Goal: Task Accomplishment & Management: Manage account settings

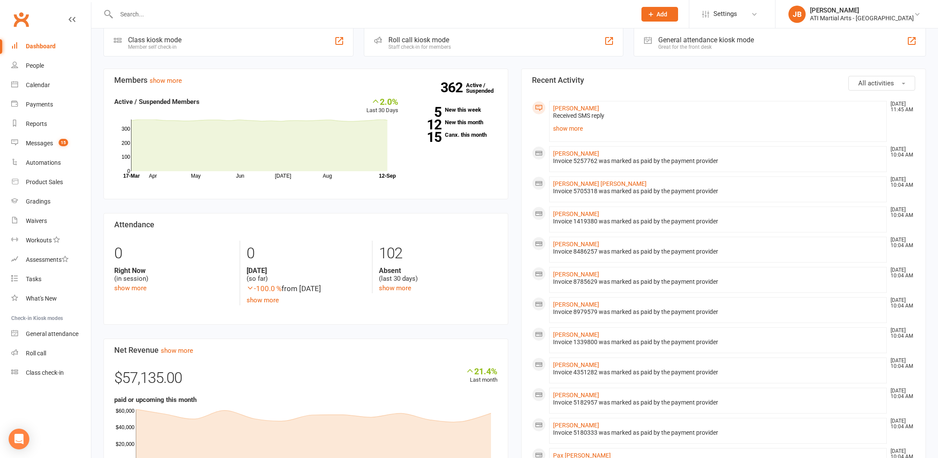
scroll to position [20, 0]
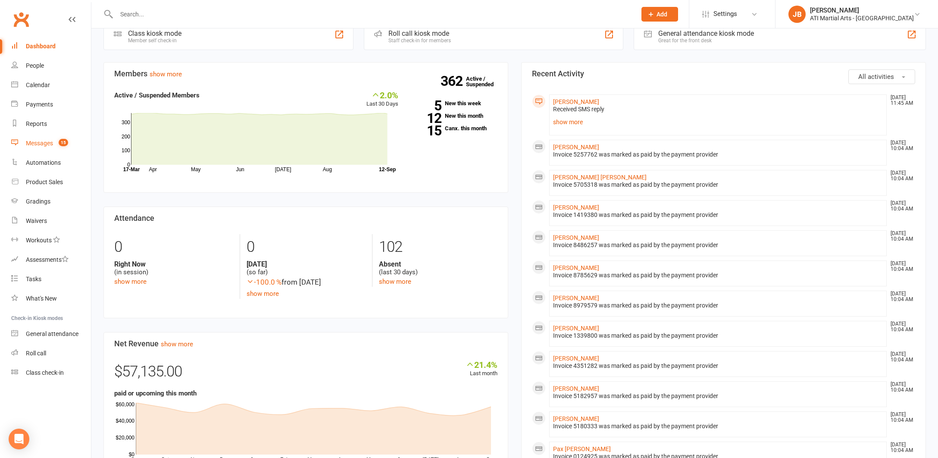
click at [41, 144] on div "Messages" at bounding box center [39, 143] width 27 height 7
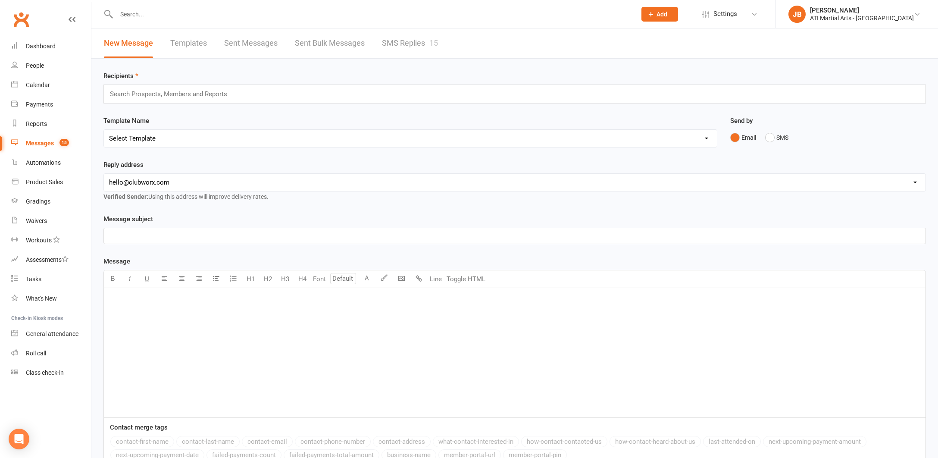
click at [396, 42] on link "SMS Replies 15" at bounding box center [410, 43] width 56 height 30
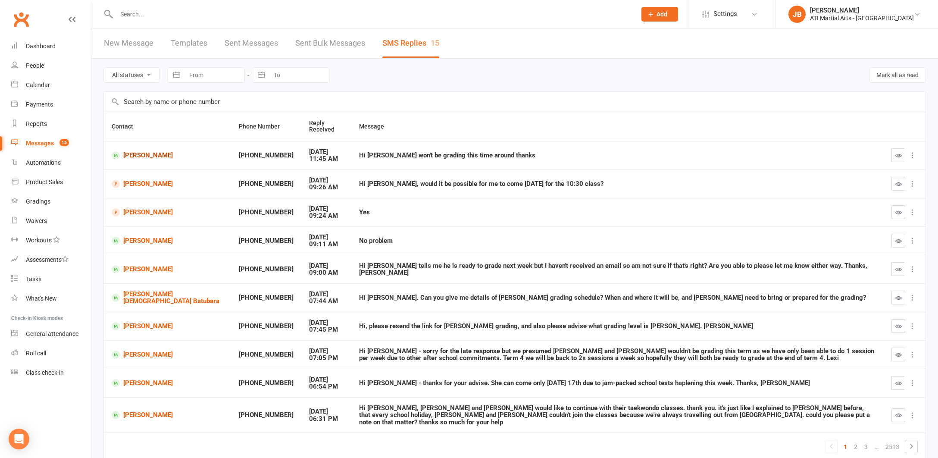
click at [142, 156] on link "[PERSON_NAME]" at bounding box center [168, 155] width 112 height 8
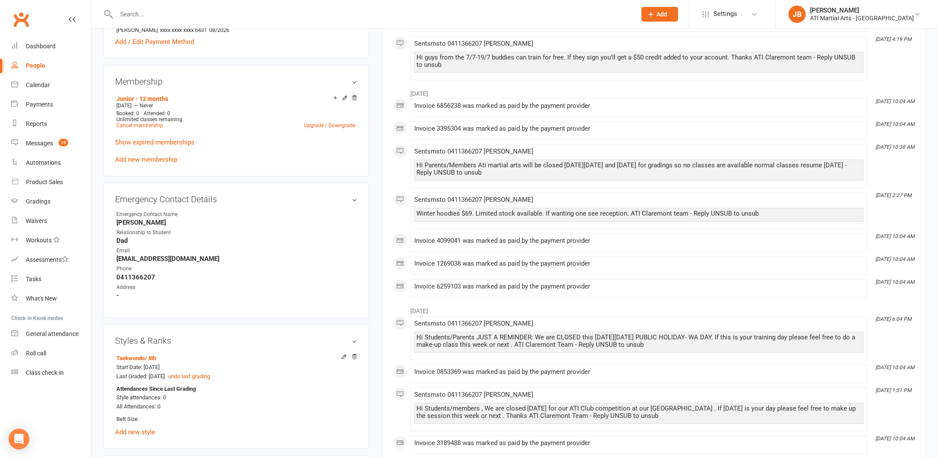
scroll to position [724, 0]
click at [123, 17] on input "text" at bounding box center [372, 14] width 516 height 12
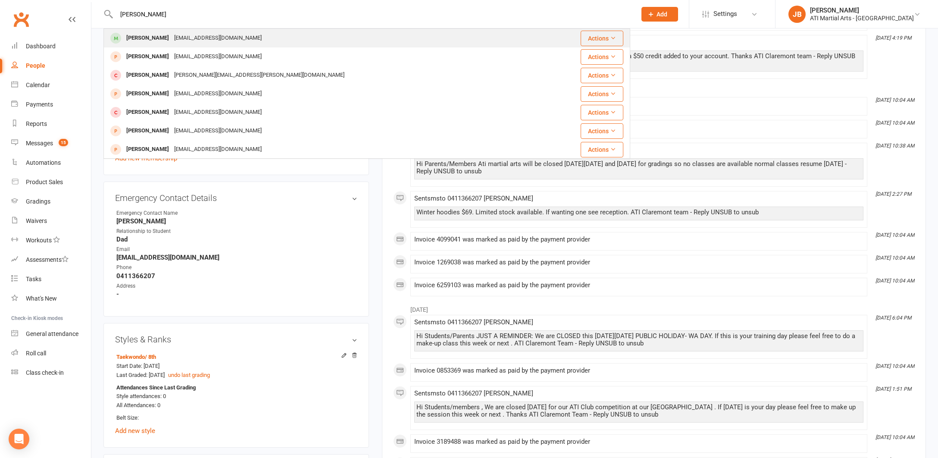
type input "Grayson Ling"
click at [142, 36] on div "[PERSON_NAME]" at bounding box center [148, 38] width 48 height 13
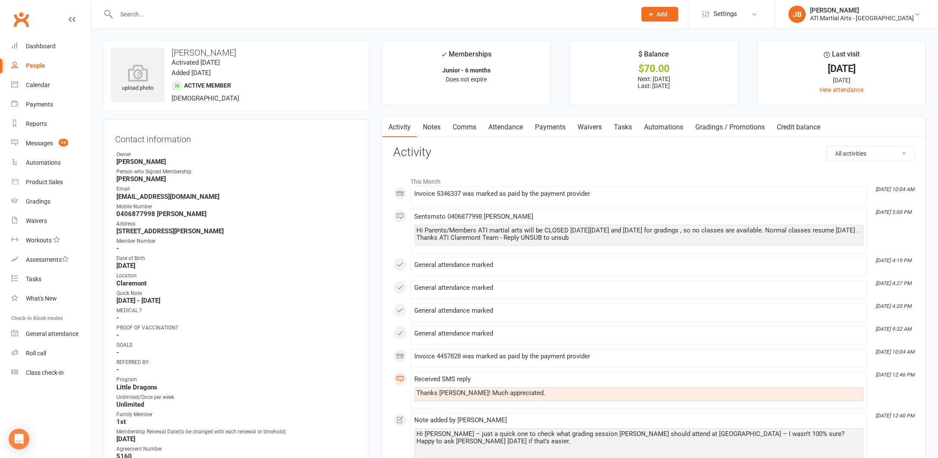
click at [550, 127] on link "Payments" at bounding box center [550, 127] width 43 height 20
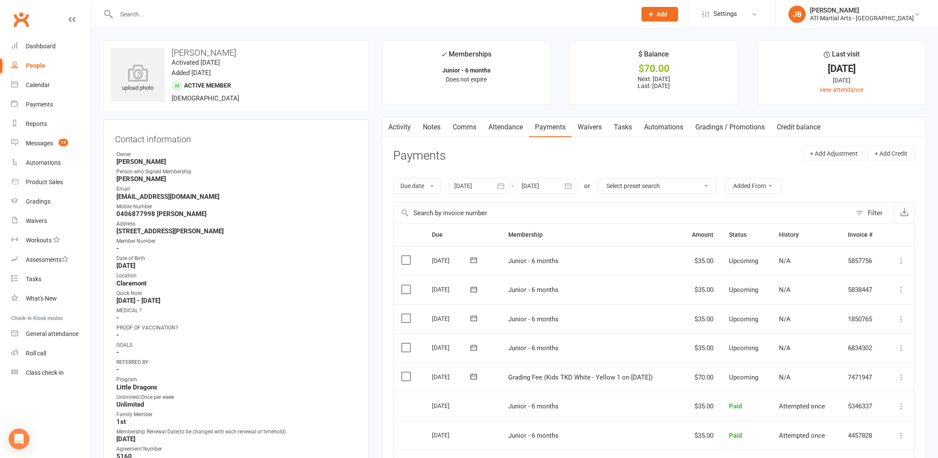
click at [461, 126] on link "Comms" at bounding box center [465, 127] width 36 height 20
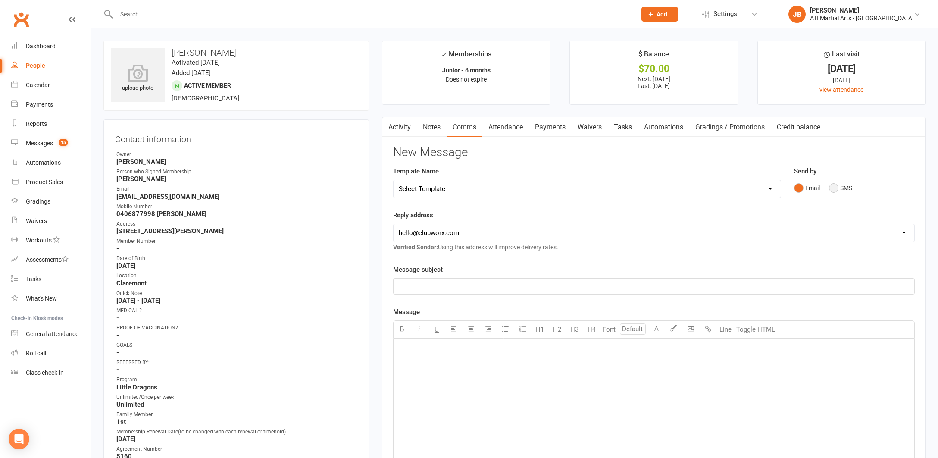
click at [835, 188] on button "SMS" at bounding box center [840, 188] width 23 height 16
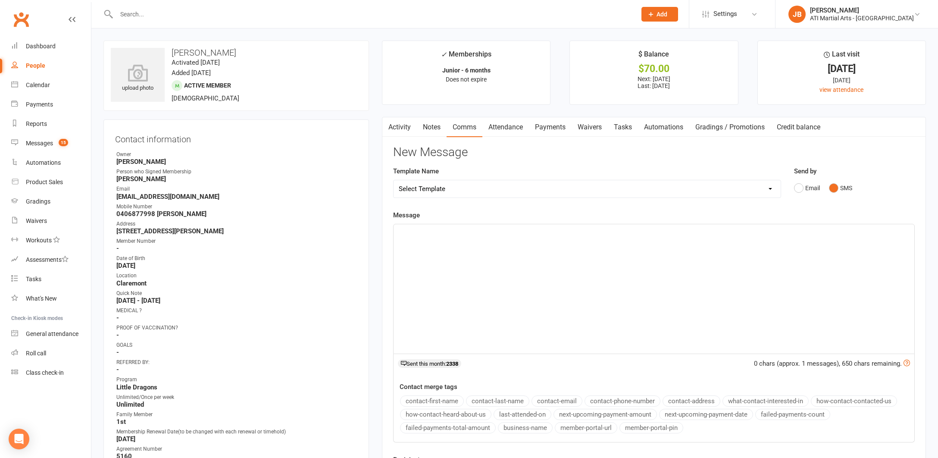
click at [436, 247] on div "﻿" at bounding box center [654, 288] width 521 height 129
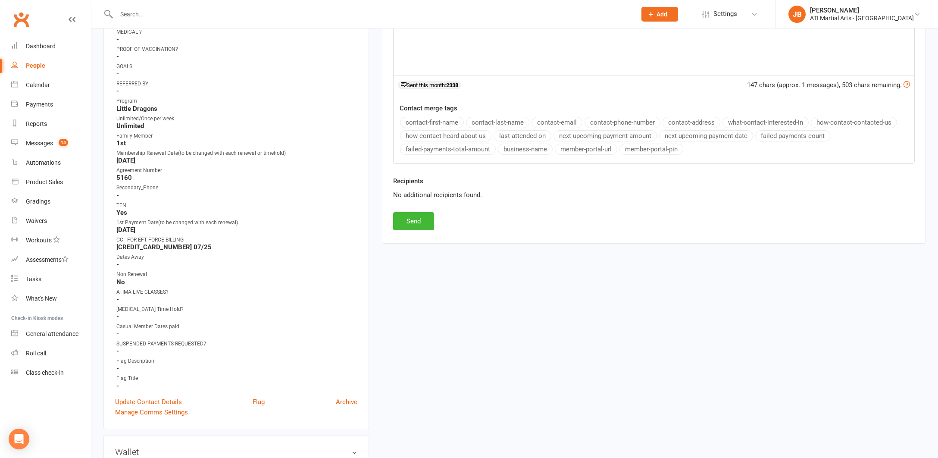
scroll to position [285, 0]
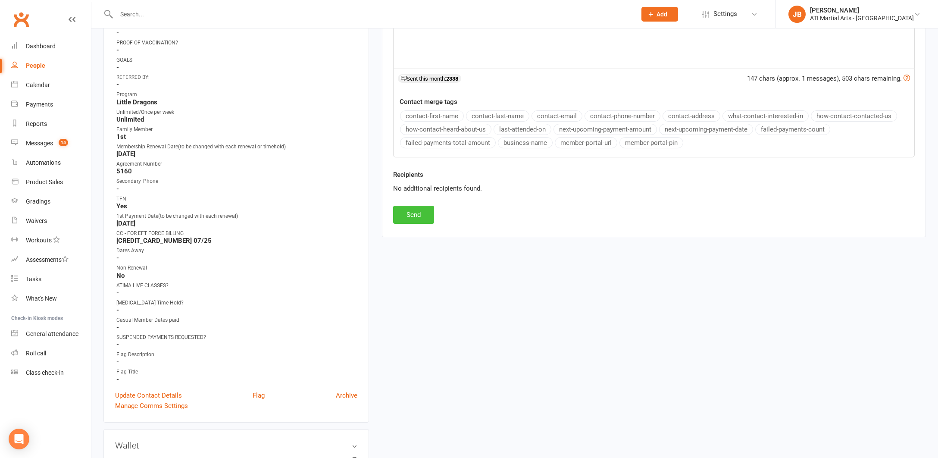
click at [411, 213] on button "Send" at bounding box center [413, 215] width 41 height 18
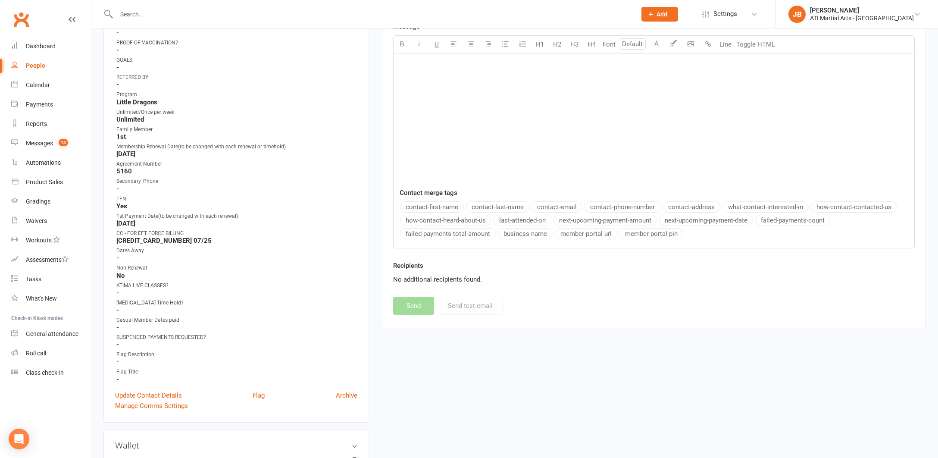
click at [144, 16] on input "text" at bounding box center [372, 14] width 516 height 12
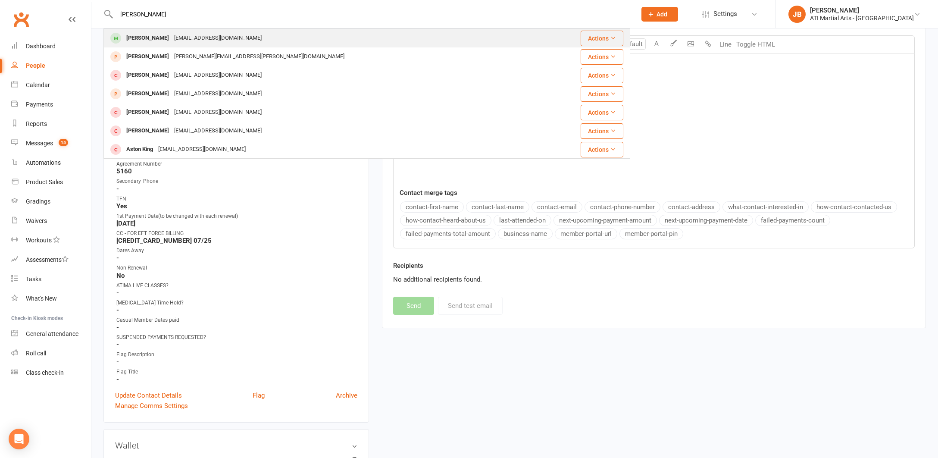
type input "Ashley Karunar"
click at [162, 38] on div "Ashley Karunaratna" at bounding box center [148, 38] width 48 height 13
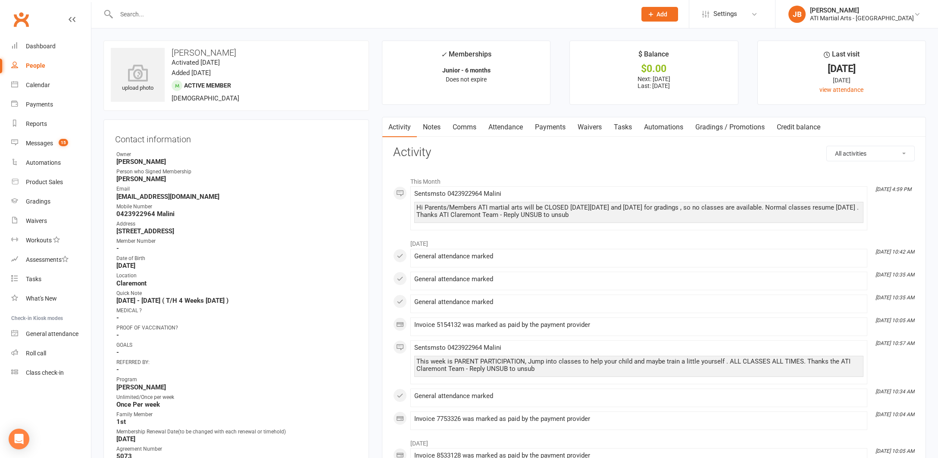
click at [467, 128] on link "Comms" at bounding box center [465, 127] width 36 height 20
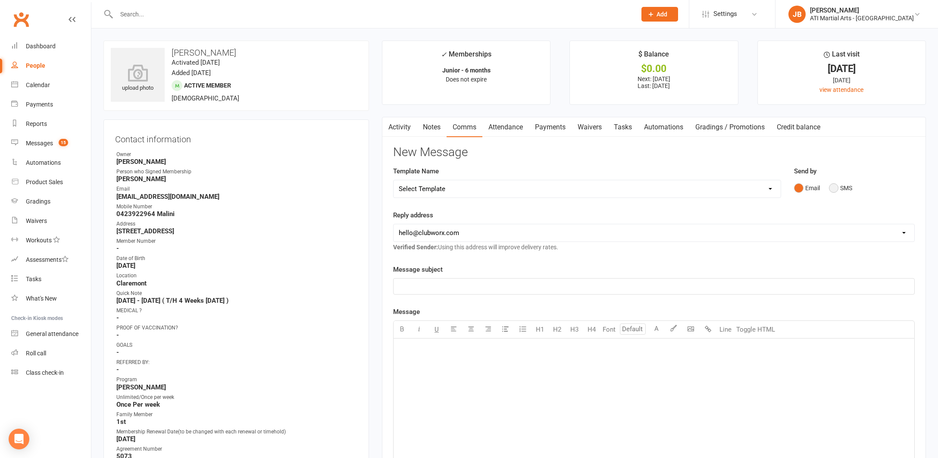
click at [833, 190] on button "SMS" at bounding box center [840, 188] width 23 height 16
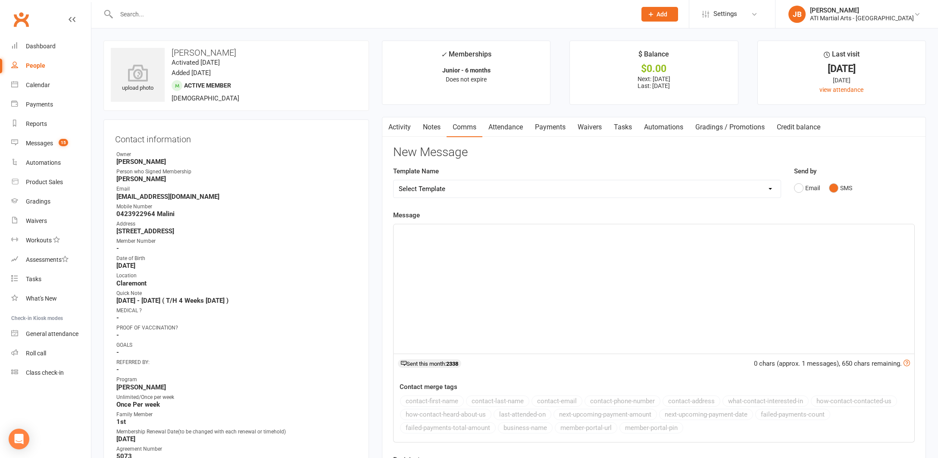
click at [420, 232] on p "﻿" at bounding box center [654, 232] width 510 height 10
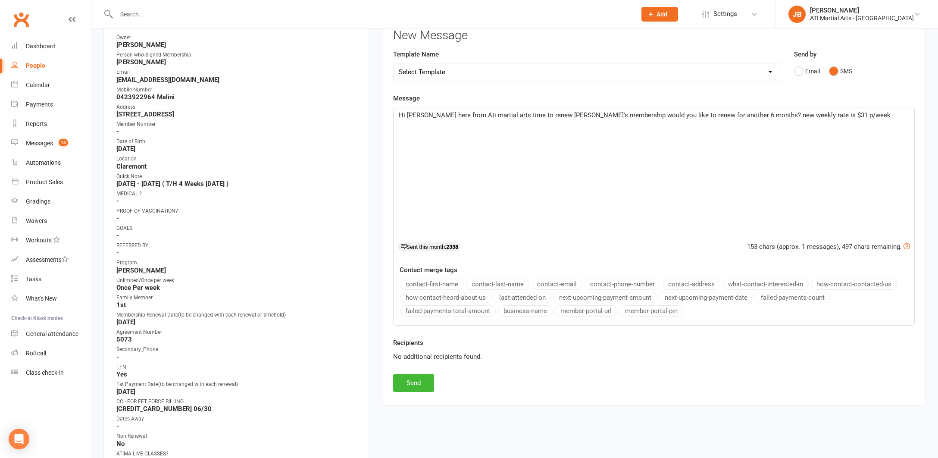
scroll to position [152, 0]
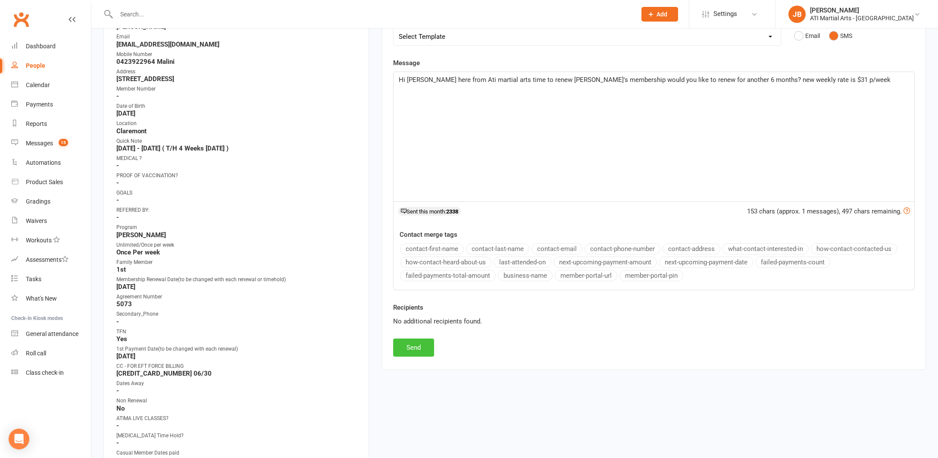
click at [412, 344] on button "Send" at bounding box center [413, 347] width 41 height 18
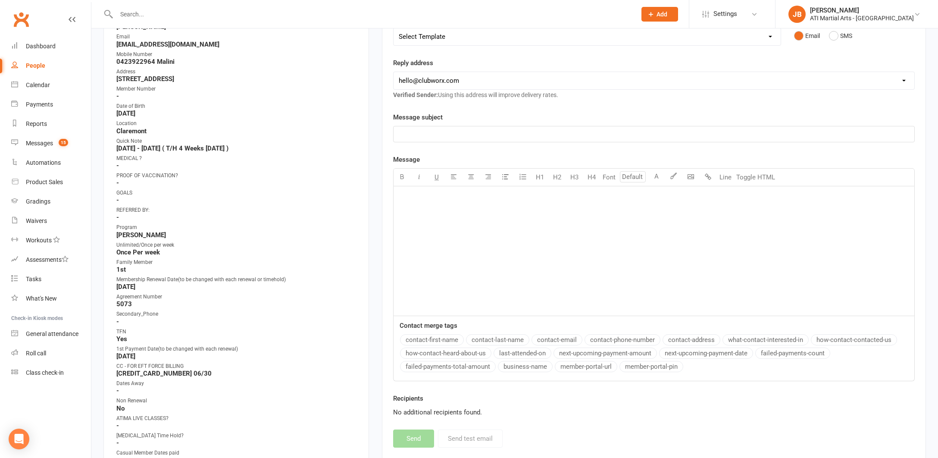
click at [134, 14] on input "text" at bounding box center [372, 14] width 516 height 12
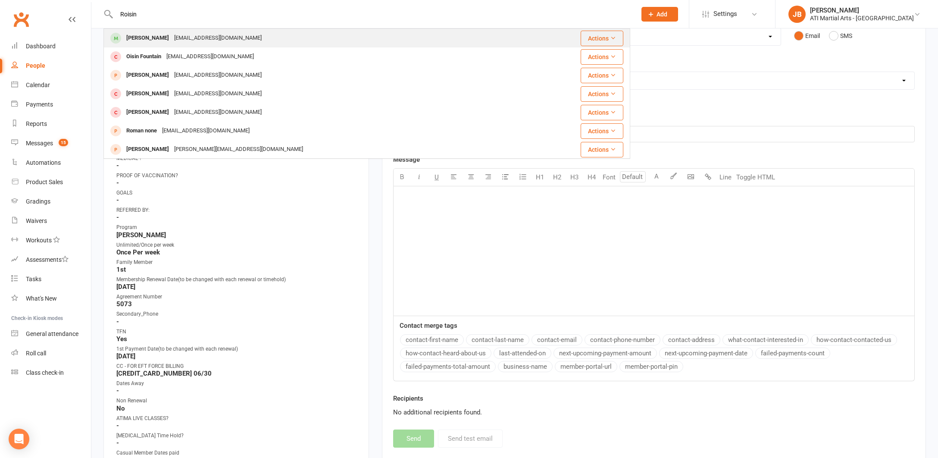
type input "Roisin"
click at [153, 39] on div "Roisin O'Hallaran" at bounding box center [148, 38] width 48 height 13
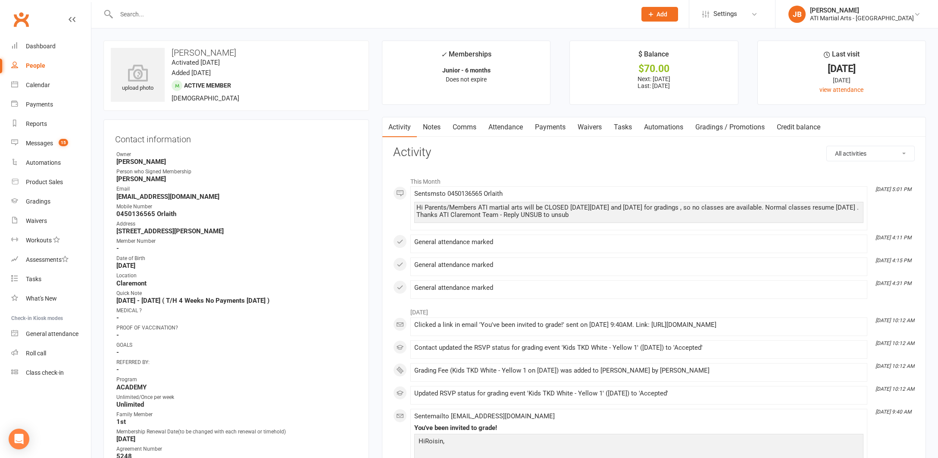
click at [556, 127] on link "Payments" at bounding box center [550, 127] width 43 height 20
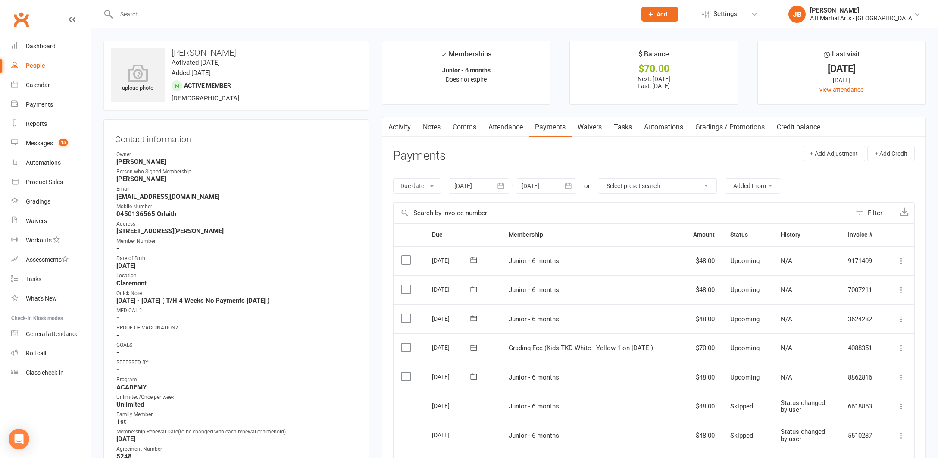
click at [462, 128] on link "Comms" at bounding box center [465, 127] width 36 height 20
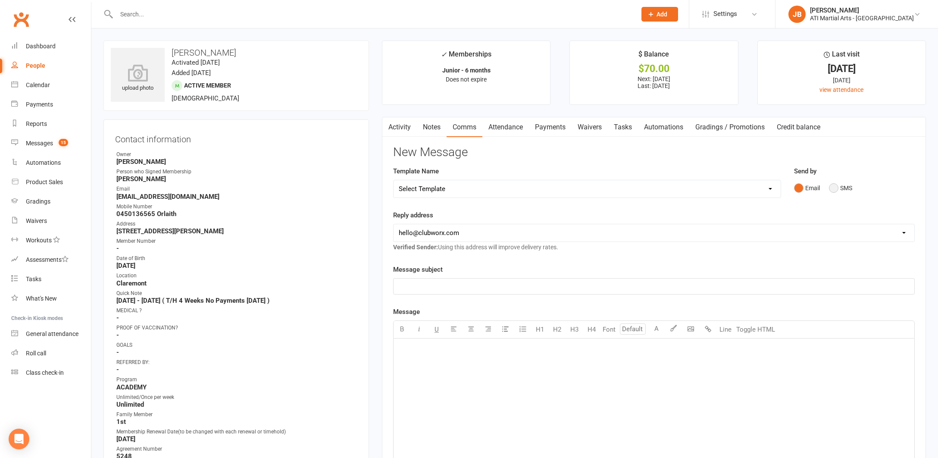
click at [833, 187] on button "SMS" at bounding box center [840, 188] width 23 height 16
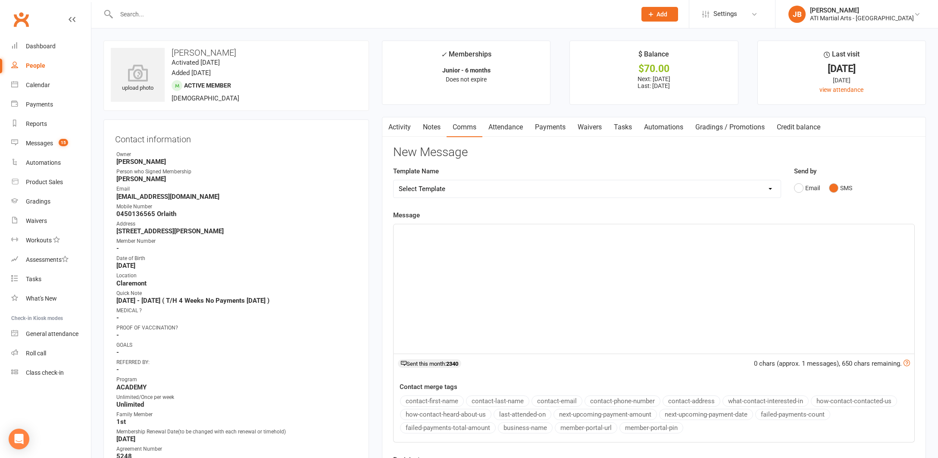
click at [419, 236] on div "﻿" at bounding box center [654, 288] width 521 height 129
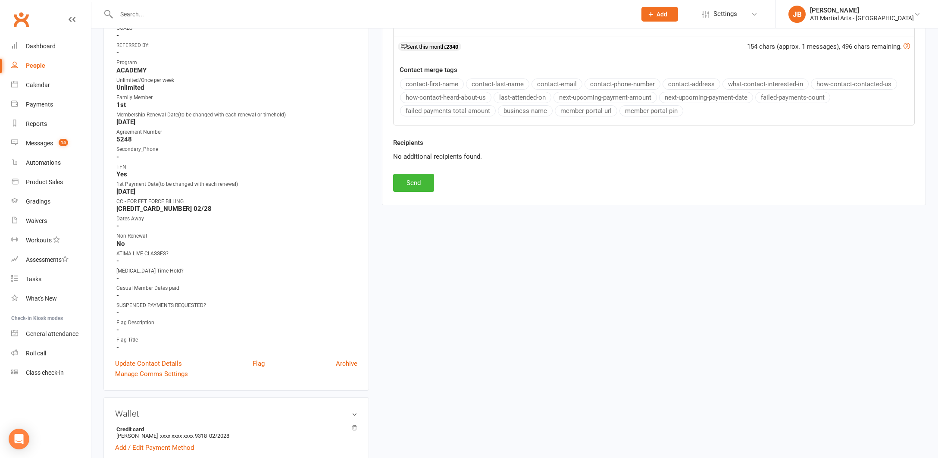
scroll to position [320, 0]
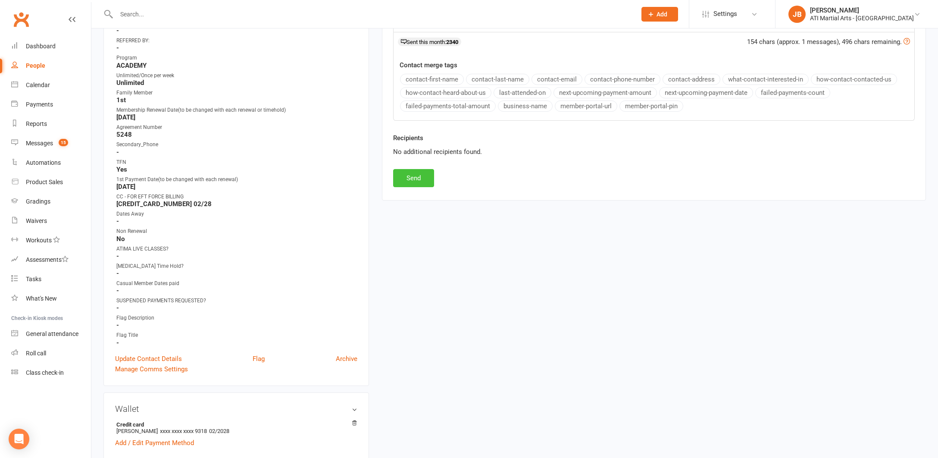
click at [419, 181] on button "Send" at bounding box center [413, 178] width 41 height 18
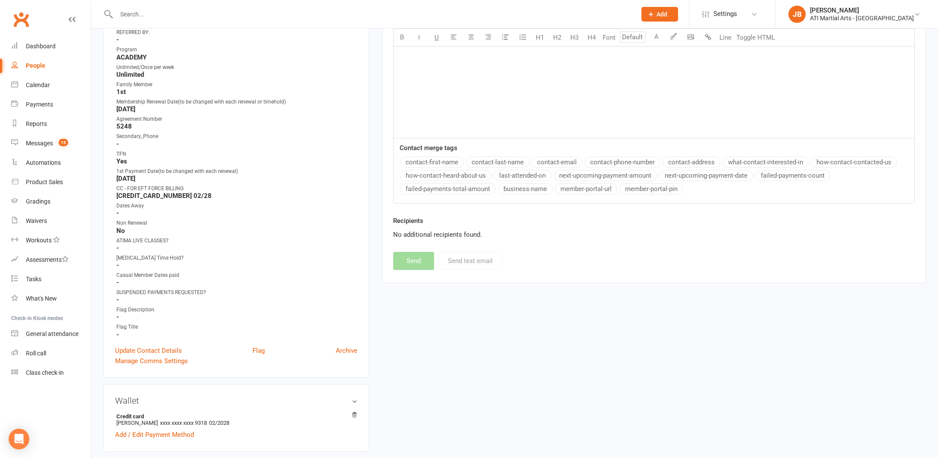
scroll to position [332, 0]
click at [21, 20] on link "Clubworx" at bounding box center [21, 20] width 22 height 22
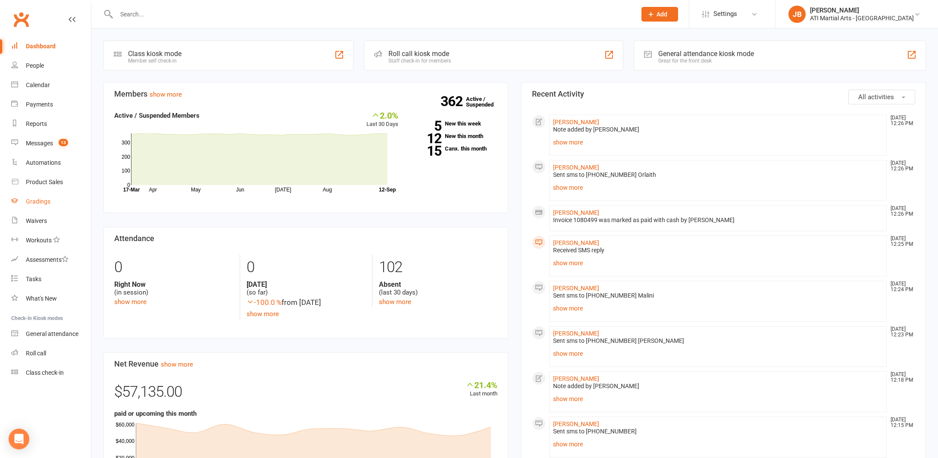
click at [41, 203] on div "Gradings" at bounding box center [38, 201] width 25 height 7
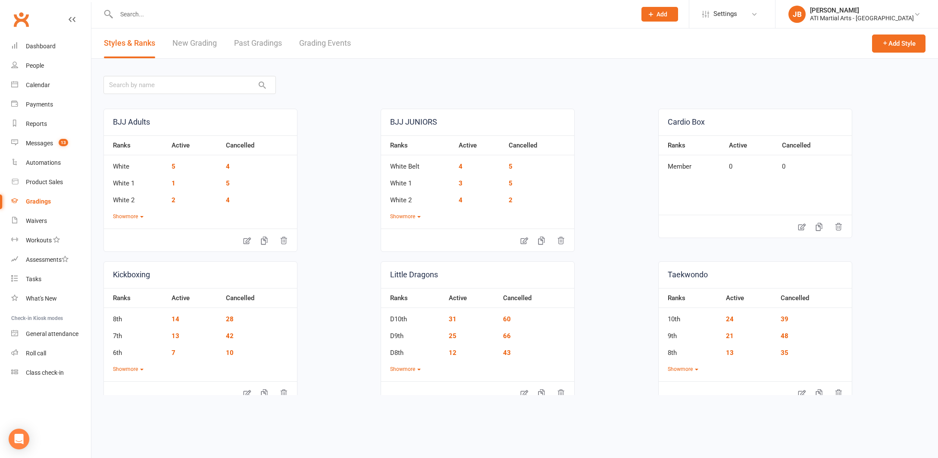
click at [316, 44] on link "Grading Events" at bounding box center [325, 43] width 52 height 30
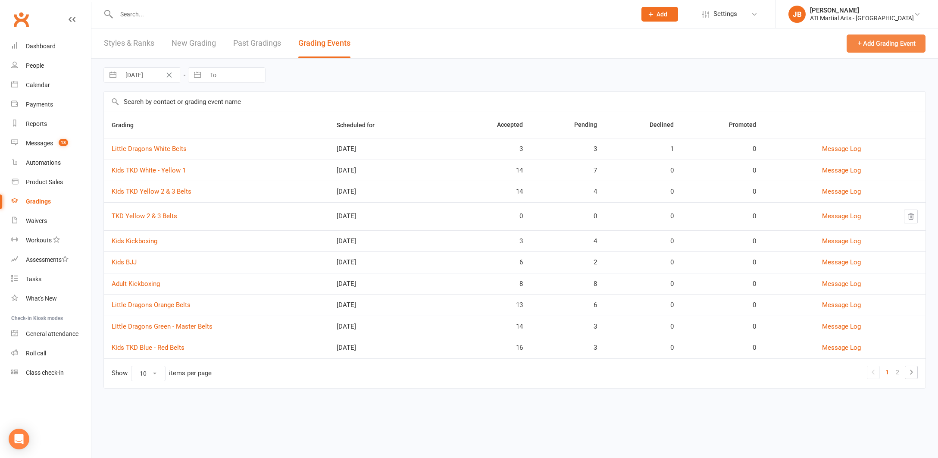
click at [867, 44] on button "Add Grading Event" at bounding box center [886, 43] width 79 height 18
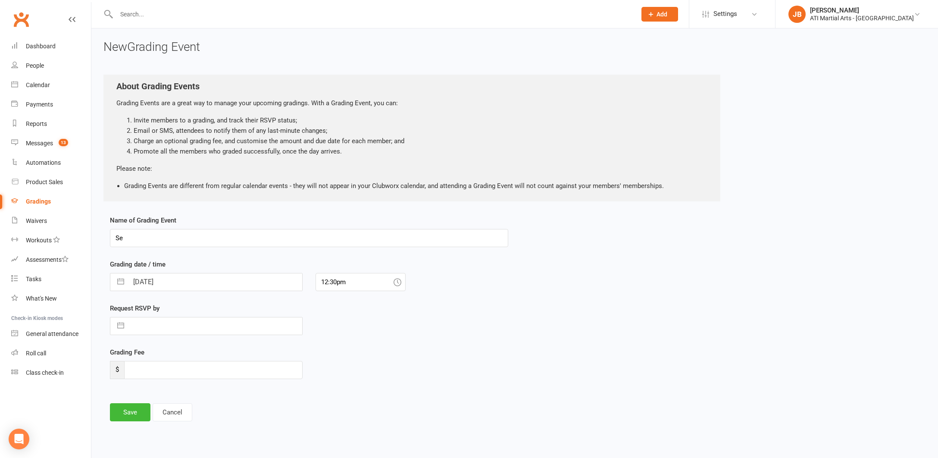
type input "S"
type input "Kids TKD 1st [PERSON_NAME] +"
click at [177, 281] on input "[DATE]" at bounding box center [215, 281] width 174 height 17
select select "7"
select select "2025"
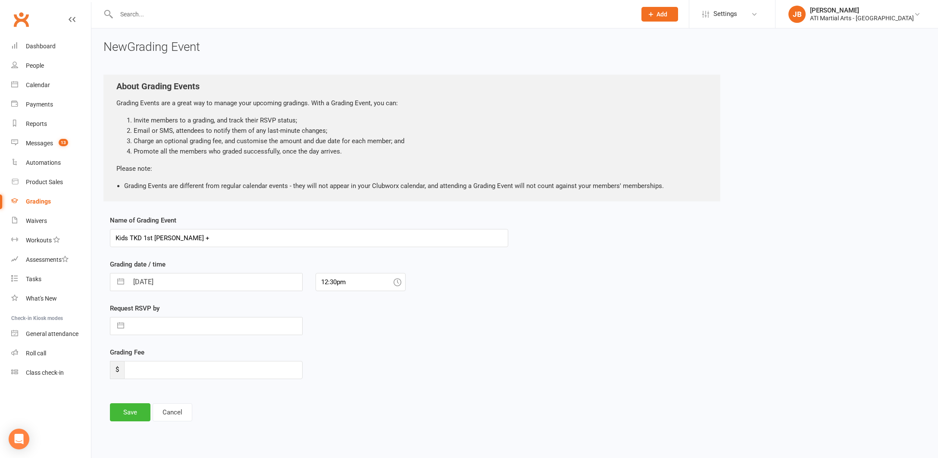
select select "8"
select select "2025"
select select "9"
select select "2025"
click at [194, 380] on td "18" at bounding box center [195, 380] width 17 height 16
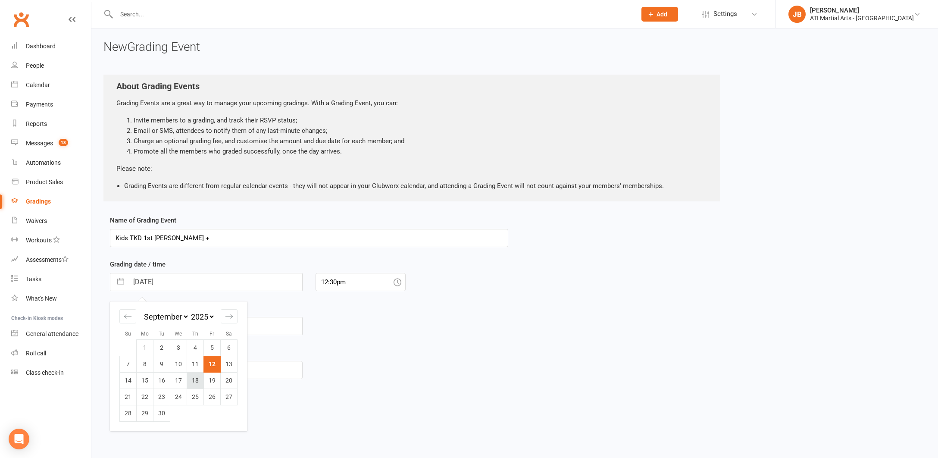
type input "18 Sep 2025"
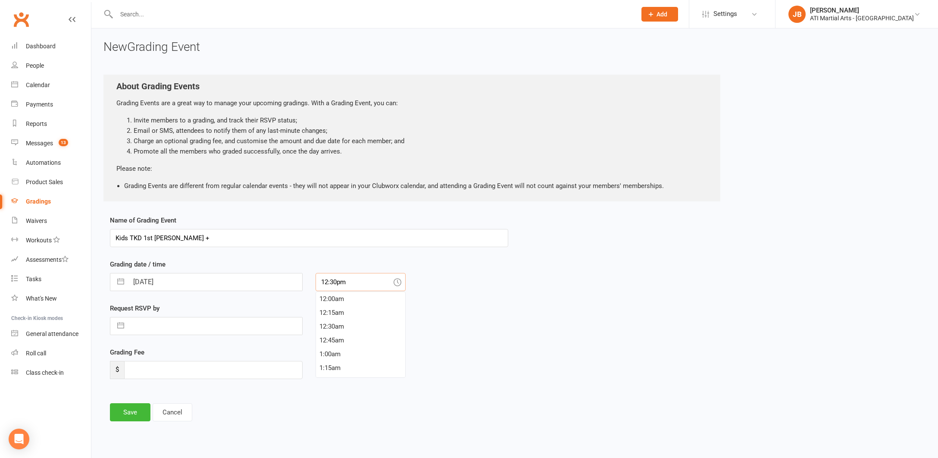
click at [360, 283] on input "12:30pm" at bounding box center [361, 282] width 90 height 18
click at [330, 328] on div "6:15pm" at bounding box center [360, 326] width 89 height 14
type input "6:15pm"
click at [134, 413] on button "Save" at bounding box center [130, 412] width 41 height 18
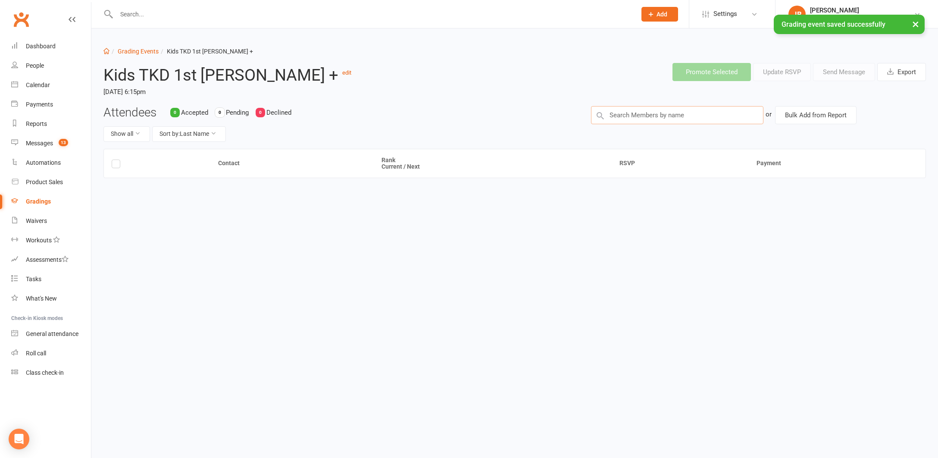
click at [620, 115] on input "text" at bounding box center [677, 115] width 172 height 18
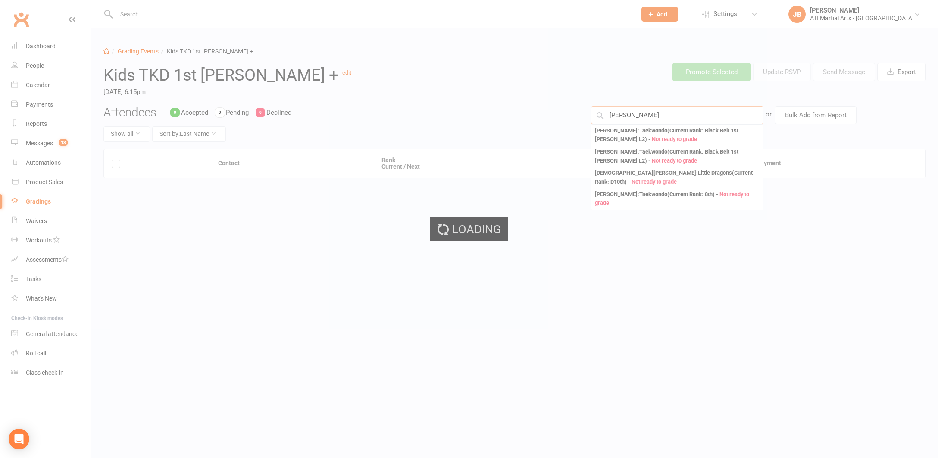
type input "Taryn Kim"
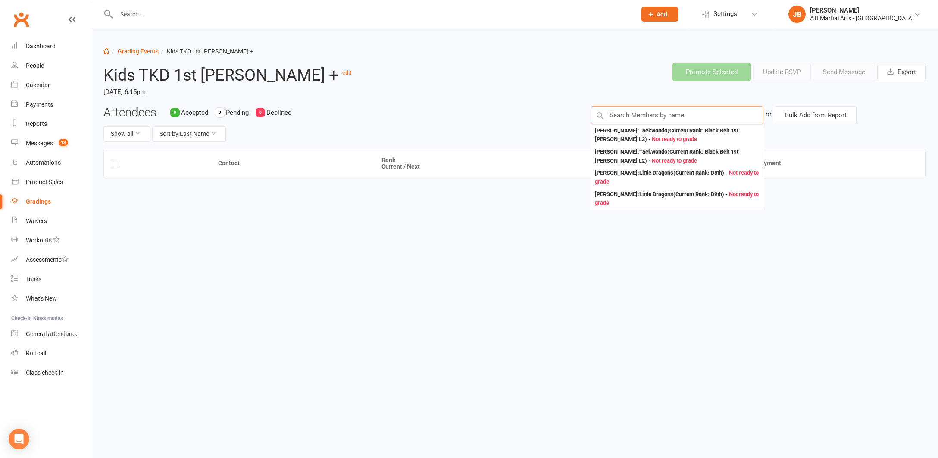
click at [655, 114] on input "text" at bounding box center [677, 115] width 172 height 18
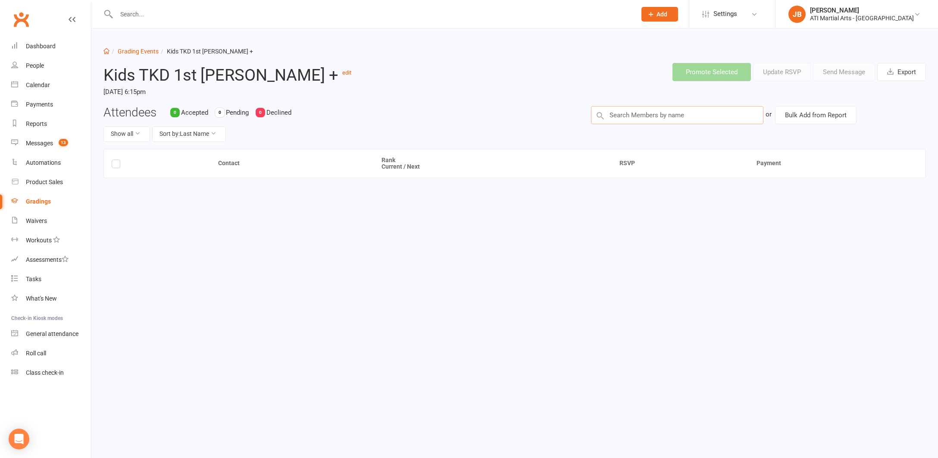
click at [626, 114] on input "text" at bounding box center [677, 115] width 172 height 18
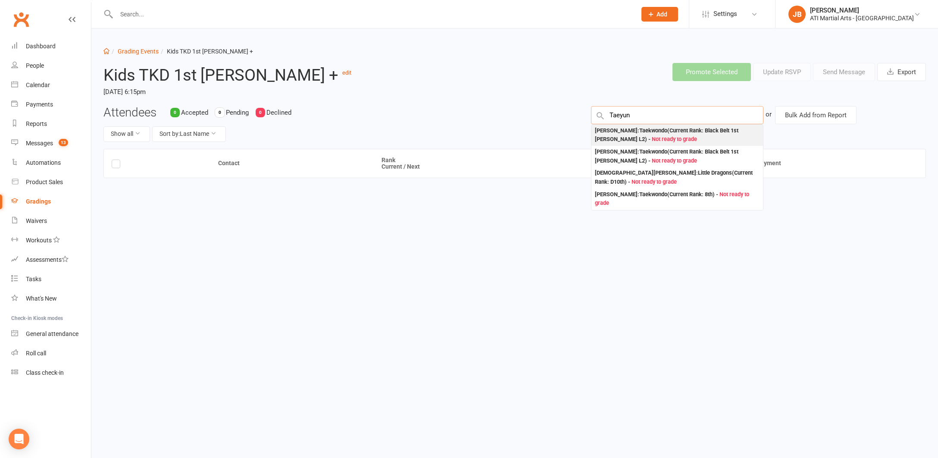
type input "Taeyun"
click at [616, 128] on div "Taeyun Kim : Taekwondo (Current Rank: Black Belt 1st Dan L2 ) - Not ready to gr…" at bounding box center [677, 135] width 165 height 18
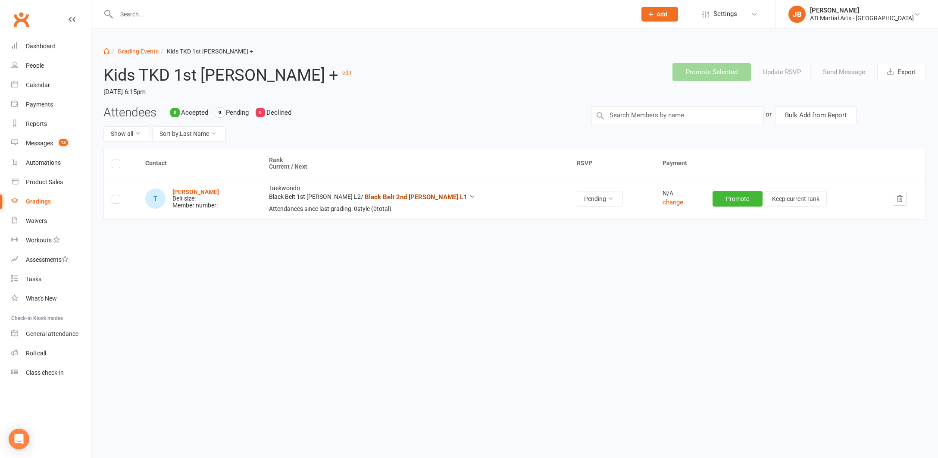
click at [469, 195] on icon at bounding box center [472, 196] width 6 height 6
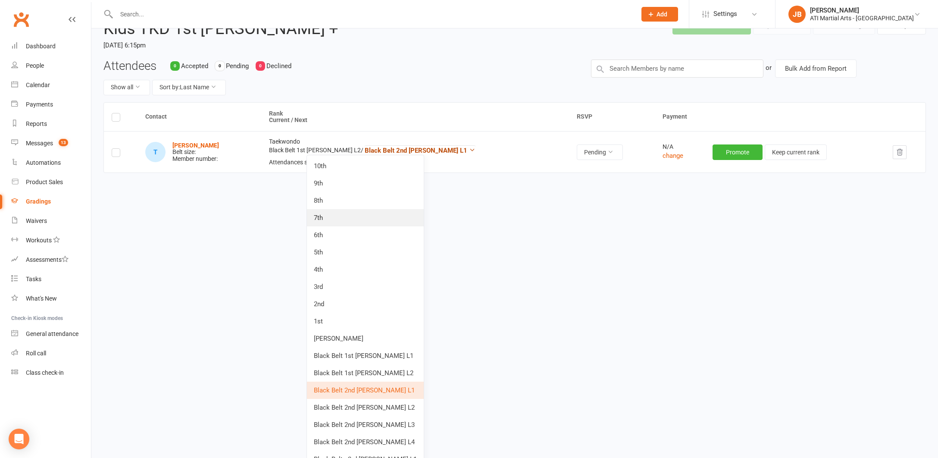
scroll to position [47, 0]
click at [388, 408] on link "Black Belt 2nd Dan L2" at bounding box center [365, 406] width 117 height 17
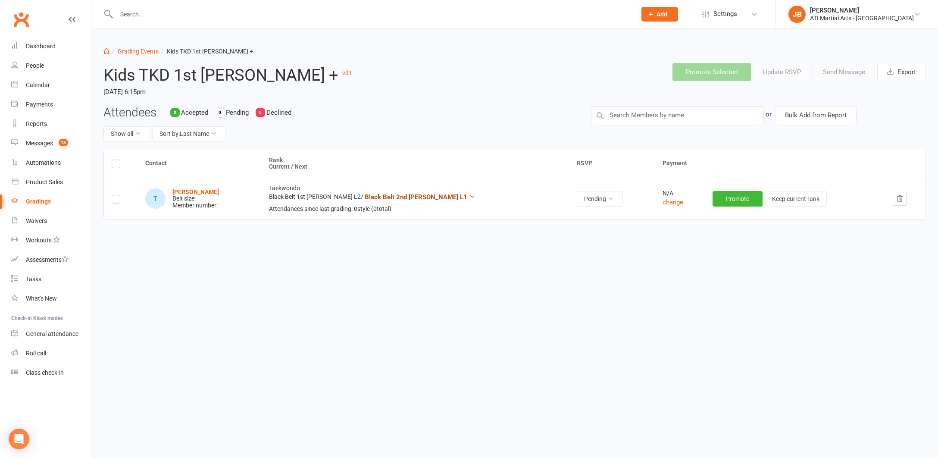
scroll to position [0, 0]
click at [607, 198] on icon at bounding box center [610, 198] width 6 height 6
click at [523, 216] on link "Accepted" at bounding box center [529, 216] width 85 height 17
click at [613, 115] on input "text" at bounding box center [677, 115] width 172 height 18
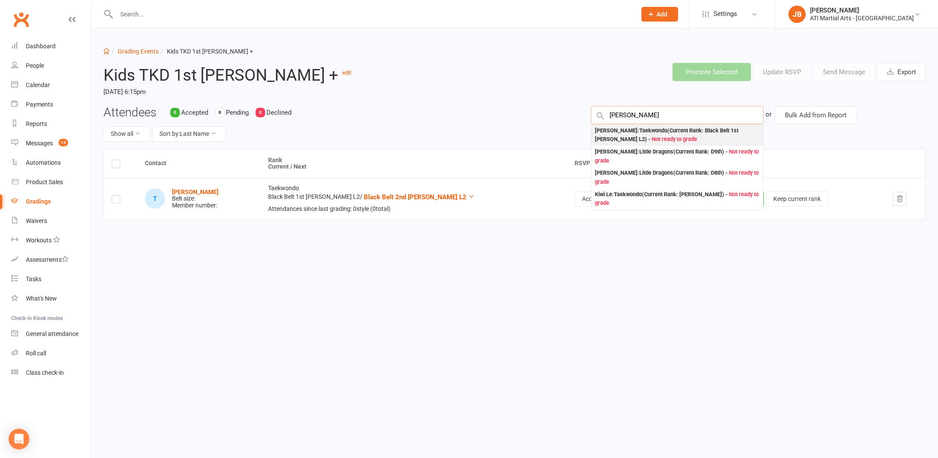
type input "Taegun Kim"
click at [607, 131] on div "Taegun Kim : Taekwondo (Current Rank: Black Belt 1st Dan L2 ) - Not ready to gr…" at bounding box center [677, 135] width 165 height 18
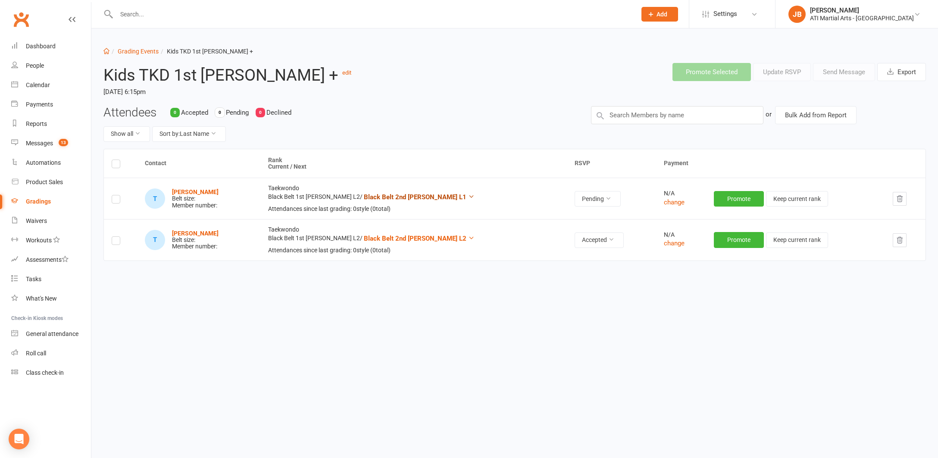
click at [468, 195] on icon at bounding box center [471, 196] width 6 height 6
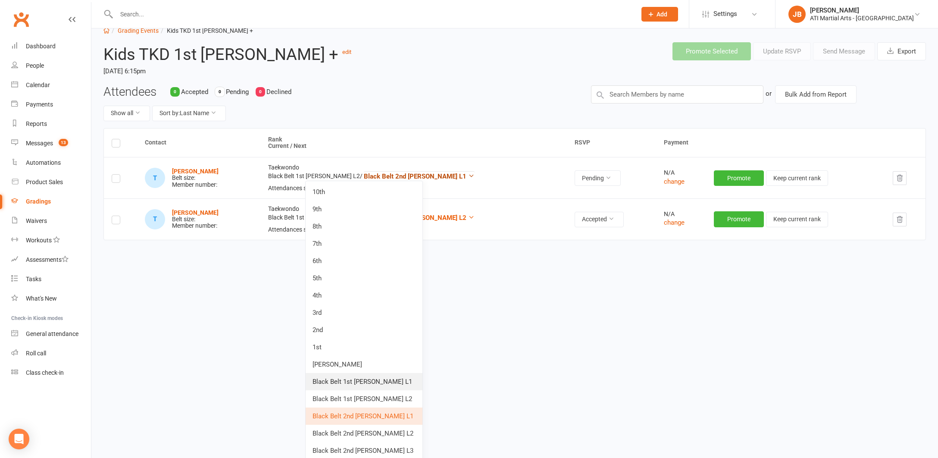
scroll to position [21, 0]
click at [375, 434] on link "Black Belt 2nd Dan L2" at bounding box center [364, 433] width 117 height 17
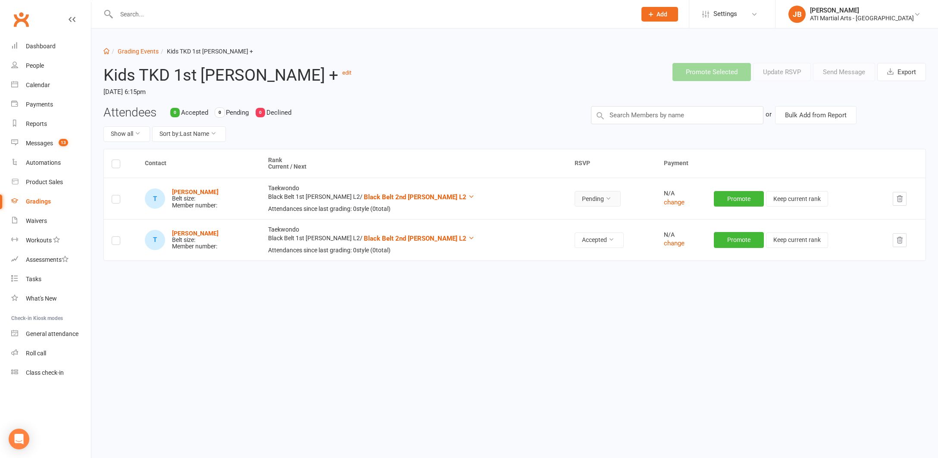
click at [575, 198] on button "Pending" at bounding box center [598, 199] width 46 height 16
click at [517, 217] on link "Accepted" at bounding box center [526, 216] width 85 height 17
click at [137, 52] on link "Grading Events" at bounding box center [138, 51] width 41 height 7
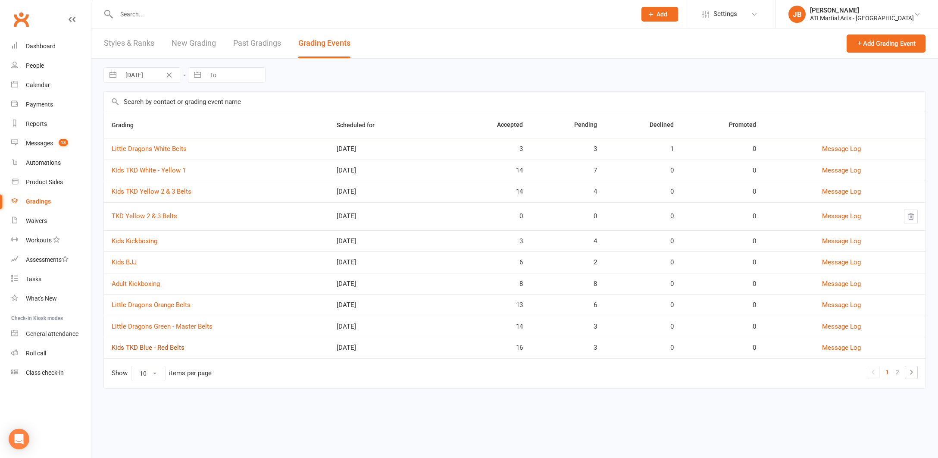
click at [166, 347] on link "Kids TKD Blue - Red Belts" at bounding box center [148, 348] width 73 height 8
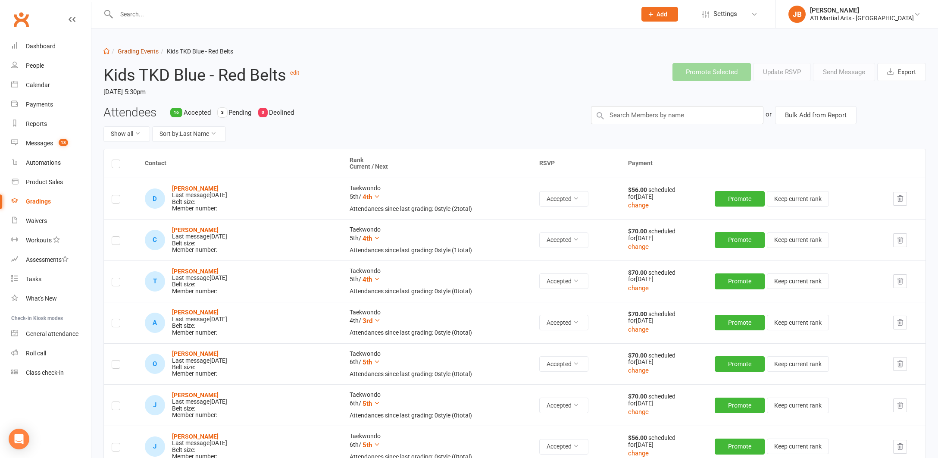
click at [131, 53] on link "Grading Events" at bounding box center [138, 51] width 41 height 7
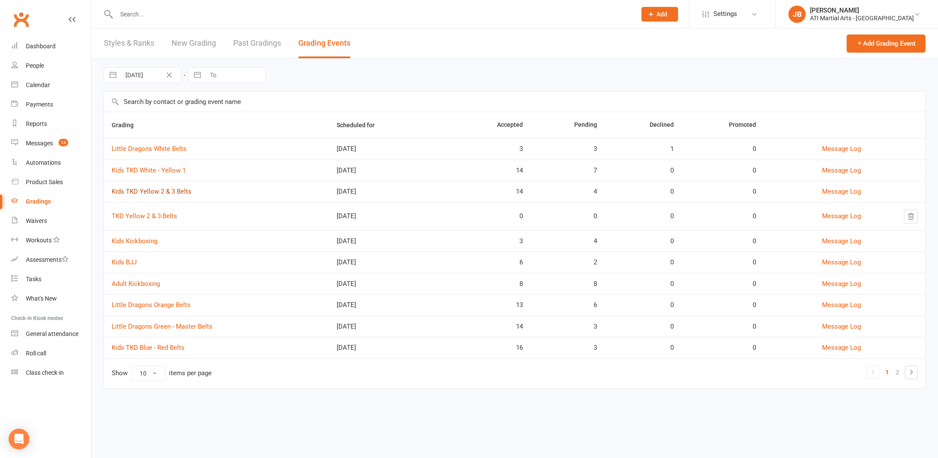
click at [153, 191] on link "Kids TKD Yellow 2 & 3 Belts" at bounding box center [152, 192] width 80 height 8
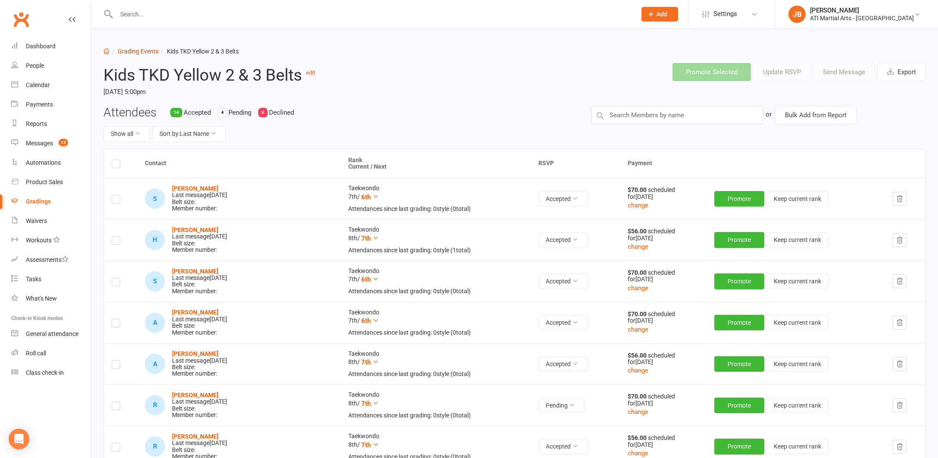
click at [127, 53] on link "Grading Events" at bounding box center [138, 51] width 41 height 7
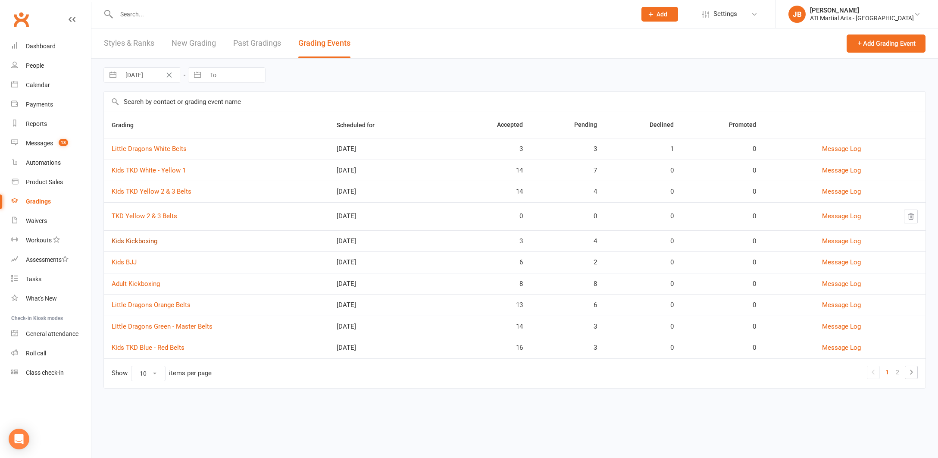
click at [137, 242] on link "Kids Kickboxing" at bounding box center [135, 241] width 46 height 8
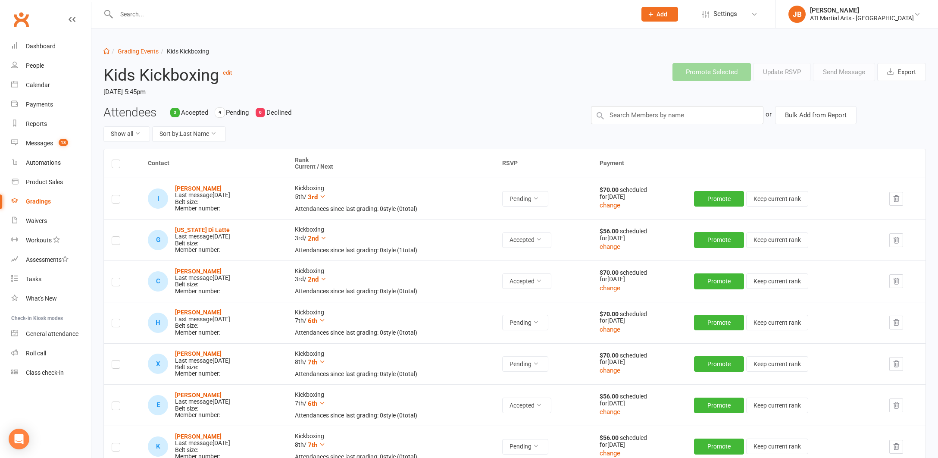
click at [603, 112] on icon at bounding box center [600, 115] width 10 height 10
click at [607, 113] on input "text" at bounding box center [677, 115] width 172 height 18
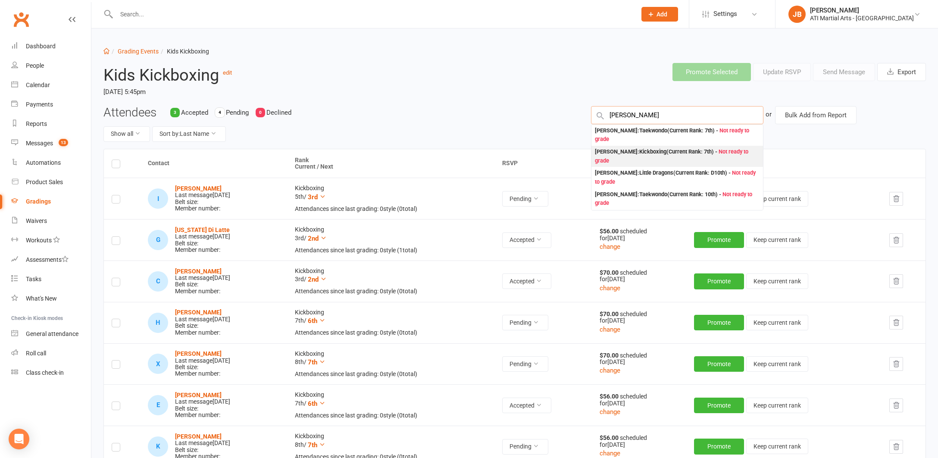
type input "Alice Haswell"
click at [603, 152] on div "Alice Haswell : Kickboxing (Current Rank: 7th ) - Not ready to grade" at bounding box center [677, 156] width 165 height 18
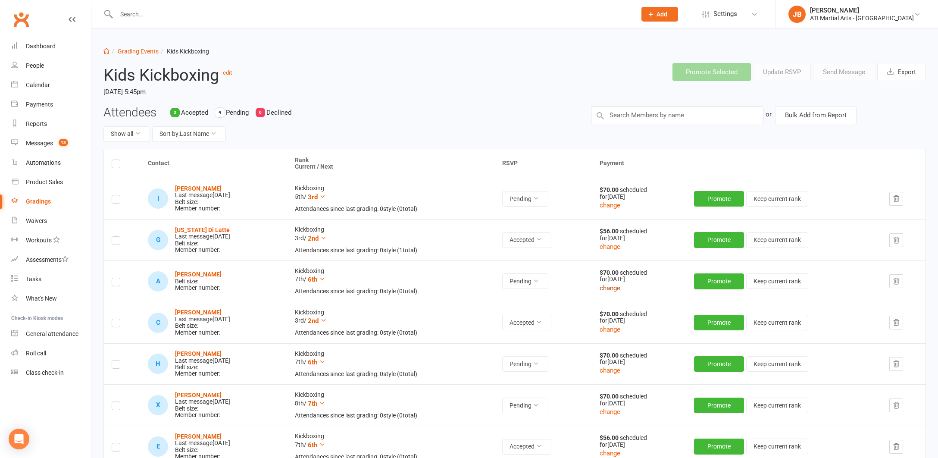
click at [620, 287] on button "change" at bounding box center [610, 288] width 21 height 10
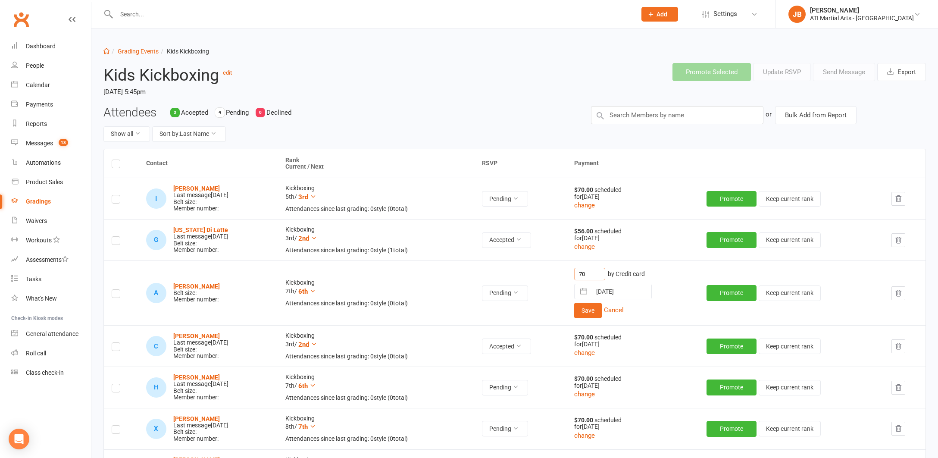
click at [604, 272] on input "70" at bounding box center [589, 274] width 31 height 13
type input "7"
type input "56"
click at [602, 309] on button "Save" at bounding box center [588, 311] width 28 height 16
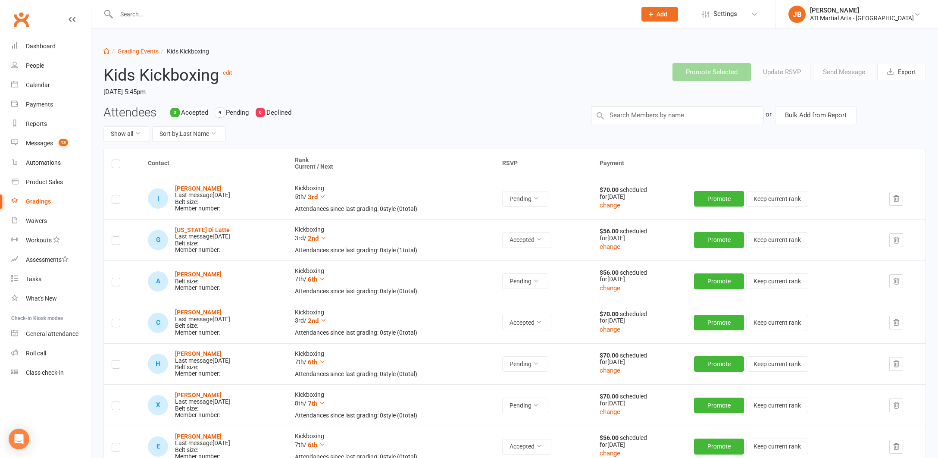
click at [116, 283] on label at bounding box center [116, 283] width 9 height 0
click at [116, 278] on input "checkbox" at bounding box center [116, 278] width 9 height 0
click at [823, 74] on button "Send Message" at bounding box center [844, 72] width 62 height 18
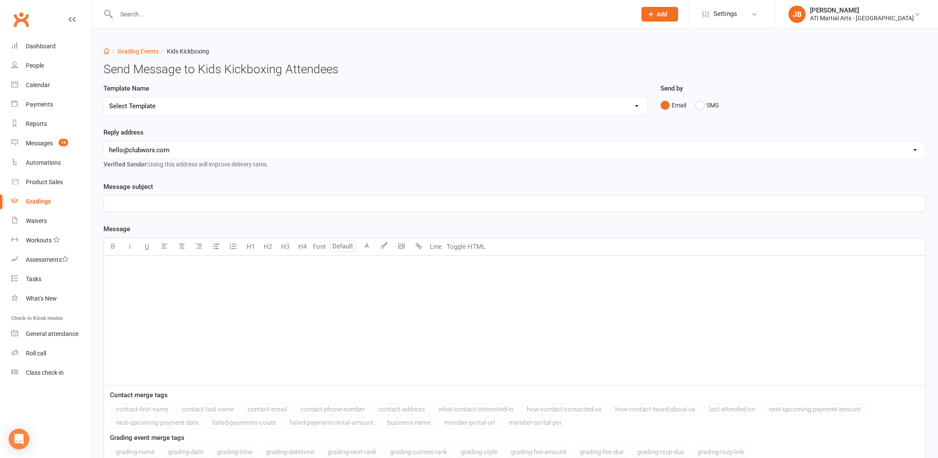
select select "2"
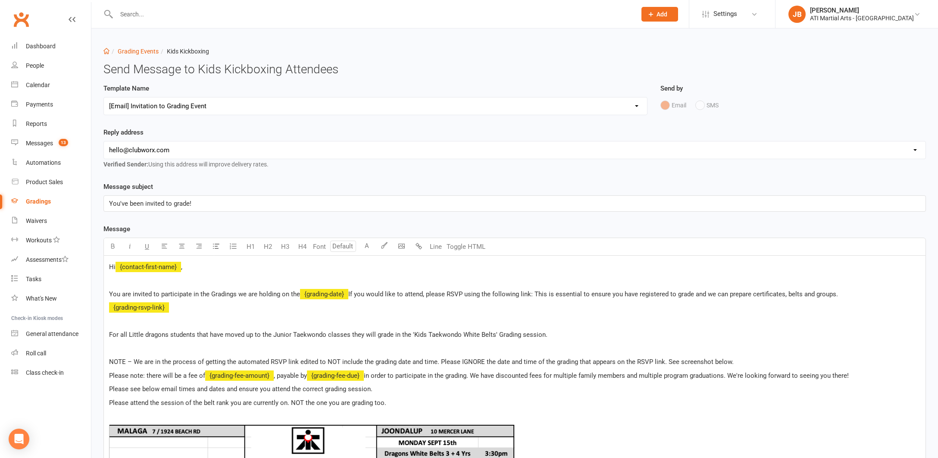
select select "1"
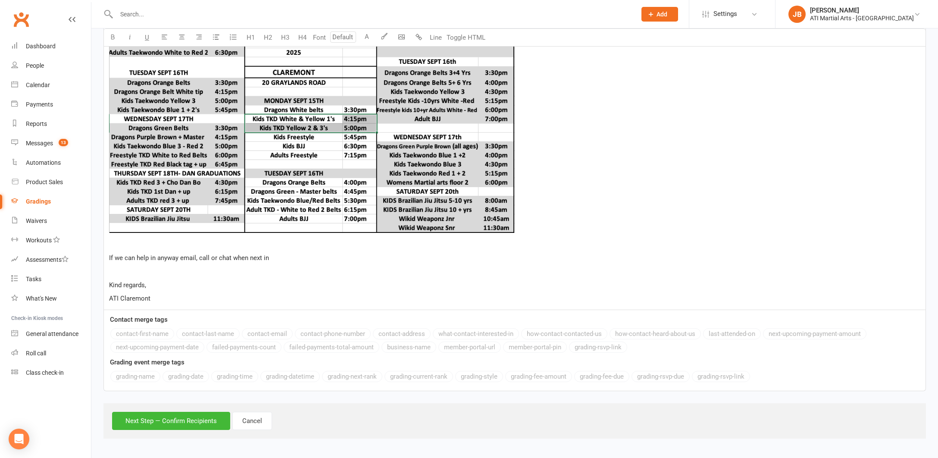
scroll to position [463, 0]
click at [188, 415] on button "Next Step — Confirm Recipients" at bounding box center [171, 421] width 118 height 18
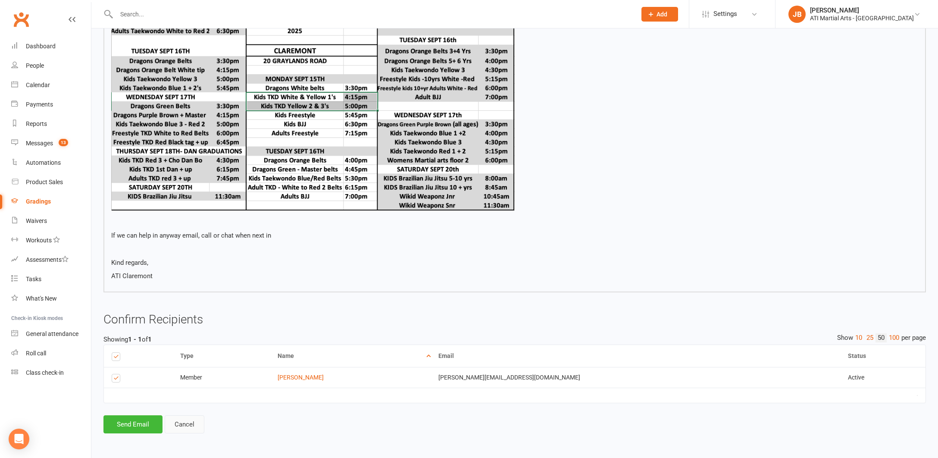
scroll to position [421, 0]
click at [147, 416] on button "Send Email" at bounding box center [132, 424] width 59 height 18
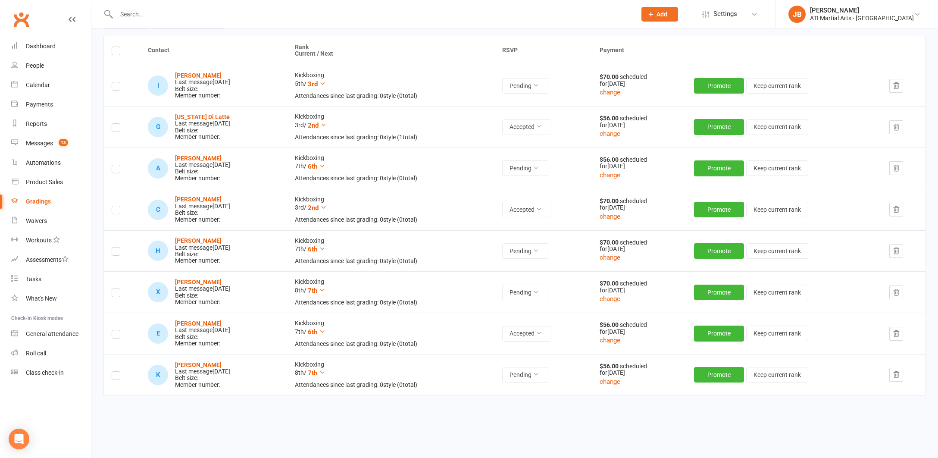
scroll to position [113, 0]
click at [897, 289] on icon "button" at bounding box center [896, 292] width 8 height 8
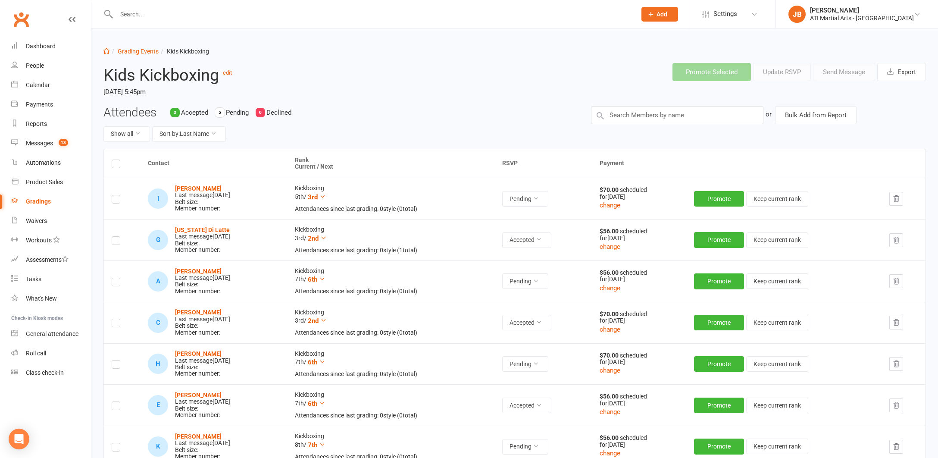
scroll to position [0, 0]
click at [129, 53] on link "Grading Events" at bounding box center [138, 51] width 41 height 7
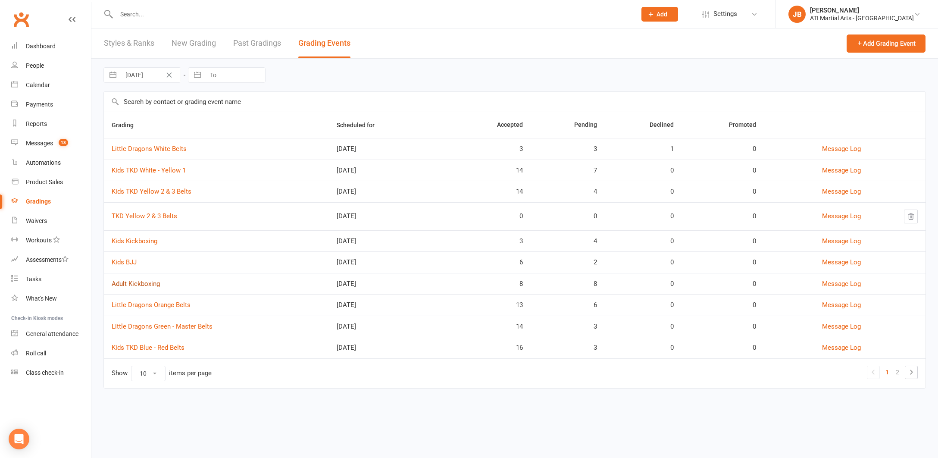
click at [147, 284] on link "Adult Kickboxing" at bounding box center [136, 284] width 48 height 8
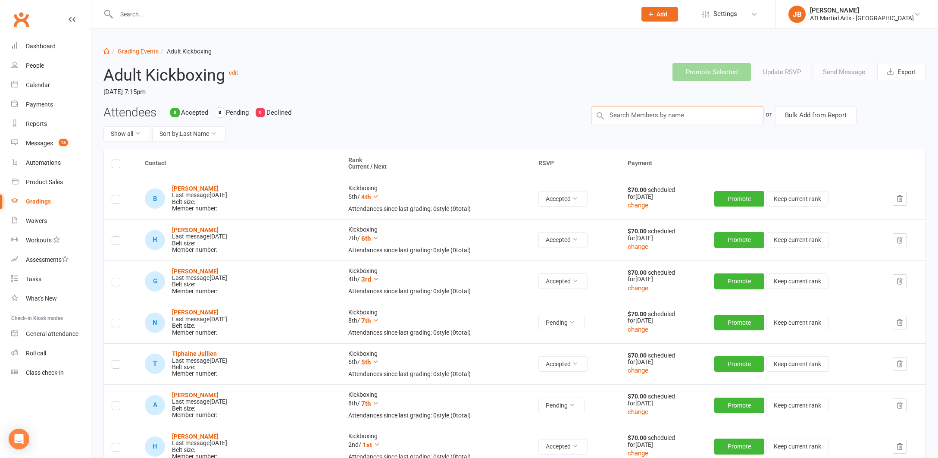
click at [621, 116] on input "text" at bounding box center [677, 115] width 172 height 18
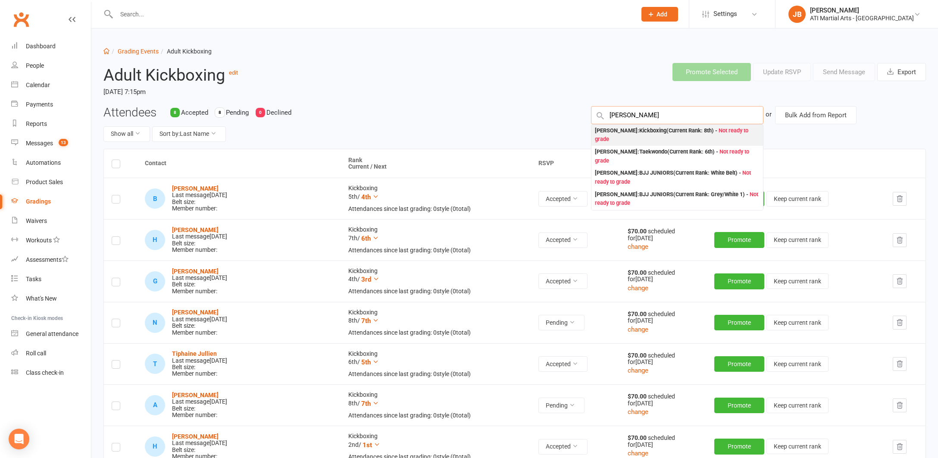
type input "Xavier"
click at [606, 130] on div "Xavier Morgan : Kickboxing (Current Rank: 8th ) - Not ready to grade" at bounding box center [677, 135] width 165 height 18
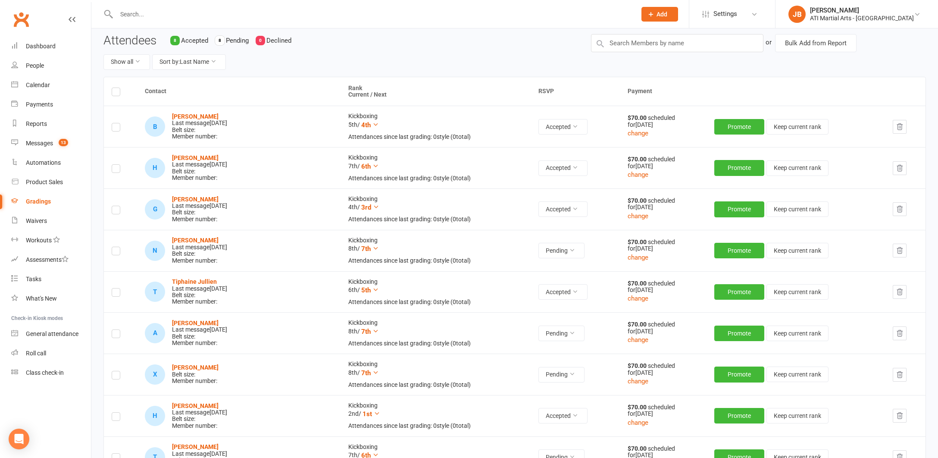
scroll to position [78, 0]
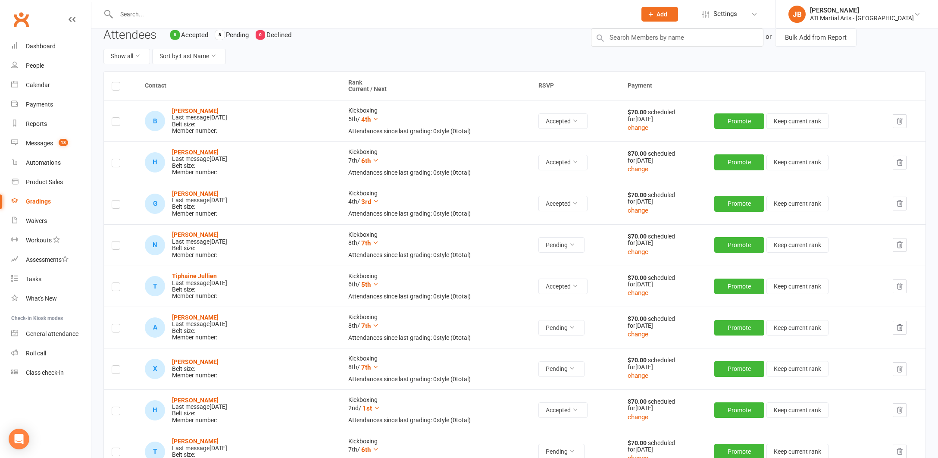
click at [116, 371] on label at bounding box center [116, 371] width 9 height 0
click at [116, 366] on input "checkbox" at bounding box center [116, 366] width 9 height 0
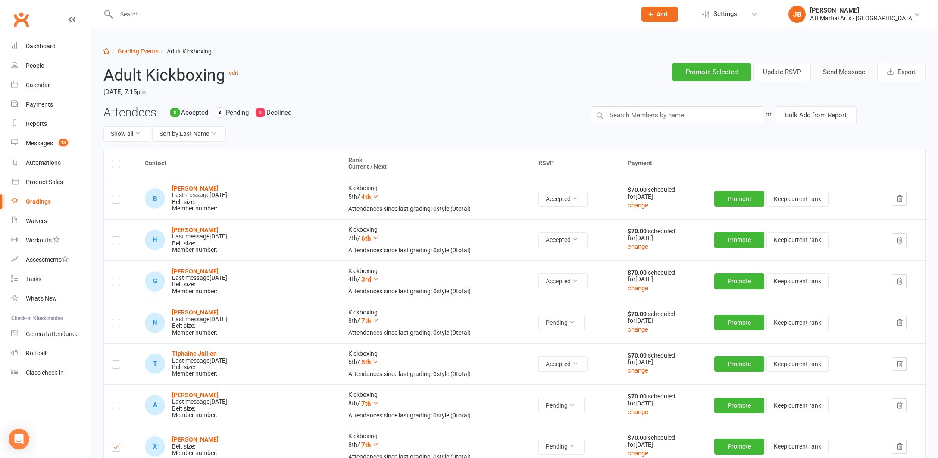
scroll to position [0, 0]
click at [830, 75] on button "Send Message" at bounding box center [844, 72] width 62 height 18
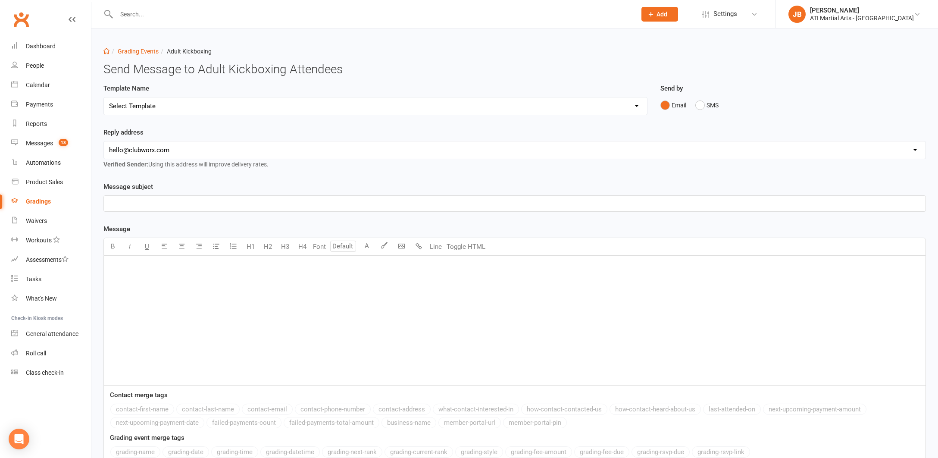
select select "2"
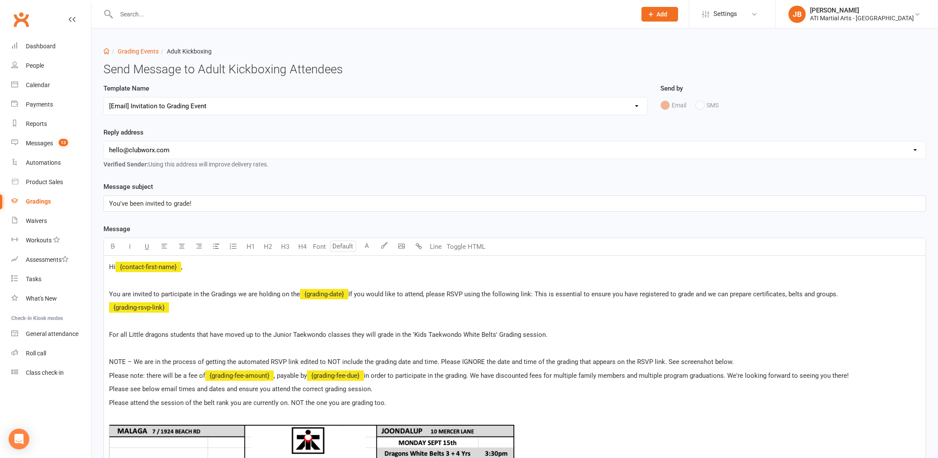
select select "1"
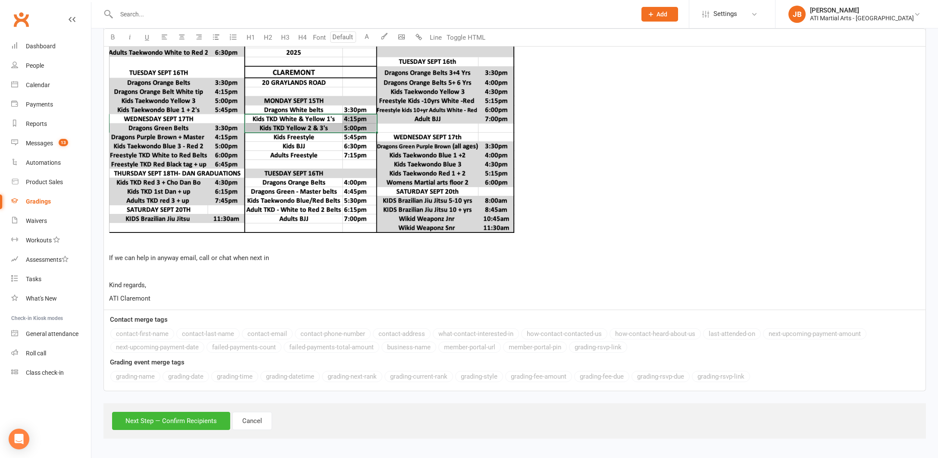
scroll to position [463, 0]
click at [193, 414] on button "Next Step — Confirm Recipients" at bounding box center [171, 421] width 118 height 18
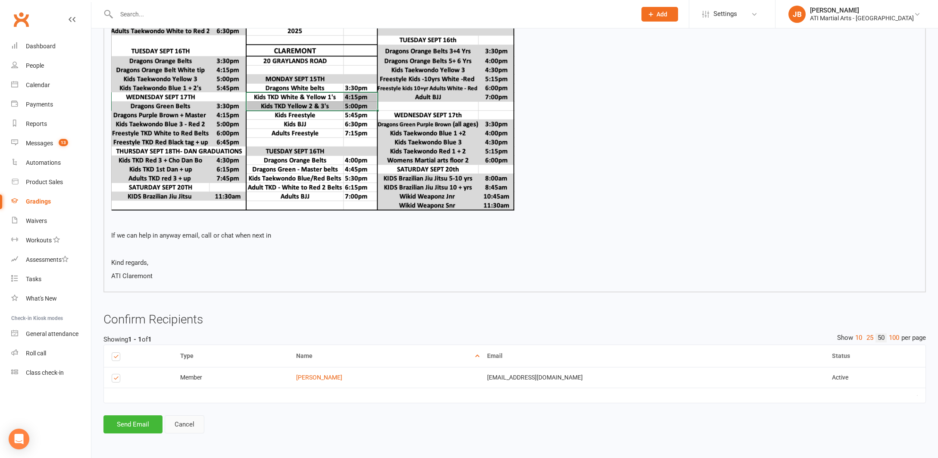
scroll to position [421, 0]
click at [138, 415] on button "Send Email" at bounding box center [132, 424] width 59 height 18
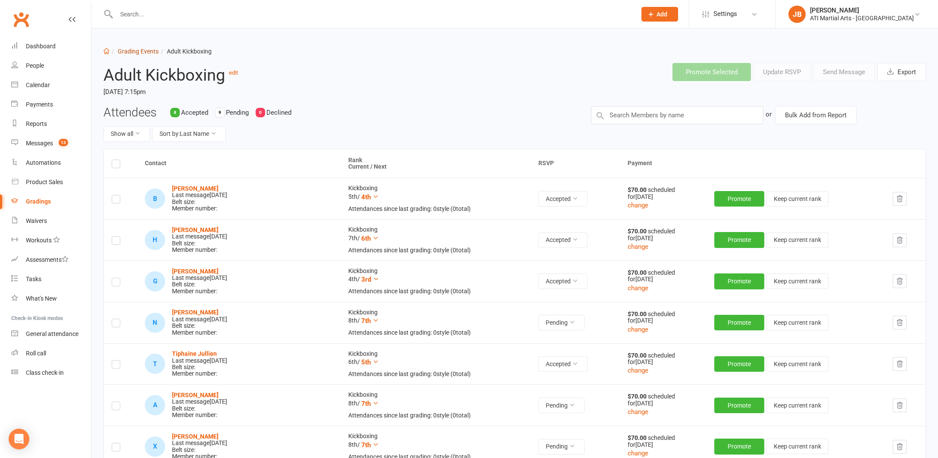
click at [130, 52] on link "Grading Events" at bounding box center [138, 51] width 41 height 7
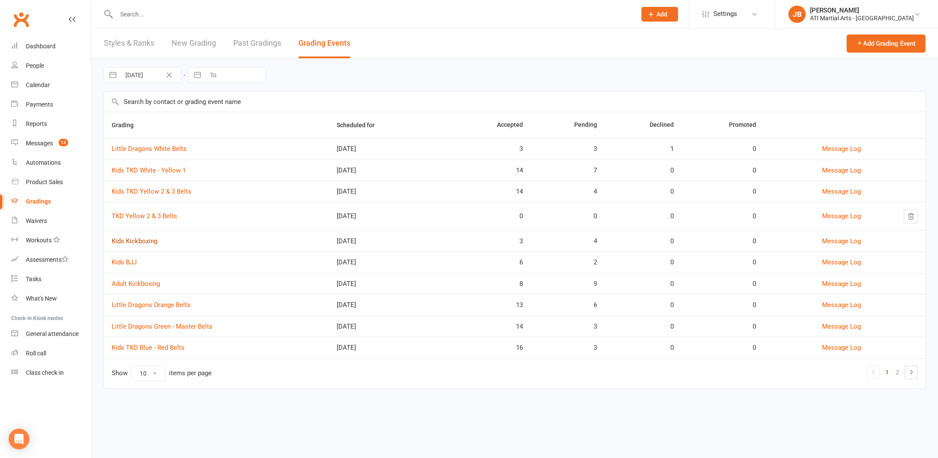
click at [143, 242] on link "Kids Kickboxing" at bounding box center [135, 241] width 46 height 8
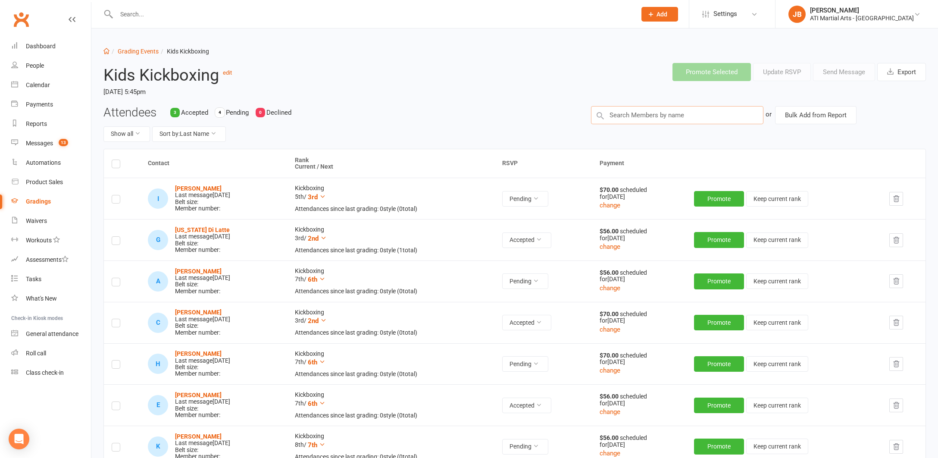
click at [613, 115] on input "text" at bounding box center [677, 115] width 172 height 18
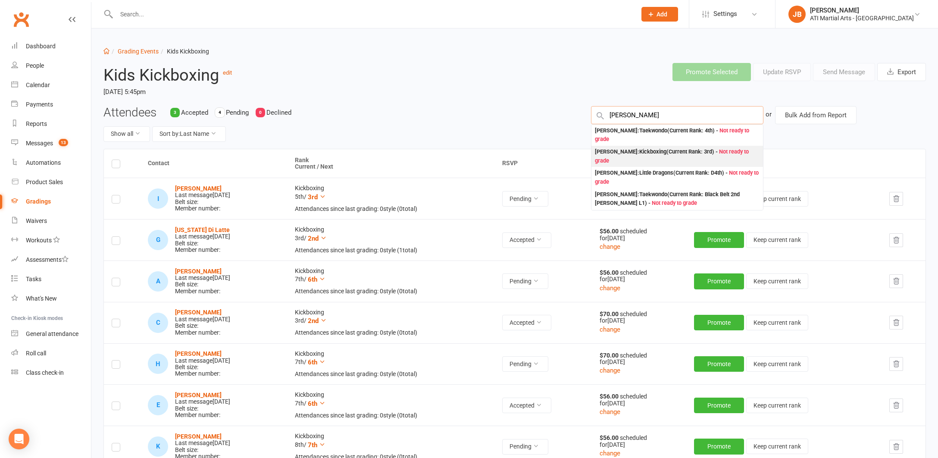
type input "Anashe Beck"
click at [604, 151] on div "Anashe Beckett : Kickboxing (Current Rank: 3rd ) - Not ready to grade" at bounding box center [677, 156] width 165 height 18
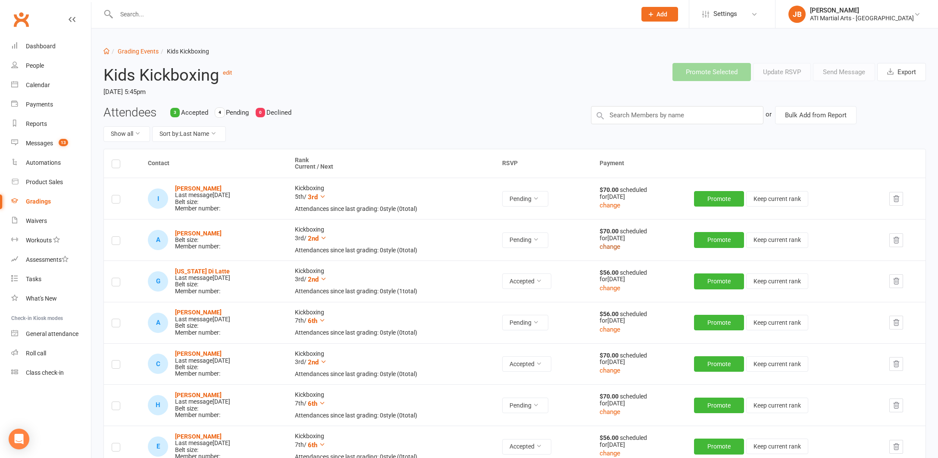
click at [618, 246] on button "change" at bounding box center [610, 246] width 21 height 10
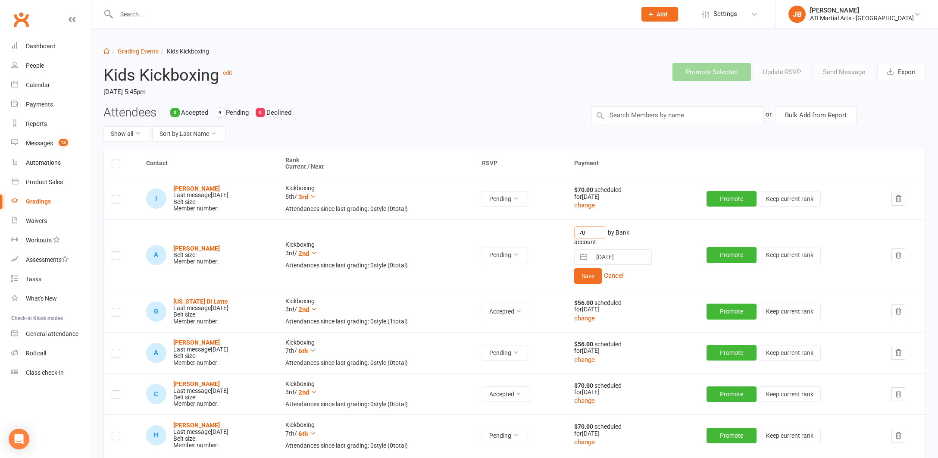
click at [603, 231] on input "70" at bounding box center [589, 232] width 31 height 13
type input "7"
type input "42"
click at [601, 273] on button "Save" at bounding box center [588, 276] width 28 height 16
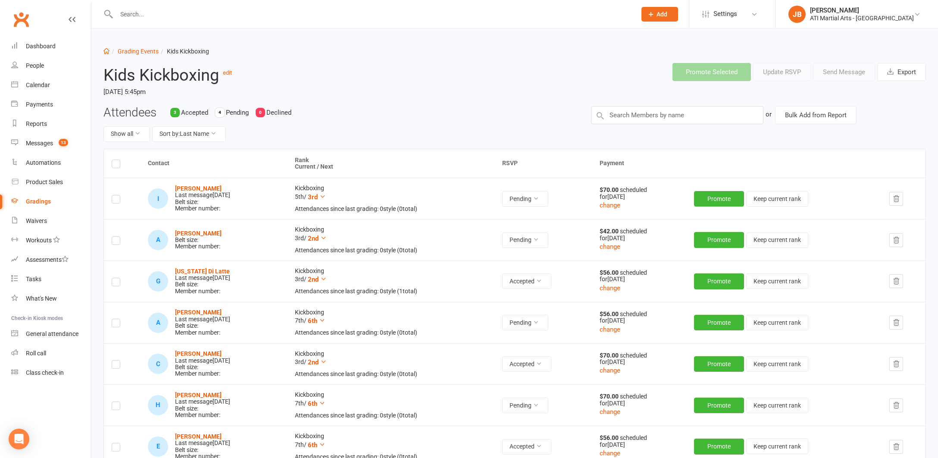
click at [116, 242] on label at bounding box center [116, 242] width 9 height 0
click at [116, 237] on input "checkbox" at bounding box center [116, 237] width 9 height 0
click at [830, 72] on button "Send Message" at bounding box center [844, 72] width 62 height 18
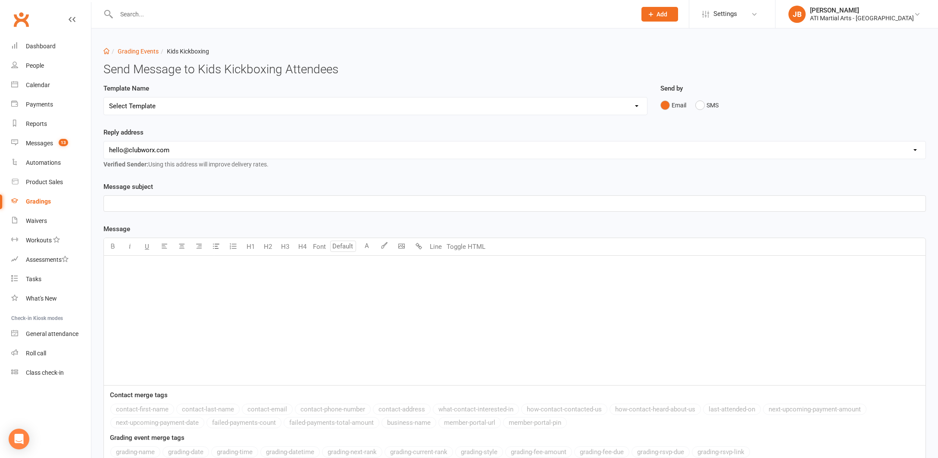
select select "2"
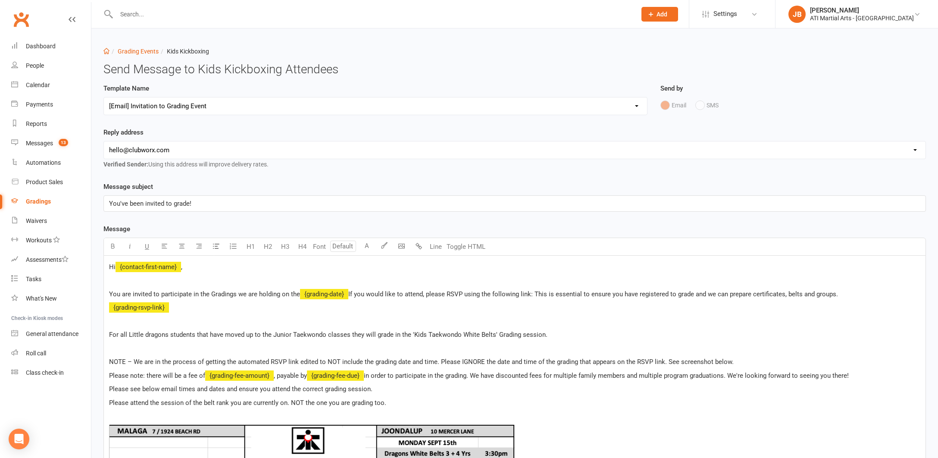
select select "1"
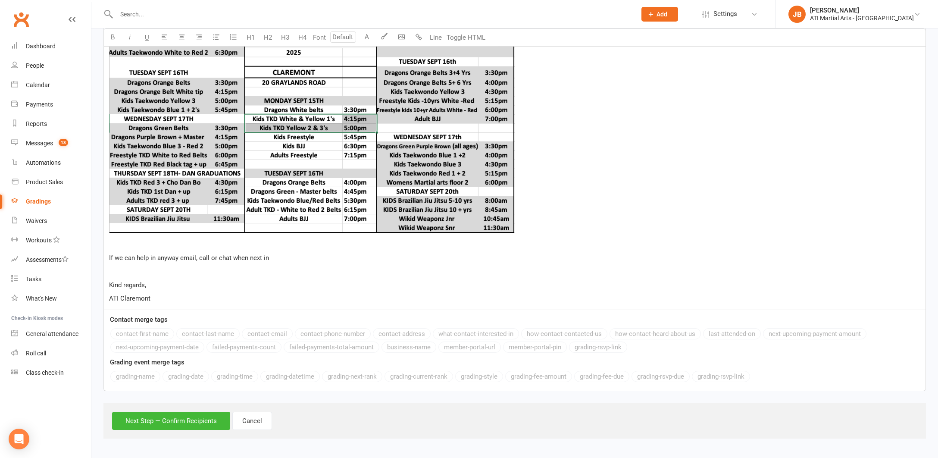
scroll to position [463, 0]
click at [209, 412] on button "Next Step — Confirm Recipients" at bounding box center [171, 421] width 118 height 18
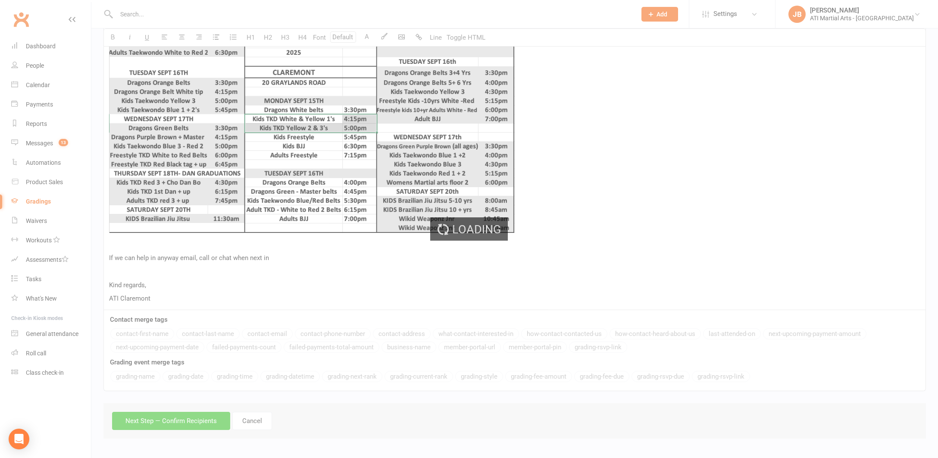
scroll to position [421, 0]
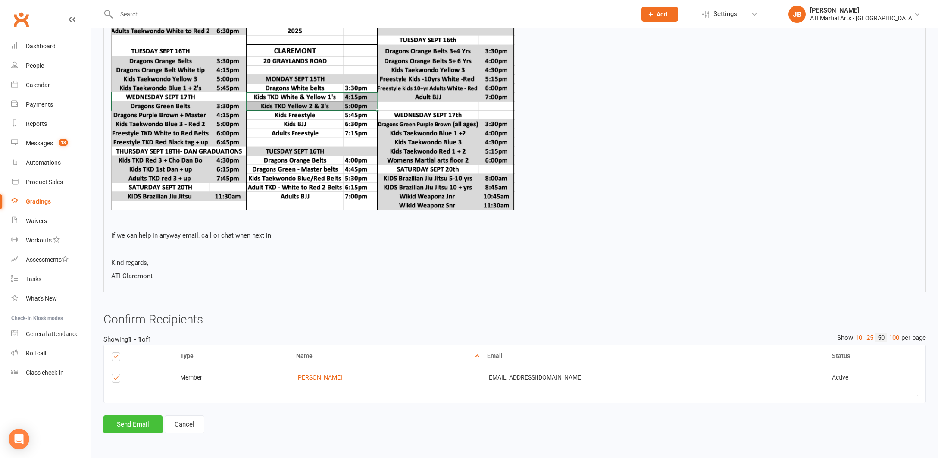
click at [144, 416] on button "Send Email" at bounding box center [132, 424] width 59 height 18
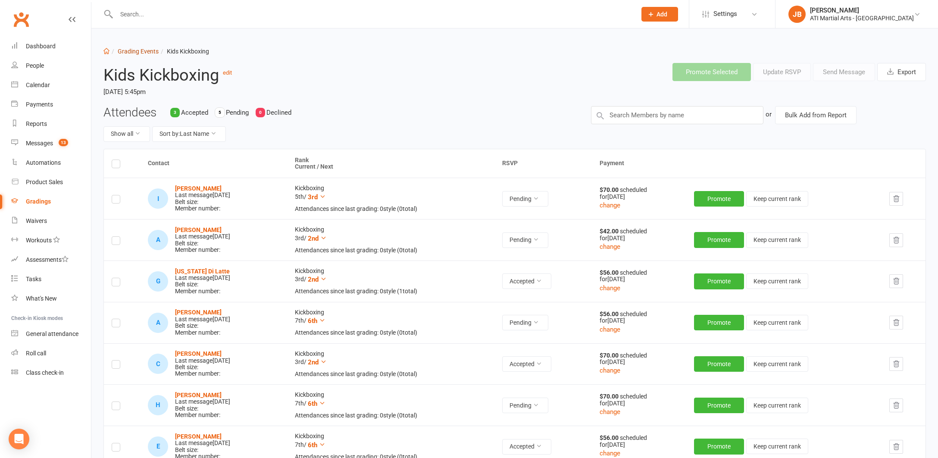
click at [124, 52] on link "Grading Events" at bounding box center [138, 51] width 41 height 7
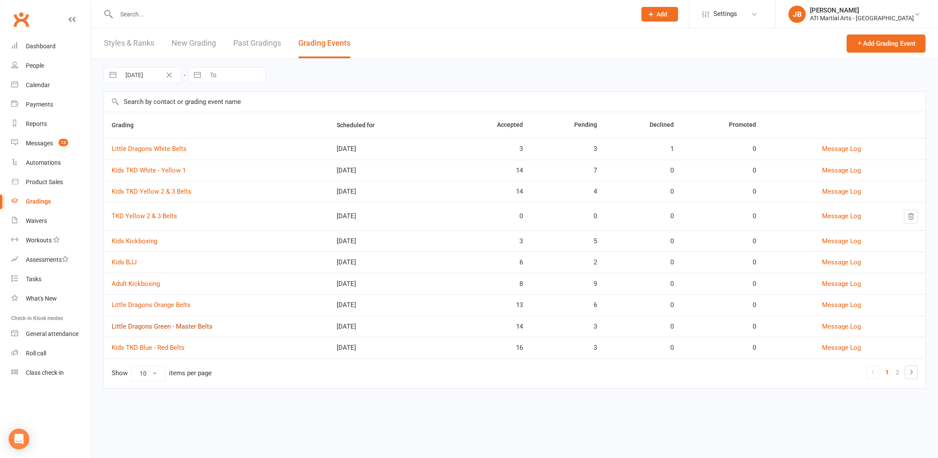
click at [157, 326] on link "Little Dragons Green - Master Belts" at bounding box center [162, 326] width 101 height 8
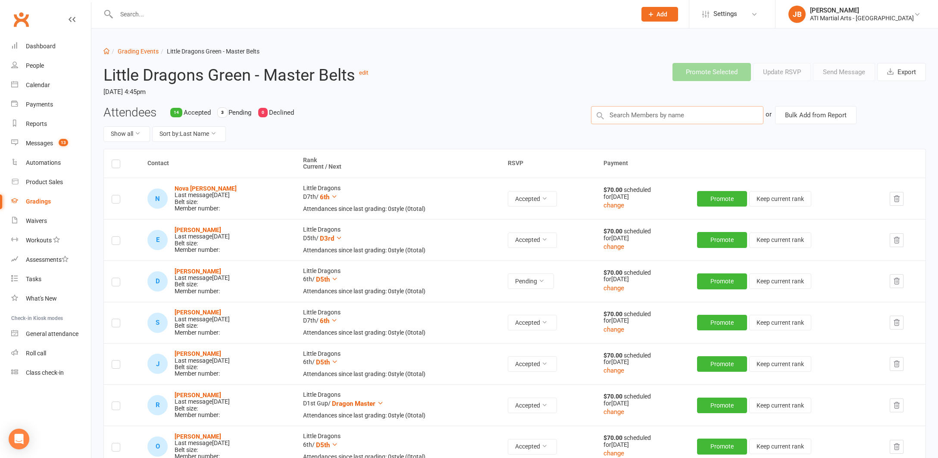
click at [622, 115] on input "text" at bounding box center [677, 115] width 172 height 18
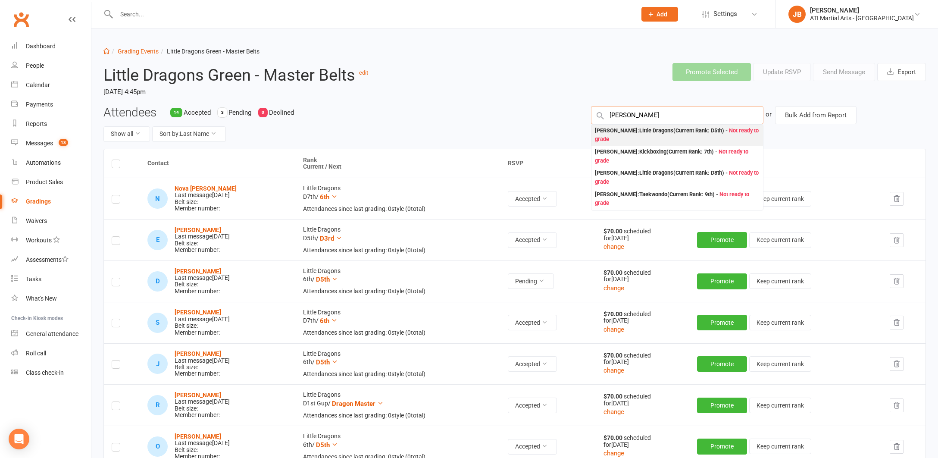
type input "Matthew Lo"
click at [604, 131] on div "Matthew Lo : Little Dragons (Current Rank: D5th ) - Not ready to grade" at bounding box center [677, 135] width 165 height 18
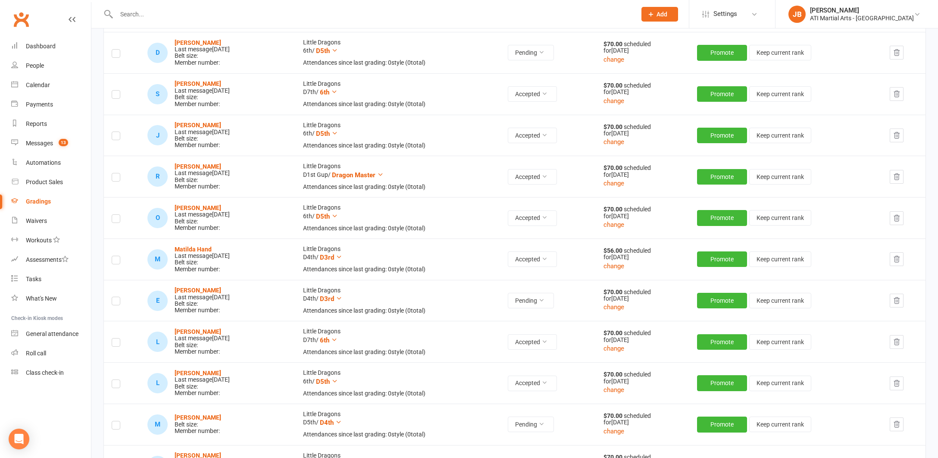
scroll to position [231, 0]
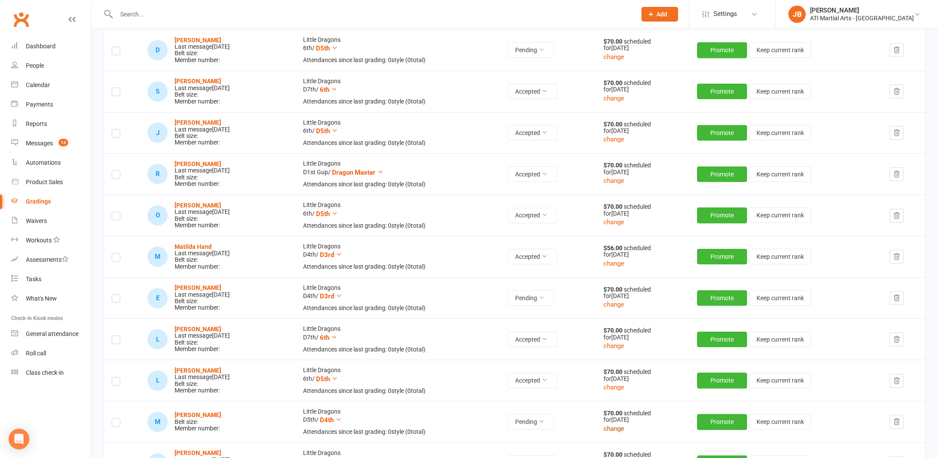
click at [620, 424] on button "change" at bounding box center [613, 428] width 21 height 10
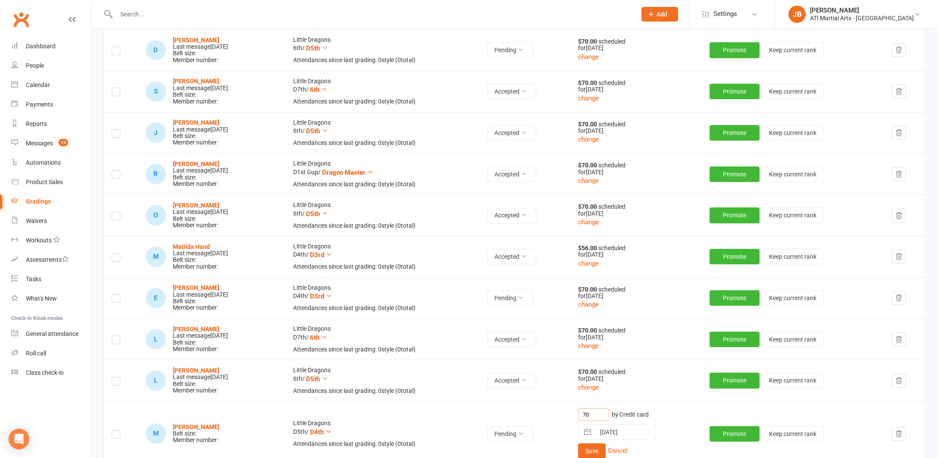
click at [603, 409] on input "70" at bounding box center [593, 414] width 31 height 13
click at [601, 446] on button "Save" at bounding box center [592, 451] width 28 height 16
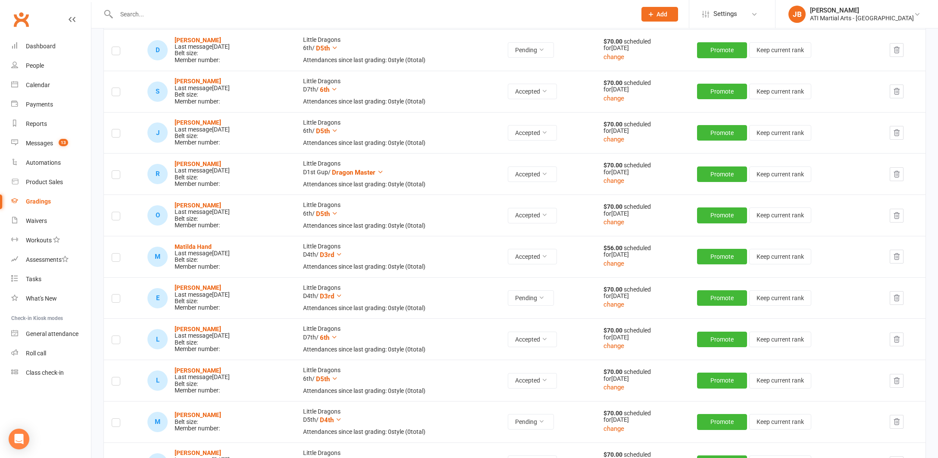
click at [117, 424] on label at bounding box center [116, 424] width 9 height 0
click at [117, 419] on input "checkbox" at bounding box center [116, 419] width 9 height 0
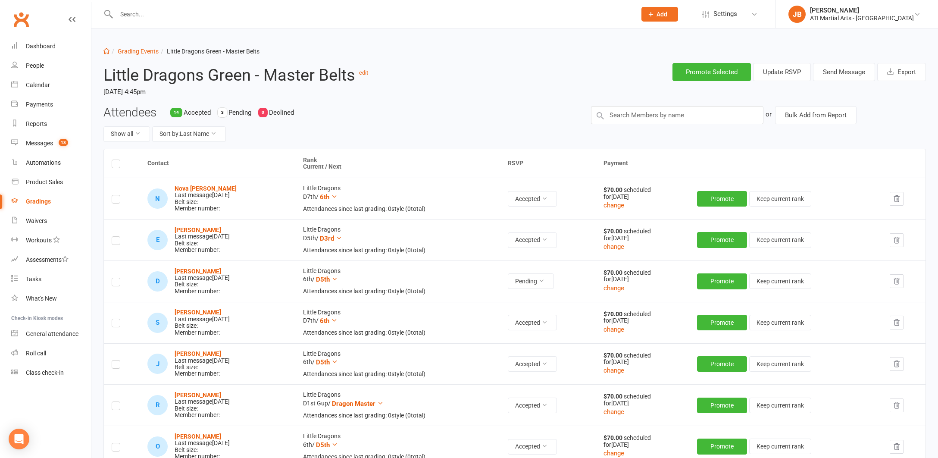
scroll to position [0, 0]
click at [839, 70] on button "Send Message" at bounding box center [844, 72] width 62 height 18
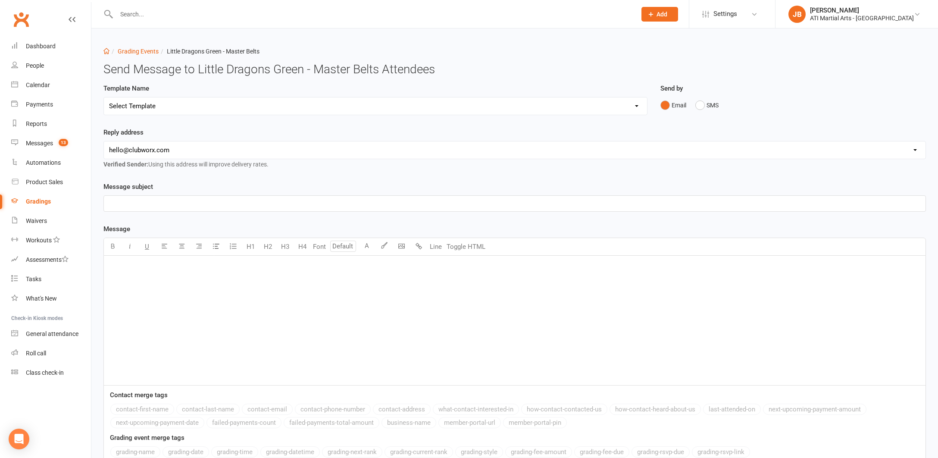
select select "2"
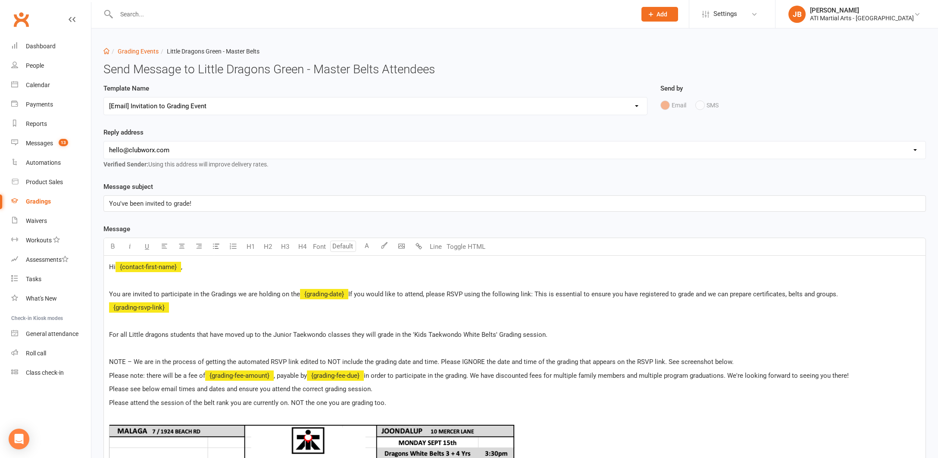
select select "1"
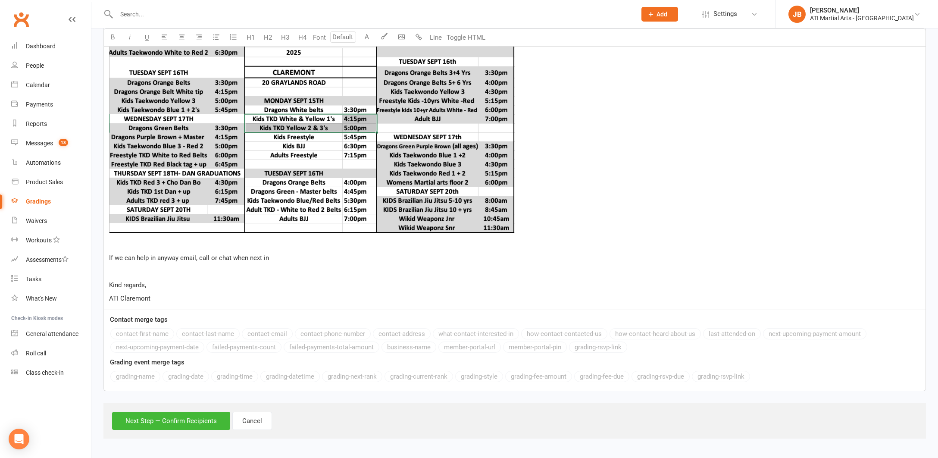
scroll to position [463, 0]
click at [150, 412] on button "Next Step — Confirm Recipients" at bounding box center [171, 421] width 118 height 18
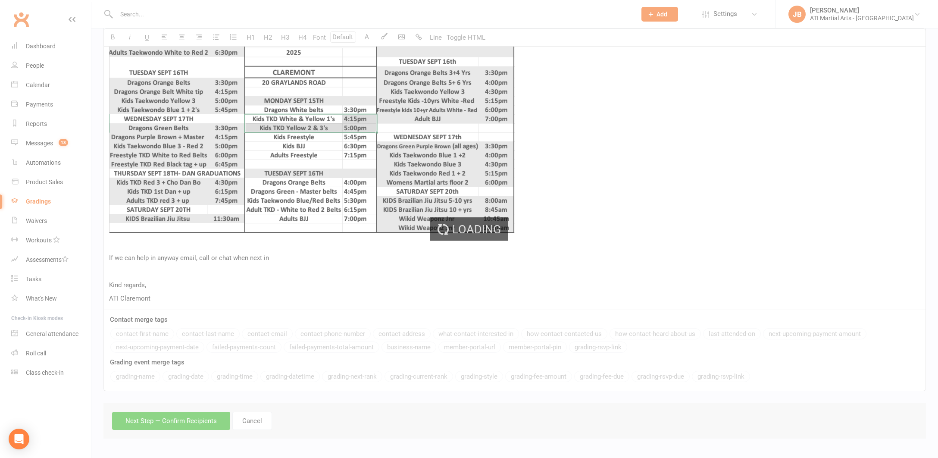
scroll to position [421, 0]
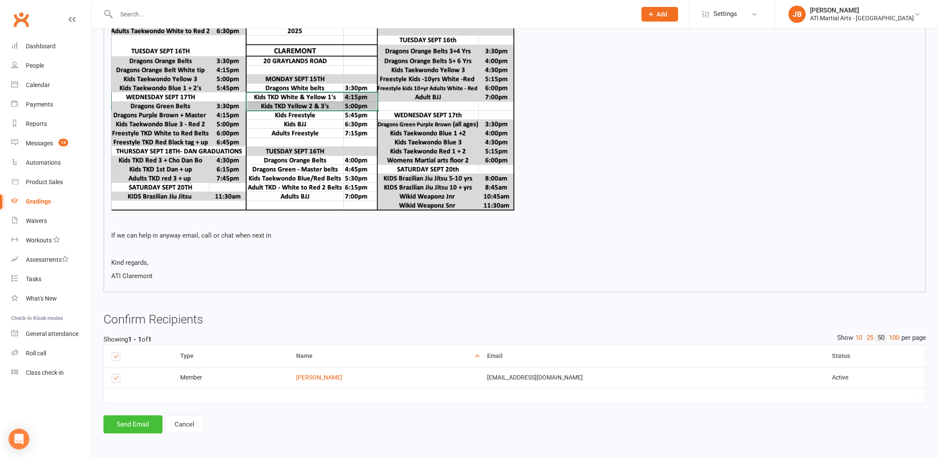
click at [141, 419] on button "Send Email" at bounding box center [132, 424] width 59 height 18
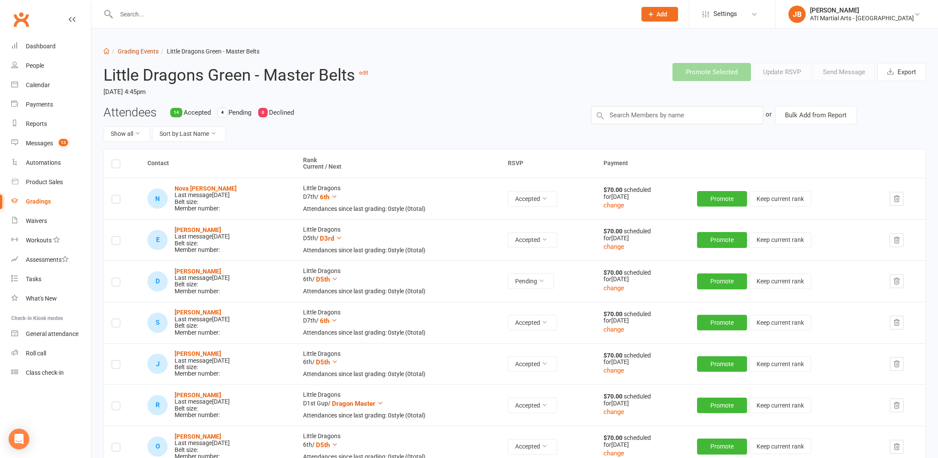
click at [126, 53] on link "Grading Events" at bounding box center [138, 51] width 41 height 7
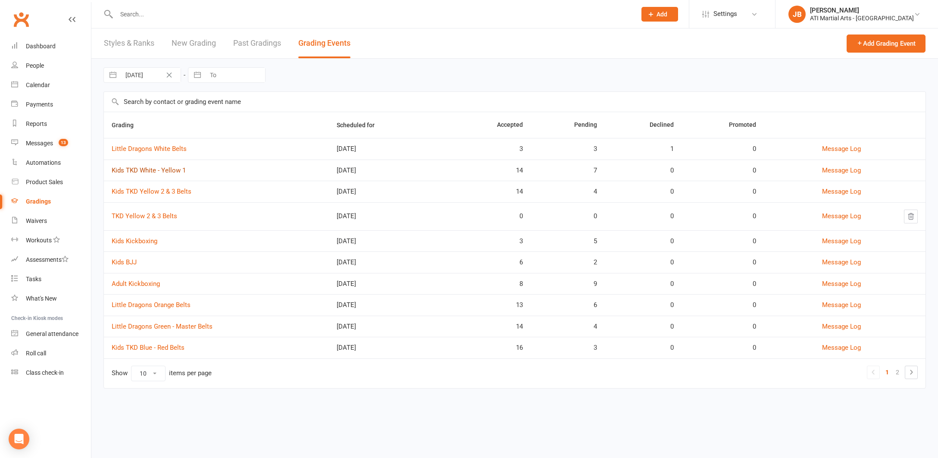
click at [132, 171] on link "Kids TKD White - Yellow 1" at bounding box center [149, 170] width 74 height 8
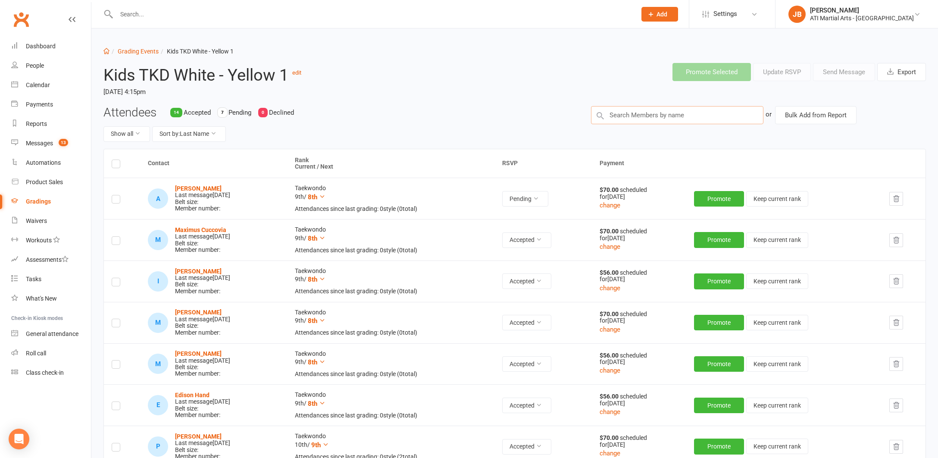
click at [624, 113] on input "text" at bounding box center [677, 115] width 172 height 18
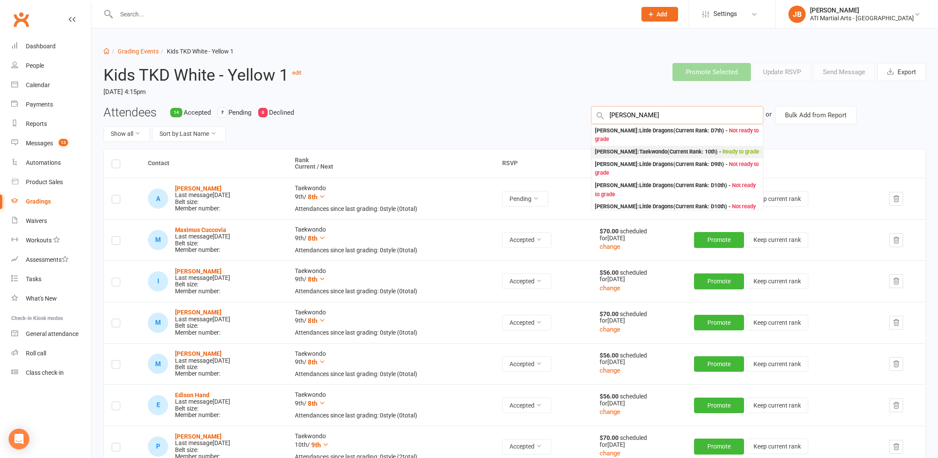
type input "Ollie"
click at [610, 151] on div "Ollie Mikus : Taekwondo (Current Rank: 10th ) - Ready to grade" at bounding box center [677, 151] width 164 height 9
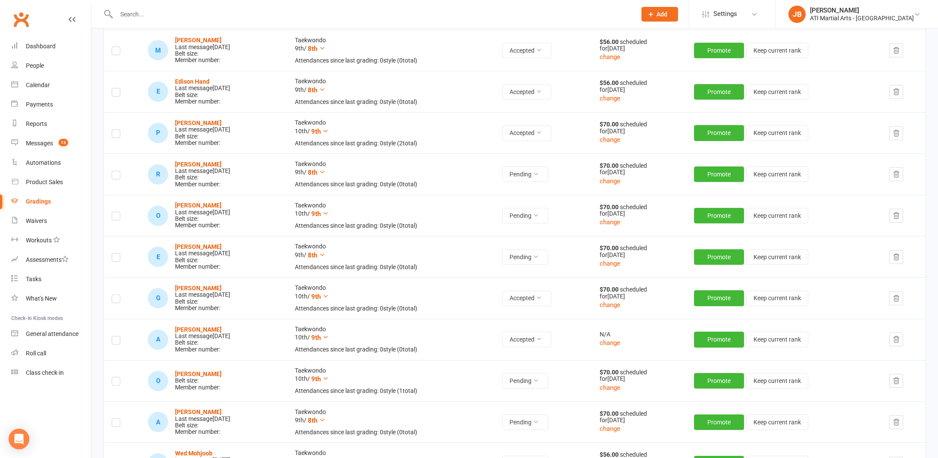
scroll to position [315, 0]
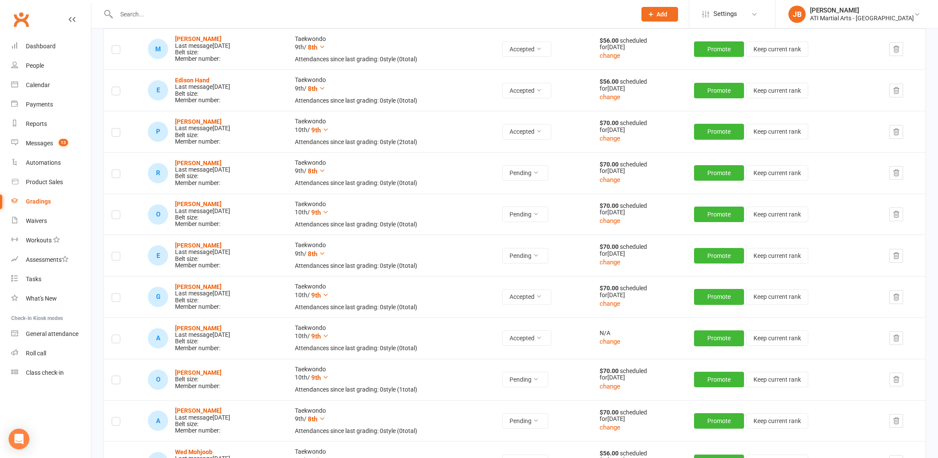
click at [116, 381] on label at bounding box center [116, 381] width 9 height 0
click at [116, 376] on input "checkbox" at bounding box center [116, 376] width 9 height 0
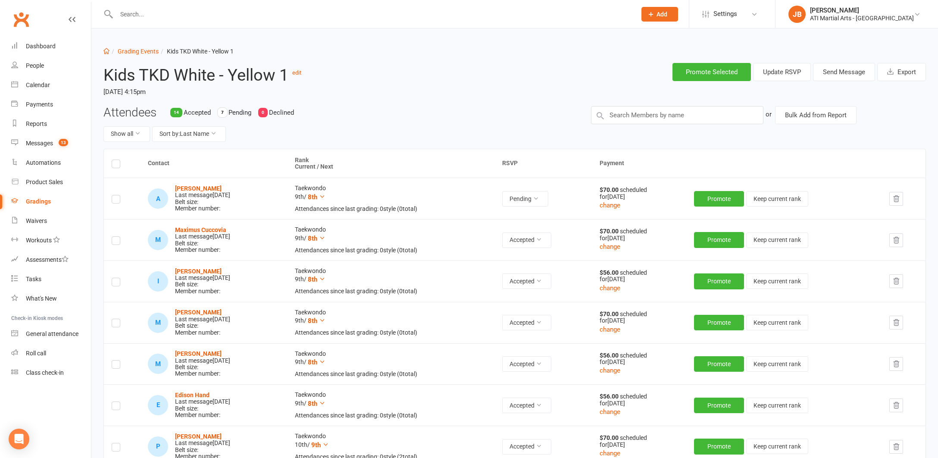
scroll to position [0, 0]
click at [826, 72] on button "Send Message" at bounding box center [844, 72] width 62 height 18
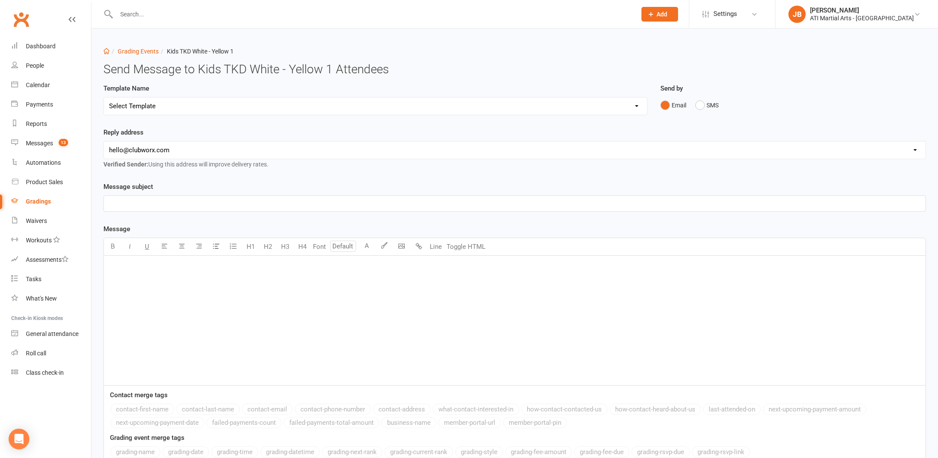
select select "2"
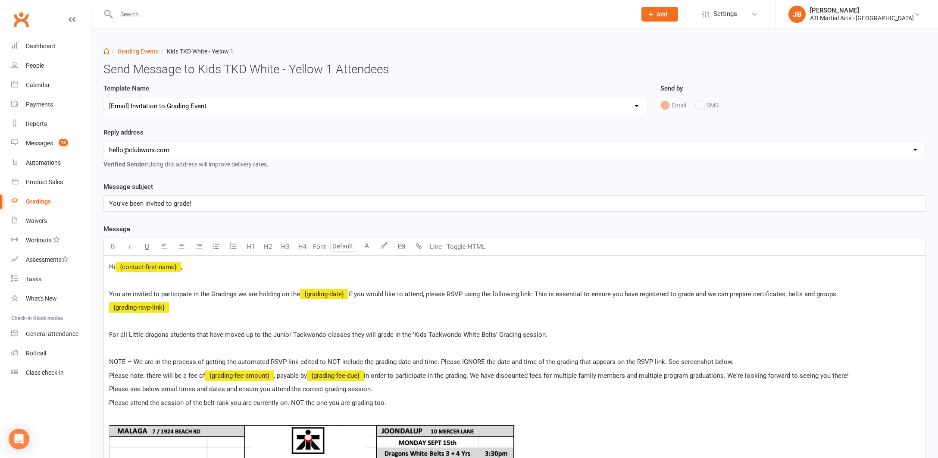
select select "1"
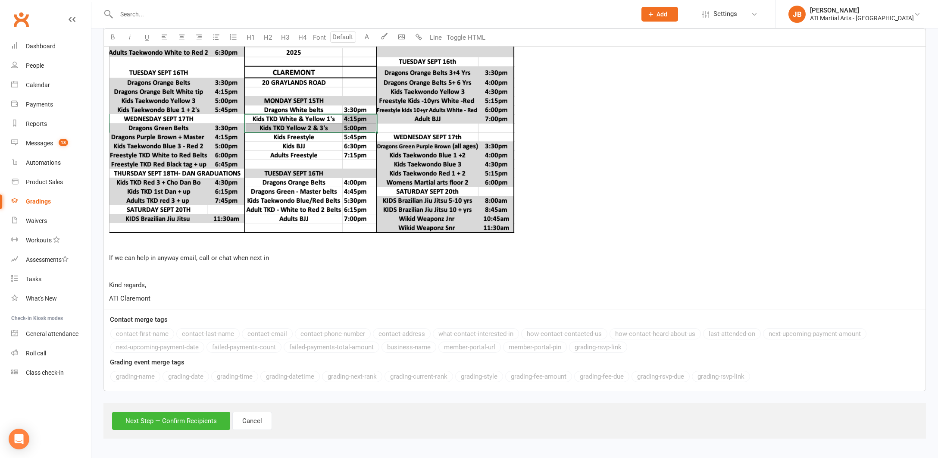
scroll to position [463, 0]
click at [187, 412] on button "Next Step — Confirm Recipients" at bounding box center [171, 421] width 118 height 18
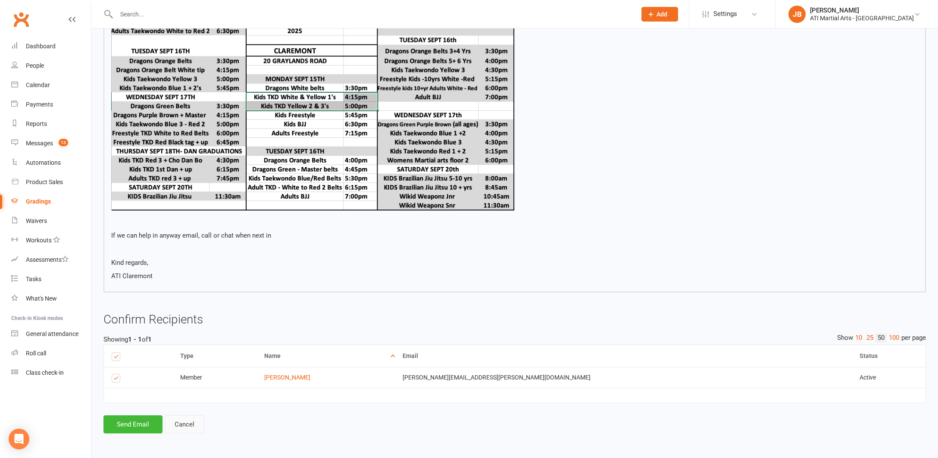
scroll to position [421, 0]
click at [147, 415] on button "Send Email" at bounding box center [132, 424] width 59 height 18
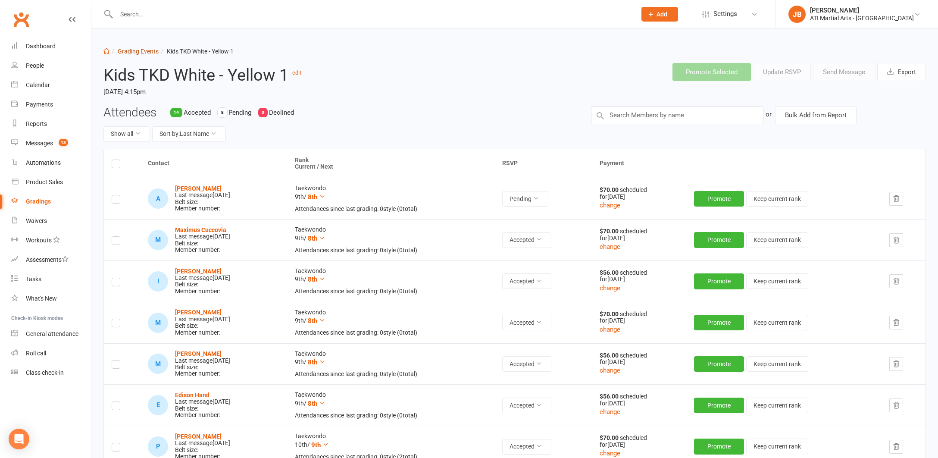
click at [131, 52] on link "Grading Events" at bounding box center [138, 51] width 41 height 7
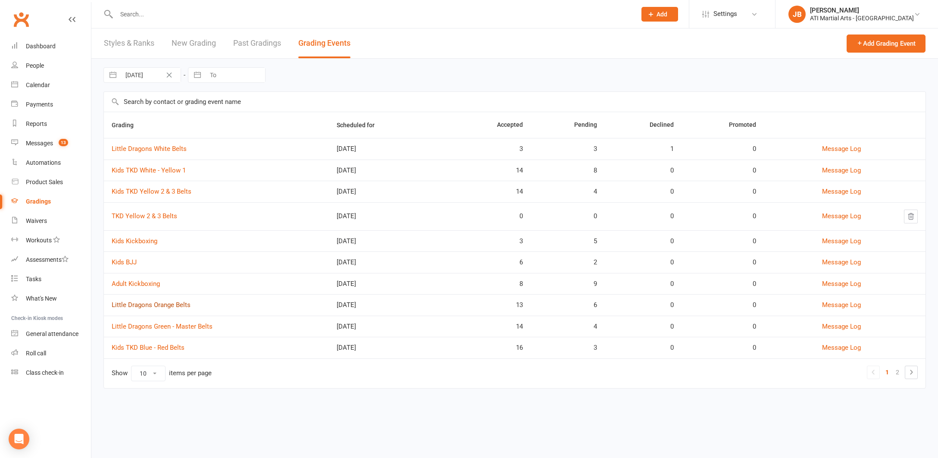
click at [157, 304] on link "Little Dragons Orange Belts" at bounding box center [151, 305] width 79 height 8
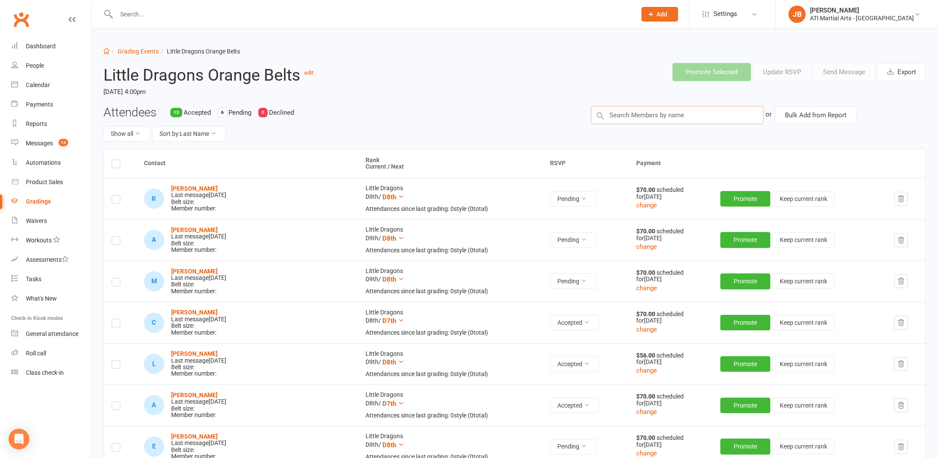
click at [615, 113] on input "text" at bounding box center [677, 115] width 172 height 18
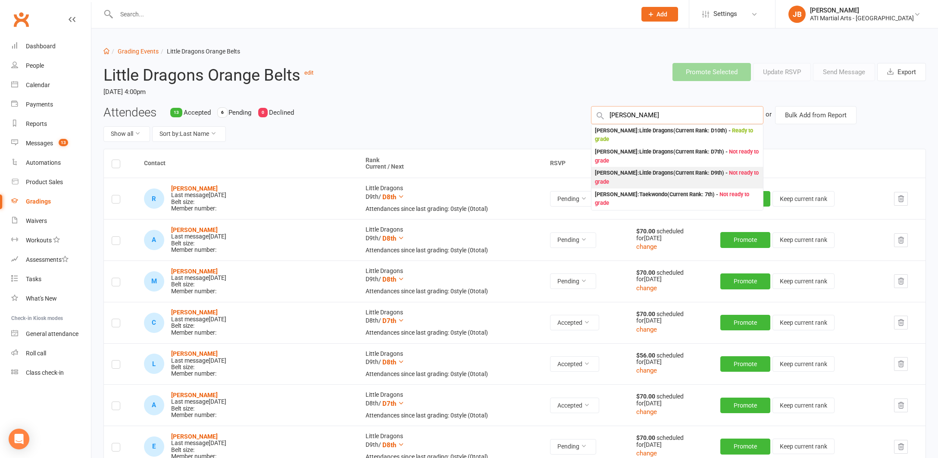
type input "Hugo"
click at [606, 172] on div "Hugo Liddell : Little Dragons (Current Rank: D9th ) - Not ready to grade" at bounding box center [677, 178] width 165 height 18
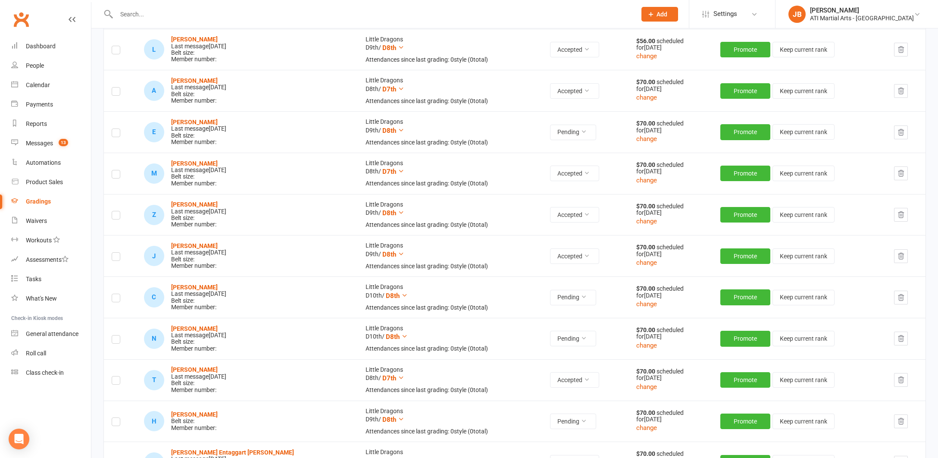
scroll to position [314, 0]
click at [636, 423] on button "change" at bounding box center [646, 427] width 21 height 10
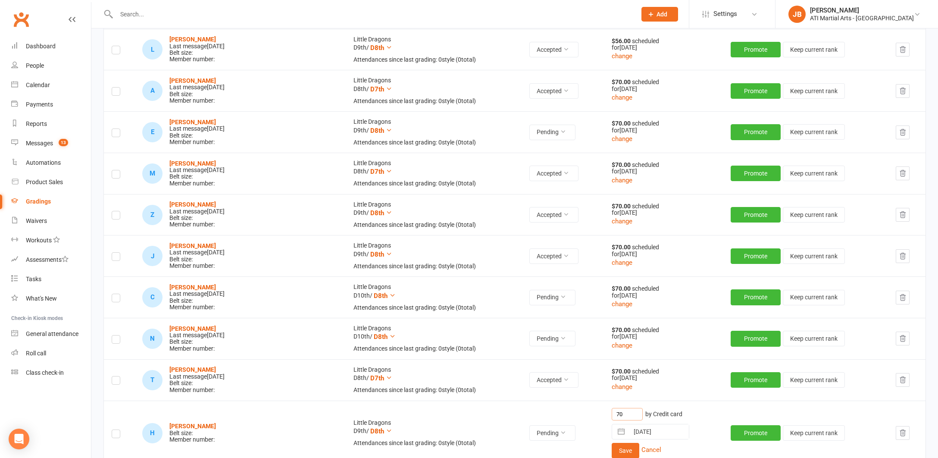
click at [612, 408] on input "70" at bounding box center [627, 414] width 31 height 13
type input "7"
type input "56"
click at [612, 444] on button "Save" at bounding box center [626, 451] width 28 height 16
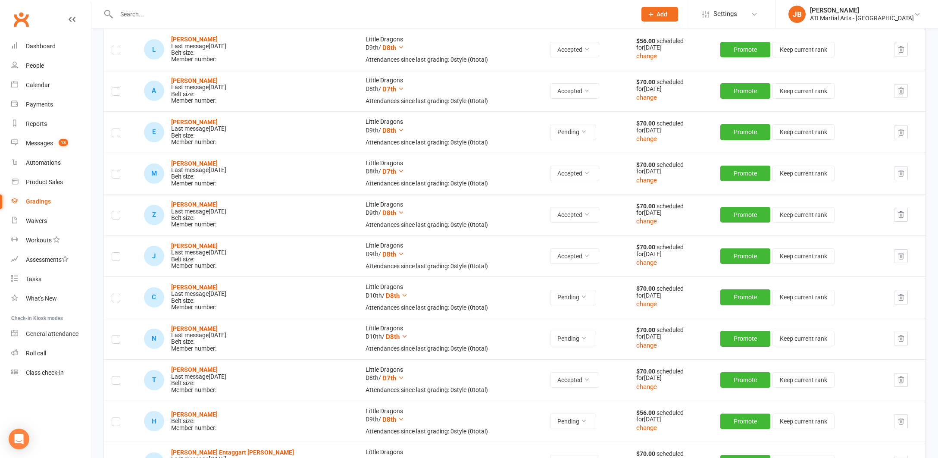
click at [118, 423] on label at bounding box center [116, 423] width 9 height 0
click at [118, 418] on input "checkbox" at bounding box center [116, 418] width 9 height 0
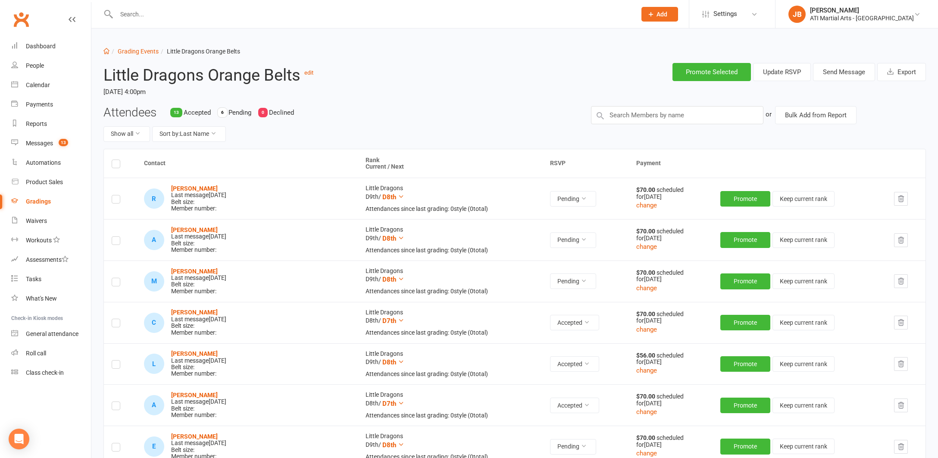
scroll to position [0, 0]
click at [848, 70] on button "Send Message" at bounding box center [844, 72] width 62 height 18
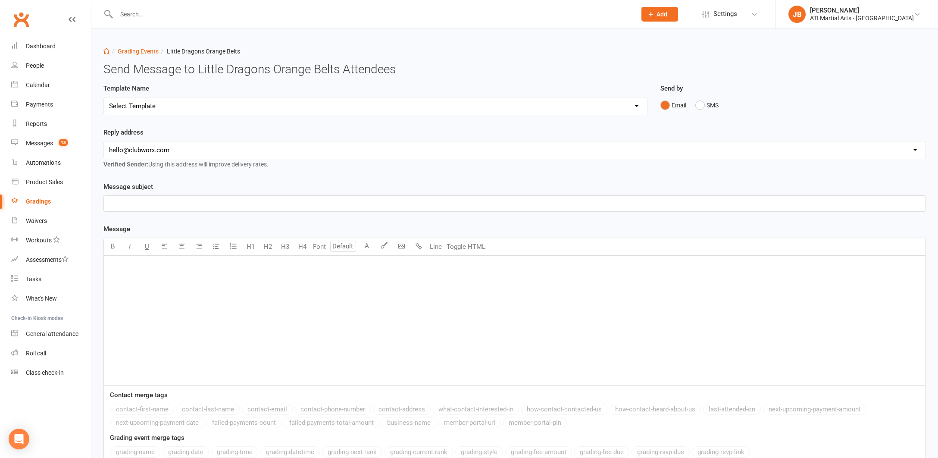
select select "2"
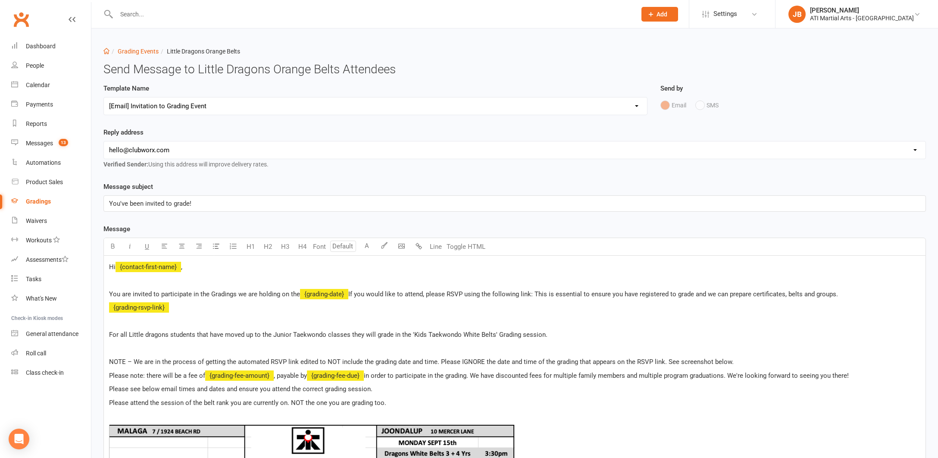
select select "1"
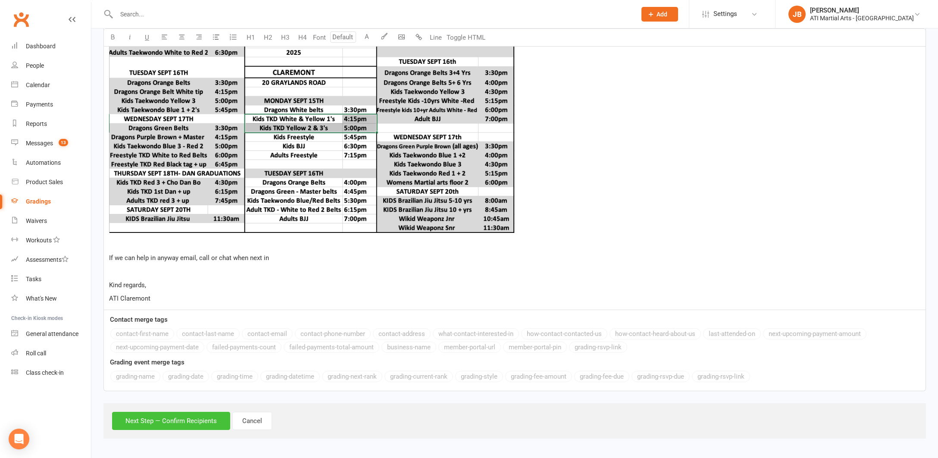
click at [197, 414] on button "Next Step — Confirm Recipients" at bounding box center [171, 421] width 118 height 18
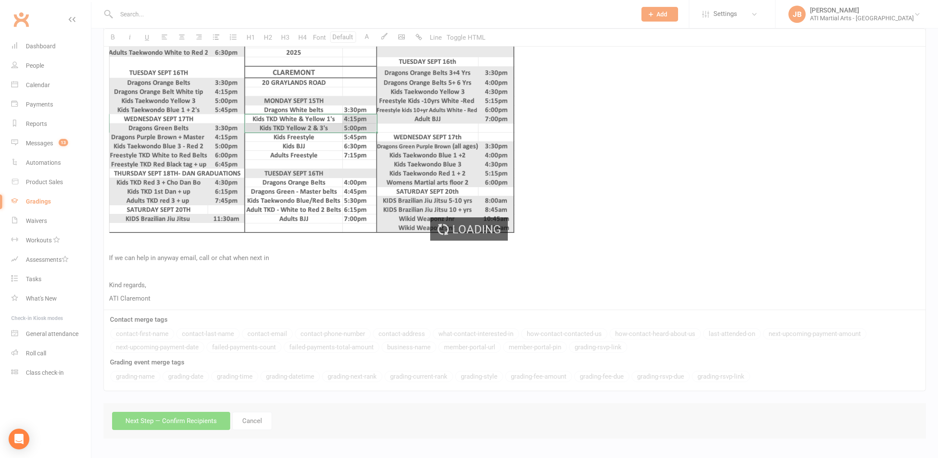
scroll to position [421, 0]
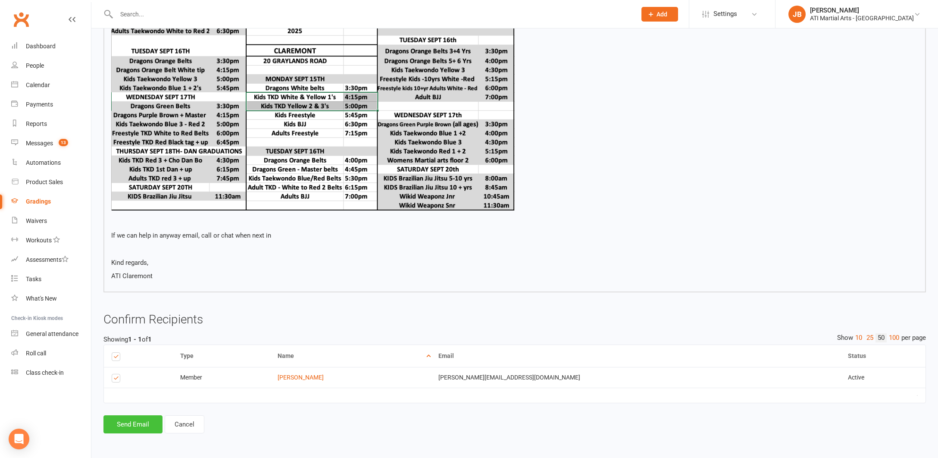
click at [148, 415] on button "Send Email" at bounding box center [132, 424] width 59 height 18
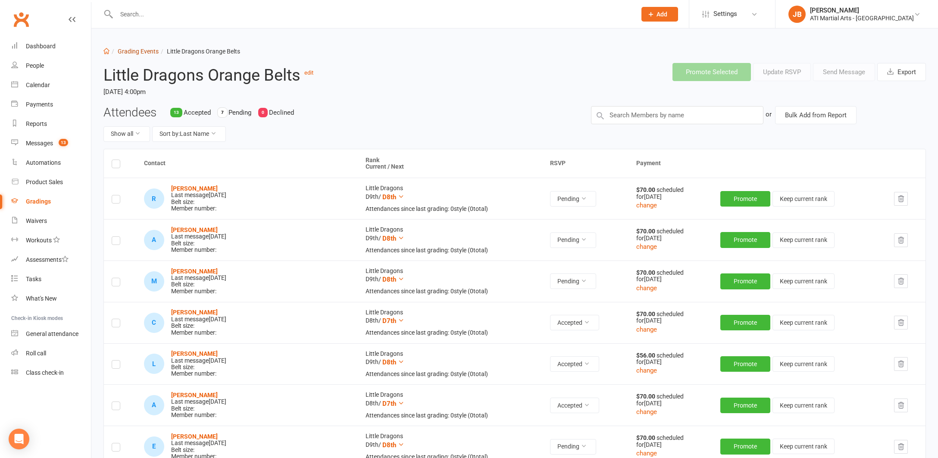
click at [131, 53] on link "Grading Events" at bounding box center [138, 51] width 41 height 7
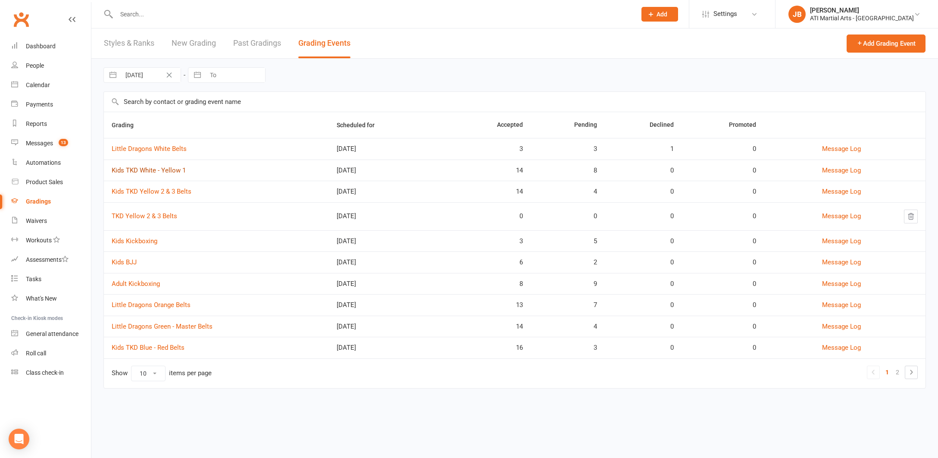
click at [138, 170] on link "Kids TKD White - Yellow 1" at bounding box center [149, 170] width 74 height 8
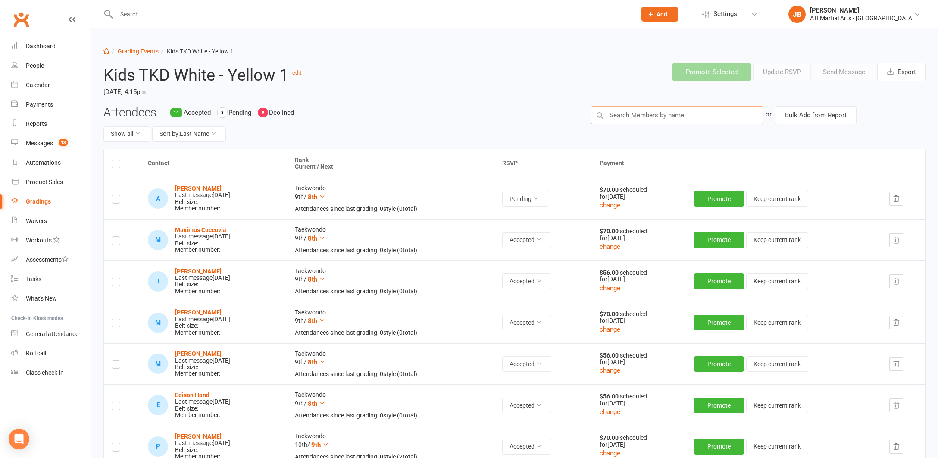
click at [617, 116] on input "text" at bounding box center [677, 115] width 172 height 18
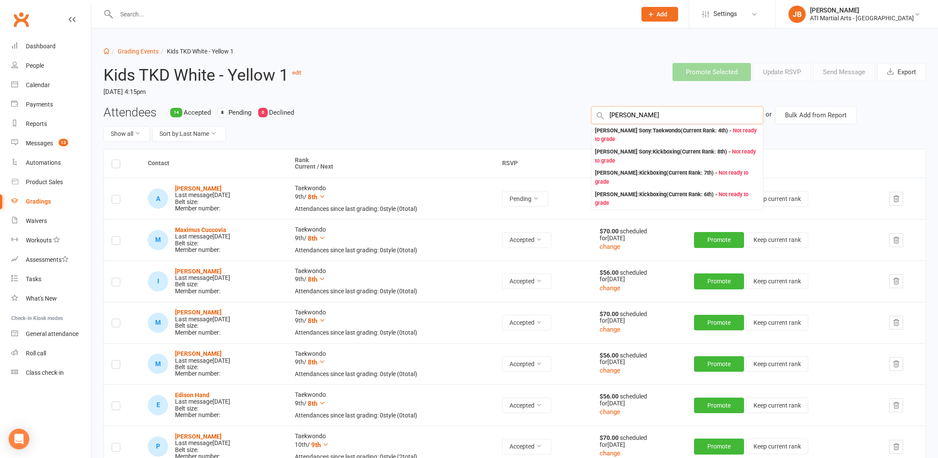
type input "Flora"
click at [137, 16] on input "text" at bounding box center [372, 14] width 516 height 12
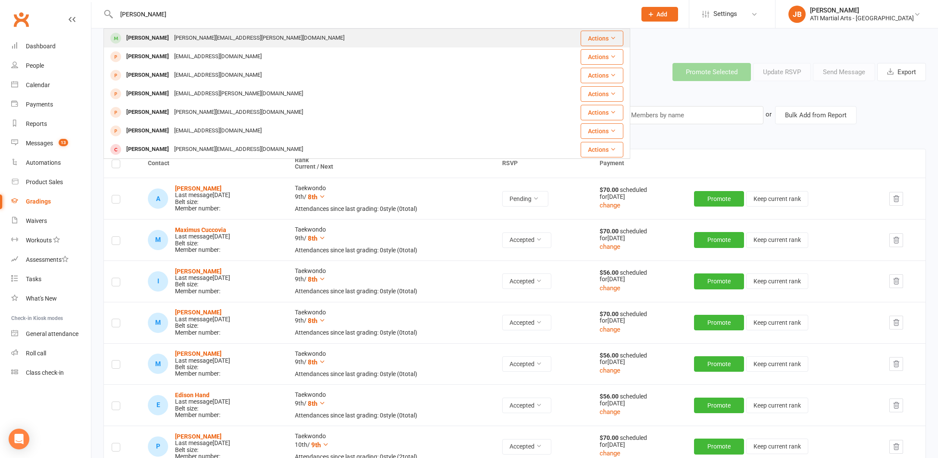
type input "Flora Bo"
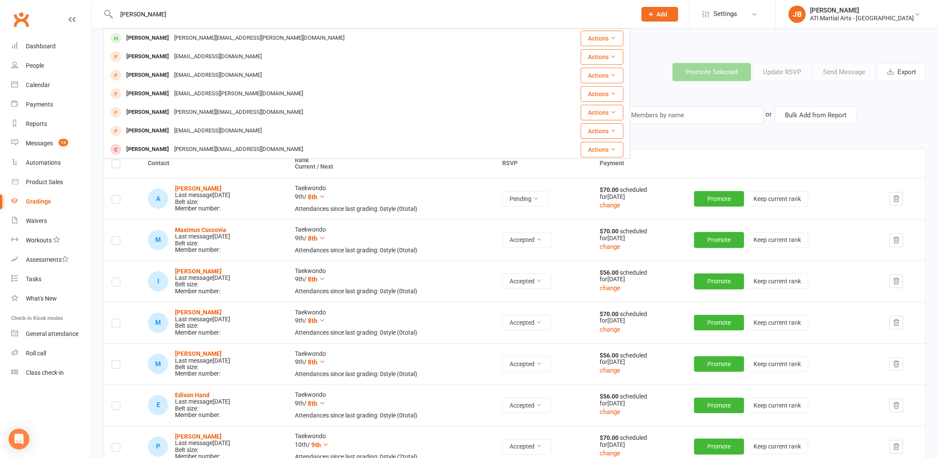
click at [135, 38] on div "Flora Bos" at bounding box center [148, 38] width 48 height 13
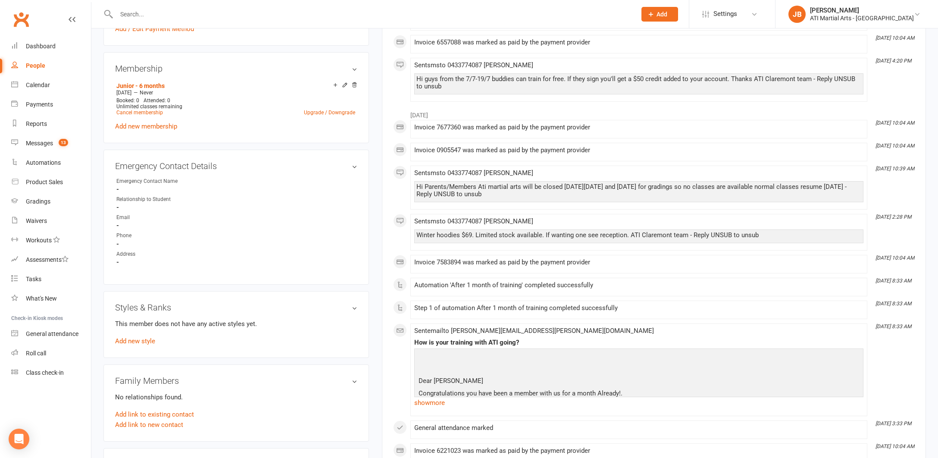
scroll to position [738, 0]
click at [149, 338] on link "Add new style" at bounding box center [135, 339] width 40 height 8
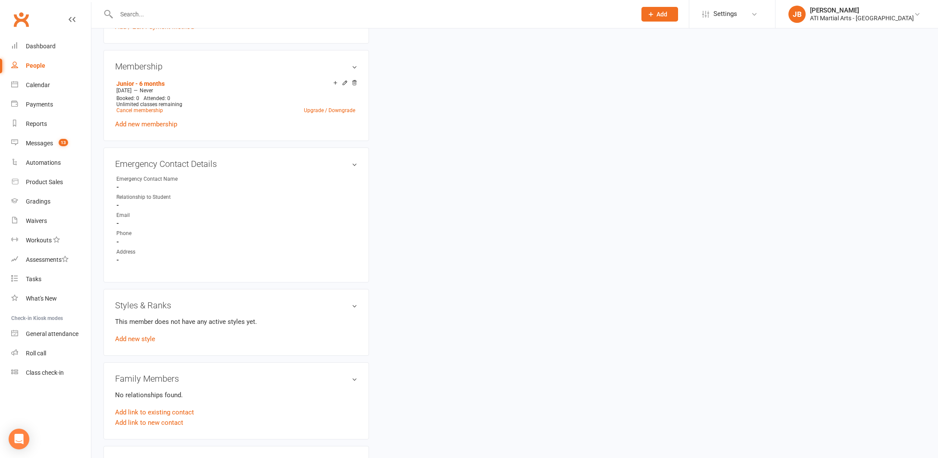
scroll to position [73, 0]
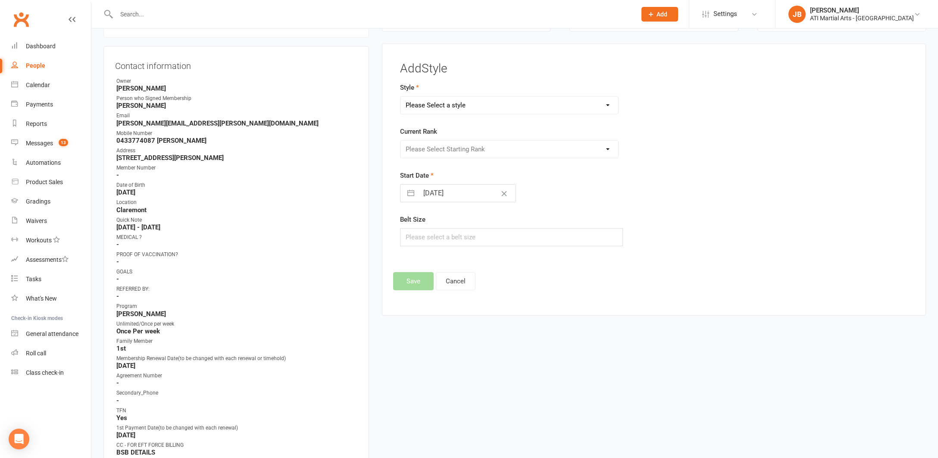
select select "2497"
select select "25222"
select select "7"
select select "2025"
select select "8"
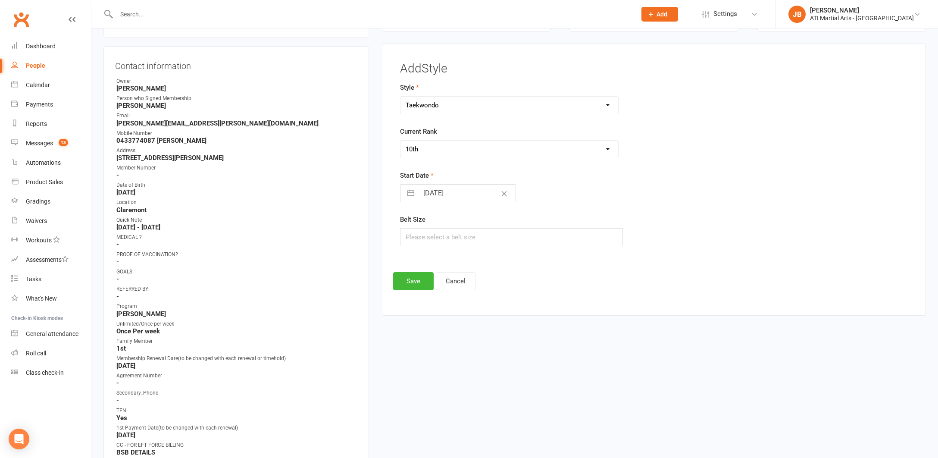
select select "2025"
select select "9"
select select "2025"
click at [426, 191] on input "12 Sep 2025" at bounding box center [467, 192] width 97 height 17
click at [416, 226] on icon "Move backward to switch to the previous month." at bounding box center [418, 227] width 8 height 8
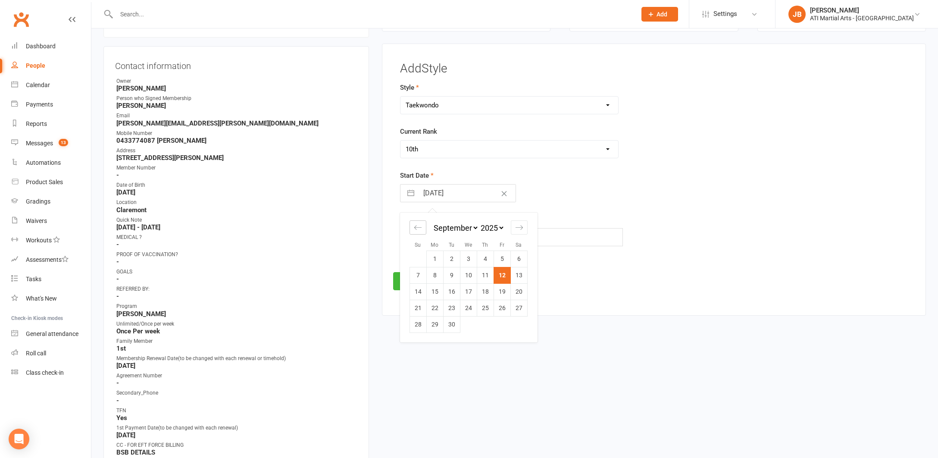
select select "6"
select select "2025"
click at [416, 226] on icon "Move backward to switch to the previous month." at bounding box center [418, 227] width 8 height 8
select select "5"
select select "2025"
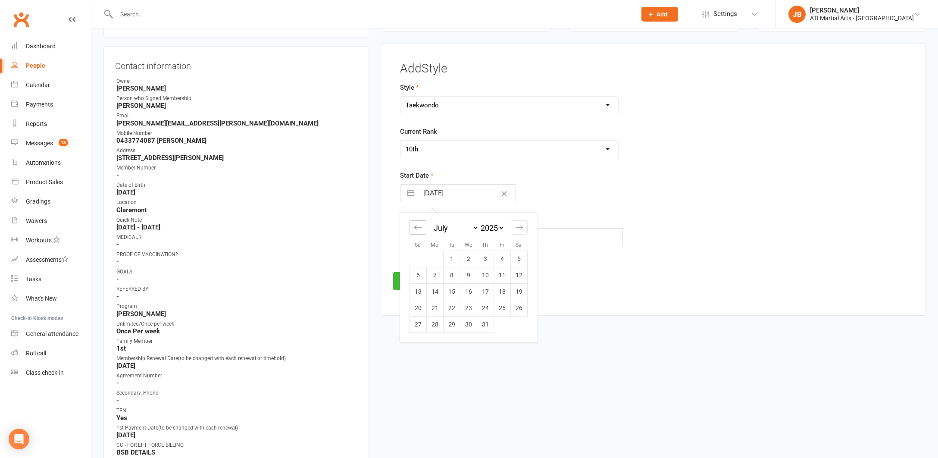
click at [416, 226] on icon "Move backward to switch to the previous month." at bounding box center [418, 227] width 8 height 8
select select "4"
select select "2025"
click at [416, 226] on icon "Move backward to switch to the previous month." at bounding box center [418, 227] width 8 height 8
select select "3"
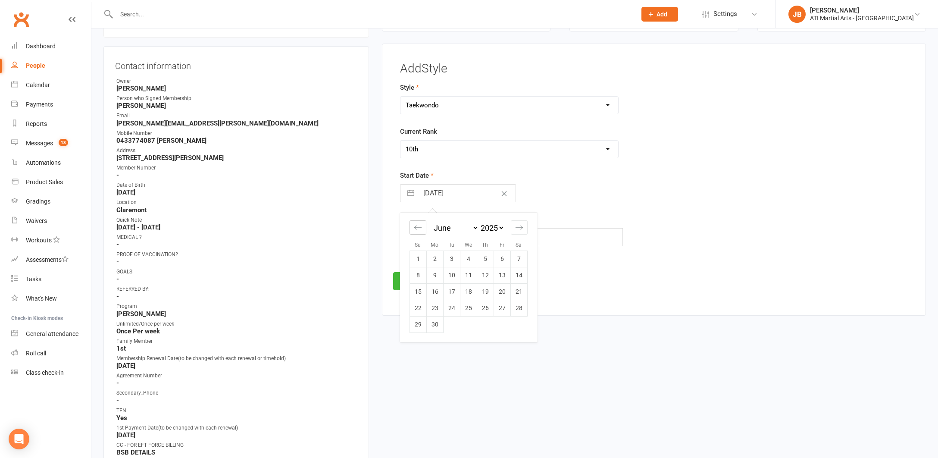
select select "2025"
click at [486, 292] on td "15" at bounding box center [485, 291] width 17 height 16
type input "15 May 2025"
click at [420, 280] on button "Save" at bounding box center [413, 281] width 41 height 18
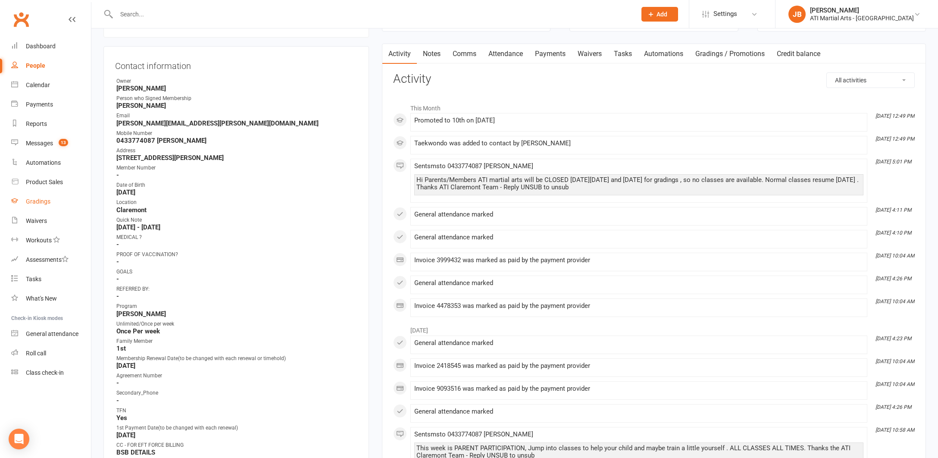
click at [43, 203] on div "Gradings" at bounding box center [38, 201] width 25 height 7
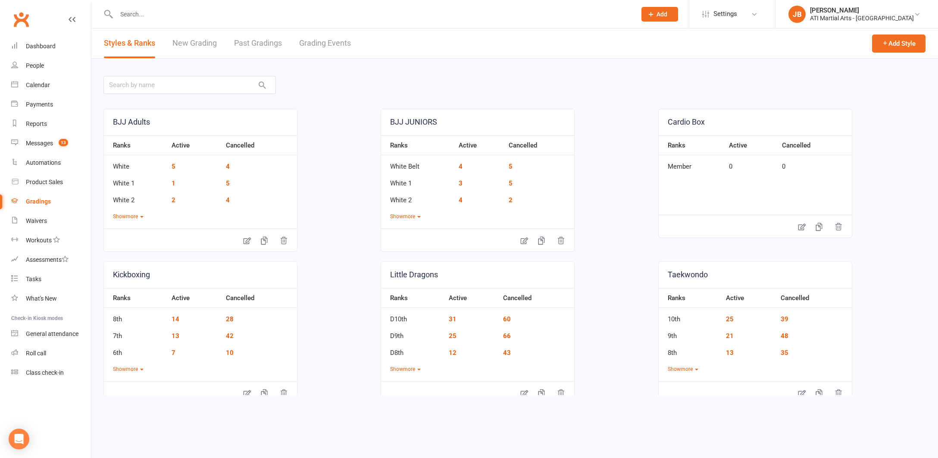
click at [312, 43] on link "Grading Events" at bounding box center [325, 43] width 52 height 30
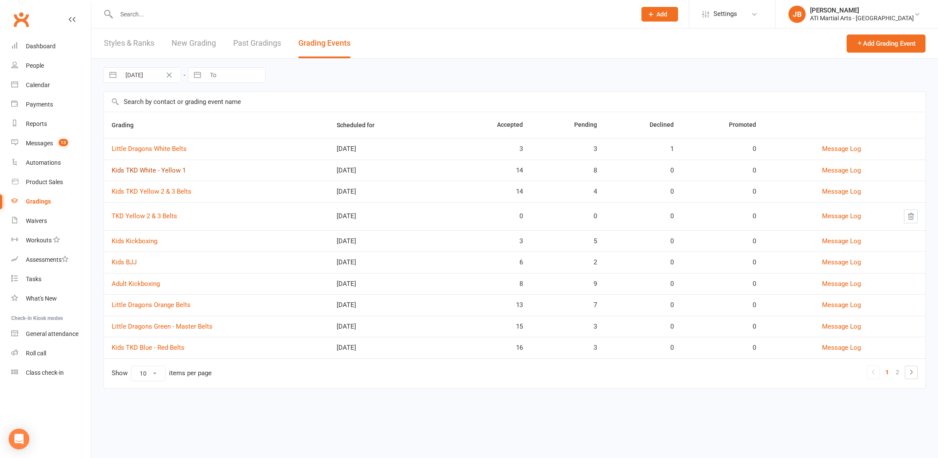
click at [145, 171] on link "Kids TKD White - Yellow 1" at bounding box center [149, 170] width 74 height 8
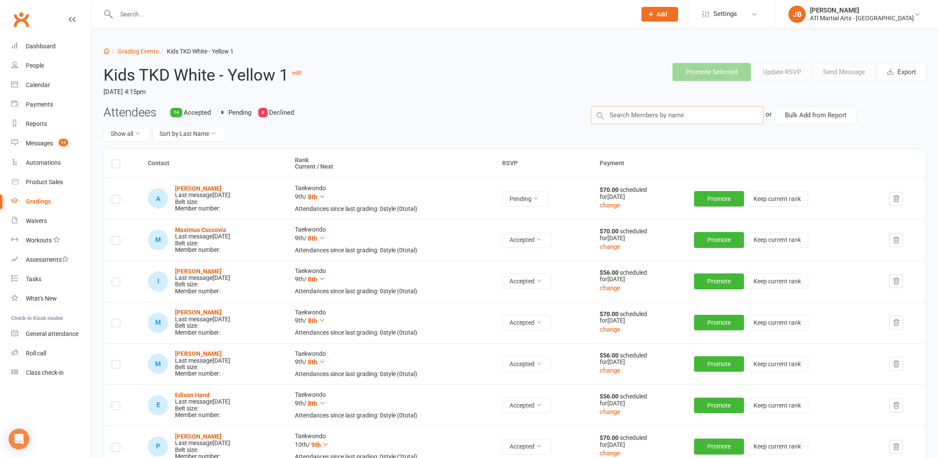
click at [613, 114] on input "text" at bounding box center [677, 115] width 172 height 18
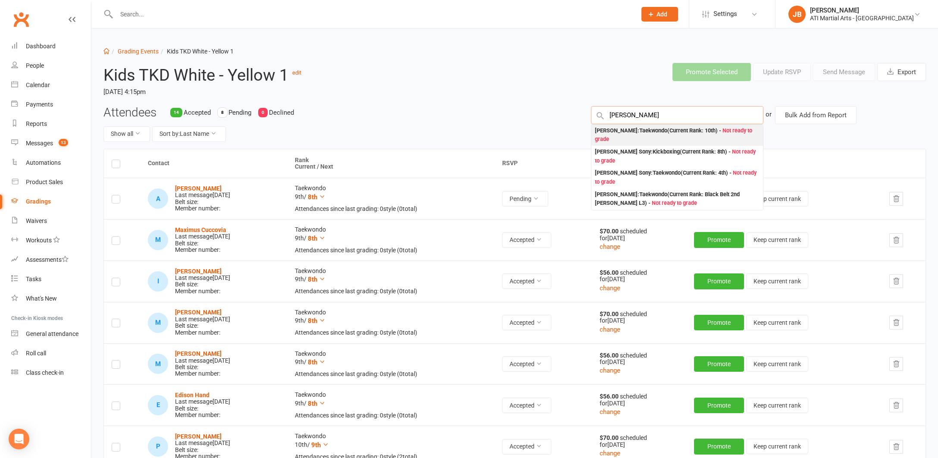
type input "Flora Bo"
click at [605, 131] on div "Flora Bos : Taekwondo (Current Rank: 10th ) - Not ready to grade" at bounding box center [677, 135] width 165 height 18
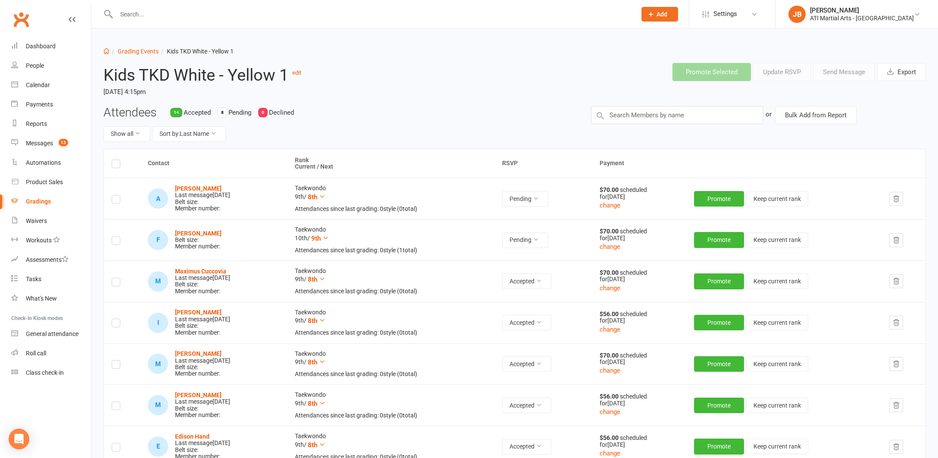
click at [117, 242] on label at bounding box center [116, 242] width 9 height 0
click at [117, 237] on input "checkbox" at bounding box center [116, 237] width 9 height 0
click at [823, 72] on button "Send Message" at bounding box center [844, 72] width 62 height 18
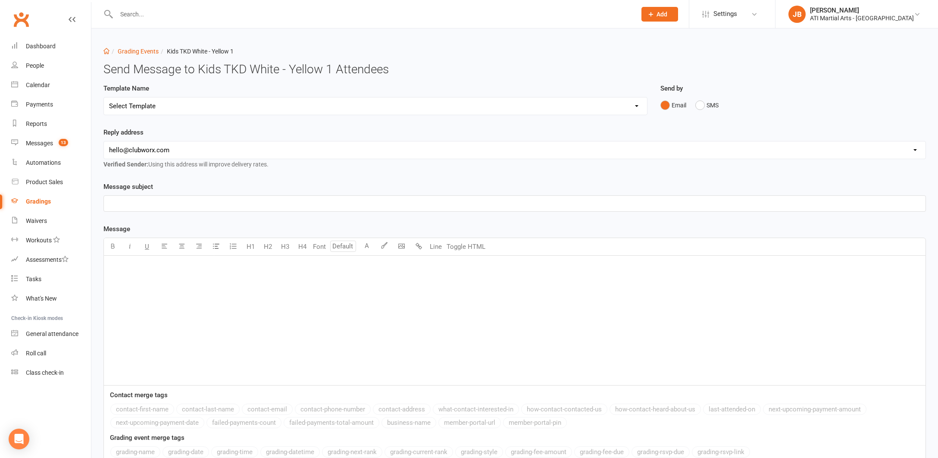
select select "2"
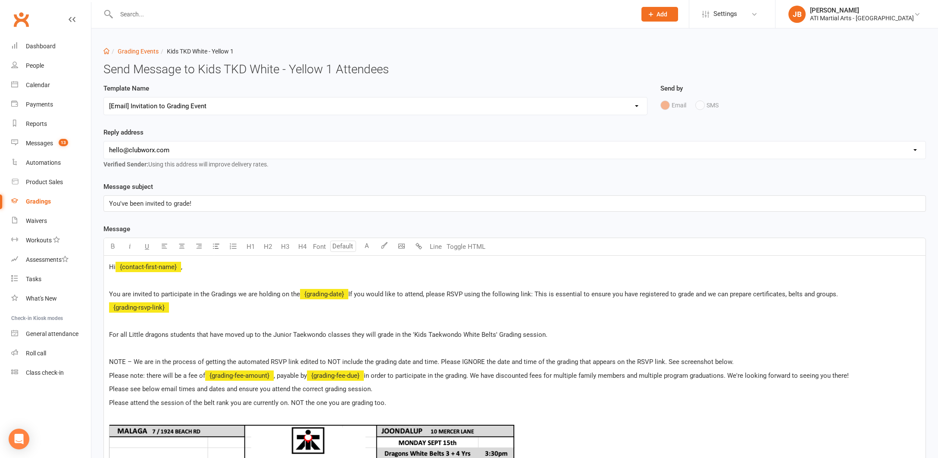
select select "1"
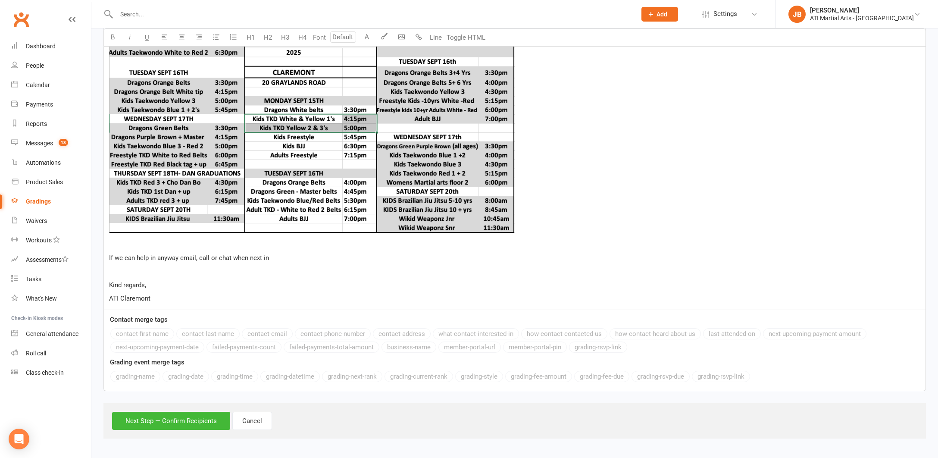
scroll to position [463, 0]
click at [198, 414] on button "Next Step — Confirm Recipients" at bounding box center [171, 421] width 118 height 18
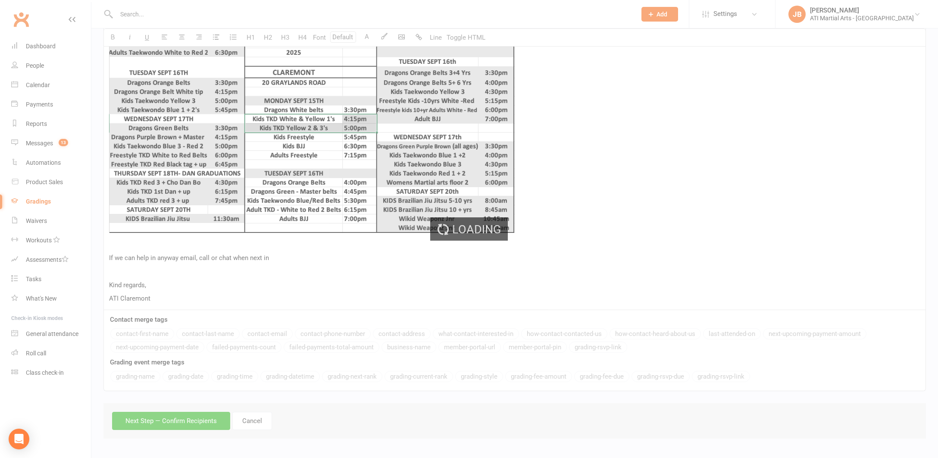
scroll to position [421, 0]
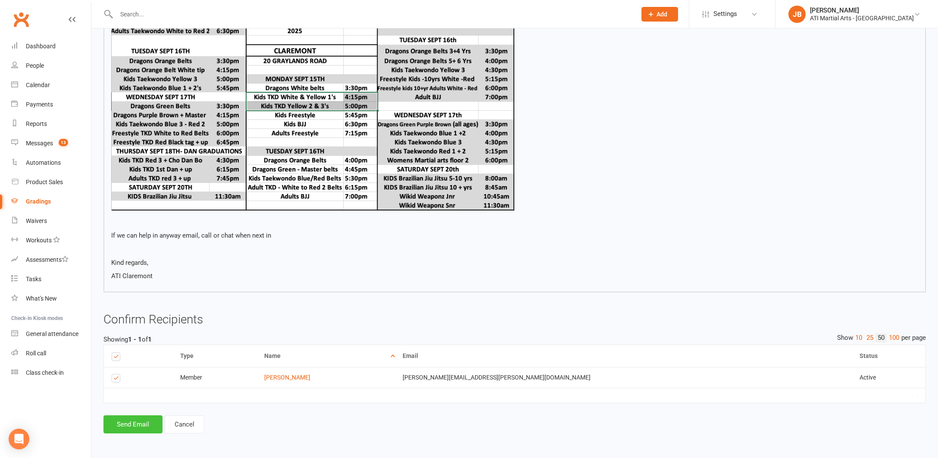
click at [145, 418] on button "Send Email" at bounding box center [132, 424] width 59 height 18
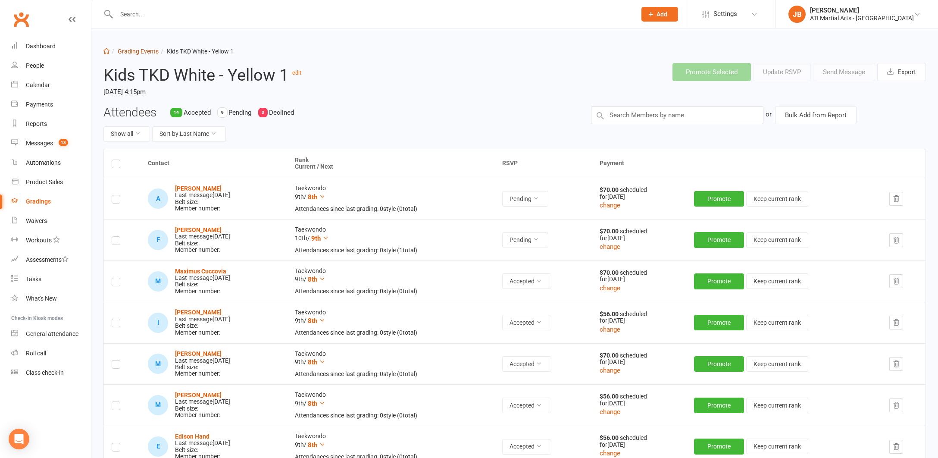
click at [122, 53] on link "Grading Events" at bounding box center [138, 51] width 41 height 7
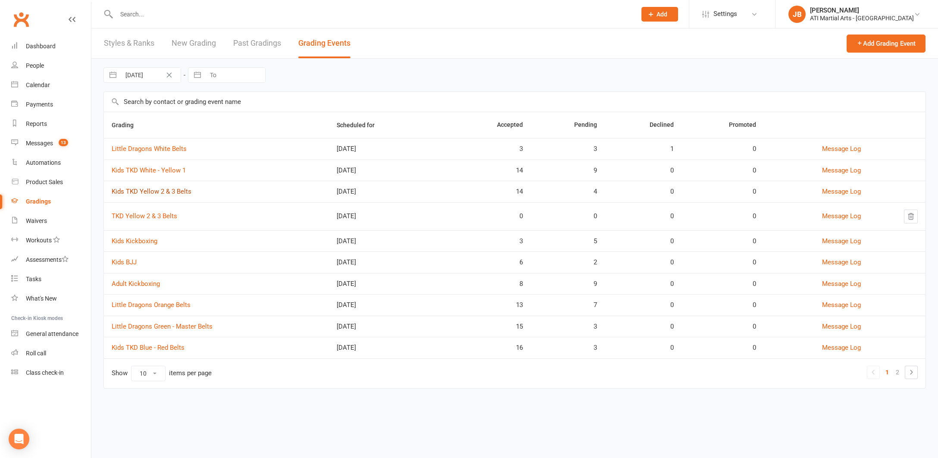
click at [150, 190] on link "Kids TKD Yellow 2 & 3 Belts" at bounding box center [152, 192] width 80 height 8
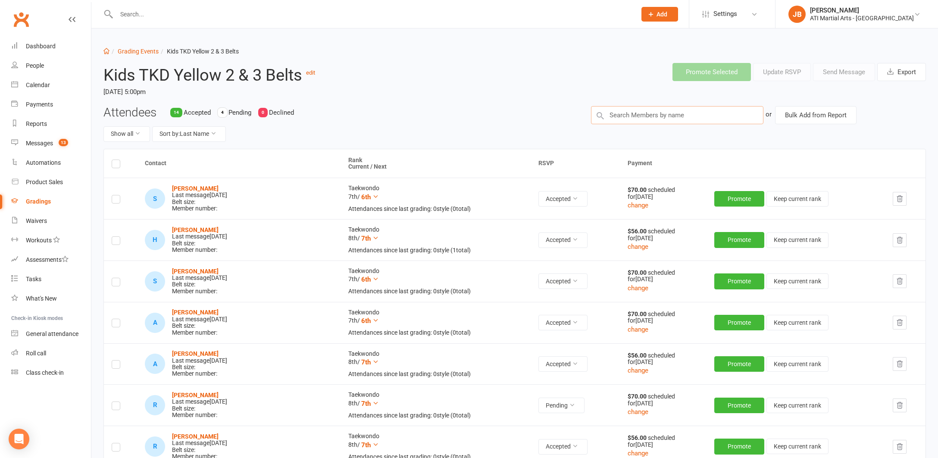
click at [615, 114] on input "text" at bounding box center [677, 115] width 172 height 18
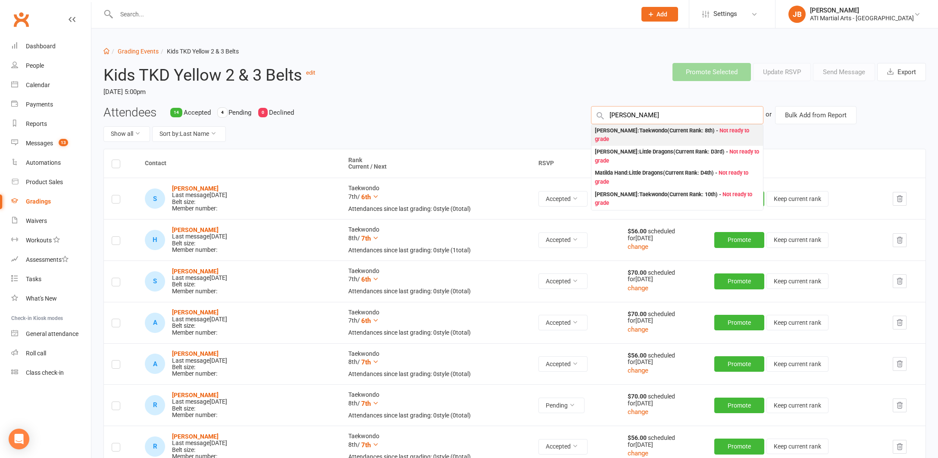
type input "Matilda Rei"
click at [603, 130] on div "Matilda Reid : Taekwondo (Current Rank: 8th ) - Not ready to grade" at bounding box center [677, 135] width 165 height 18
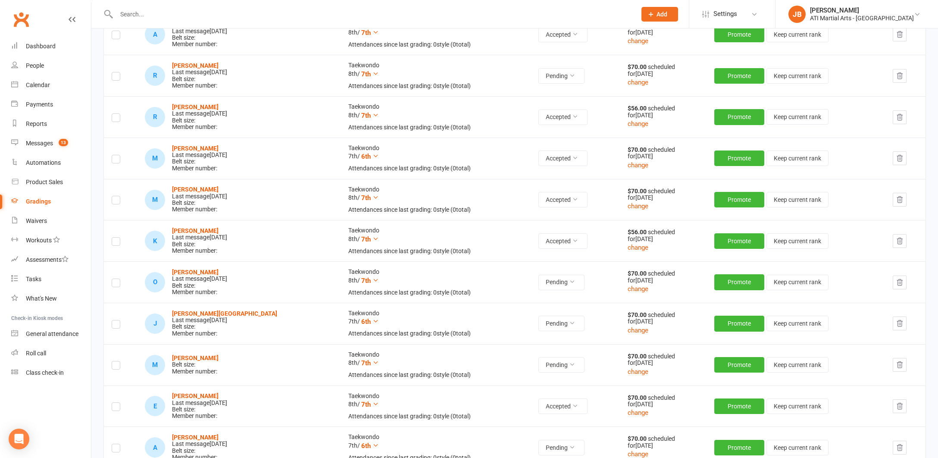
scroll to position [330, 0]
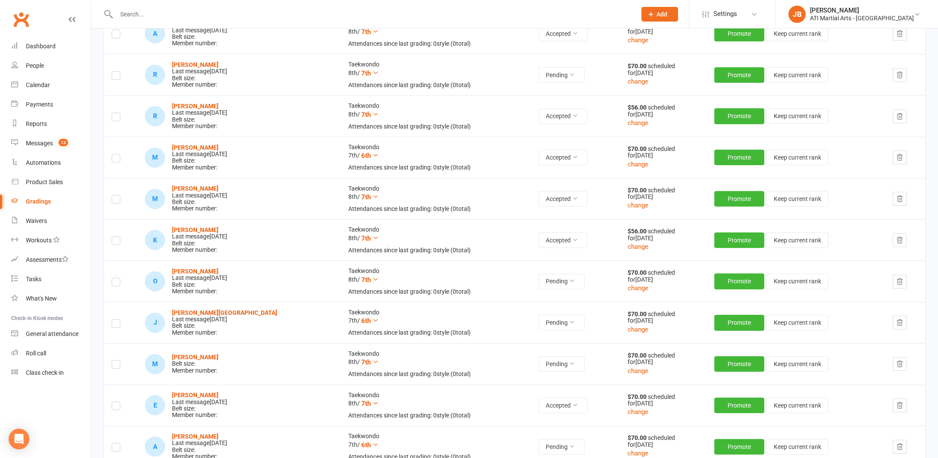
click at [116, 366] on label at bounding box center [116, 366] width 9 height 0
click at [116, 360] on input "checkbox" at bounding box center [116, 360] width 9 height 0
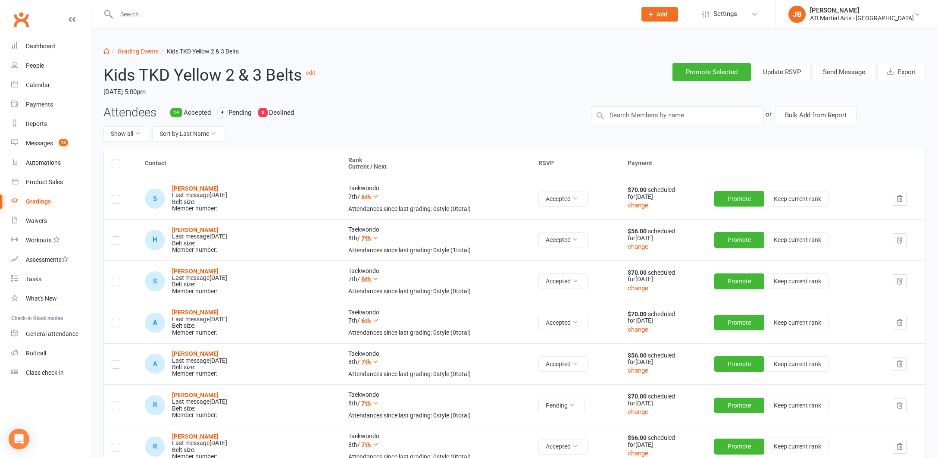
scroll to position [0, 0]
click at [825, 73] on button "Send Message" at bounding box center [844, 72] width 62 height 18
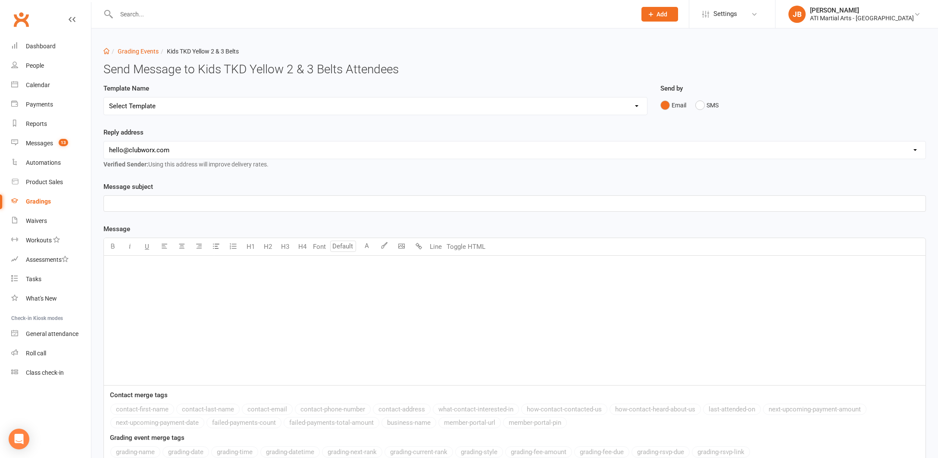
select select "2"
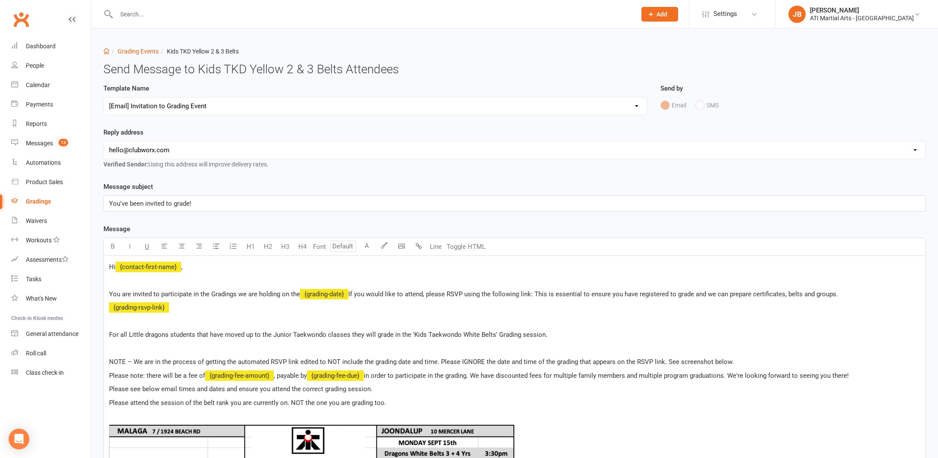
select select "1"
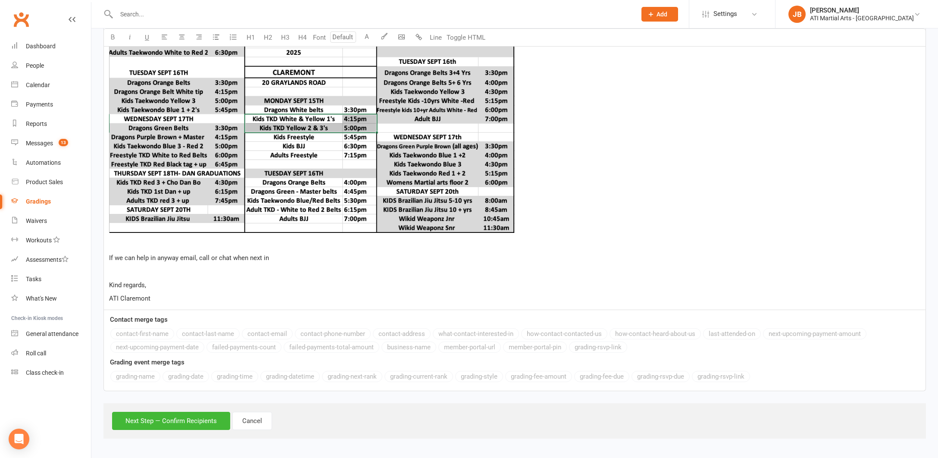
scroll to position [463, 0]
click at [195, 413] on button "Next Step — Confirm Recipients" at bounding box center [171, 421] width 118 height 18
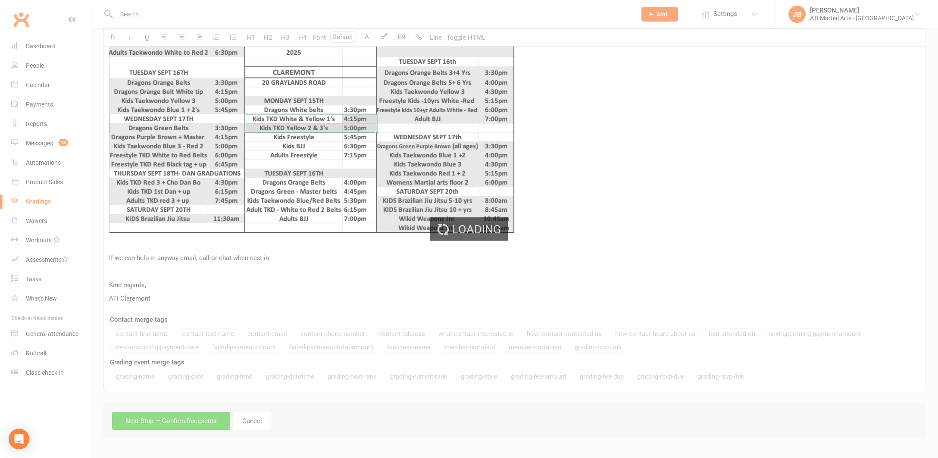
scroll to position [421, 0]
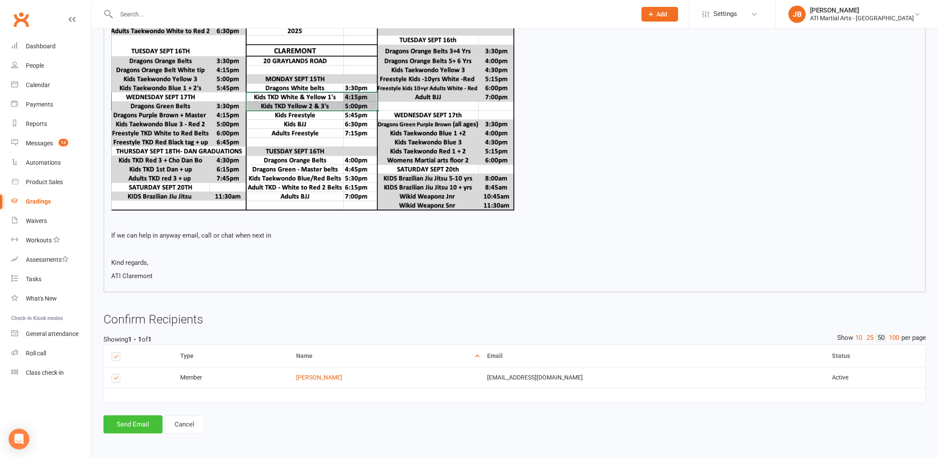
click at [149, 416] on button "Send Email" at bounding box center [132, 424] width 59 height 18
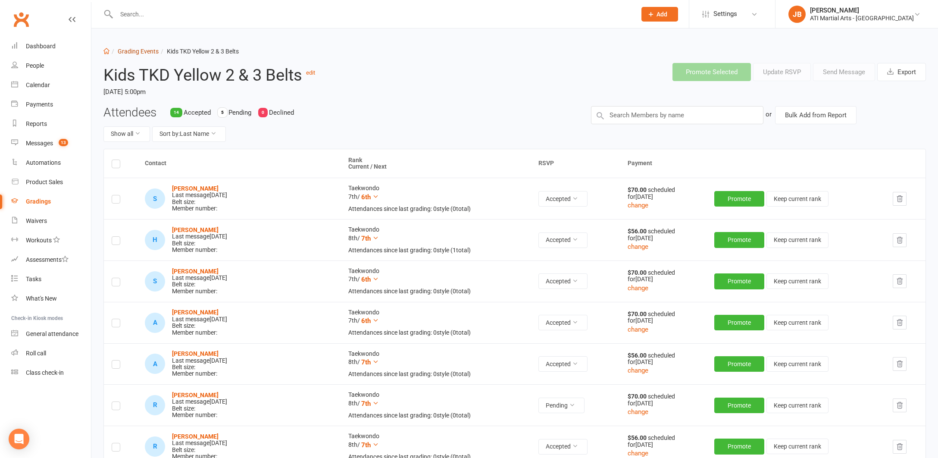
scroll to position [1, 0]
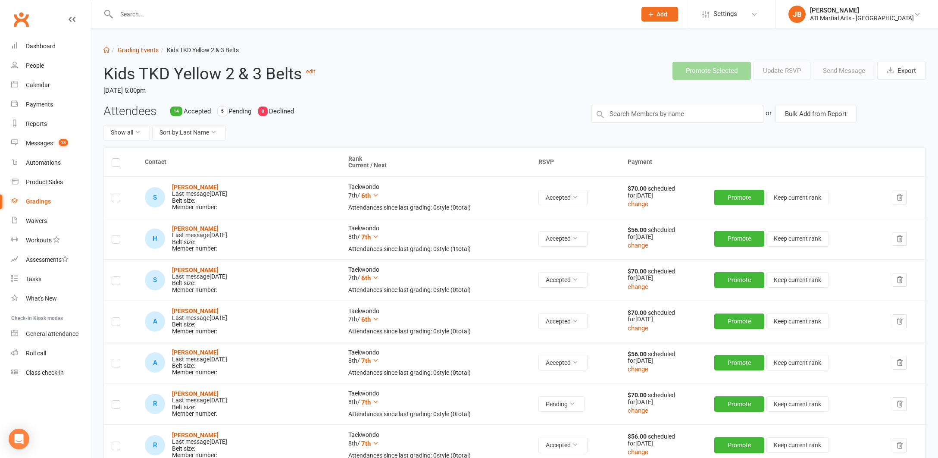
click at [132, 50] on link "Grading Events" at bounding box center [138, 50] width 41 height 7
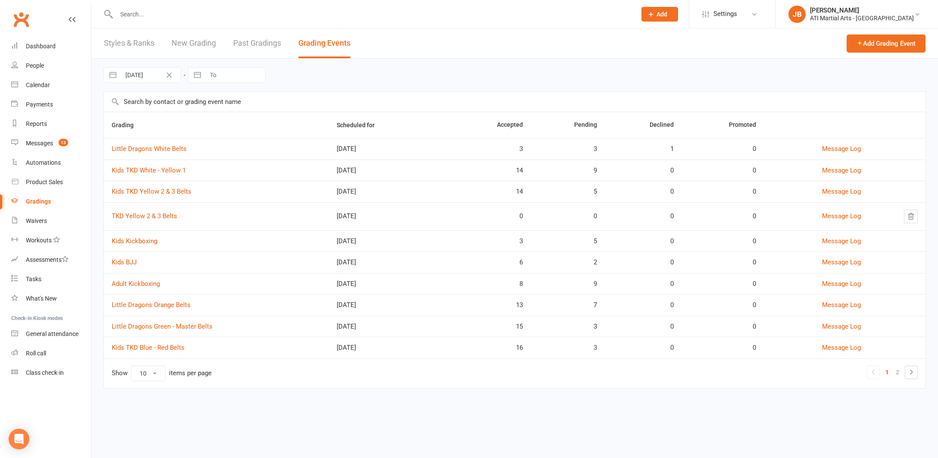
click at [147, 170] on link "Kids TKD White - Yellow 1" at bounding box center [149, 170] width 74 height 8
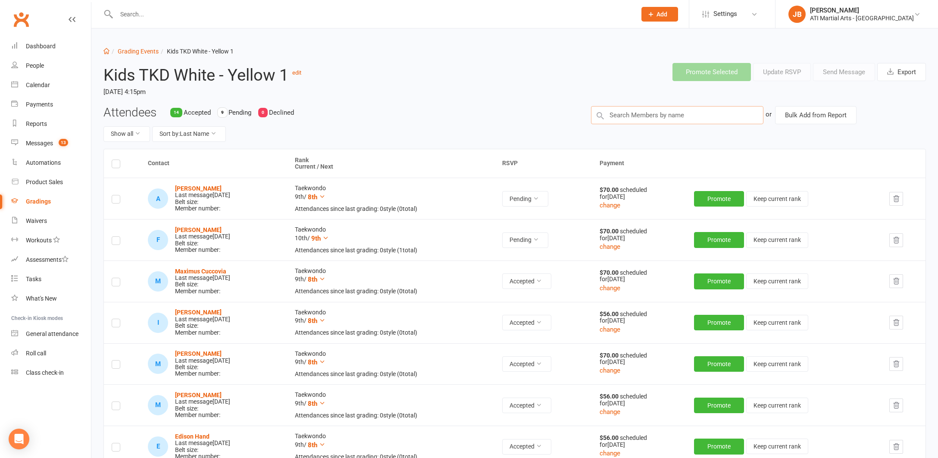
click at [609, 113] on input "text" at bounding box center [677, 115] width 172 height 18
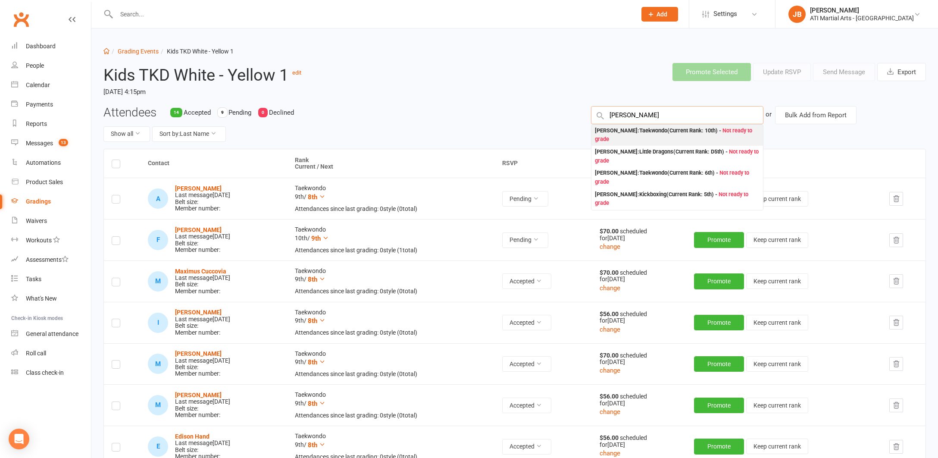
type input "Sophia Roch"
click at [604, 130] on div "Sophia Roche : Taekwondo (Current Rank: 10th ) - Not ready to grade" at bounding box center [677, 135] width 165 height 18
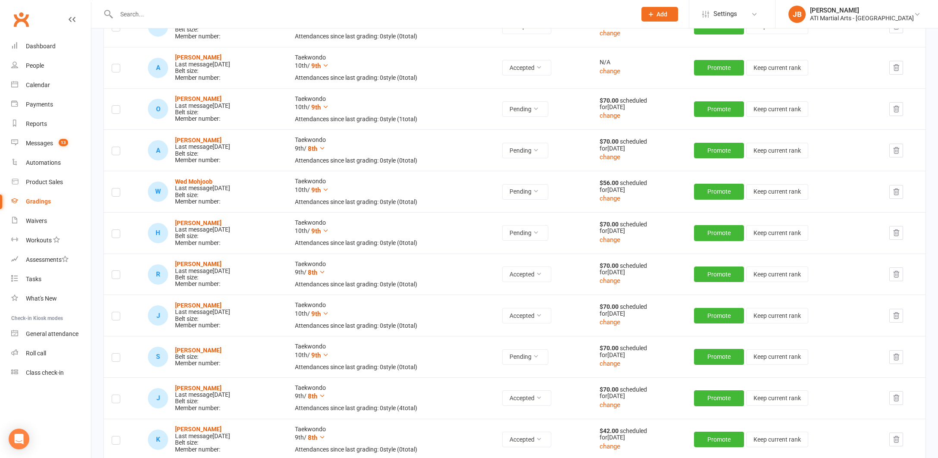
scroll to position [628, 0]
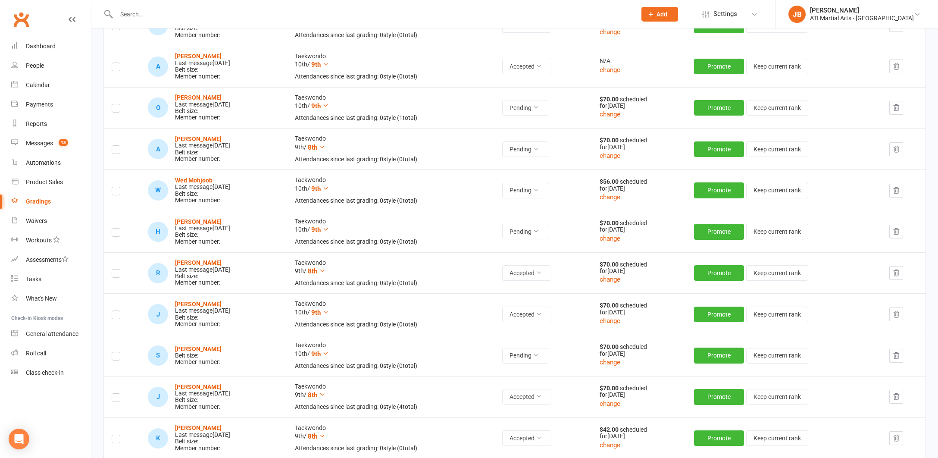
click at [116, 357] on label at bounding box center [116, 357] width 9 height 0
click at [116, 352] on input "checkbox" at bounding box center [116, 352] width 9 height 0
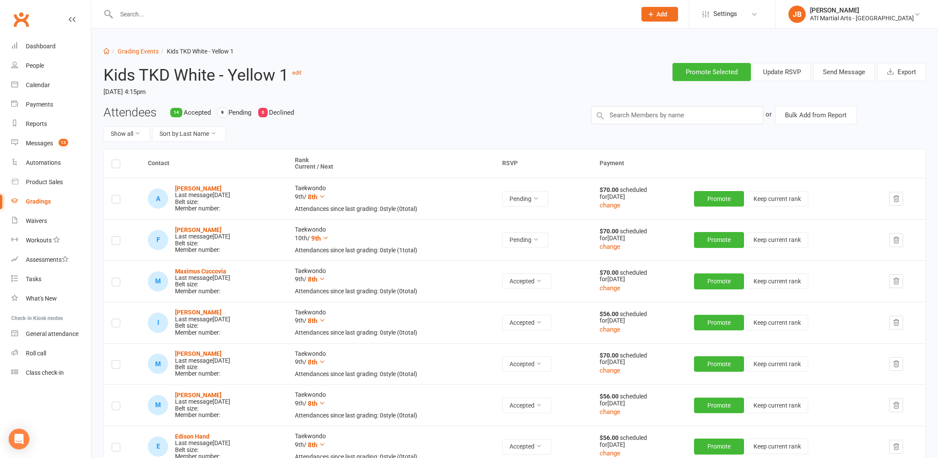
scroll to position [0, 0]
click at [825, 75] on button "Send Message" at bounding box center [844, 72] width 62 height 18
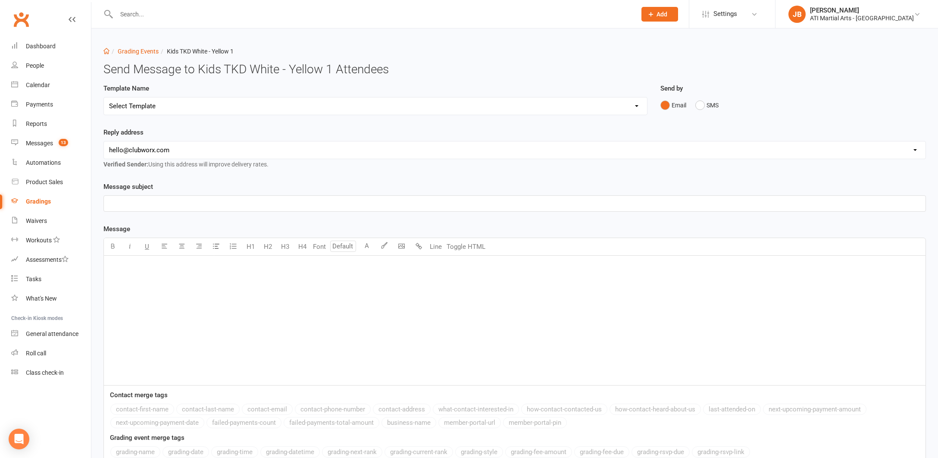
select select "2"
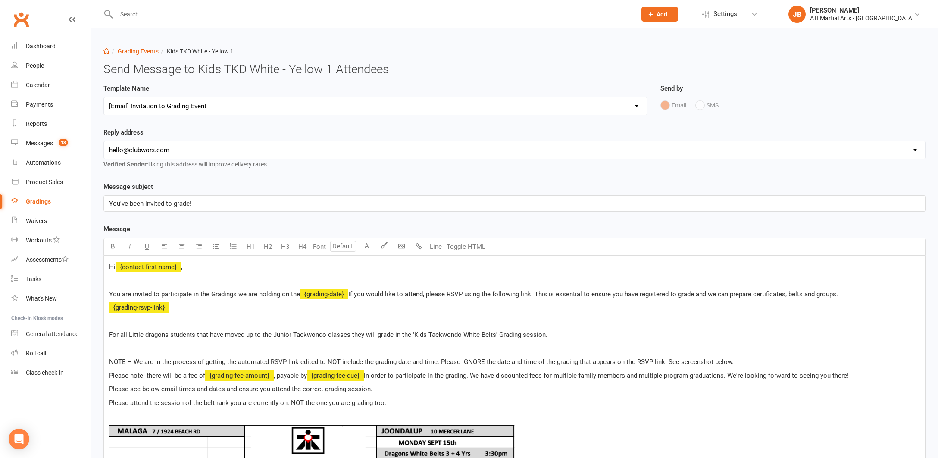
select select "1"
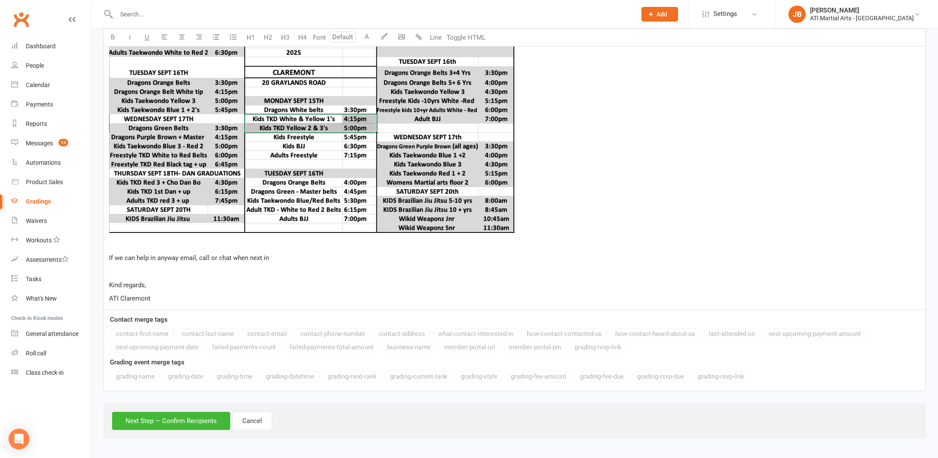
scroll to position [463, 0]
click at [194, 413] on button "Next Step — Confirm Recipients" at bounding box center [171, 421] width 118 height 18
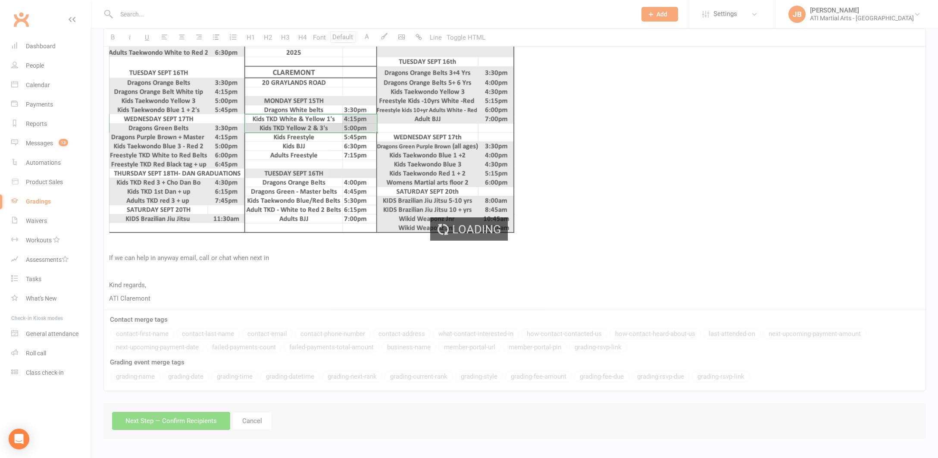
scroll to position [421, 0]
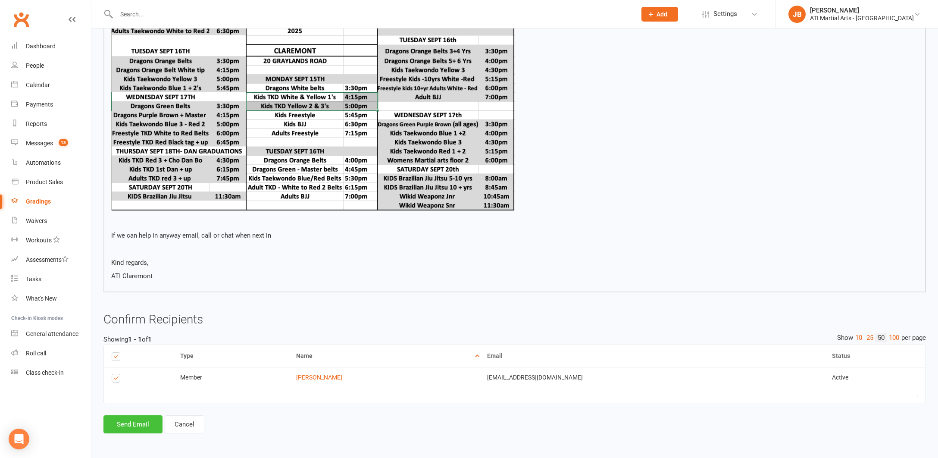
click at [140, 416] on button "Send Email" at bounding box center [132, 424] width 59 height 18
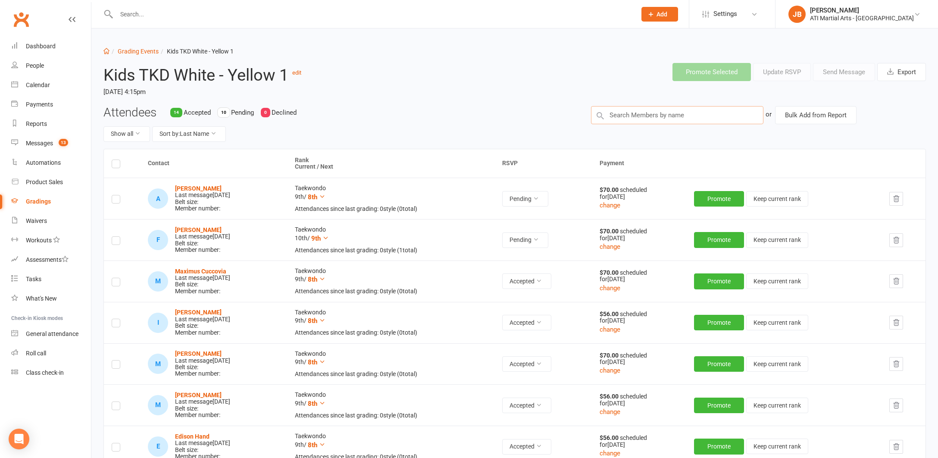
click at [619, 116] on input "text" at bounding box center [677, 115] width 172 height 18
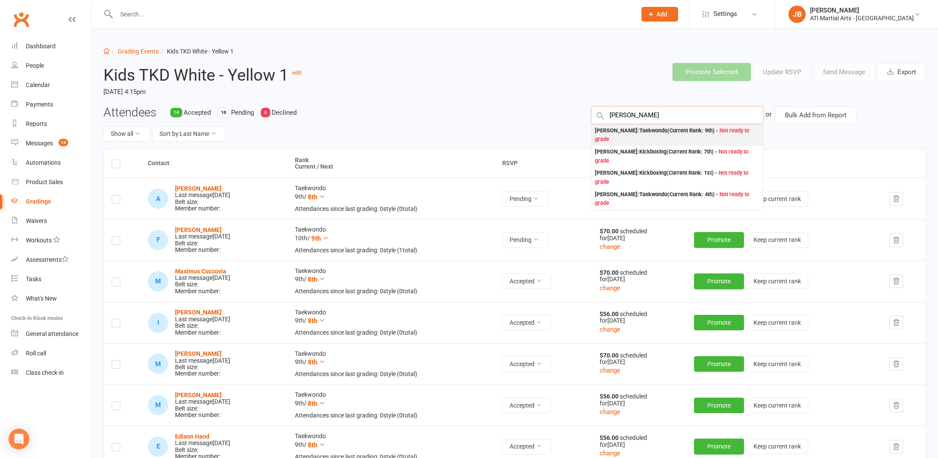
type input "Anant Joshi"
click at [607, 130] on div "Anant Joshi : Taekwondo (Current Rank: 9th ) - Not ready to grade" at bounding box center [677, 135] width 165 height 18
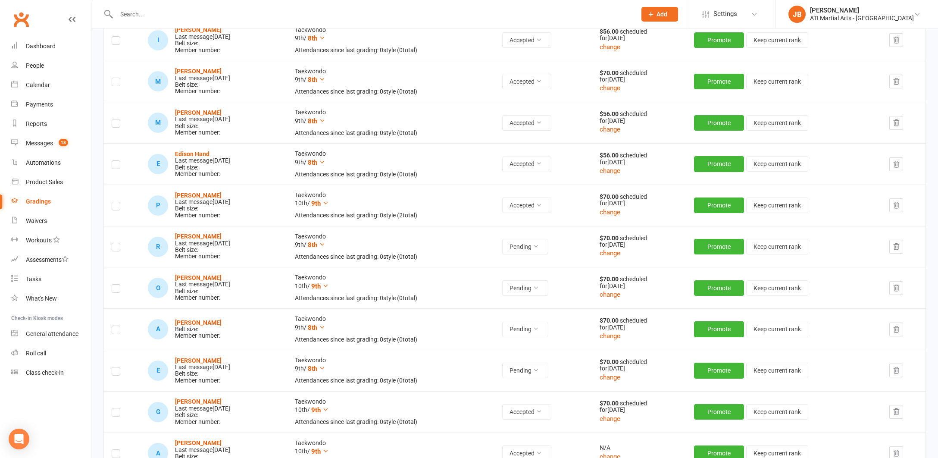
scroll to position [283, 0]
click at [118, 331] on label at bounding box center [116, 331] width 9 height 0
click at [118, 325] on input "checkbox" at bounding box center [116, 325] width 9 height 0
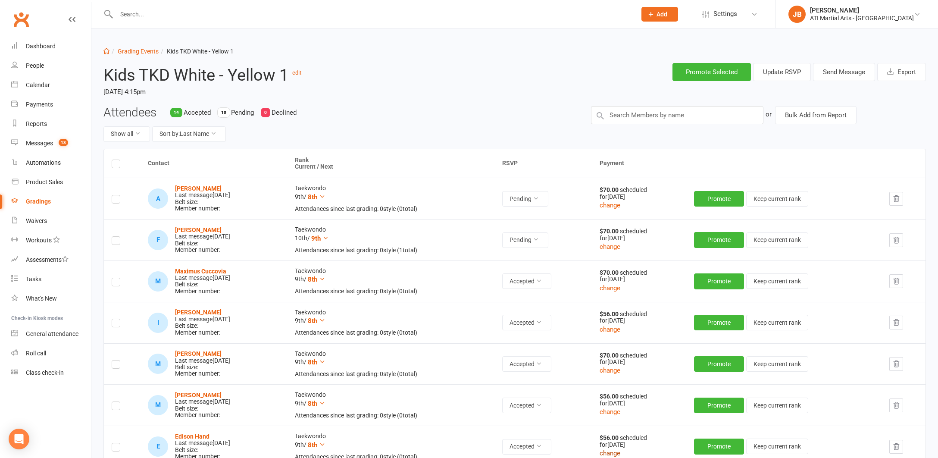
scroll to position [0, 0]
click at [825, 75] on button "Send Message" at bounding box center [844, 72] width 62 height 18
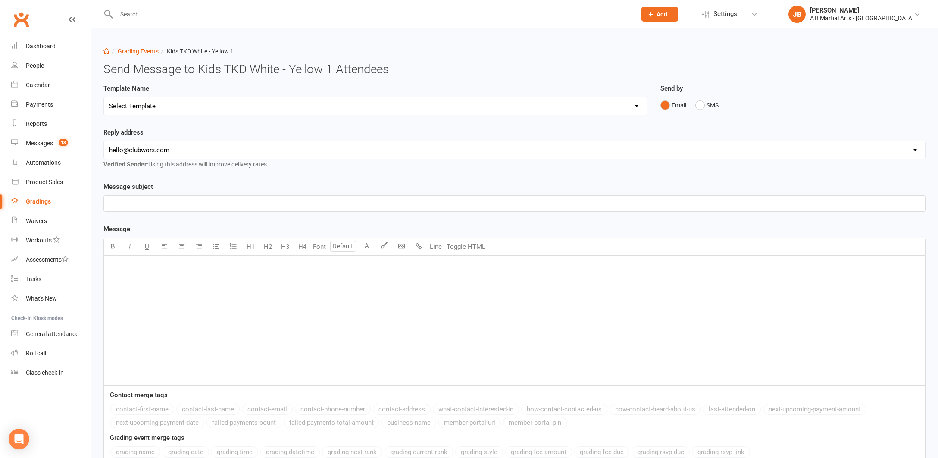
select select "2"
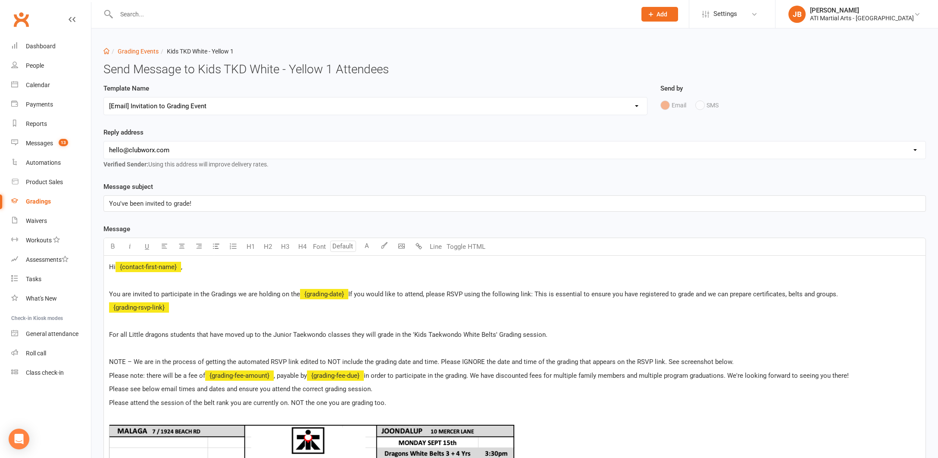
select select "1"
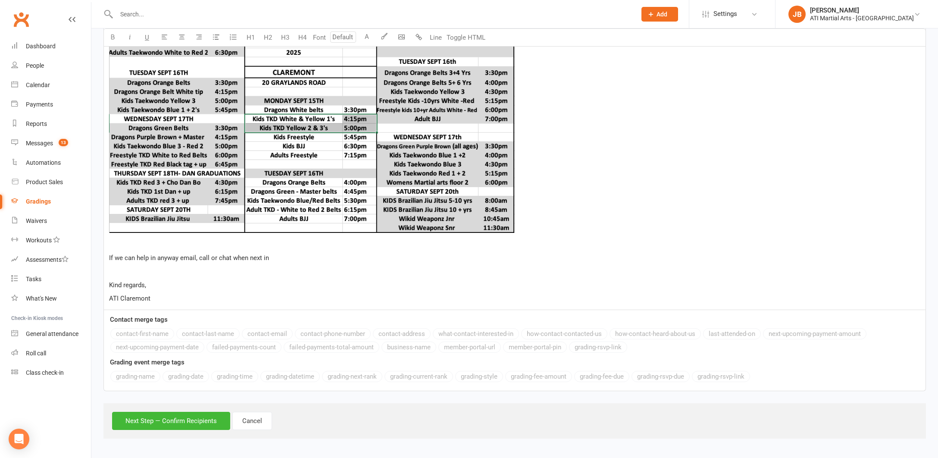
scroll to position [463, 0]
click at [205, 412] on button "Next Step — Confirm Recipients" at bounding box center [171, 421] width 118 height 18
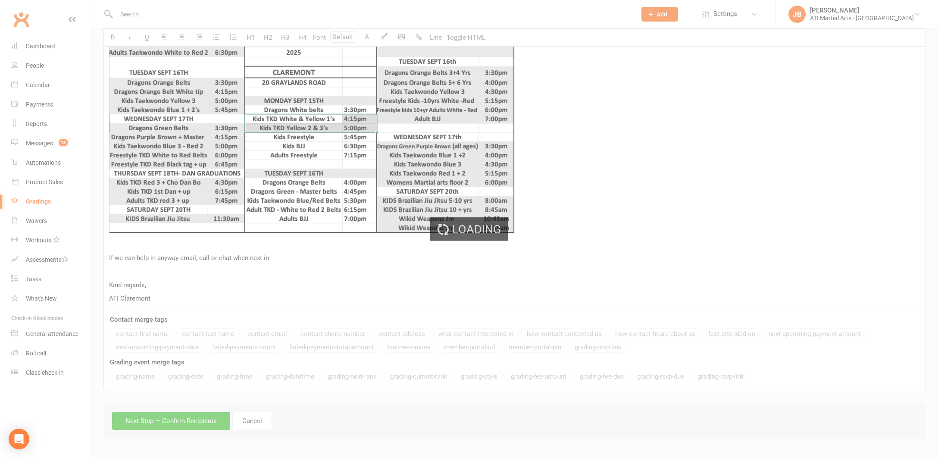
scroll to position [421, 0]
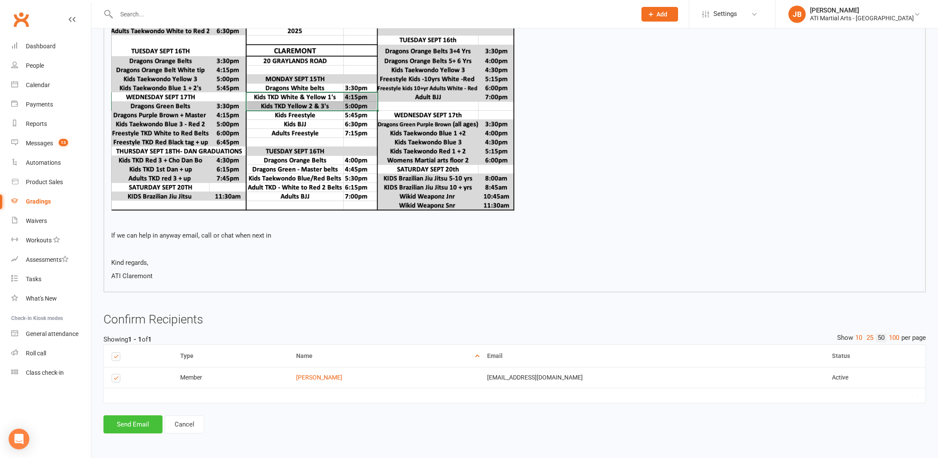
click at [144, 415] on button "Send Email" at bounding box center [132, 424] width 59 height 18
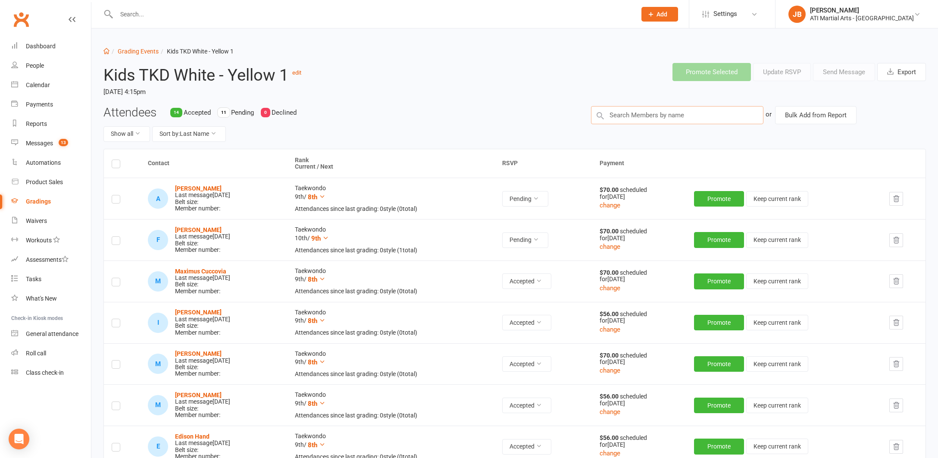
click at [610, 116] on input "text" at bounding box center [677, 115] width 172 height 18
type input "Umar"
click at [122, 13] on input "text" at bounding box center [372, 14] width 516 height 12
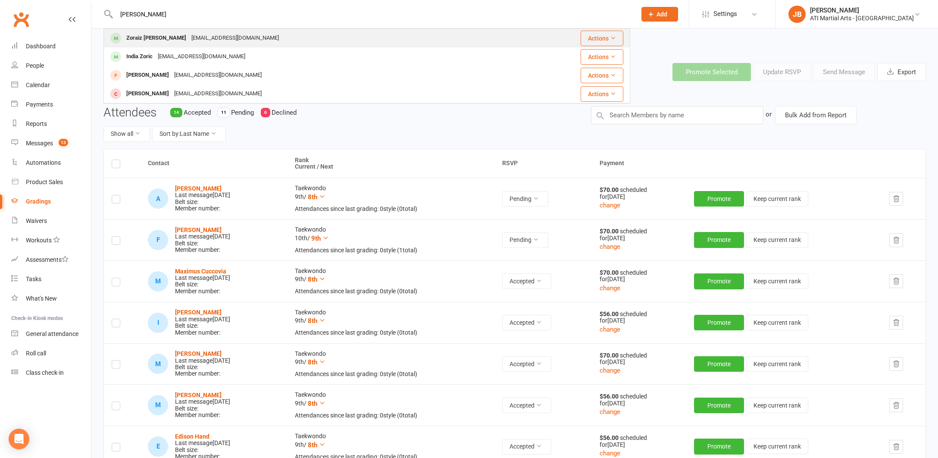
type input "Zoraida Umar"
click at [138, 39] on div "Zoraiz Ejaz" at bounding box center [156, 38] width 65 height 13
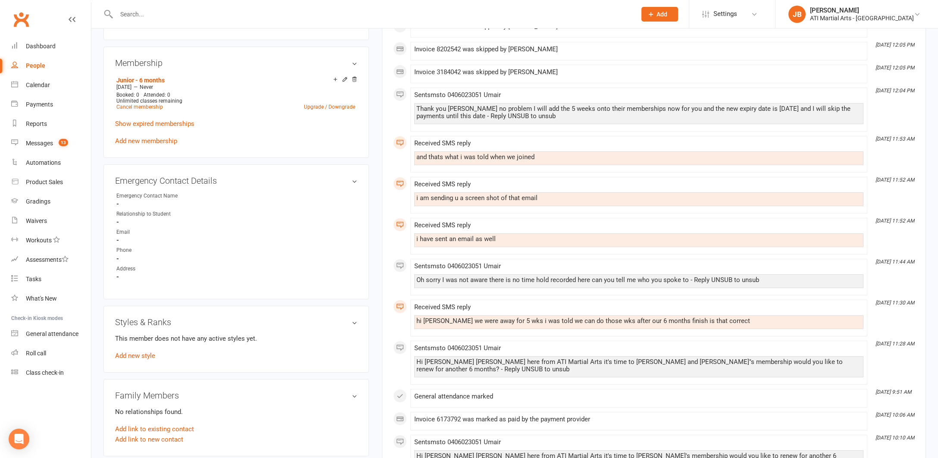
scroll to position [742, 0]
click at [143, 354] on link "Add new style" at bounding box center [135, 355] width 40 height 8
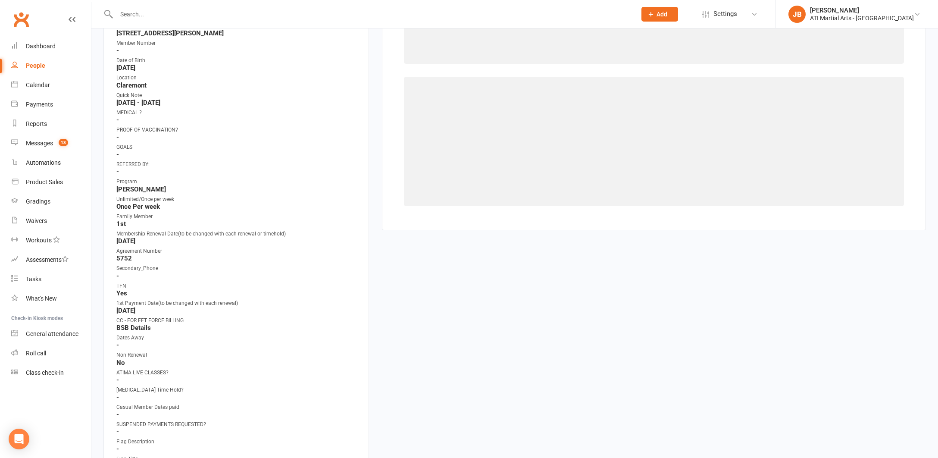
scroll to position [73, 0]
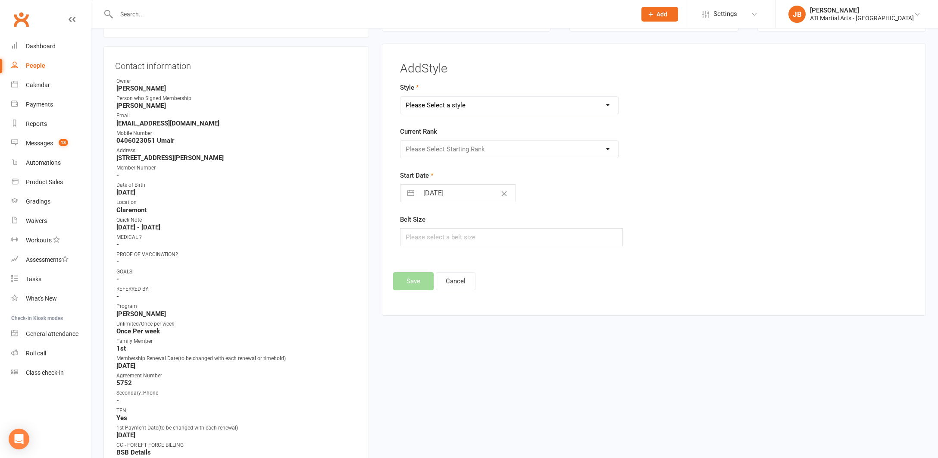
select select "2497"
select select "25222"
click at [421, 190] on input "12 Sep 2025" at bounding box center [467, 192] width 97 height 17
select select "7"
select select "2025"
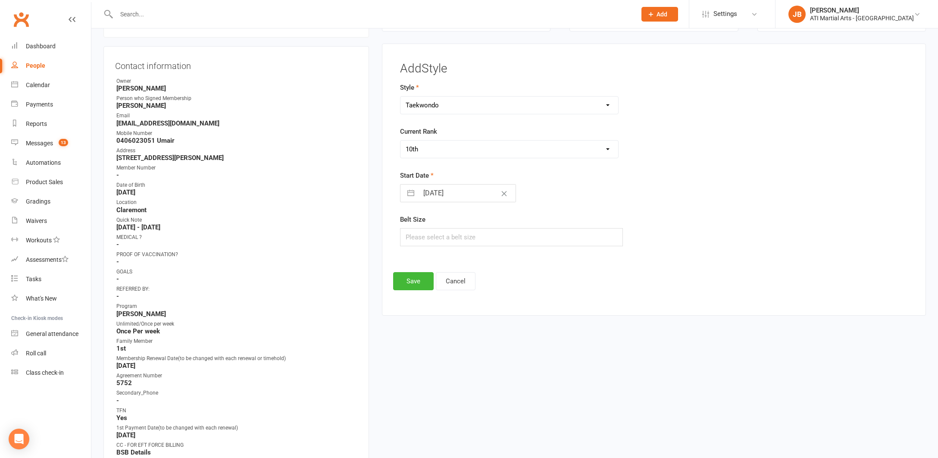
select select "8"
select select "2025"
select select "9"
select select "2025"
click at [418, 227] on icon "Move backward to switch to the previous month." at bounding box center [418, 227] width 8 height 8
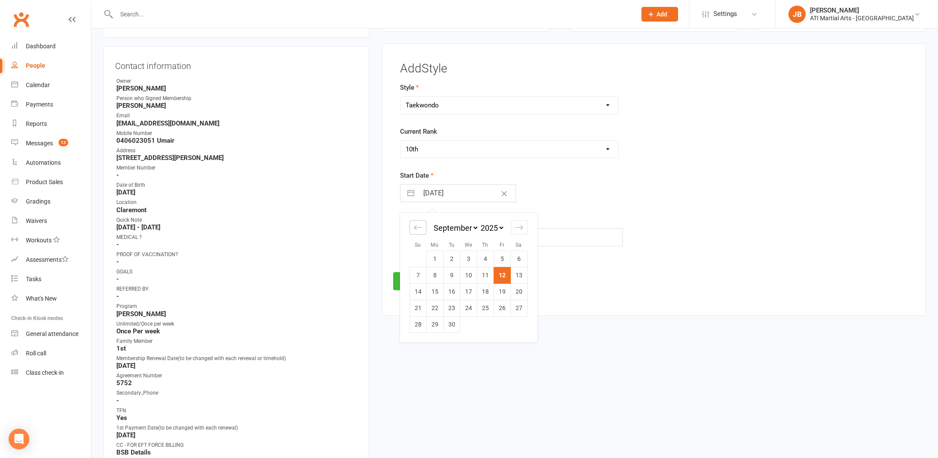
select select "6"
select select "2025"
click at [436, 325] on td "25" at bounding box center [434, 324] width 17 height 16
type input "25 Aug 2025"
click at [408, 281] on button "Save" at bounding box center [413, 281] width 41 height 18
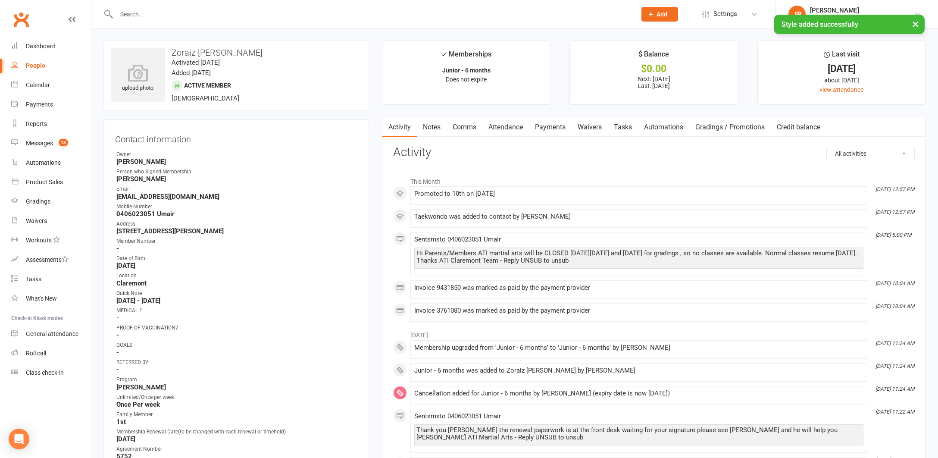
scroll to position [0, 0]
click at [38, 203] on div "Gradings" at bounding box center [38, 201] width 25 height 7
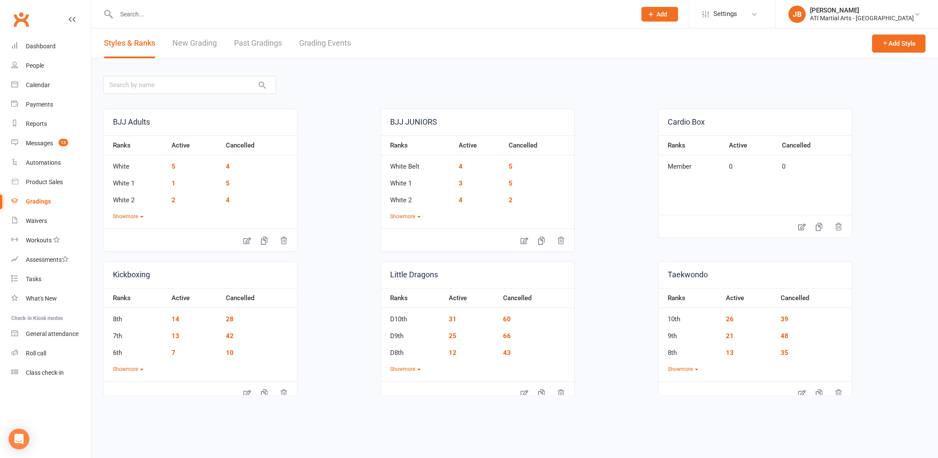
click at [315, 41] on link "Grading Events" at bounding box center [325, 43] width 52 height 30
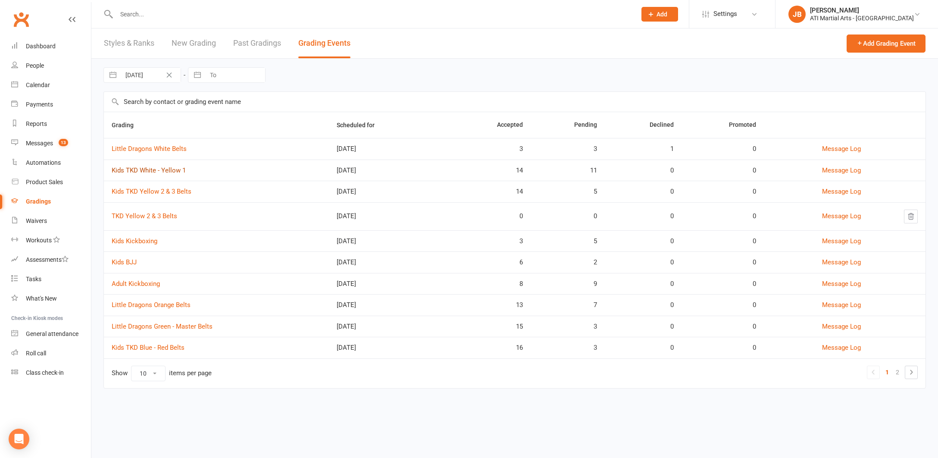
click at [149, 170] on link "Kids TKD White - Yellow 1" at bounding box center [149, 170] width 74 height 8
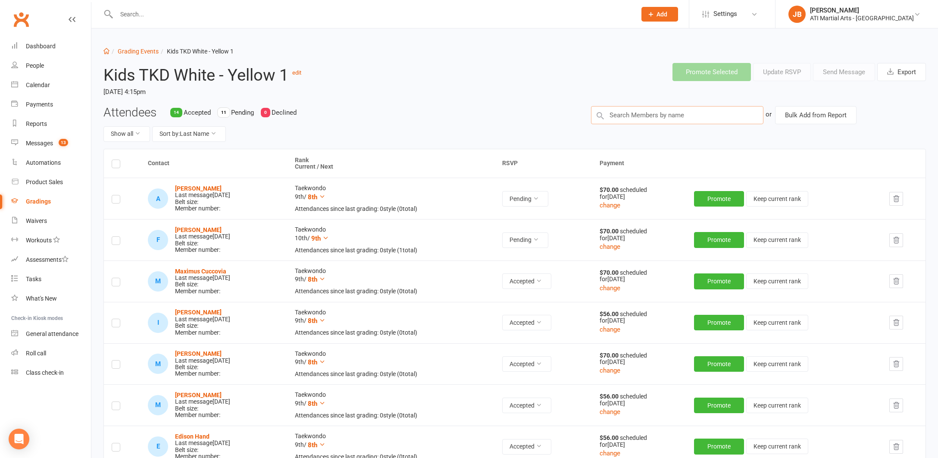
click at [629, 115] on input "text" at bounding box center [677, 115] width 172 height 18
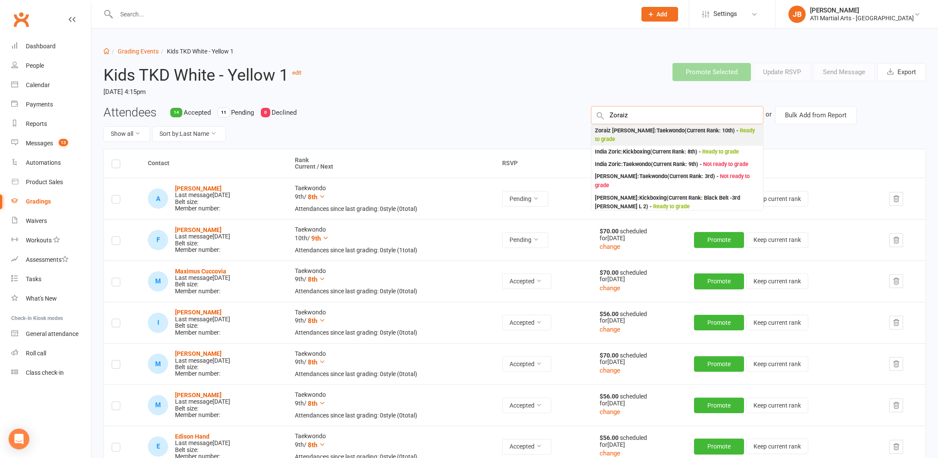
type input "Zoraida"
drag, startPoint x: 627, startPoint y: 129, endPoint x: 601, endPoint y: 129, distance: 25.9
click at [601, 129] on div "Zoraiz Ejaz : Taekwondo (Current Rank: 10th ) - Ready to grade" at bounding box center [677, 135] width 165 height 18
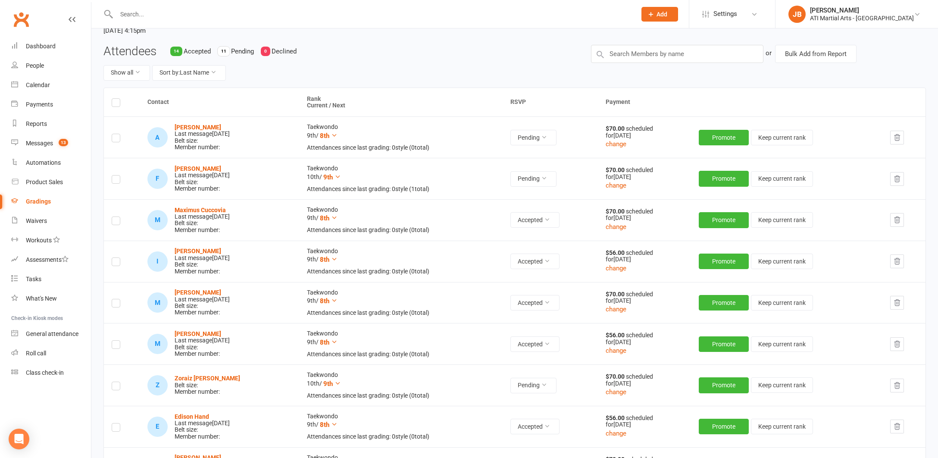
scroll to position [62, 0]
click at [622, 388] on button "change" at bounding box center [616, 391] width 21 height 10
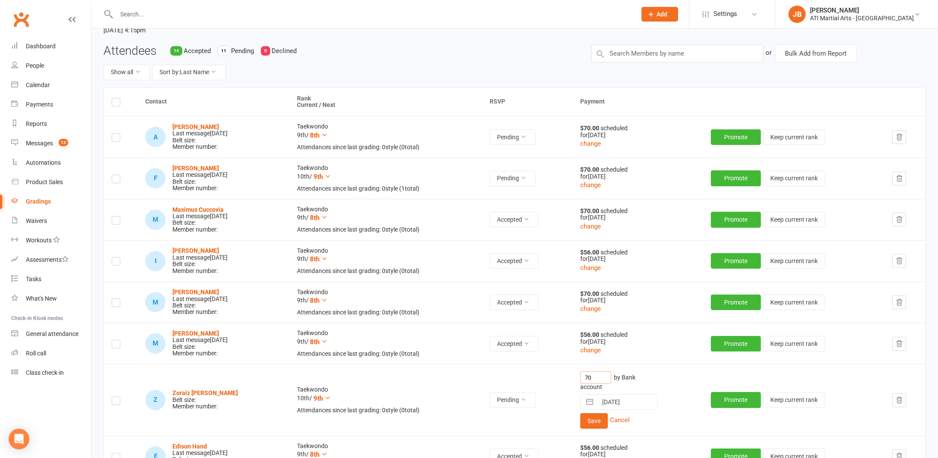
click at [605, 374] on input "70" at bounding box center [595, 377] width 31 height 13
type input "7"
type input "56"
click at [598, 416] on button "Save" at bounding box center [594, 421] width 28 height 16
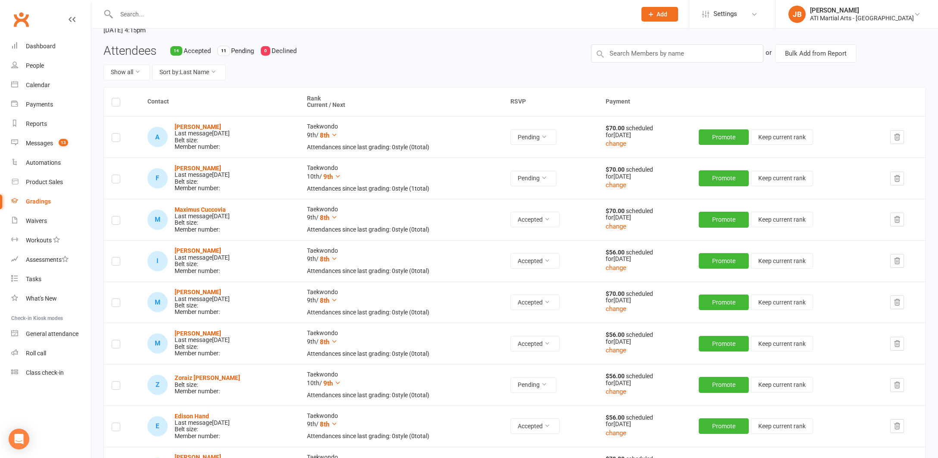
click at [116, 387] on label at bounding box center [116, 387] width 9 height 0
click at [116, 381] on input "checkbox" at bounding box center [116, 381] width 9 height 0
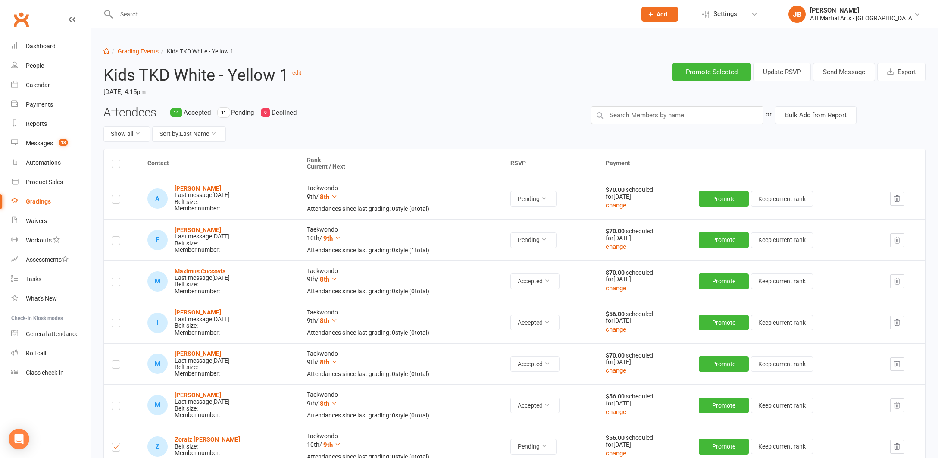
scroll to position [0, 0]
click at [836, 72] on button "Send Message" at bounding box center [844, 72] width 62 height 18
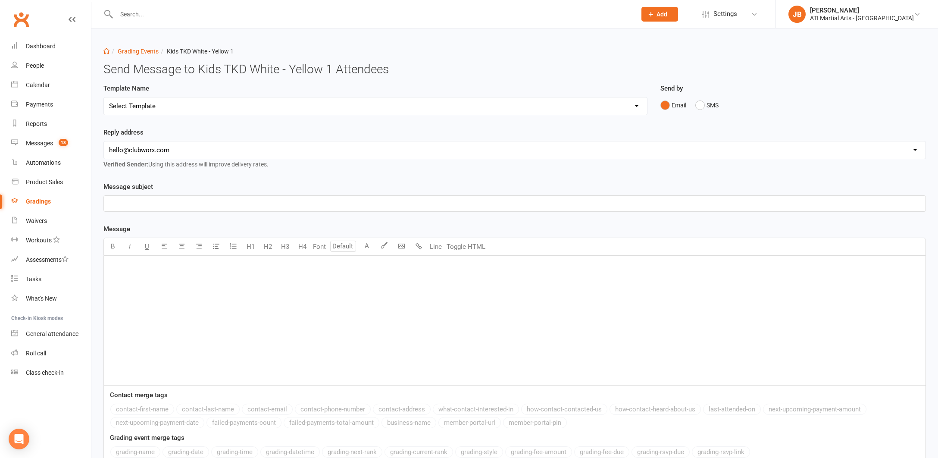
select select "2"
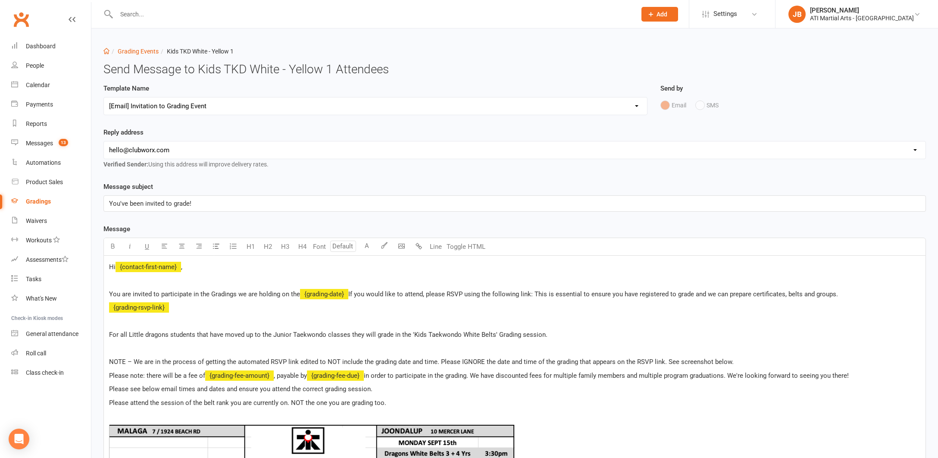
select select "1"
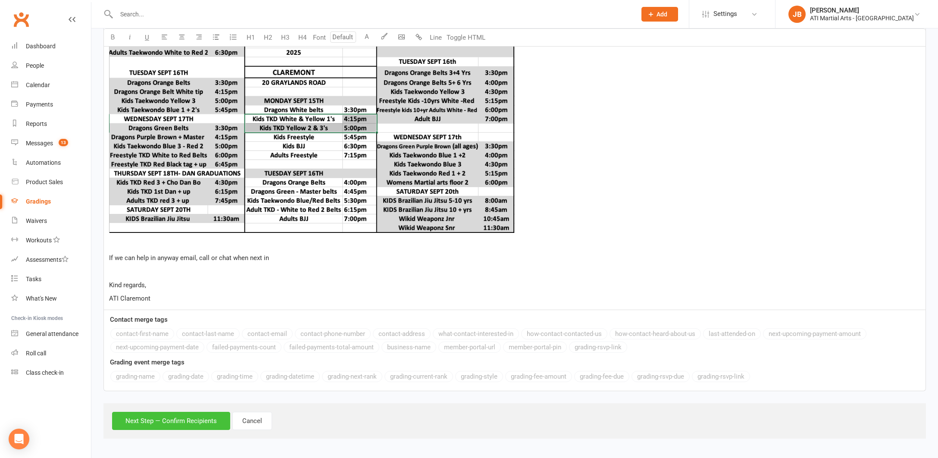
scroll to position [463, 0]
click at [202, 415] on button "Next Step — Confirm Recipients" at bounding box center [171, 421] width 118 height 18
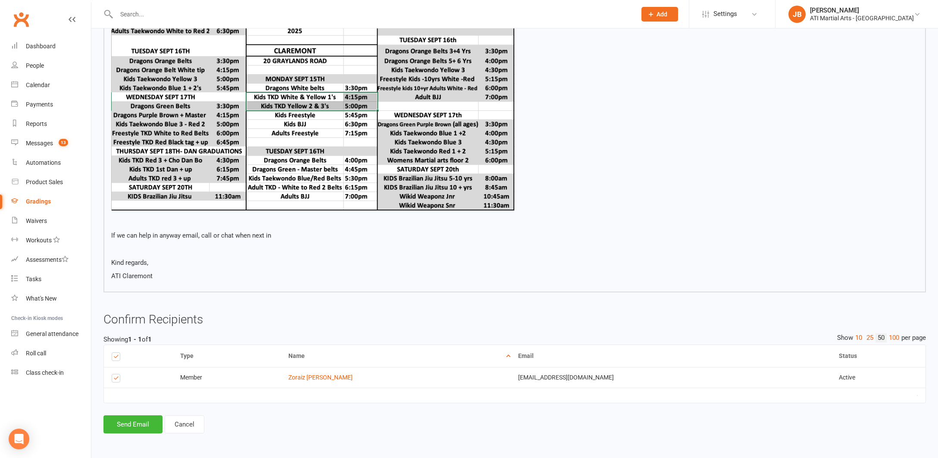
scroll to position [421, 0]
drag, startPoint x: 131, startPoint y: 418, endPoint x: 188, endPoint y: 402, distance: 59.5
click at [131, 418] on button "Send Email" at bounding box center [132, 424] width 59 height 18
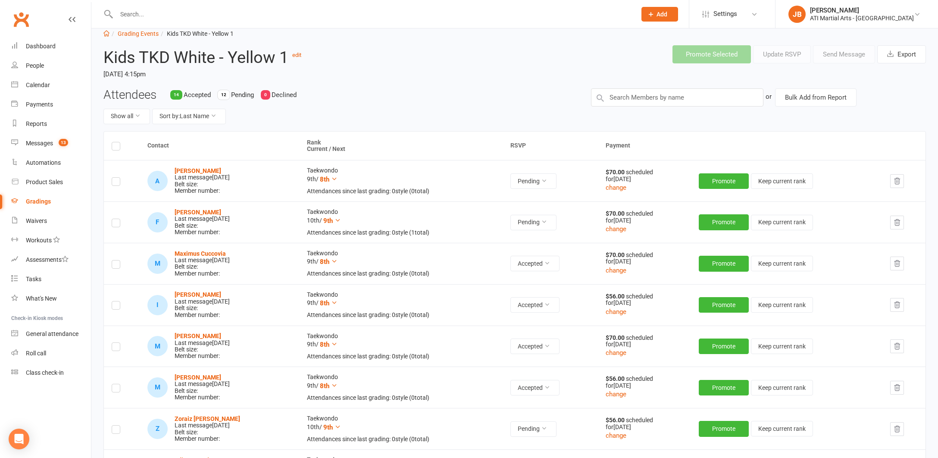
scroll to position [19, 0]
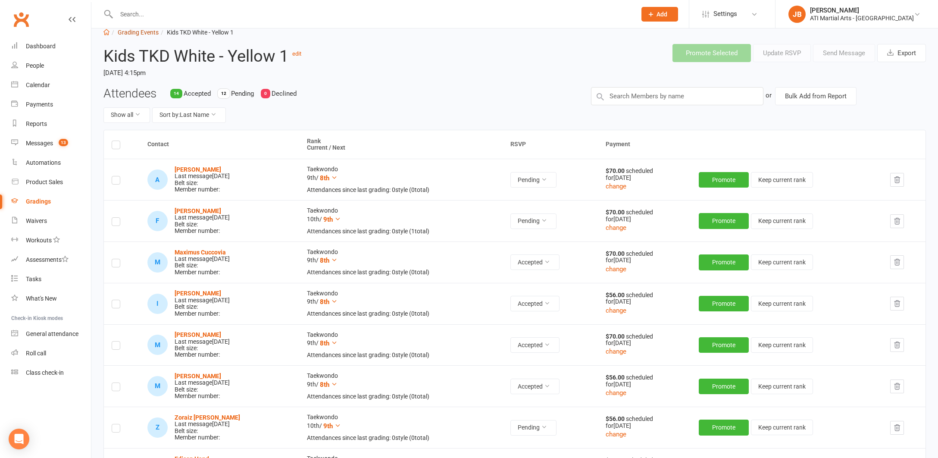
click at [136, 34] on link "Grading Events" at bounding box center [138, 32] width 41 height 7
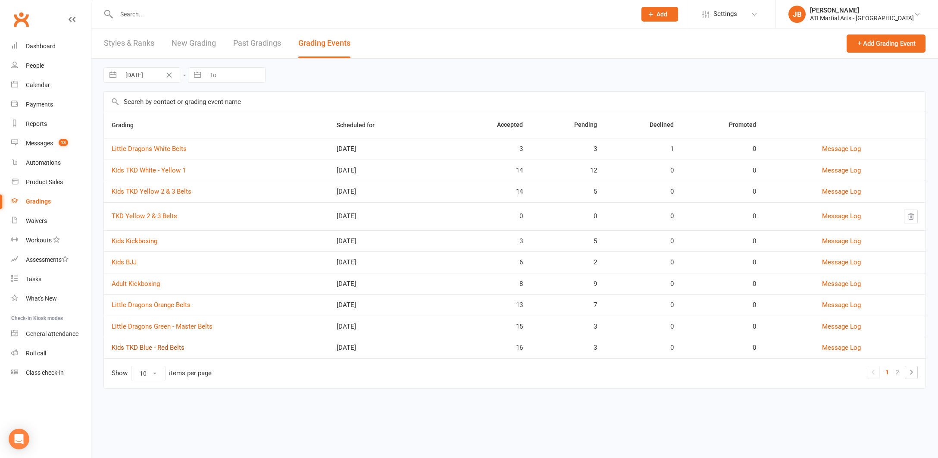
click at [158, 348] on link "Kids TKD Blue - Red Belts" at bounding box center [148, 348] width 73 height 8
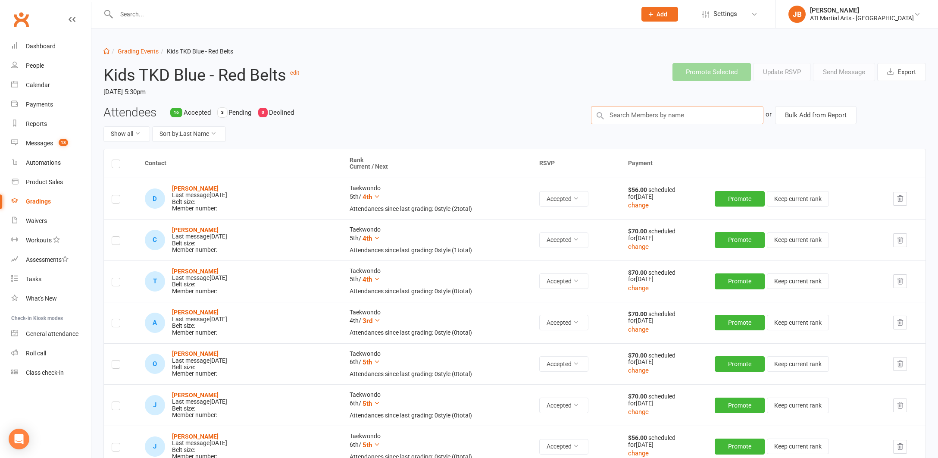
click at [615, 116] on input "text" at bounding box center [677, 115] width 172 height 18
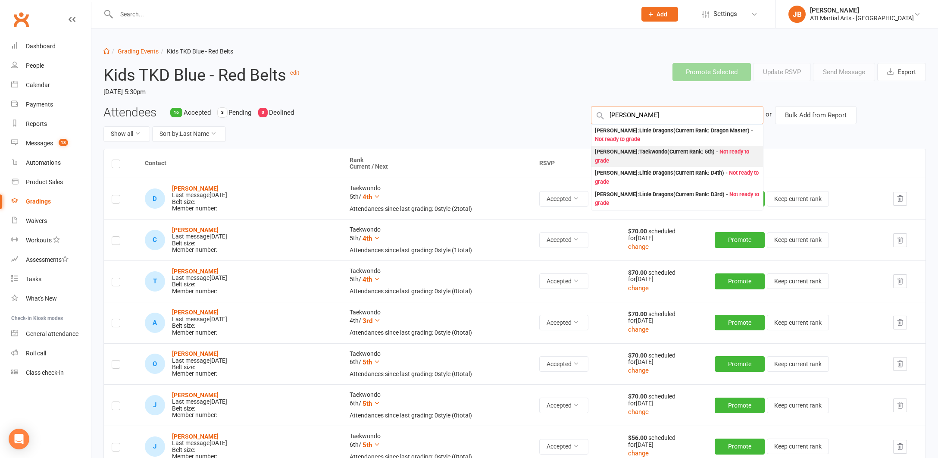
type input "Samson Reid"
click at [605, 152] on div "Samson Reid : Taekwondo (Current Rank: 5th ) - Not ready to grade" at bounding box center [677, 156] width 165 height 18
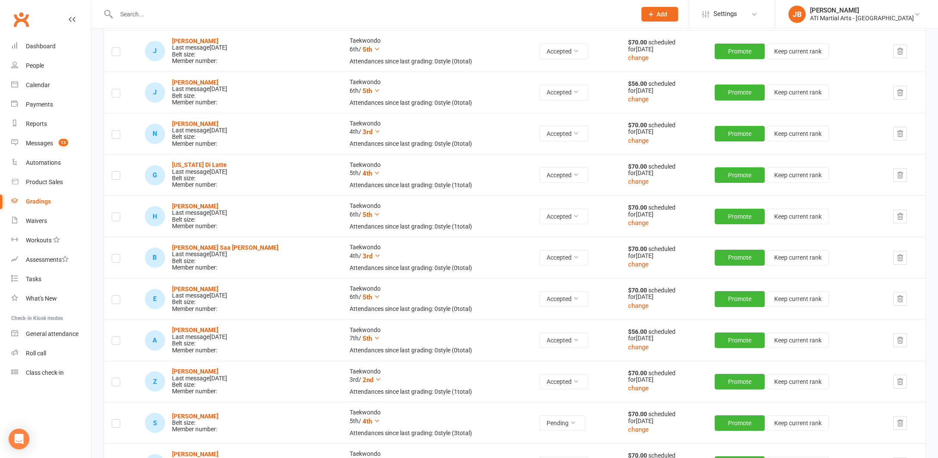
scroll to position [376, 0]
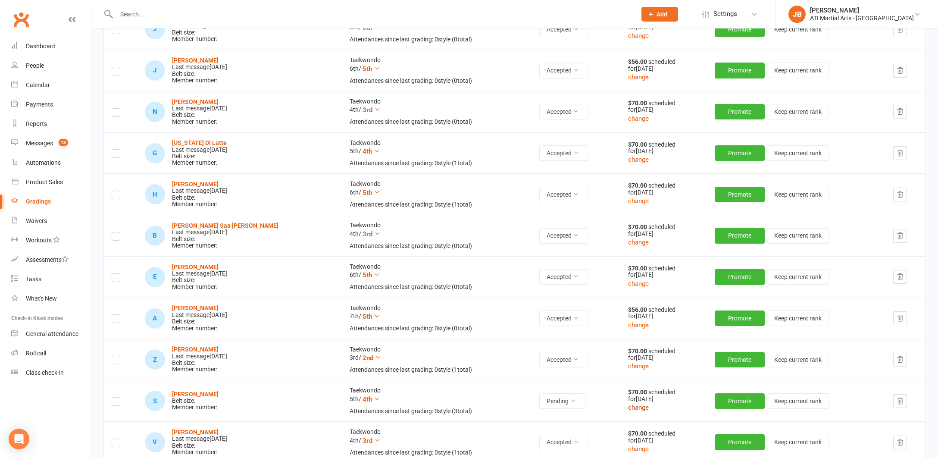
click at [628, 403] on button "change" at bounding box center [638, 407] width 21 height 10
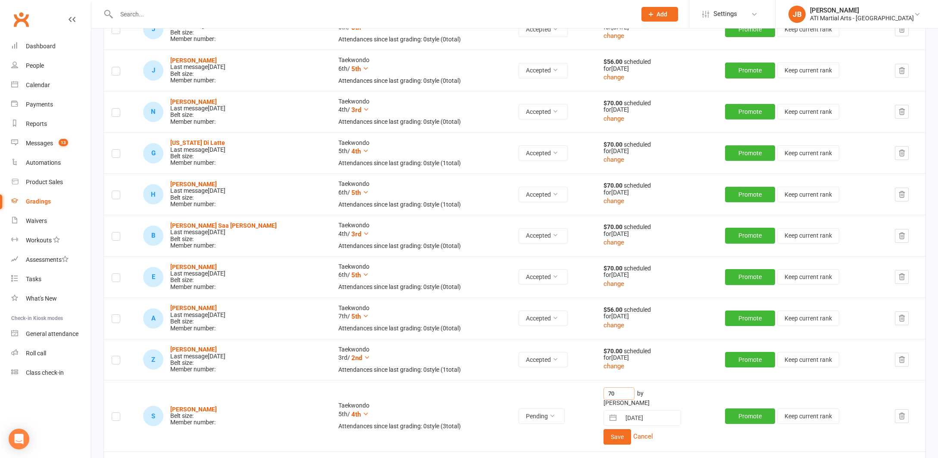
click at [603, 388] on input "70" at bounding box center [618, 393] width 31 height 13
type input "7"
type input "56"
click at [606, 429] on button "Save" at bounding box center [617, 437] width 28 height 16
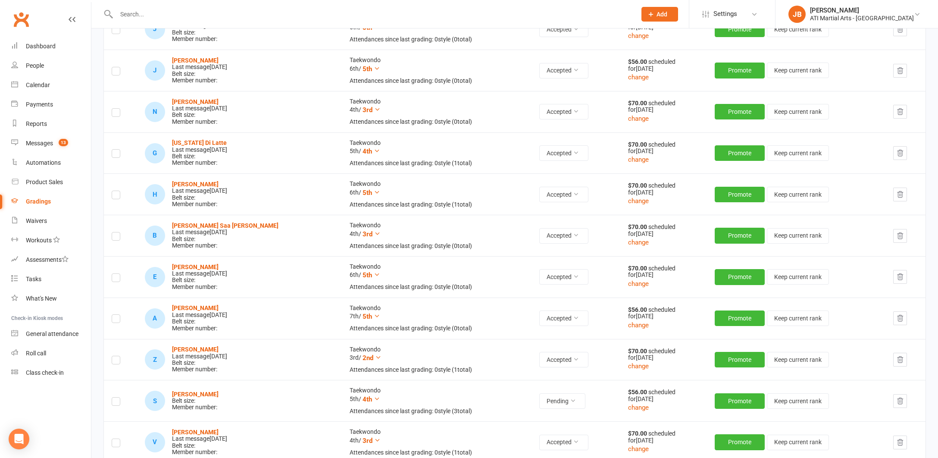
drag, startPoint x: 116, startPoint y: 397, endPoint x: 130, endPoint y: 395, distance: 14.0
click at [118, 403] on label at bounding box center [116, 403] width 9 height 0
click at [118, 397] on input "checkbox" at bounding box center [116, 397] width 9 height 0
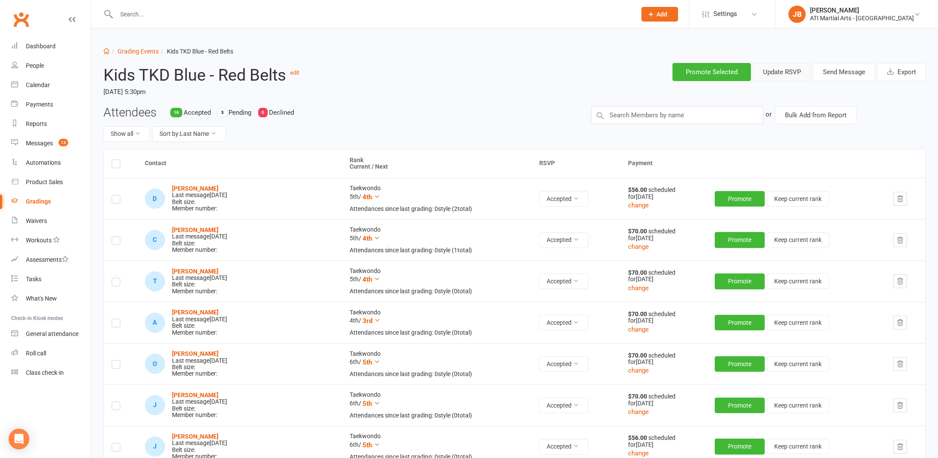
scroll to position [0, 0]
click at [837, 72] on button "Send Message" at bounding box center [844, 72] width 62 height 18
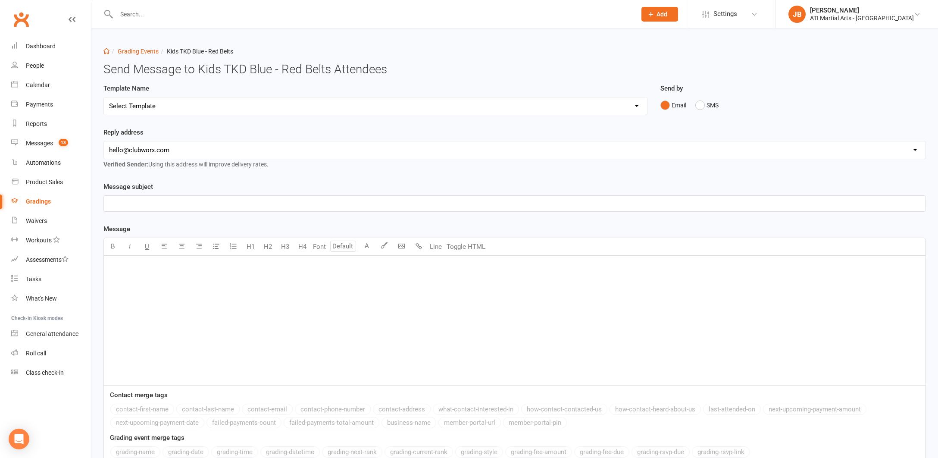
select select "2"
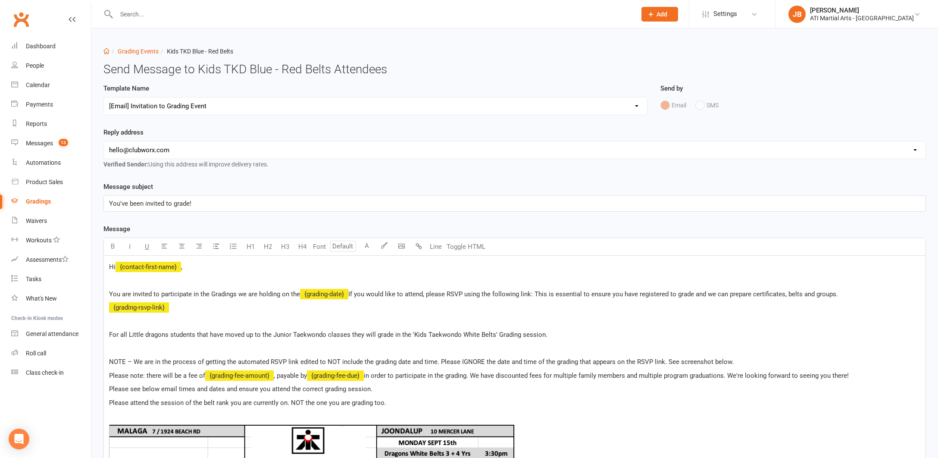
select select "1"
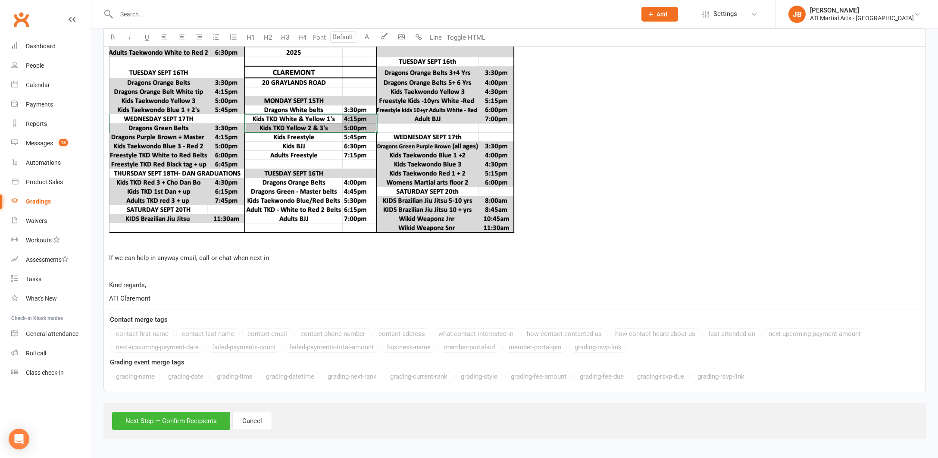
scroll to position [463, 0]
click at [193, 414] on button "Next Step — Confirm Recipients" at bounding box center [171, 421] width 118 height 18
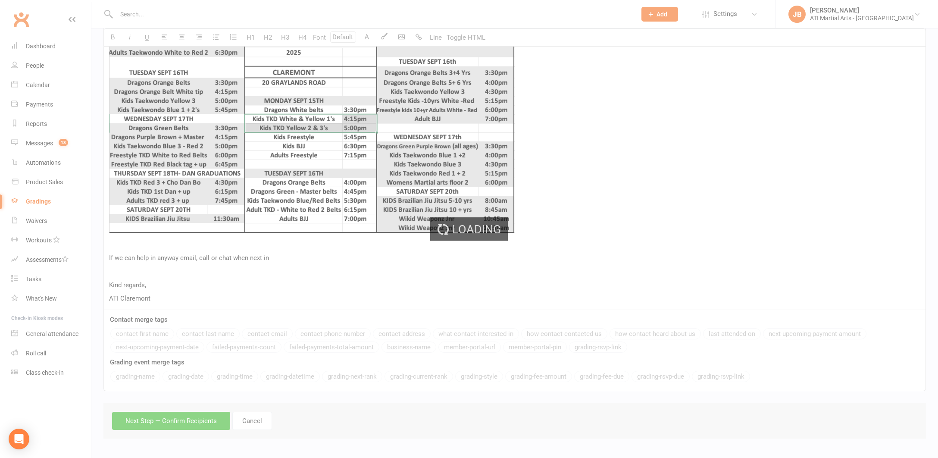
scroll to position [421, 0]
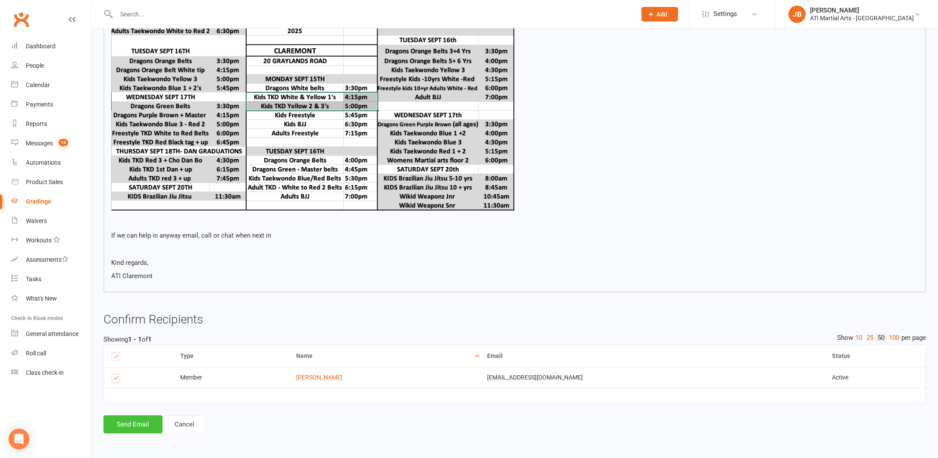
click at [142, 417] on button "Send Email" at bounding box center [132, 424] width 59 height 18
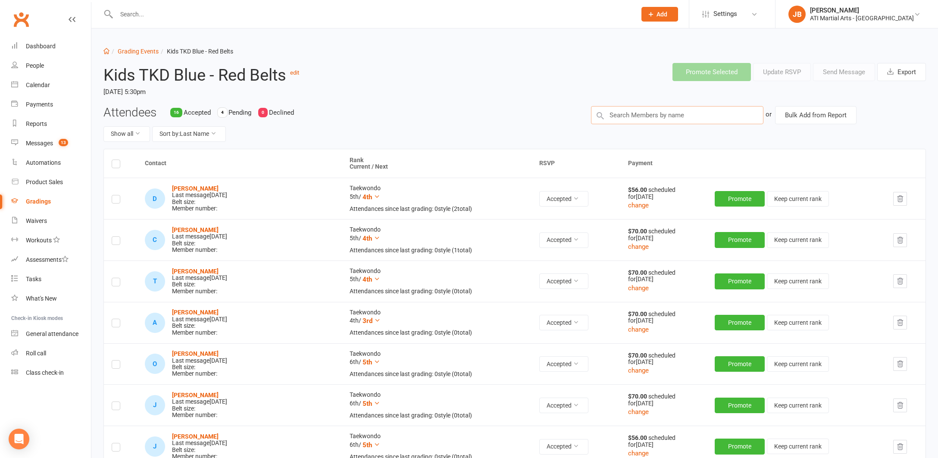
click at [613, 112] on input "text" at bounding box center [677, 115] width 172 height 18
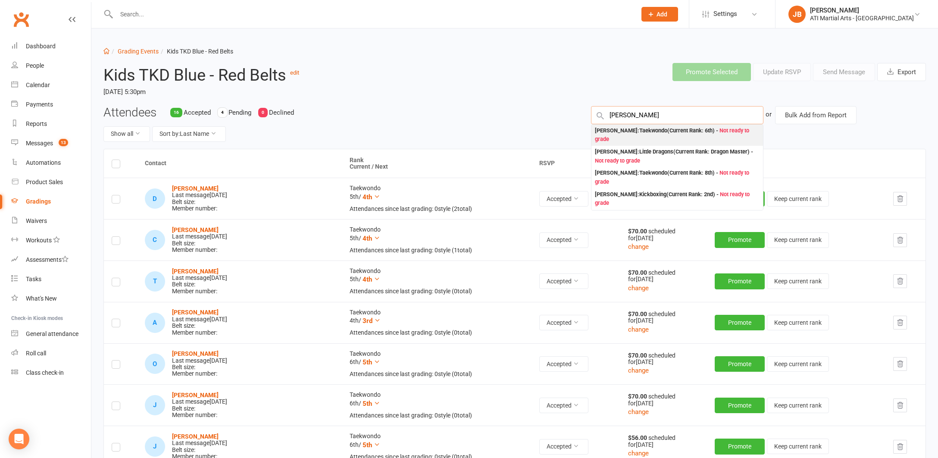
type input "Zachary Grid"
click at [606, 130] on div "Zachary Grida : Taekwondo (Current Rank: 6th ) - Not ready to grade" at bounding box center [677, 135] width 165 height 18
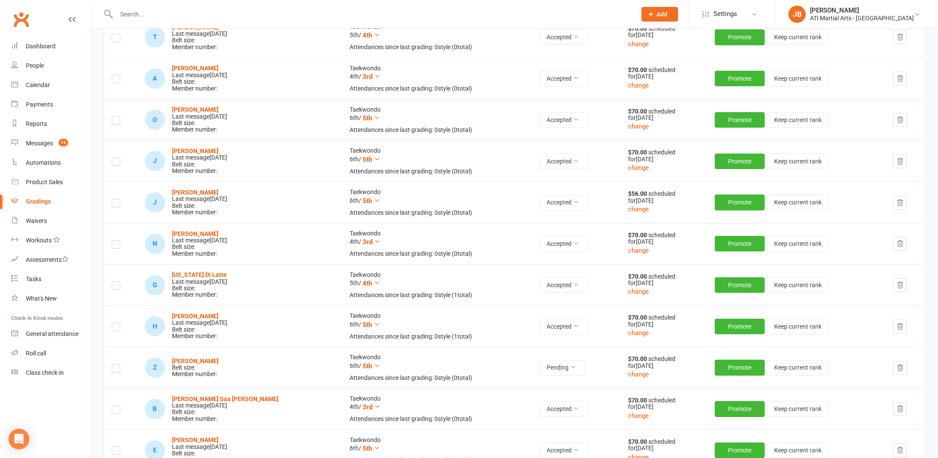
scroll to position [274, 0]
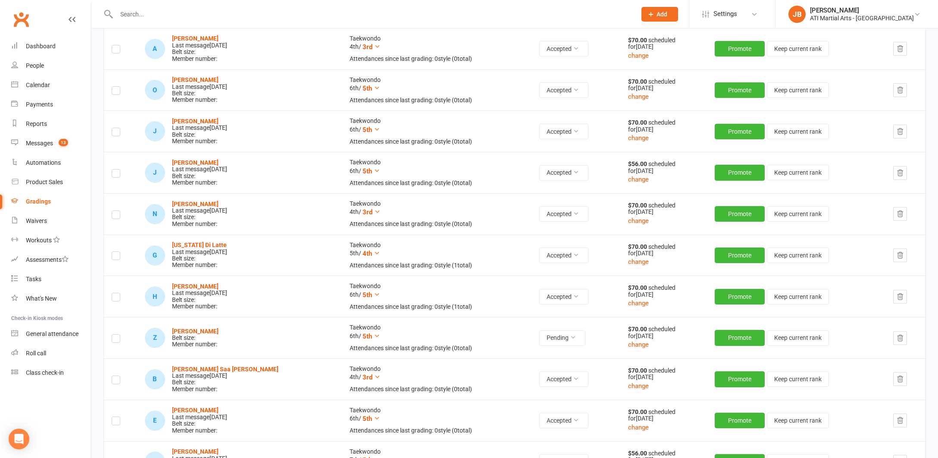
click at [116, 340] on label at bounding box center [116, 340] width 9 height 0
click at [116, 335] on input "checkbox" at bounding box center [116, 335] width 9 height 0
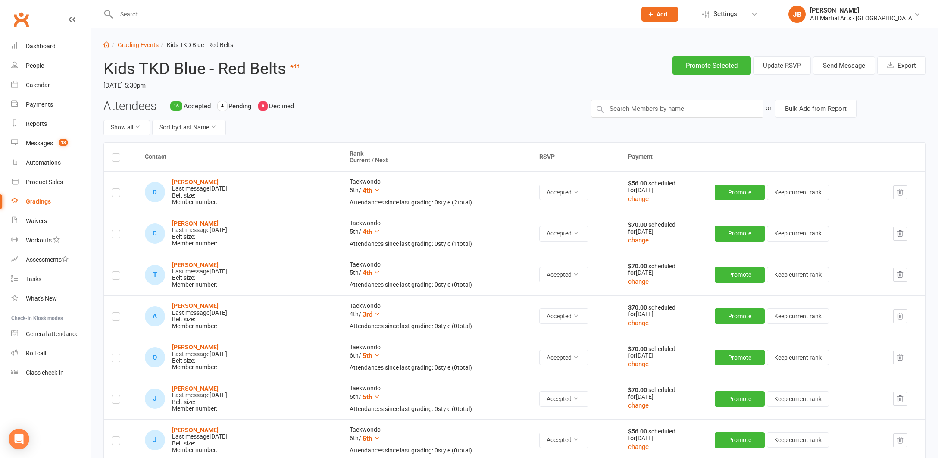
scroll to position [0, 0]
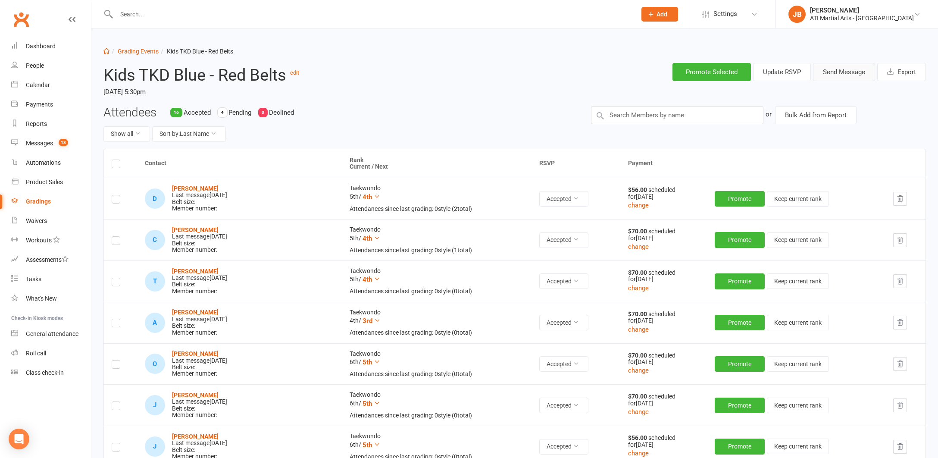
click at [823, 71] on button "Send Message" at bounding box center [844, 72] width 62 height 18
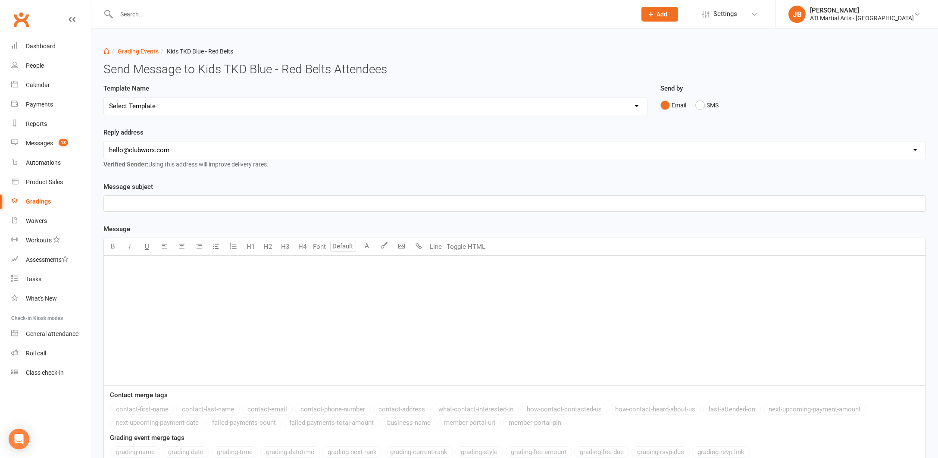
select select "2"
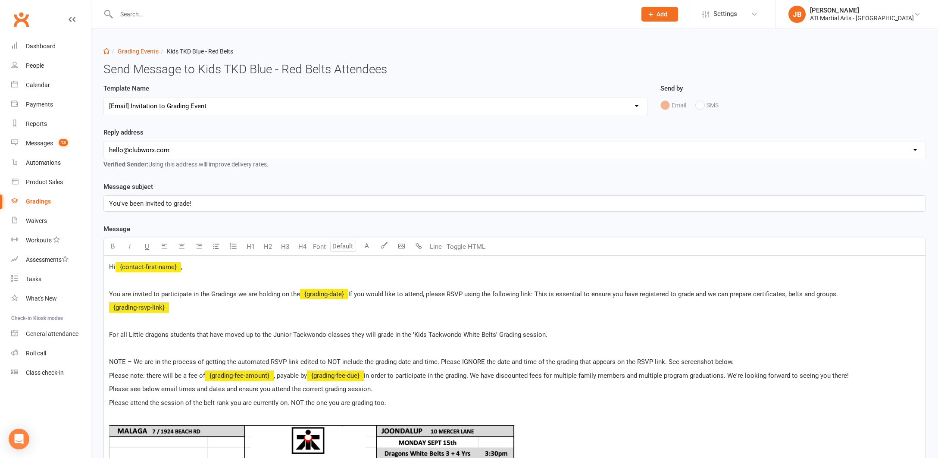
select select "1"
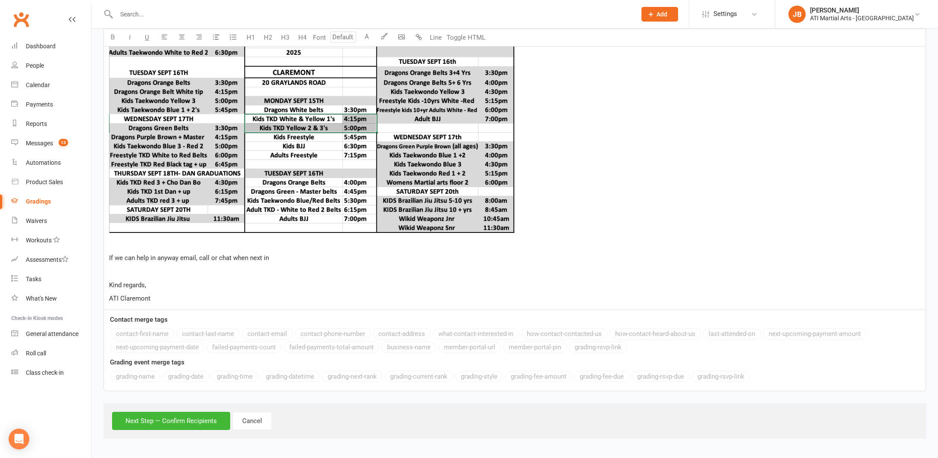
scroll to position [463, 0]
click at [197, 415] on button "Next Step — Confirm Recipients" at bounding box center [171, 421] width 118 height 18
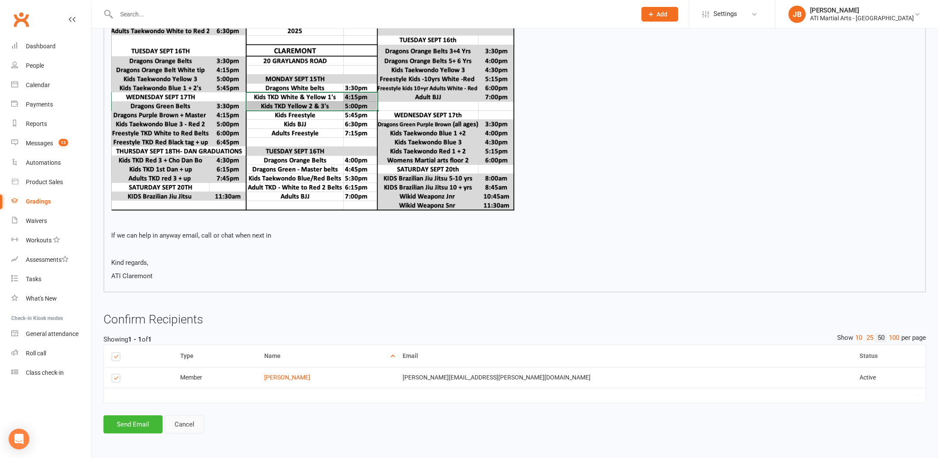
scroll to position [421, 0]
click at [145, 415] on button "Send Email" at bounding box center [132, 424] width 59 height 18
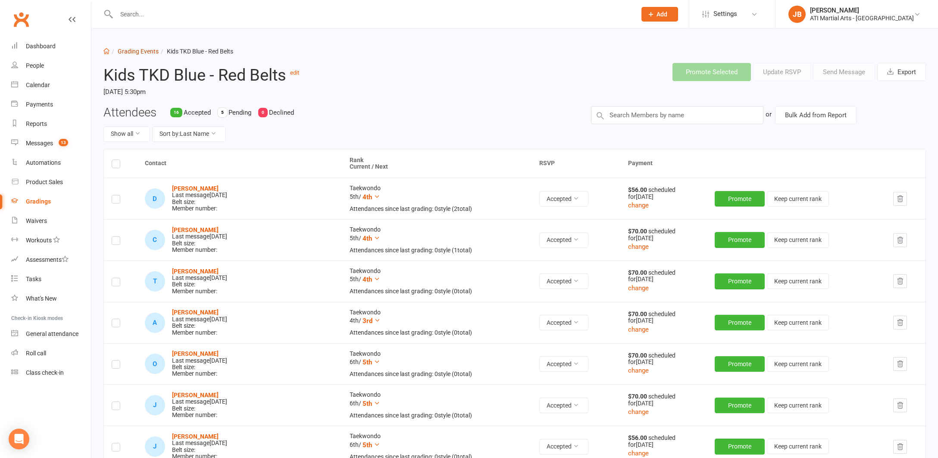
click at [133, 52] on link "Grading Events" at bounding box center [138, 51] width 41 height 7
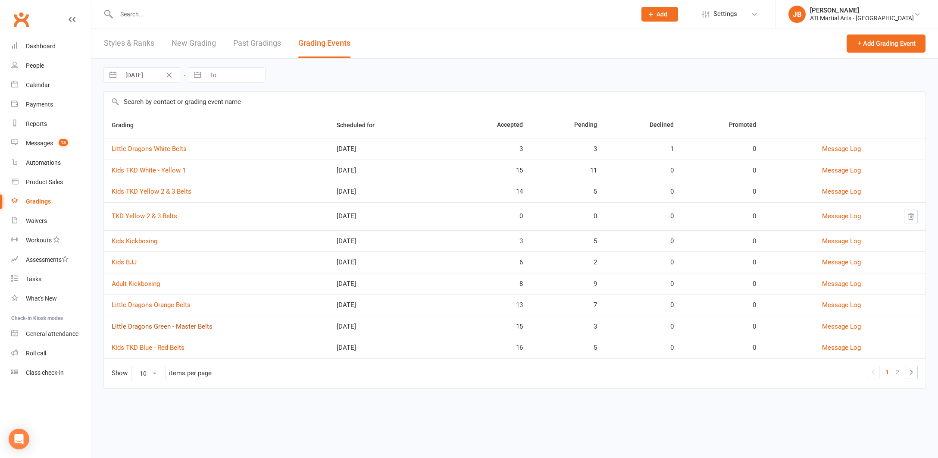
click at [141, 325] on link "Little Dragons Green - Master Belts" at bounding box center [162, 326] width 101 height 8
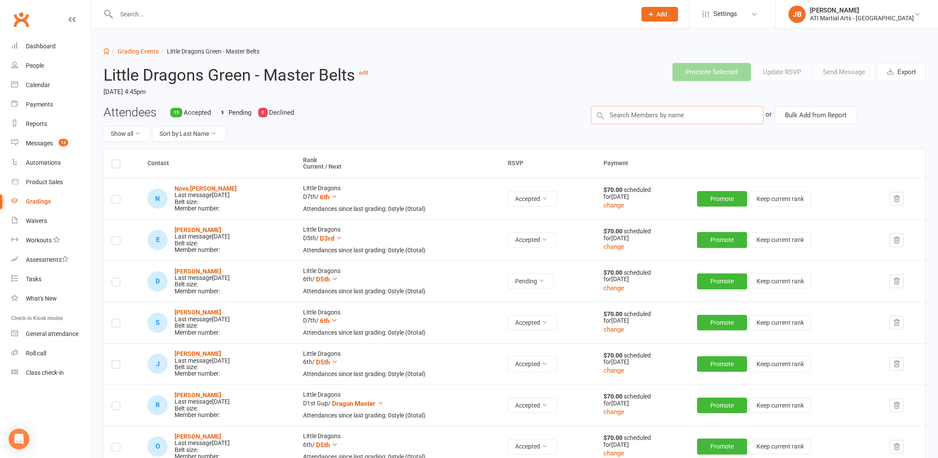
click at [610, 114] on input "text" at bounding box center [677, 115] width 172 height 18
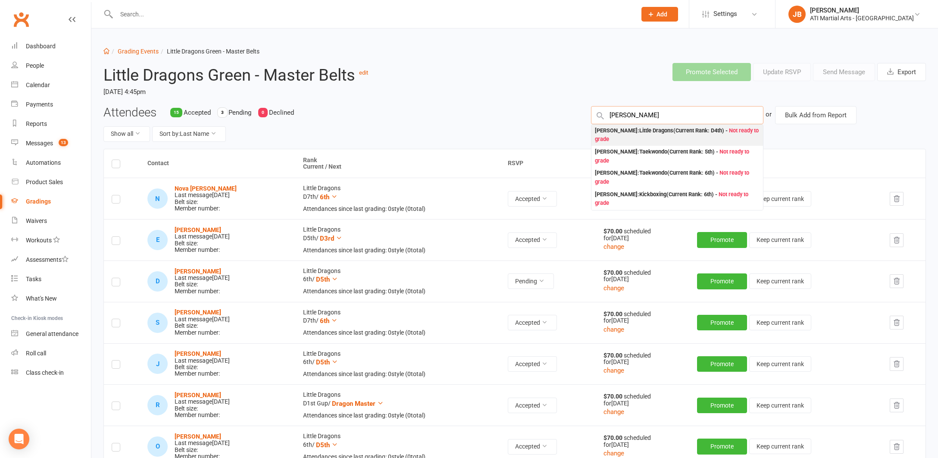
type input "Austin G"
click at [600, 129] on div "Austin Guo : Little Dragons (Current Rank: D4th ) - Not ready to grade" at bounding box center [677, 135] width 165 height 18
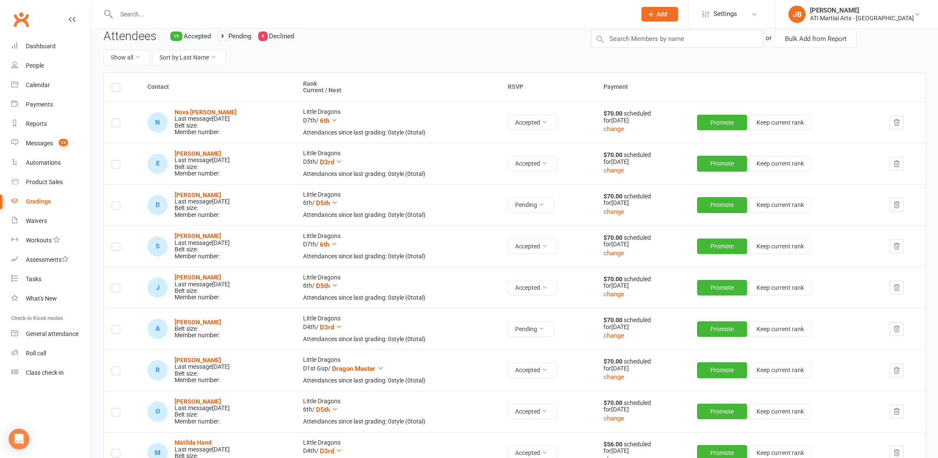
scroll to position [87, 0]
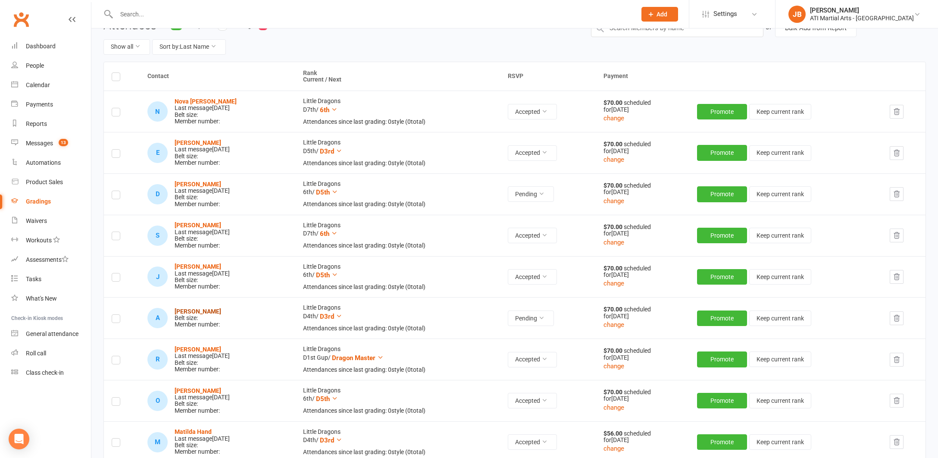
click at [199, 310] on strong "[PERSON_NAME]" at bounding box center [198, 311] width 47 height 7
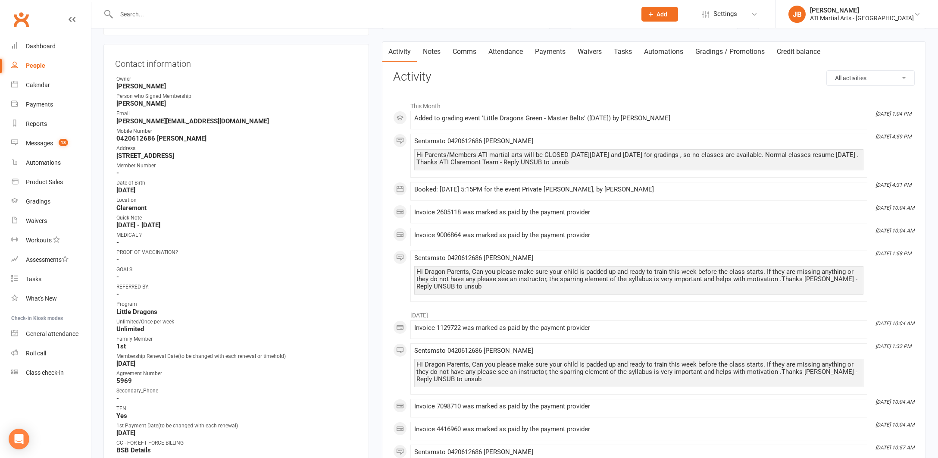
scroll to position [42, 0]
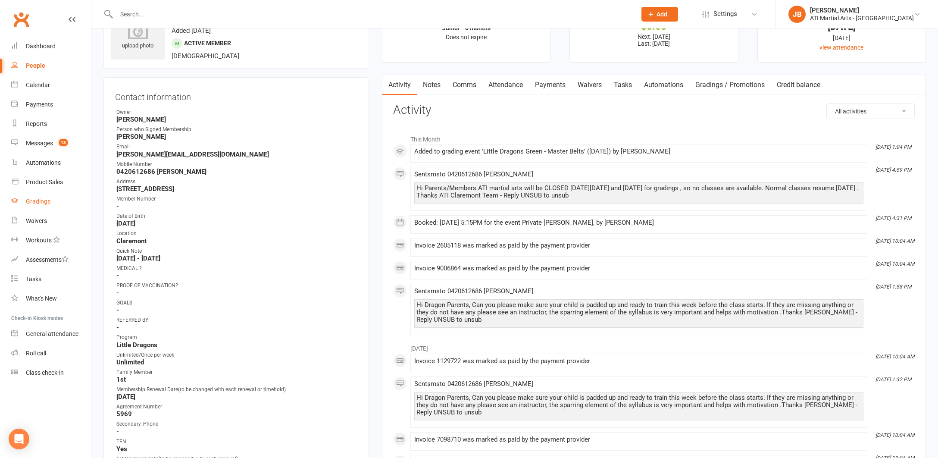
click at [37, 202] on div "Gradings" at bounding box center [38, 201] width 25 height 7
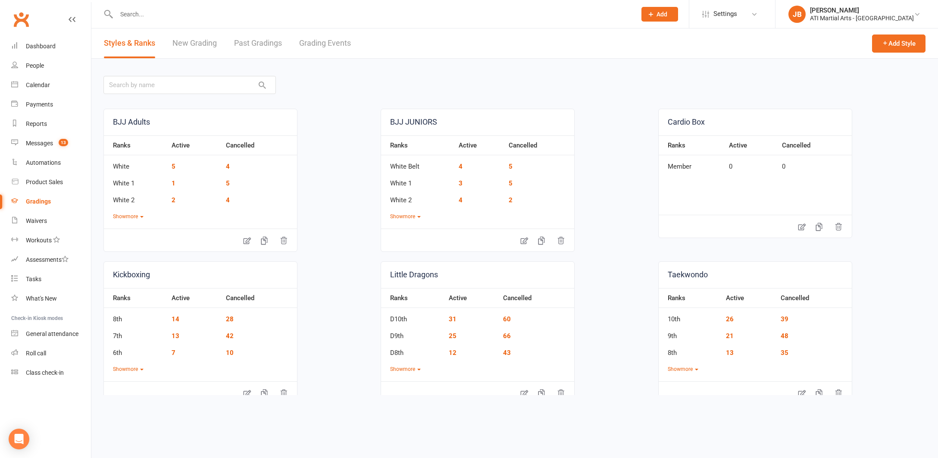
click at [244, 44] on link "Past Gradings" at bounding box center [258, 43] width 48 height 30
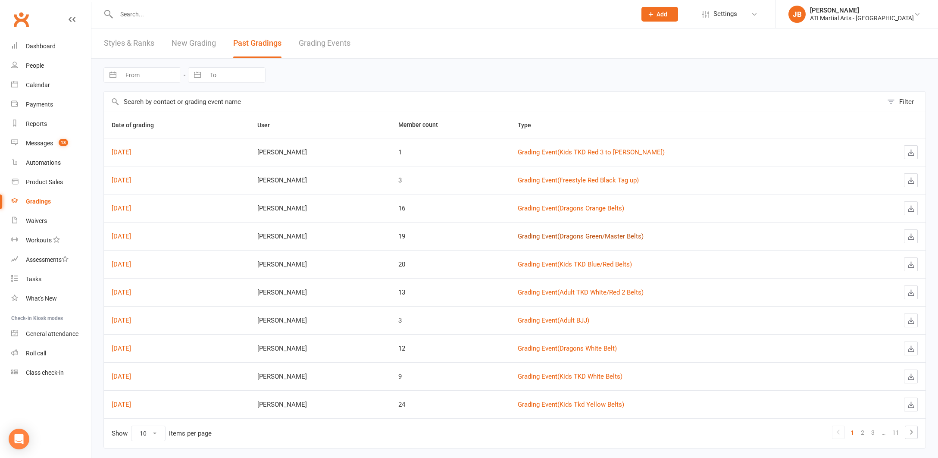
click at [570, 237] on link "Grading Event ( Dragons Green/Master Belts )" at bounding box center [581, 236] width 126 height 8
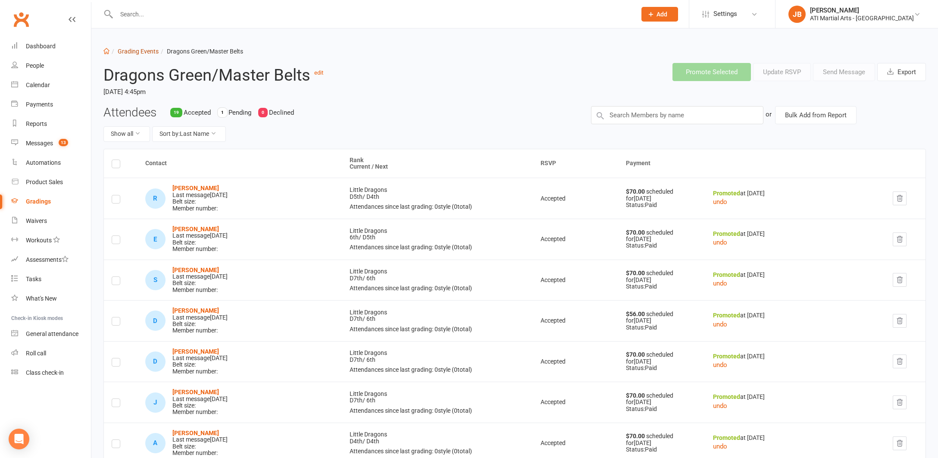
click at [135, 51] on link "Grading Events" at bounding box center [138, 51] width 41 height 7
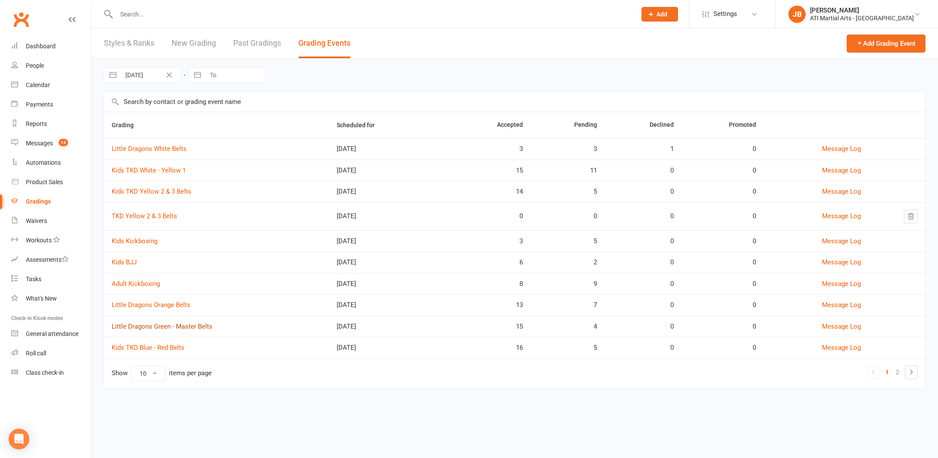
click at [144, 326] on link "Little Dragons Green - Master Belts" at bounding box center [162, 326] width 101 height 8
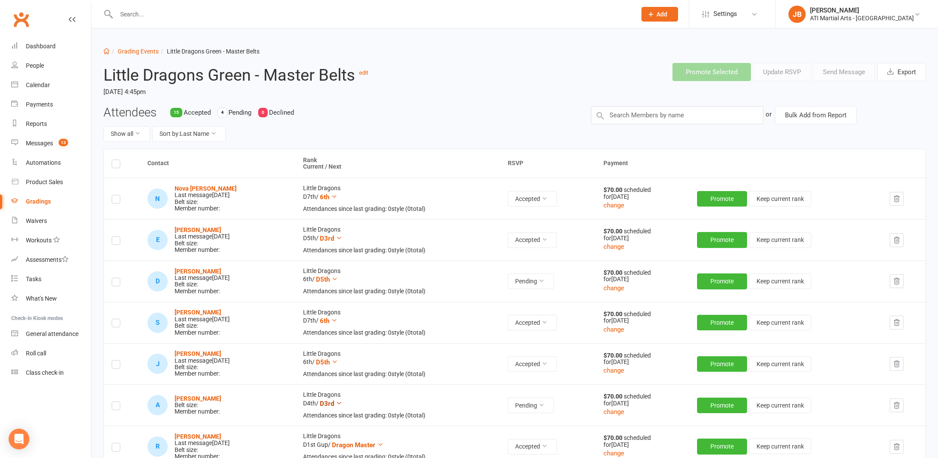
click at [342, 401] on icon at bounding box center [339, 403] width 6 height 6
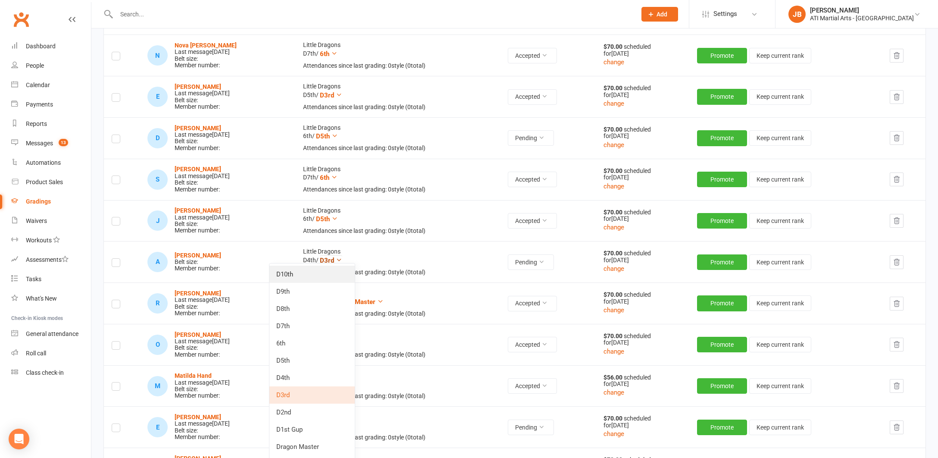
scroll to position [144, 0]
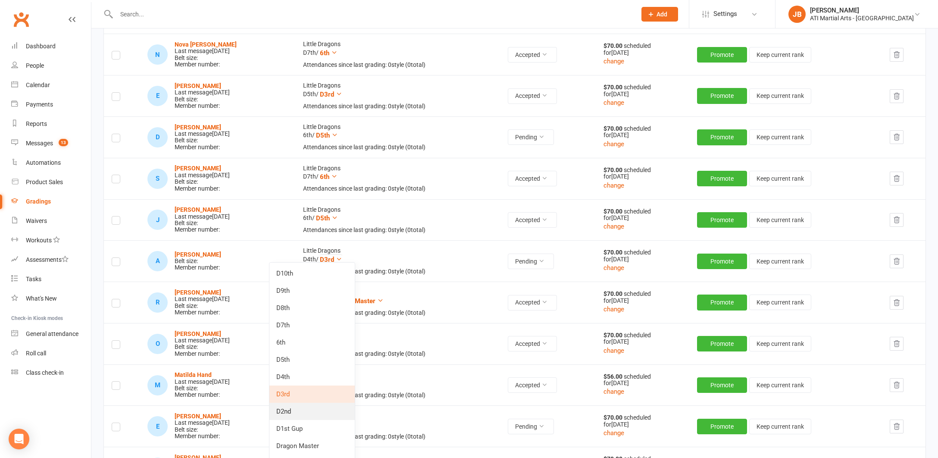
click at [287, 411] on link "D2nd" at bounding box center [311, 411] width 85 height 17
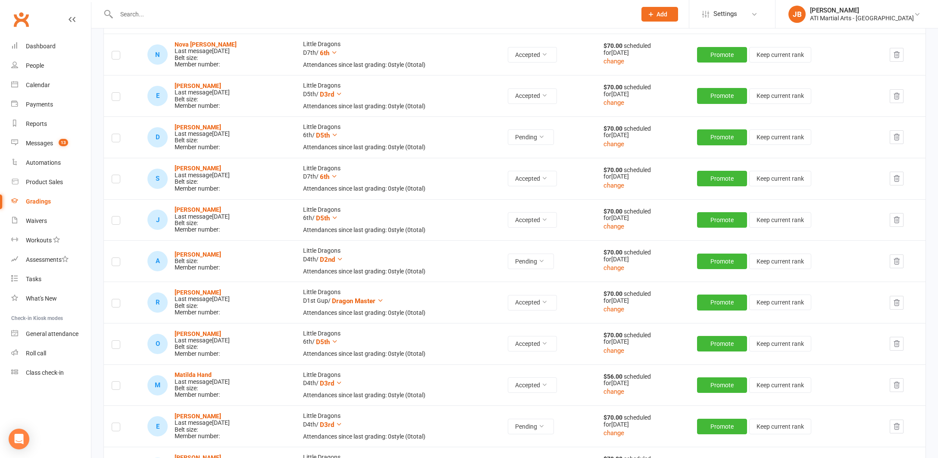
click at [118, 263] on label at bounding box center [116, 263] width 9 height 0
click at [118, 258] on input "checkbox" at bounding box center [116, 258] width 9 height 0
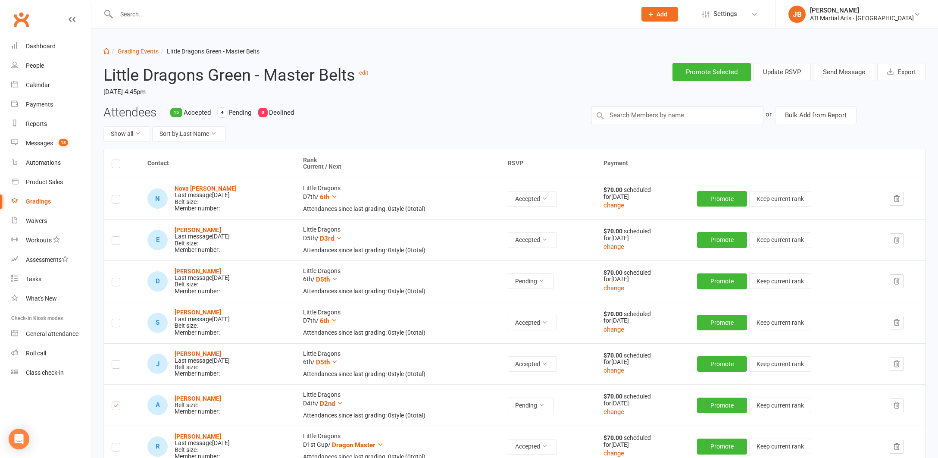
scroll to position [0, 0]
drag, startPoint x: 827, startPoint y: 75, endPoint x: 817, endPoint y: 80, distance: 11.2
click at [827, 74] on button "Send Message" at bounding box center [844, 72] width 62 height 18
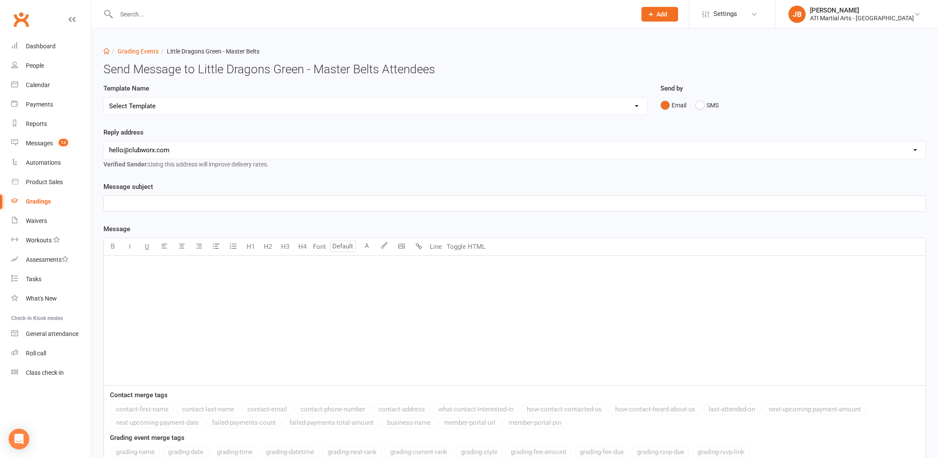
select select "2"
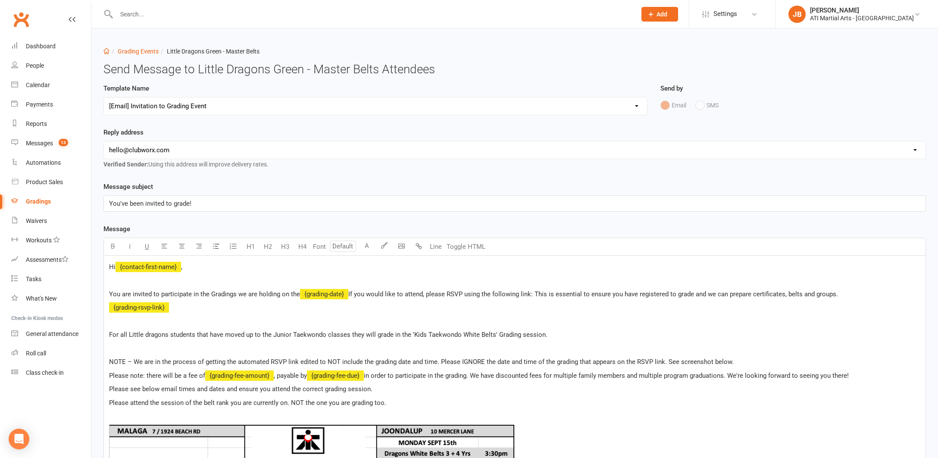
select select "1"
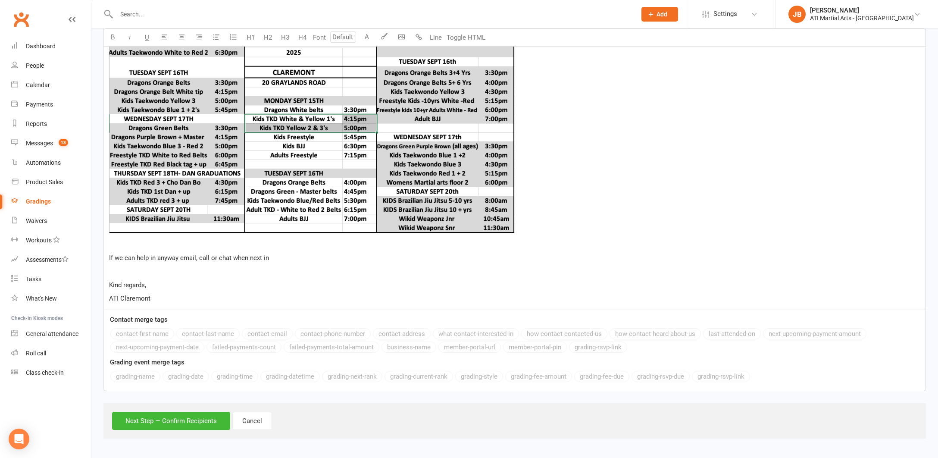
scroll to position [463, 0]
click at [183, 414] on button "Next Step — Confirm Recipients" at bounding box center [171, 421] width 118 height 18
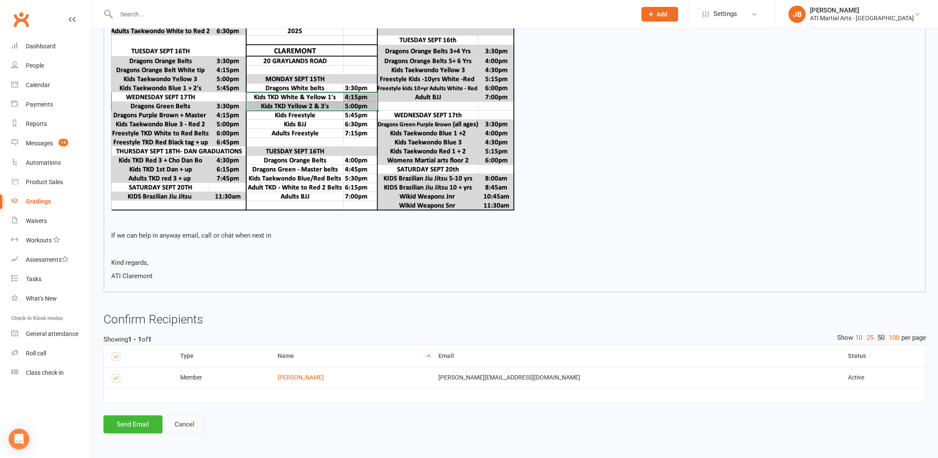
scroll to position [421, 0]
click at [141, 416] on button "Send Email" at bounding box center [132, 424] width 59 height 18
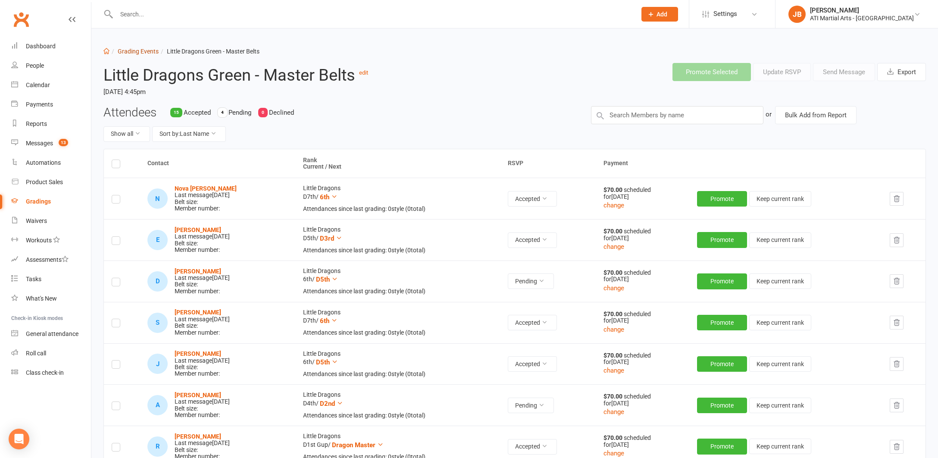
click at [131, 51] on link "Grading Events" at bounding box center [138, 51] width 41 height 7
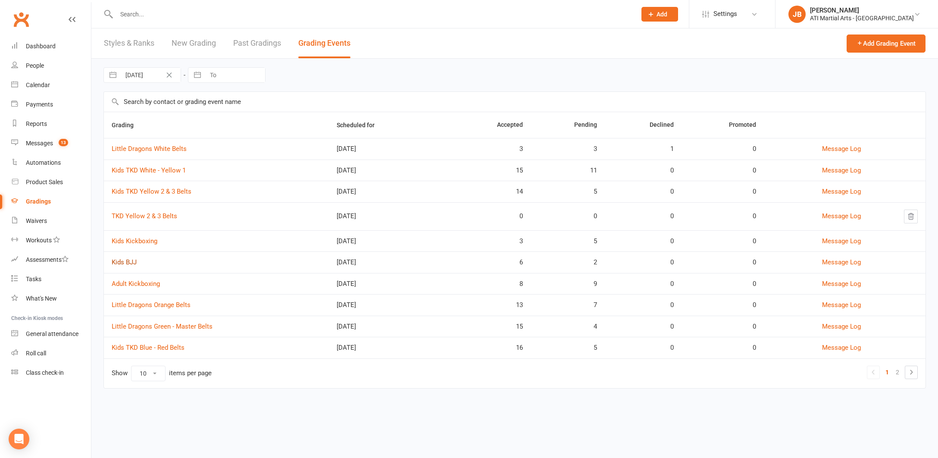
click at [130, 263] on link "Kids BJJ" at bounding box center [124, 262] width 25 height 8
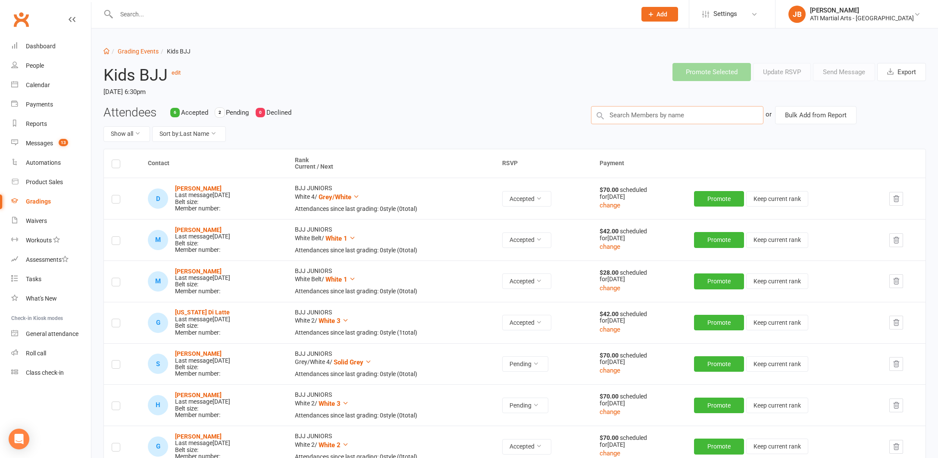
click at [611, 115] on input "text" at bounding box center [677, 115] width 172 height 18
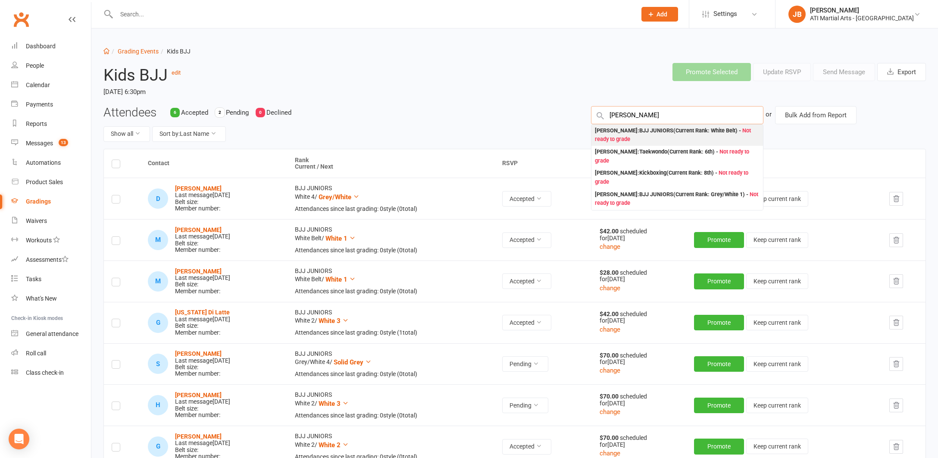
type input "Xavier Gons"
click at [603, 130] on div "Xavier Gonsalves : BJJ JUNIORS (Current Rank: White Belt ) - Not ready to grade" at bounding box center [677, 135] width 165 height 18
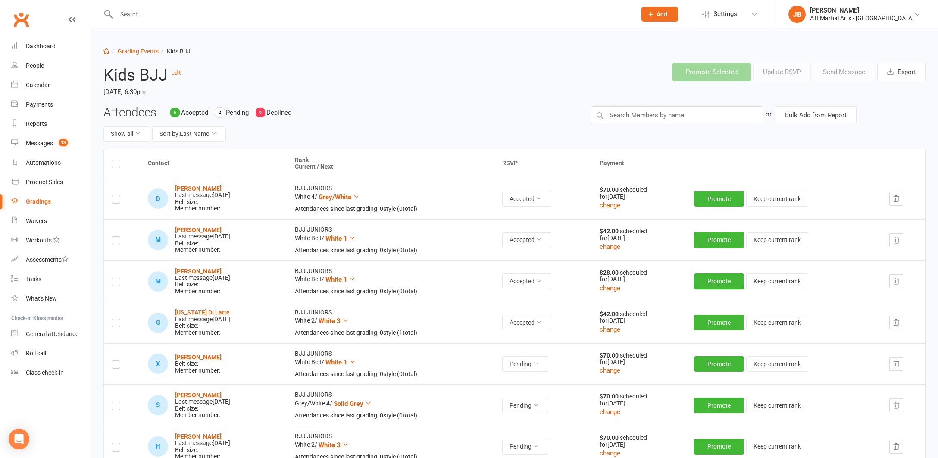
drag, startPoint x: 116, startPoint y: 363, endPoint x: 130, endPoint y: 361, distance: 14.0
click at [118, 366] on label at bounding box center [116, 366] width 9 height 0
click at [118, 360] on input "checkbox" at bounding box center [116, 360] width 9 height 0
click at [837, 70] on button "Send Message" at bounding box center [844, 72] width 62 height 18
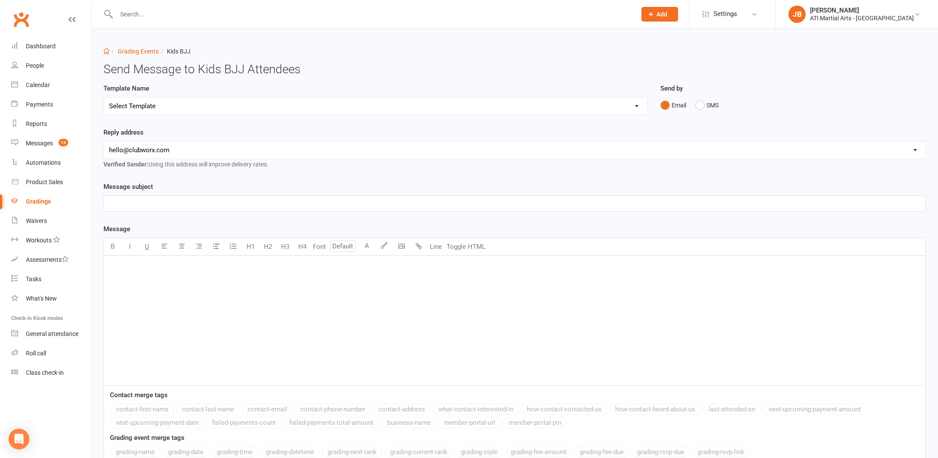
select select "2"
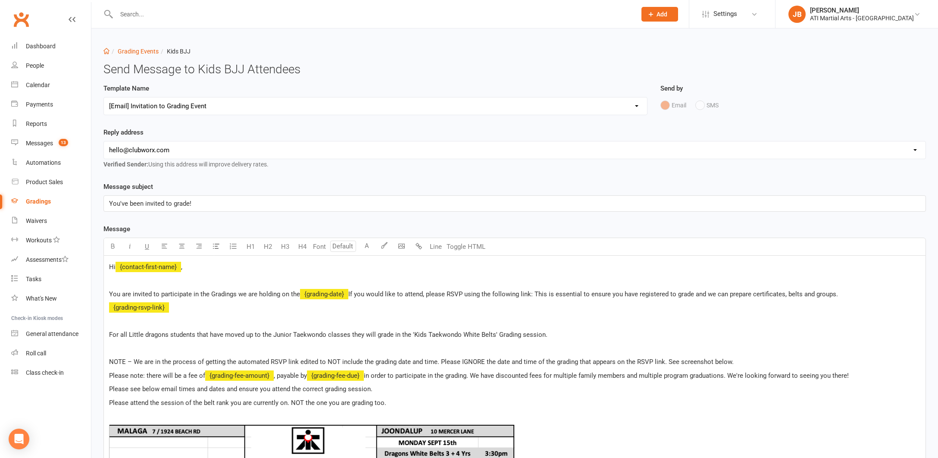
select select "1"
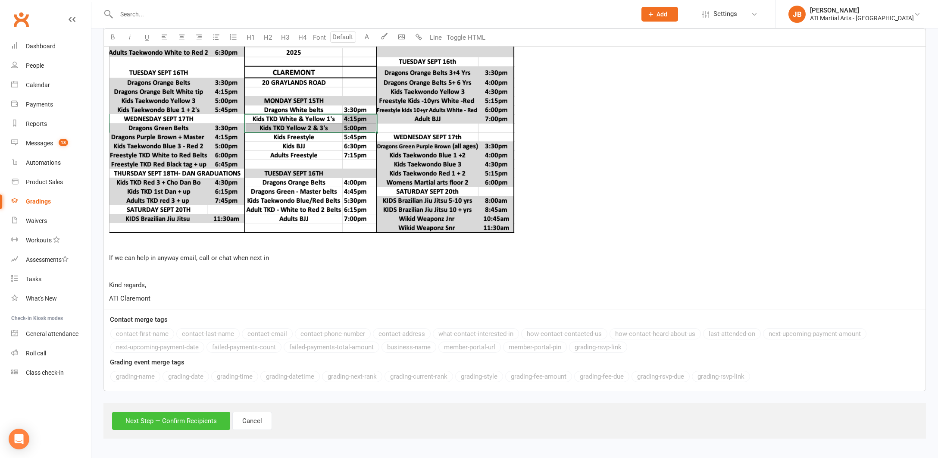
scroll to position [463, 0]
click at [163, 414] on button "Next Step — Confirm Recipients" at bounding box center [171, 421] width 118 height 18
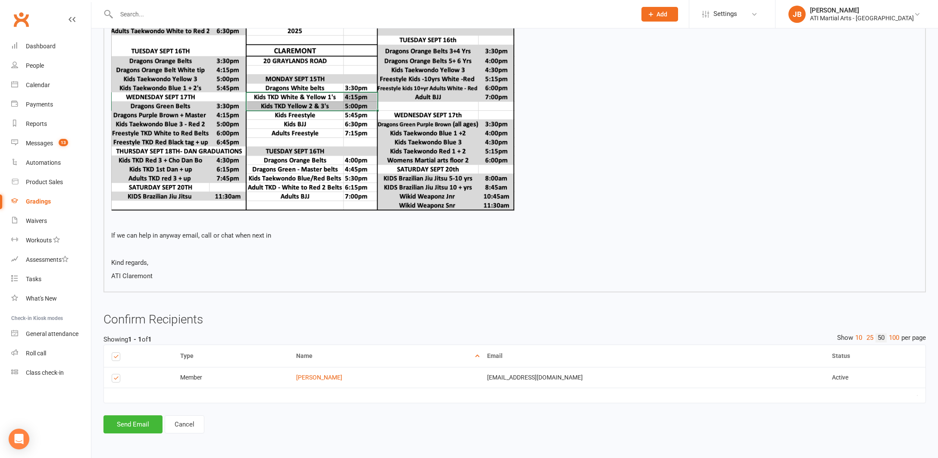
scroll to position [421, 0]
click at [134, 418] on button "Send Email" at bounding box center [132, 424] width 59 height 18
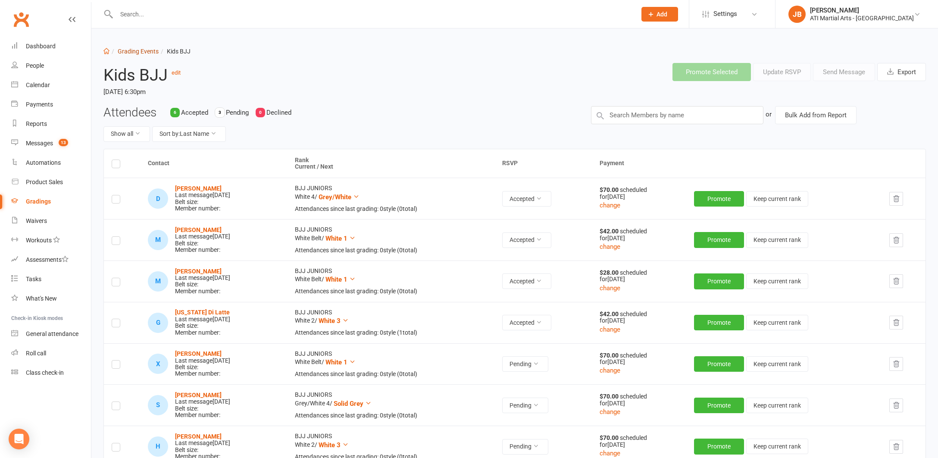
click at [125, 52] on link "Grading Events" at bounding box center [138, 51] width 41 height 7
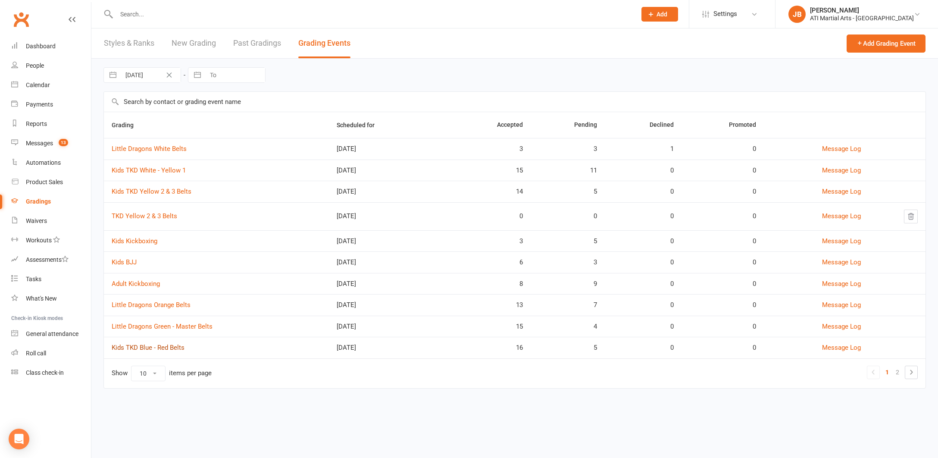
click at [157, 346] on link "Kids TKD Blue - Red Belts" at bounding box center [148, 348] width 73 height 8
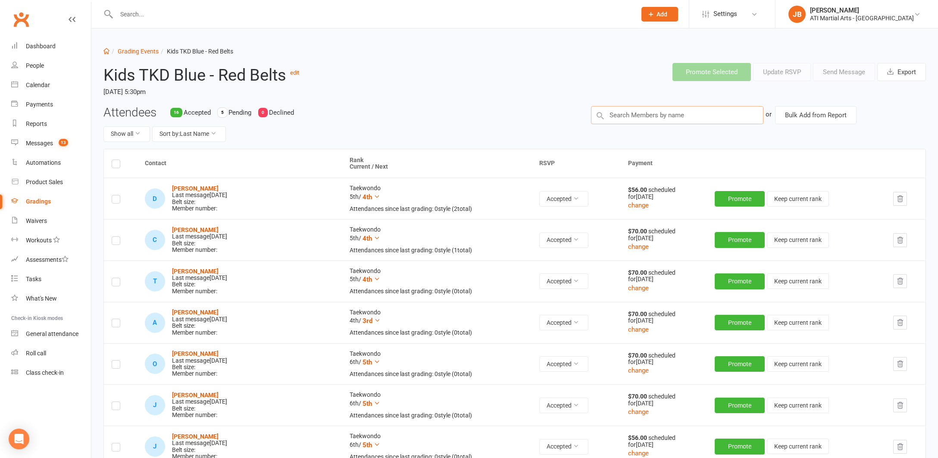
click at [608, 116] on input "text" at bounding box center [677, 115] width 172 height 18
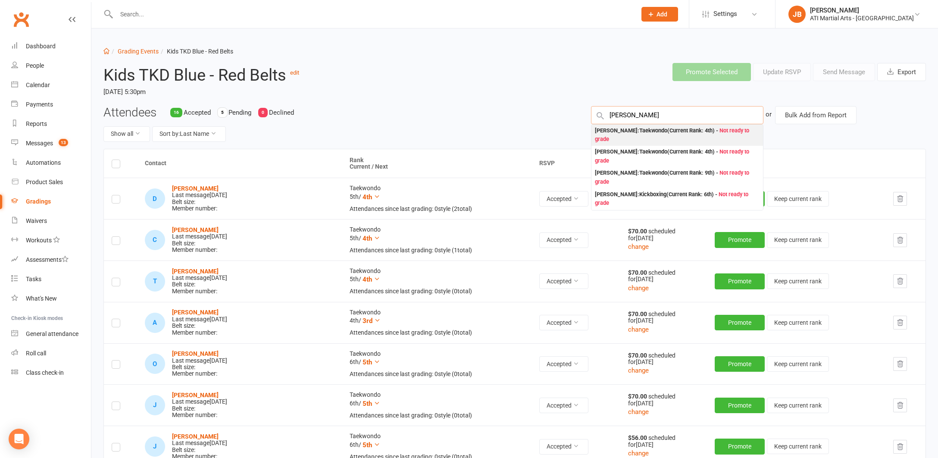
type input "Stella Krohss"
click at [602, 130] on div "Stella Krohss : Taekwondo (Current Rank: 4th ) - Not ready to grade" at bounding box center [677, 135] width 165 height 18
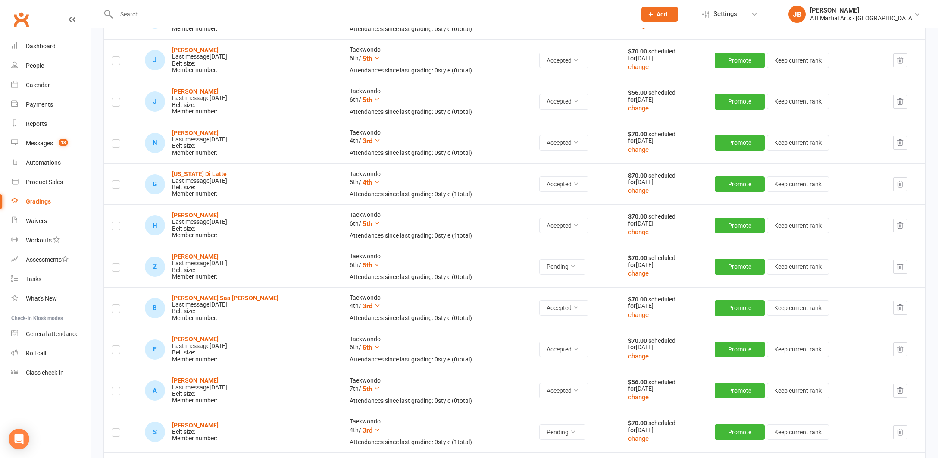
scroll to position [345, 0]
click at [117, 433] on label at bounding box center [116, 433] width 9 height 0
click at [117, 428] on input "checkbox" at bounding box center [116, 428] width 9 height 0
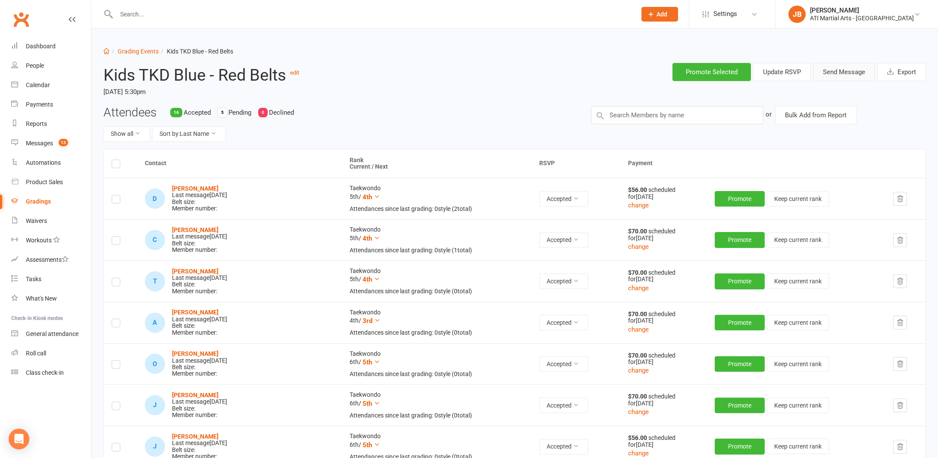
scroll to position [0, 0]
click at [835, 72] on button "Send Message" at bounding box center [844, 72] width 62 height 18
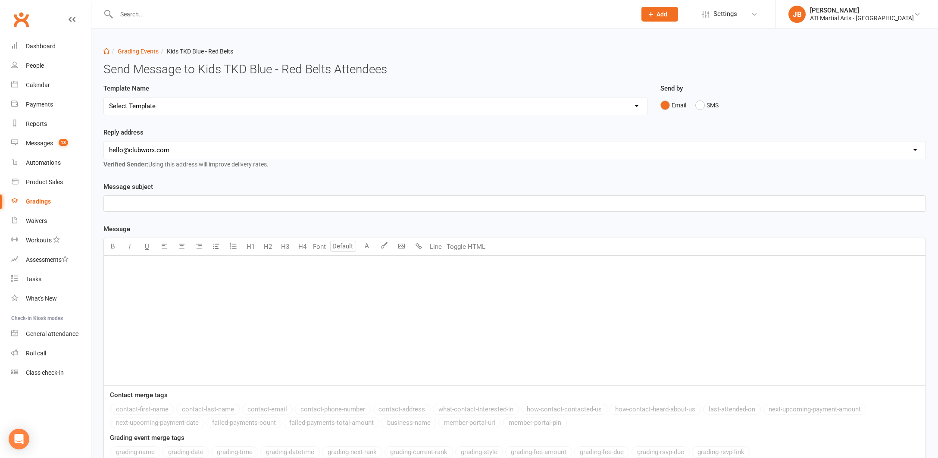
select select "2"
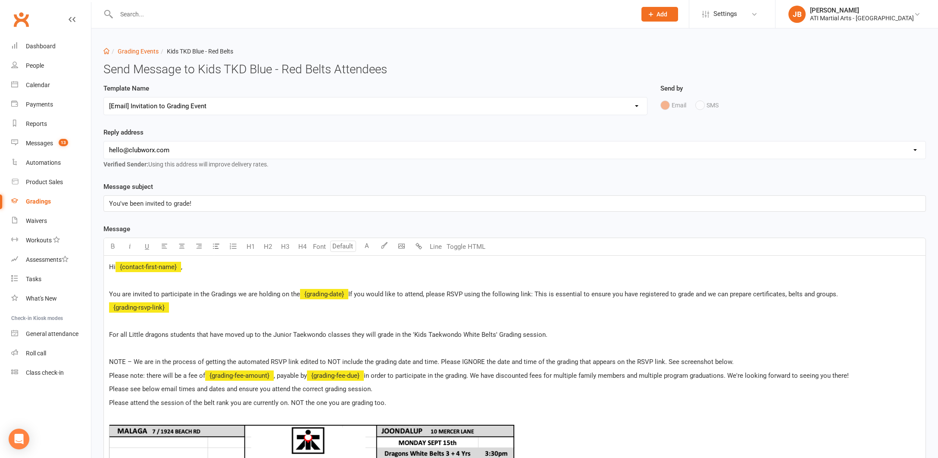
select select "1"
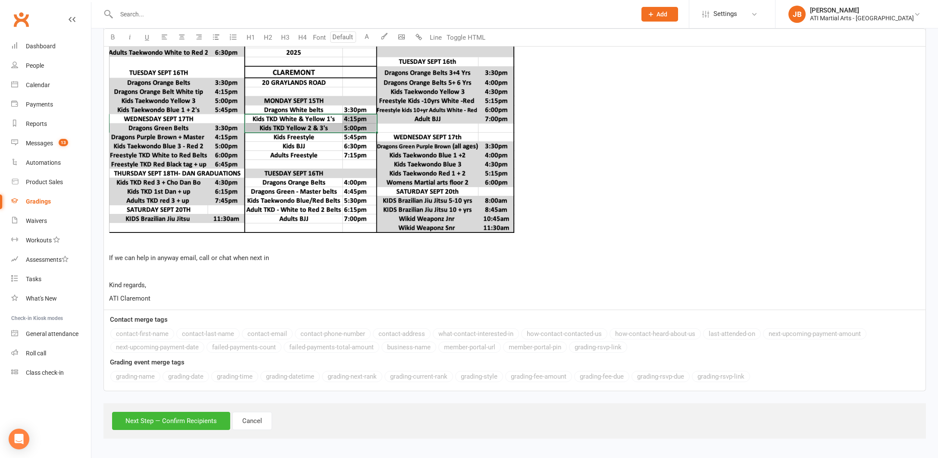
scroll to position [463, 0]
click at [188, 413] on button "Next Step — Confirm Recipients" at bounding box center [171, 421] width 118 height 18
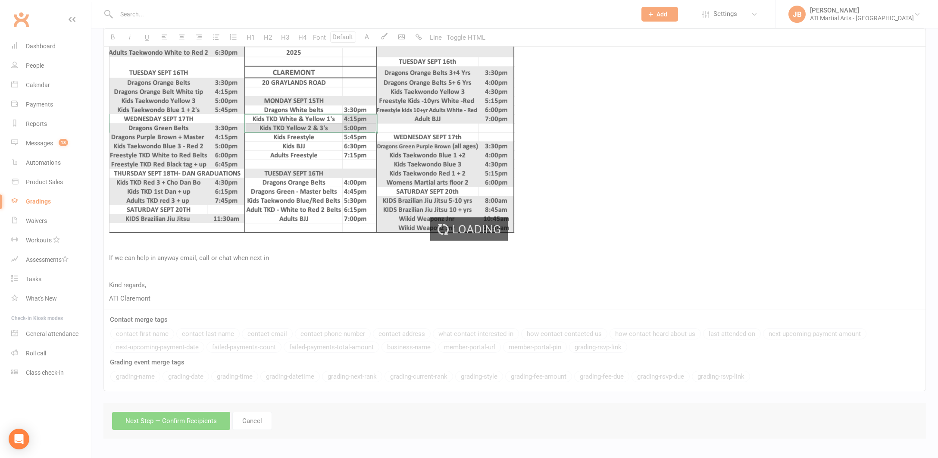
scroll to position [421, 0]
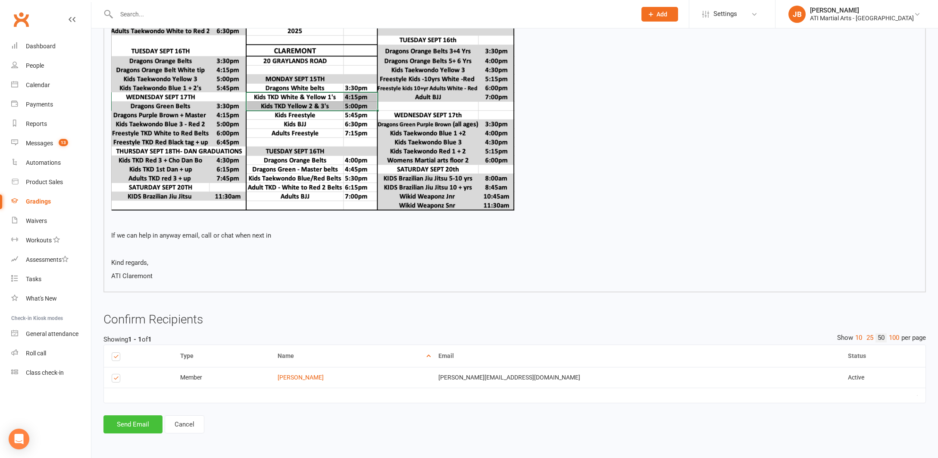
click at [139, 417] on button "Send Email" at bounding box center [132, 424] width 59 height 18
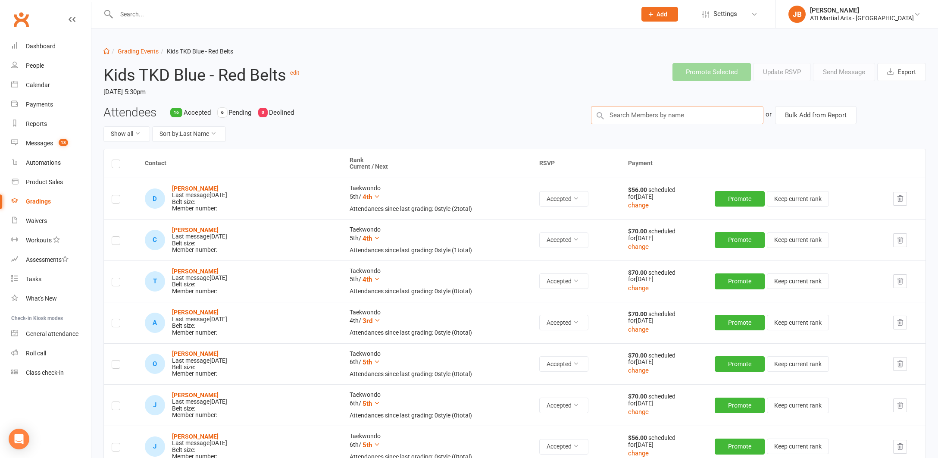
click at [617, 114] on input "text" at bounding box center [677, 115] width 172 height 18
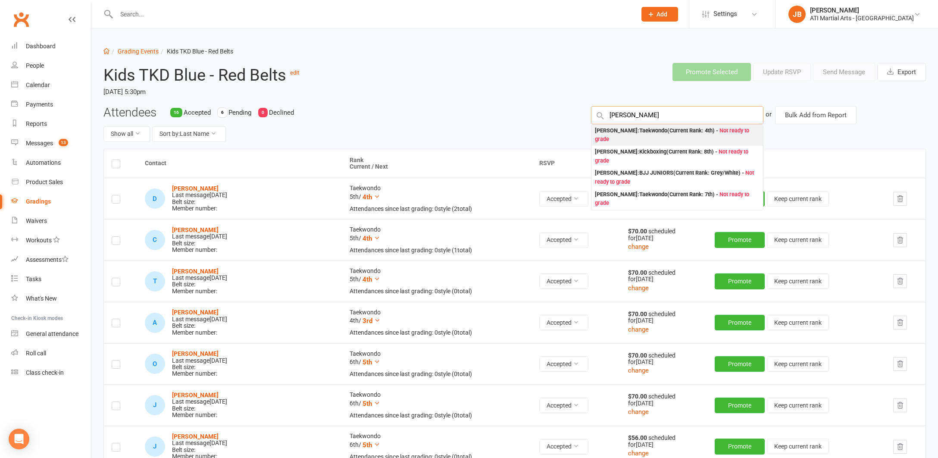
type input "Noah Kr"
click at [605, 130] on div "Noah Krohss : Taekwondo (Current Rank: 4th ) - Not ready to grade" at bounding box center [677, 135] width 165 height 18
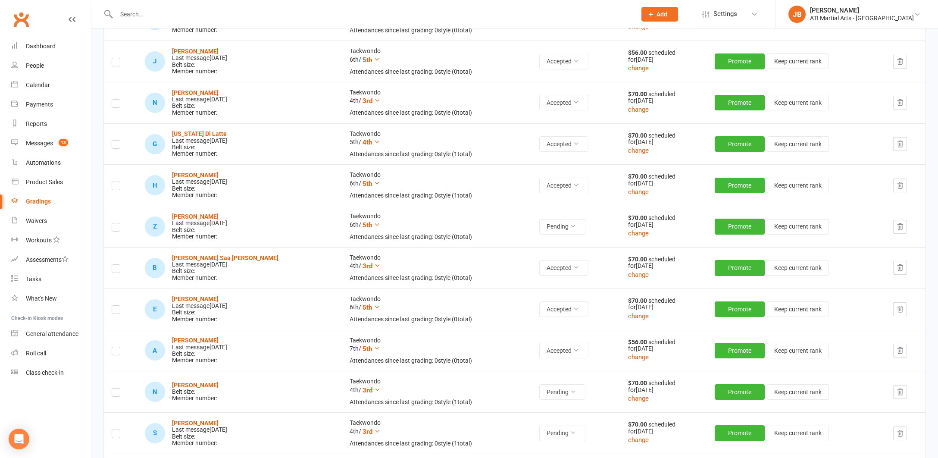
scroll to position [397, 0]
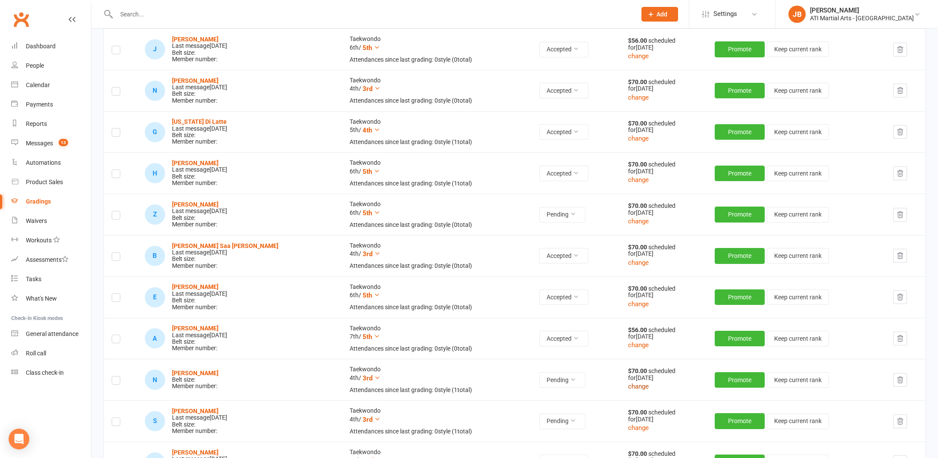
click at [628, 381] on button "change" at bounding box center [638, 386] width 21 height 10
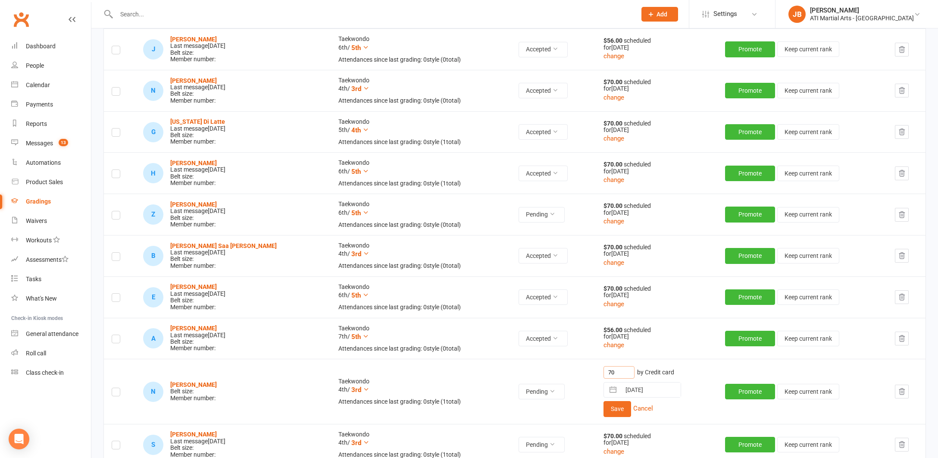
click at [603, 367] on input "70" at bounding box center [618, 372] width 31 height 13
type input "7"
type input "56"
click at [603, 405] on button "Save" at bounding box center [617, 409] width 28 height 16
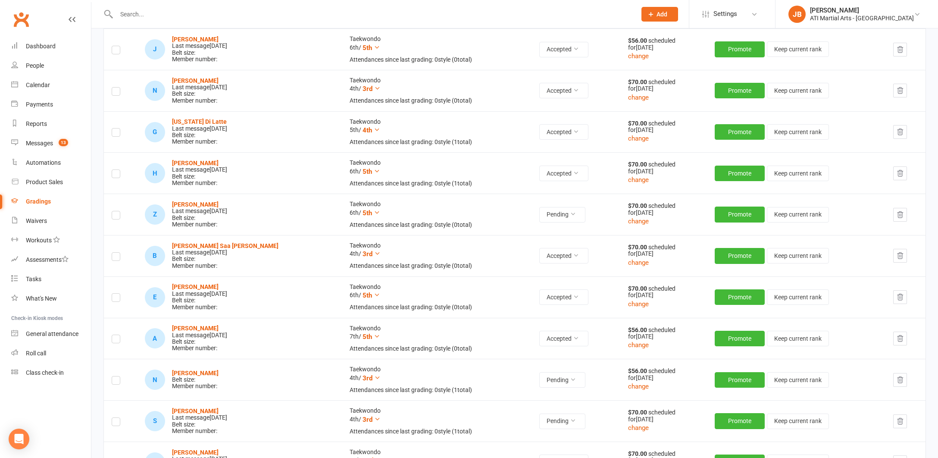
click at [116, 381] on label at bounding box center [116, 381] width 9 height 0
click at [116, 376] on input "checkbox" at bounding box center [116, 376] width 9 height 0
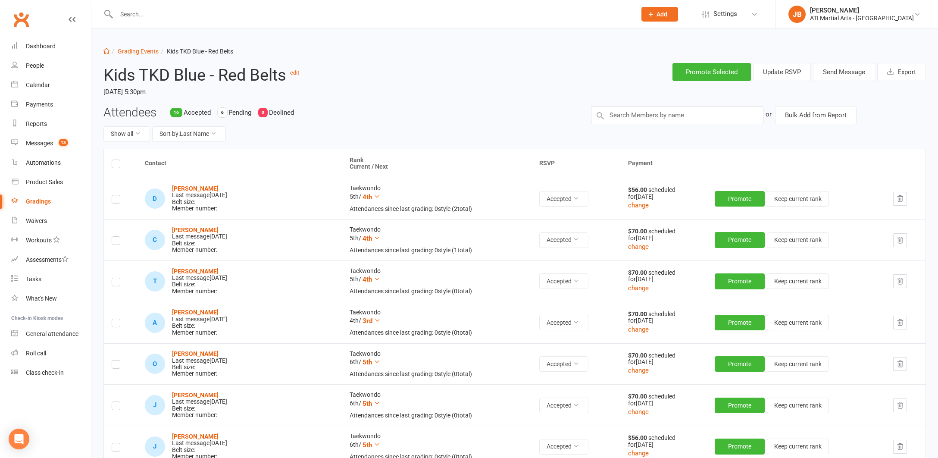
scroll to position [0, 0]
click at [823, 73] on button "Send Message" at bounding box center [844, 72] width 62 height 18
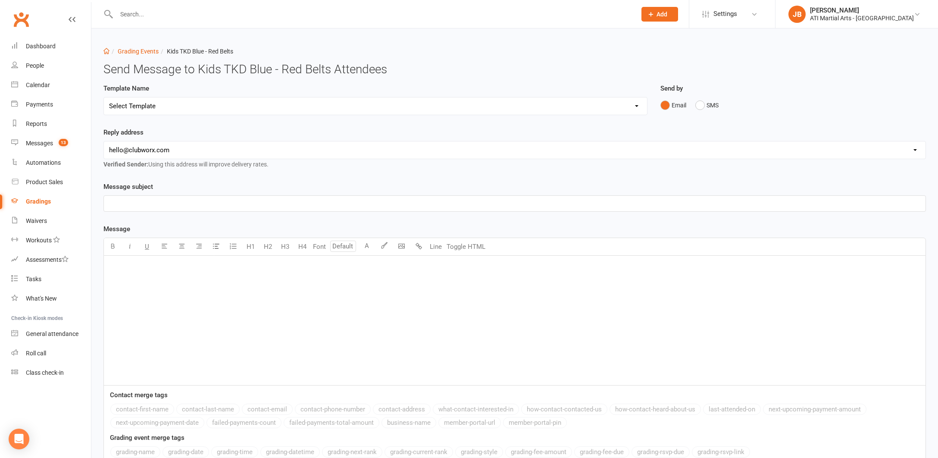
select select "2"
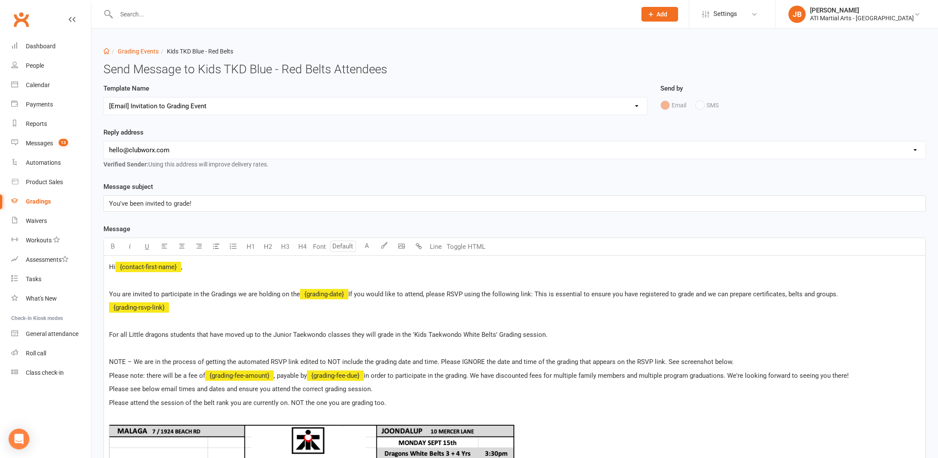
select select "1"
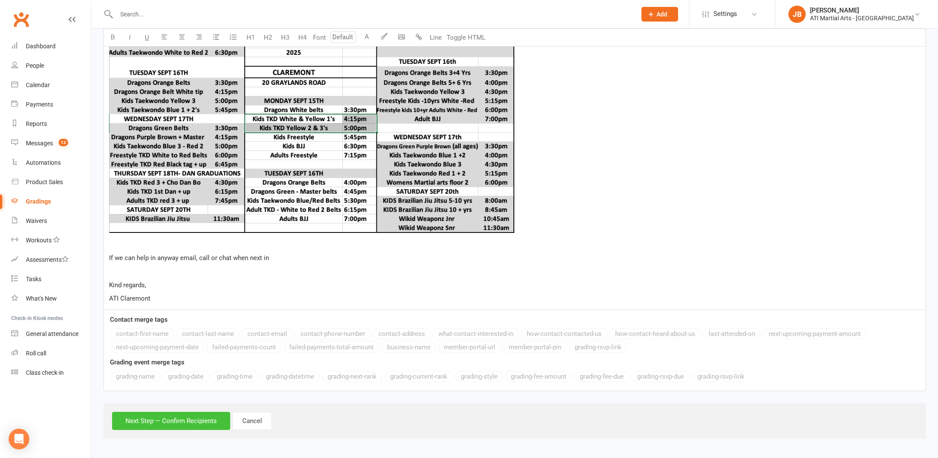
scroll to position [463, 0]
click at [177, 413] on button "Next Step — Confirm Recipients" at bounding box center [171, 421] width 118 height 18
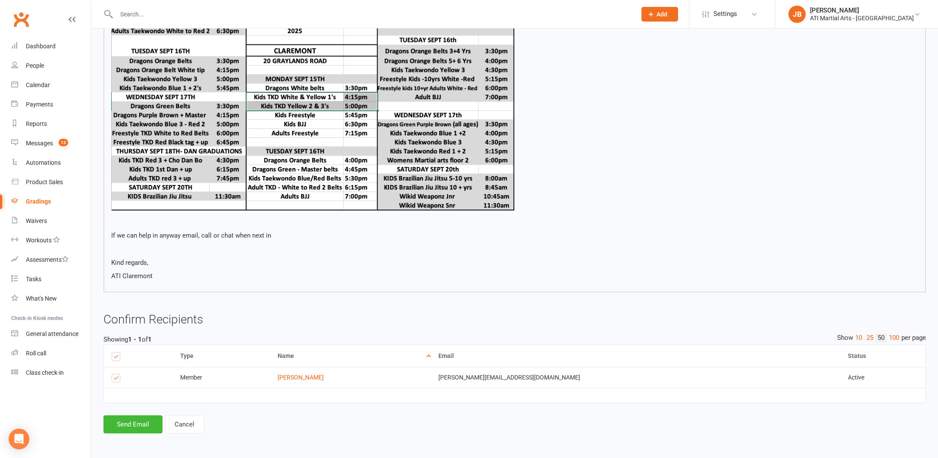
scroll to position [421, 0]
click at [144, 416] on button "Send Email" at bounding box center [132, 424] width 59 height 18
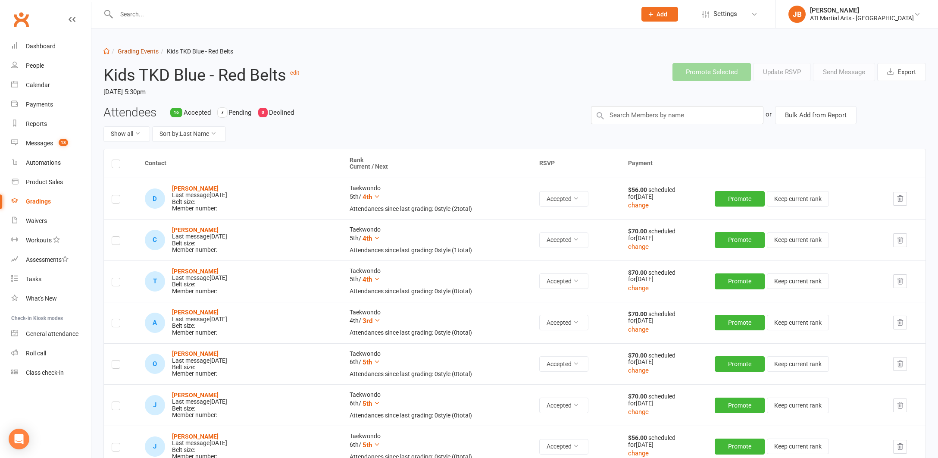
click at [129, 52] on link "Grading Events" at bounding box center [138, 51] width 41 height 7
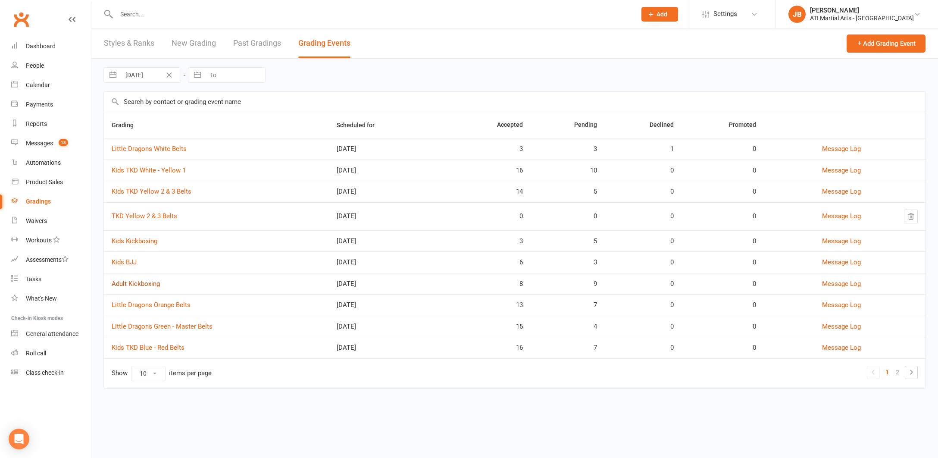
click at [141, 284] on link "Adult Kickboxing" at bounding box center [136, 284] width 48 height 8
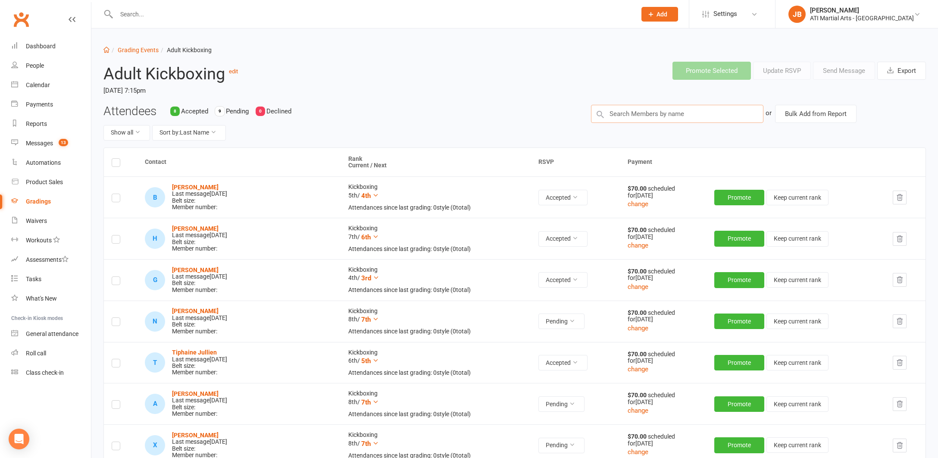
click at [609, 114] on input "text" at bounding box center [677, 114] width 172 height 18
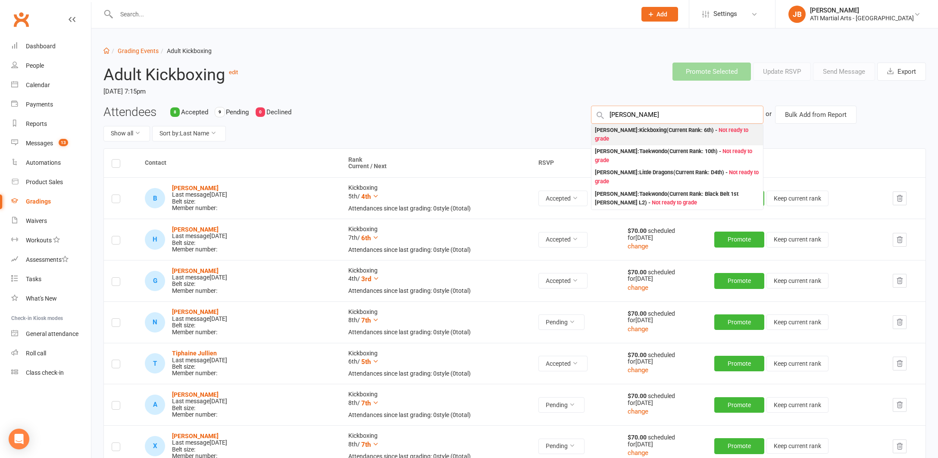
type input "Max Wang"
click at [603, 130] on div "Max Wang : Kickboxing (Current Rank: 6th ) - Not ready to grade" at bounding box center [677, 135] width 165 height 18
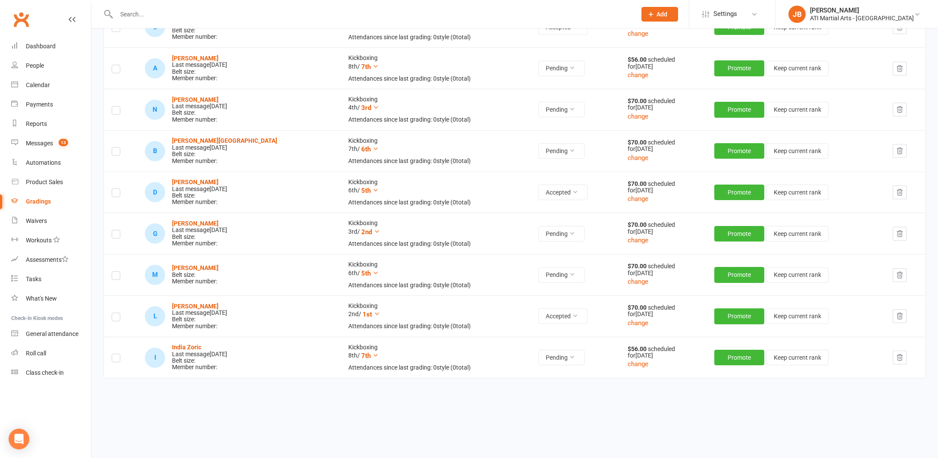
scroll to position [544, 0]
drag, startPoint x: 116, startPoint y: 269, endPoint x: 203, endPoint y: 260, distance: 88.4
click at [117, 277] on label at bounding box center [116, 277] width 9 height 0
click at [117, 272] on input "checkbox" at bounding box center [116, 272] width 9 height 0
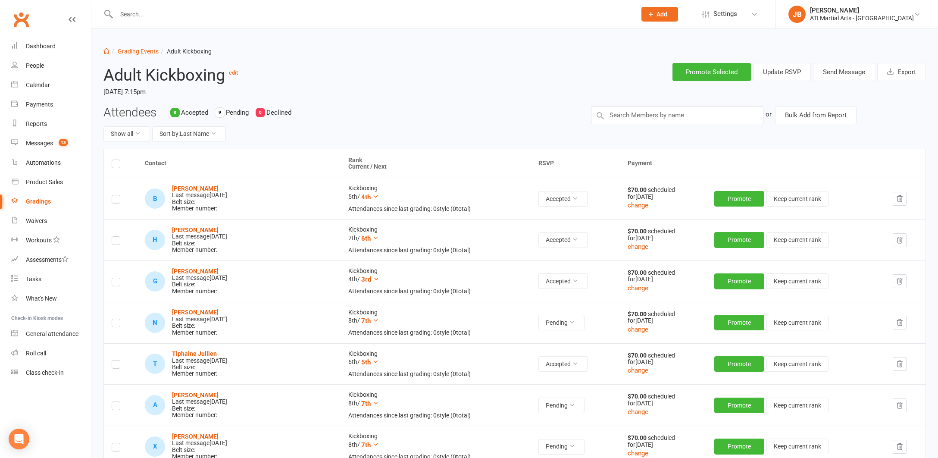
scroll to position [0, 0]
click at [825, 72] on button "Send Message" at bounding box center [844, 72] width 62 height 18
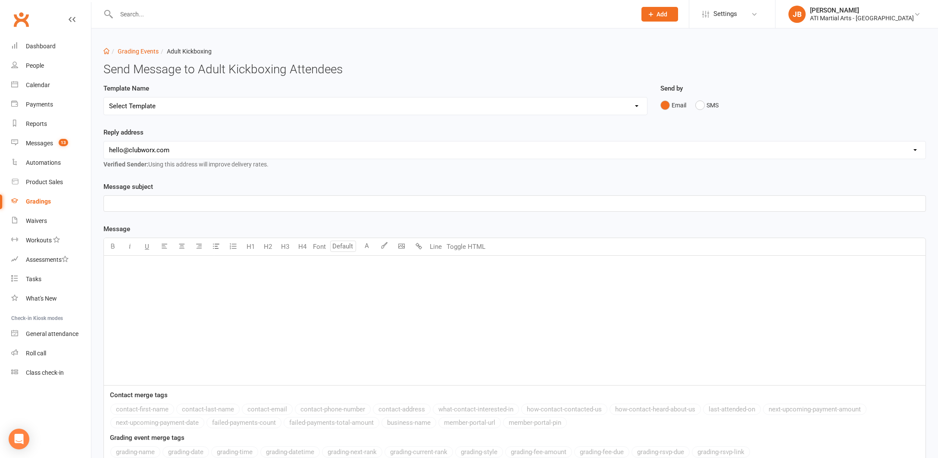
select select "2"
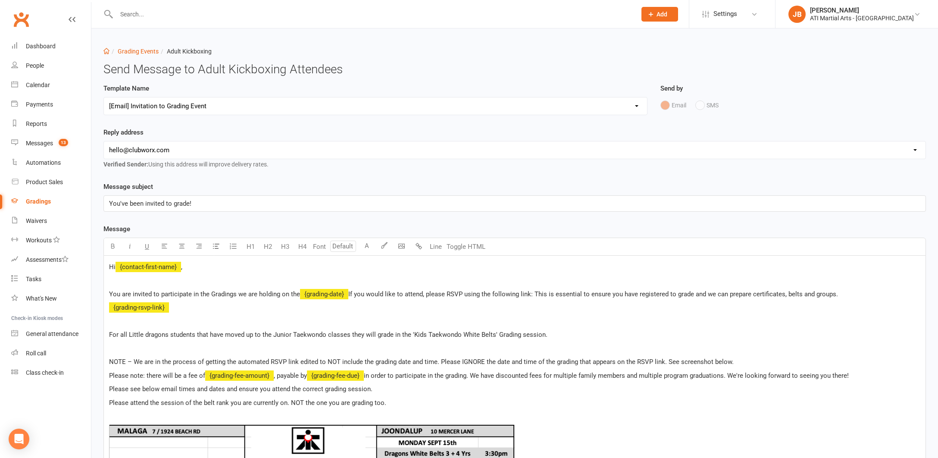
select select "1"
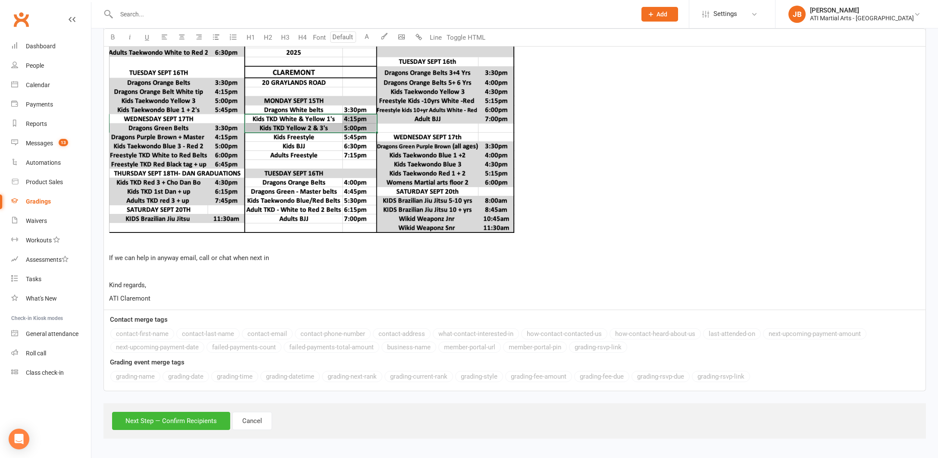
scroll to position [463, 0]
click at [173, 416] on button "Next Step — Confirm Recipients" at bounding box center [171, 421] width 118 height 18
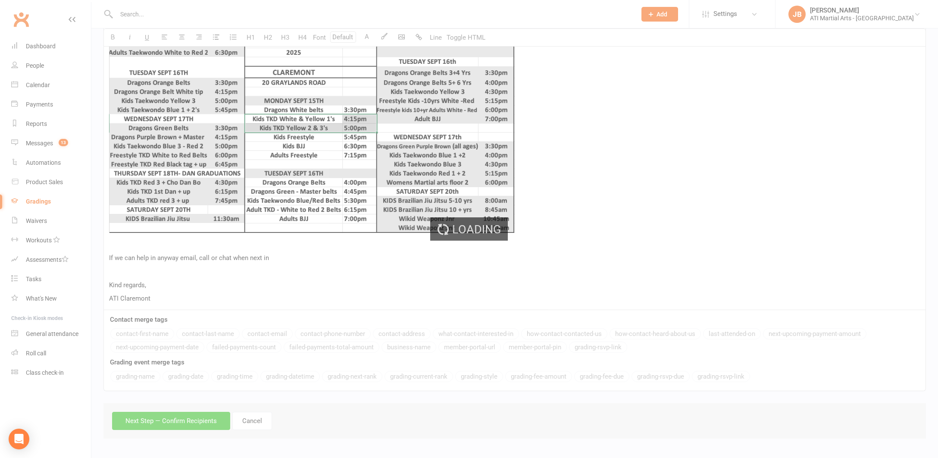
scroll to position [421, 0]
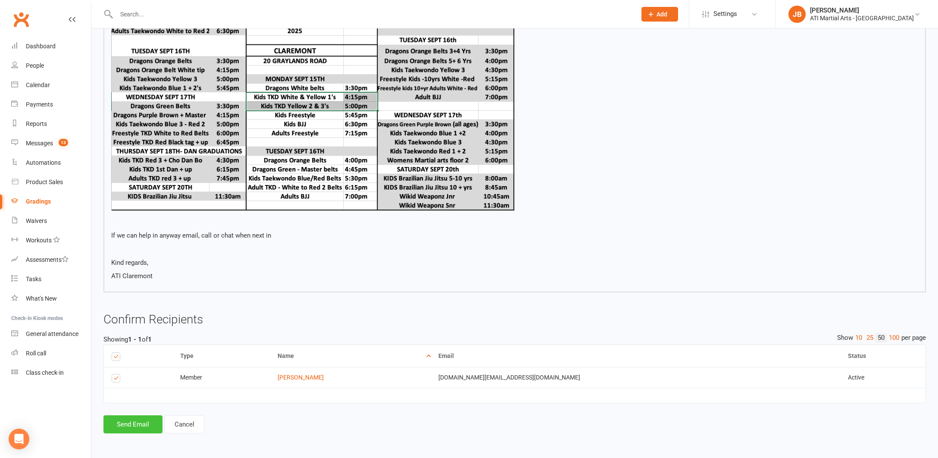
click at [144, 417] on button "Send Email" at bounding box center [132, 424] width 59 height 18
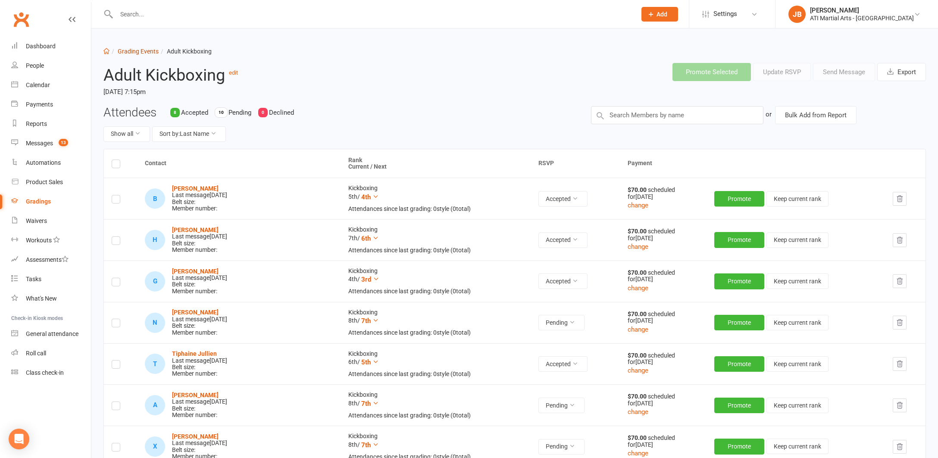
click at [128, 53] on link "Grading Events" at bounding box center [138, 51] width 41 height 7
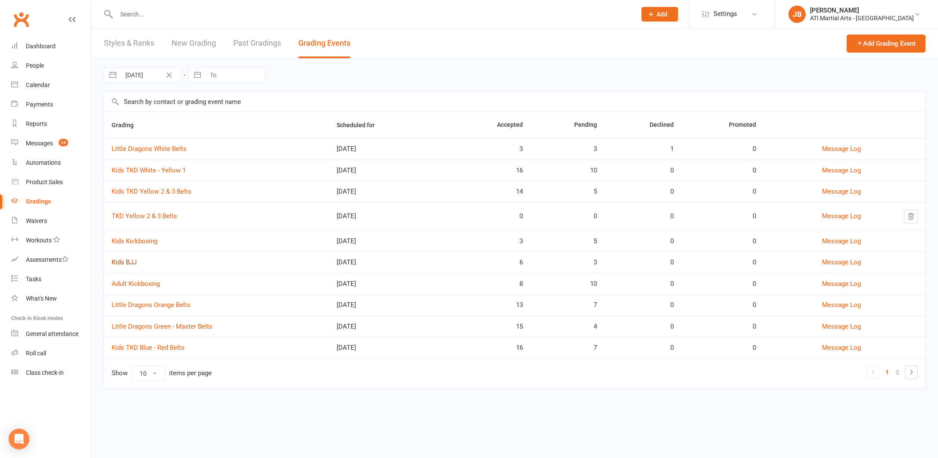
click at [128, 262] on link "Kids BJJ" at bounding box center [124, 262] width 25 height 8
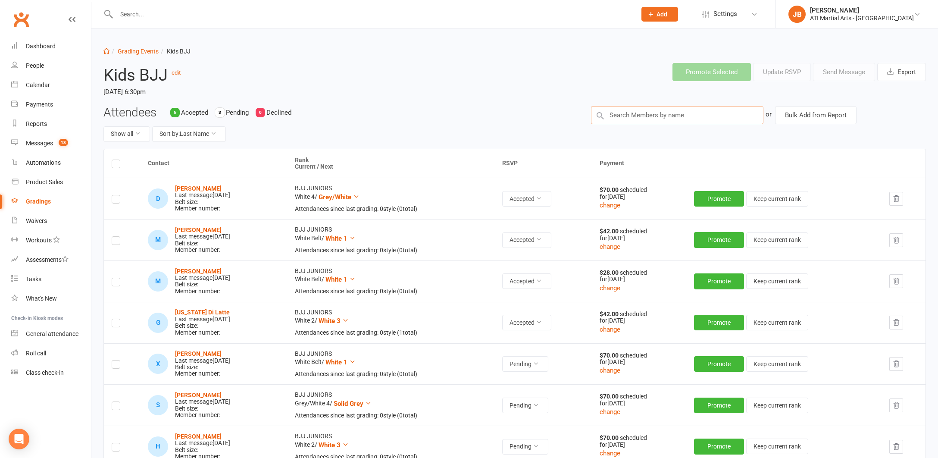
click at [611, 113] on input "text" at bounding box center [677, 115] width 172 height 18
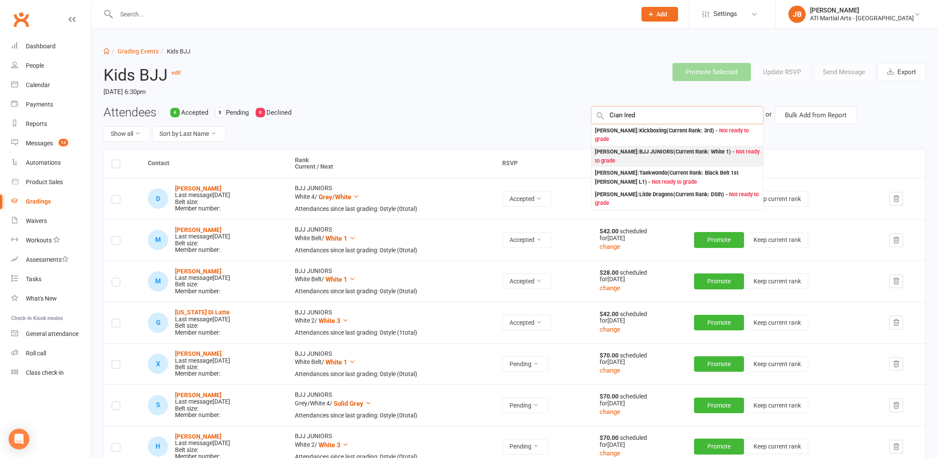
type input "Cian Ired"
click at [615, 147] on div "Cian Iredale : BJJ JUNIORS (Current Rank: White 1 ) - Not ready to grade" at bounding box center [677, 156] width 165 height 18
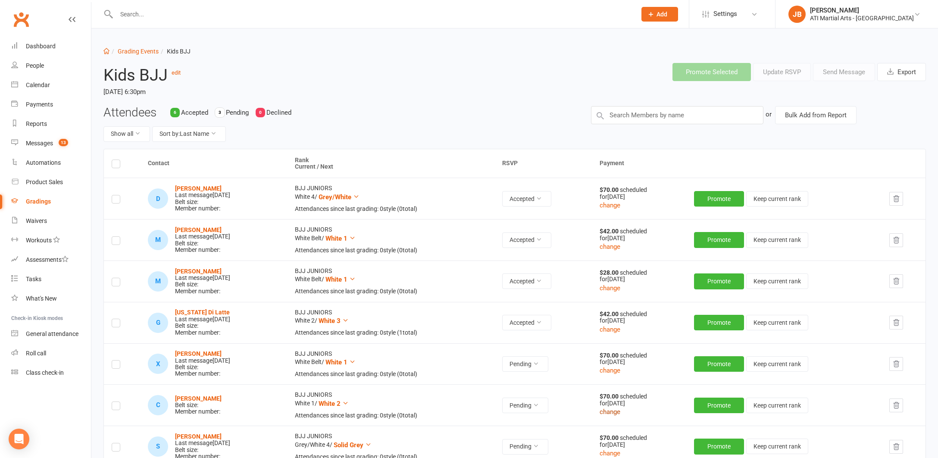
click at [620, 410] on button "change" at bounding box center [610, 411] width 21 height 10
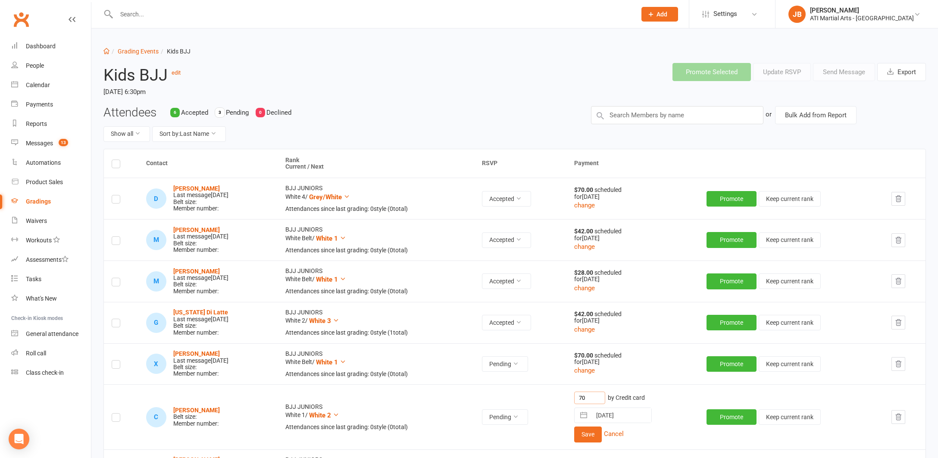
click at [603, 395] on input "70" at bounding box center [589, 397] width 31 height 13
type input "7"
type input "56"
click at [602, 435] on button "Save" at bounding box center [588, 434] width 28 height 16
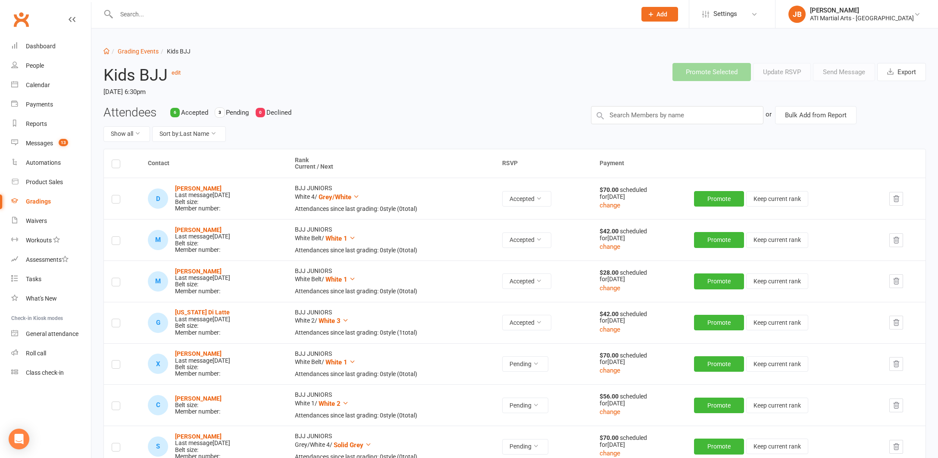
click at [118, 407] on label at bounding box center [116, 407] width 9 height 0
click at [118, 402] on input "checkbox" at bounding box center [116, 402] width 9 height 0
click at [832, 74] on button "Send Message" at bounding box center [844, 72] width 62 height 18
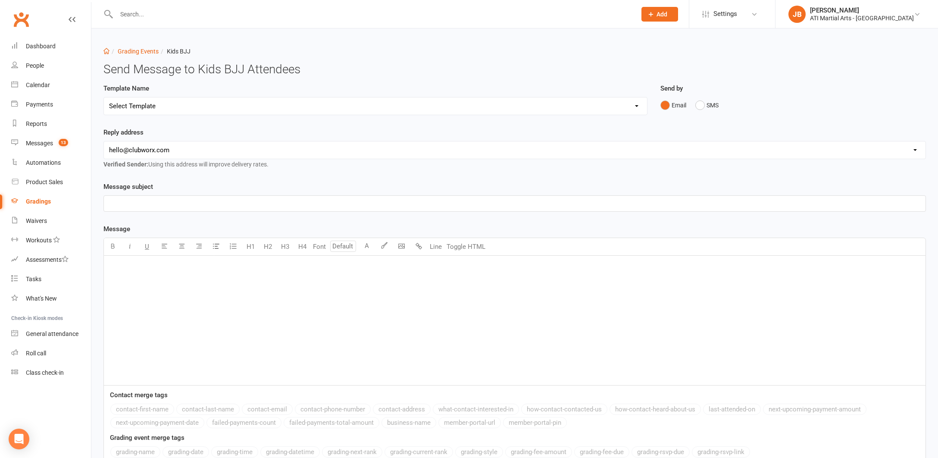
select select "2"
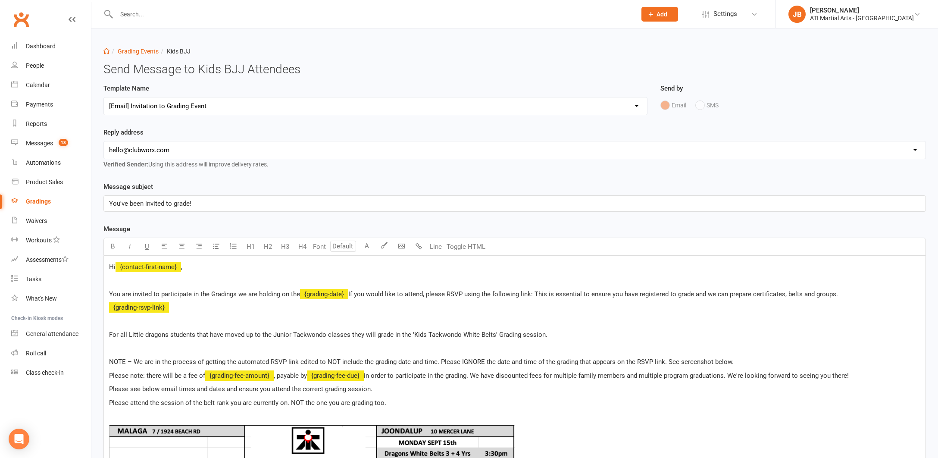
select select "1"
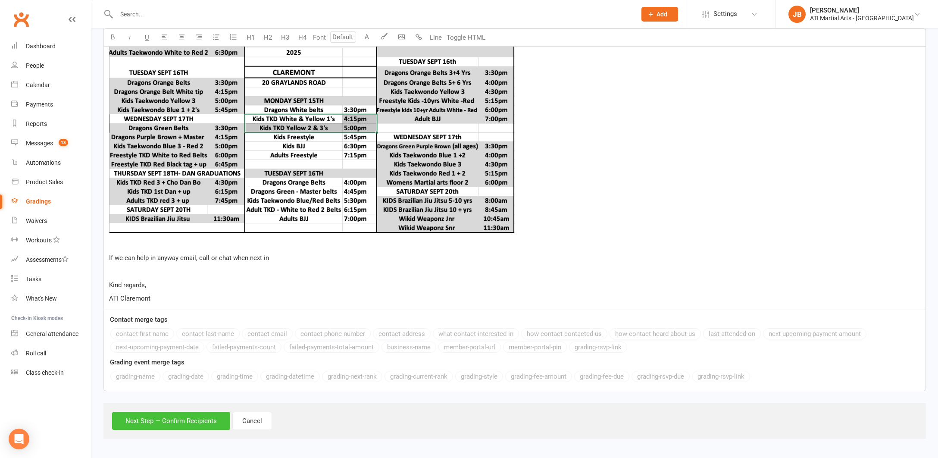
click at [158, 416] on button "Next Step — Confirm Recipients" at bounding box center [171, 421] width 118 height 18
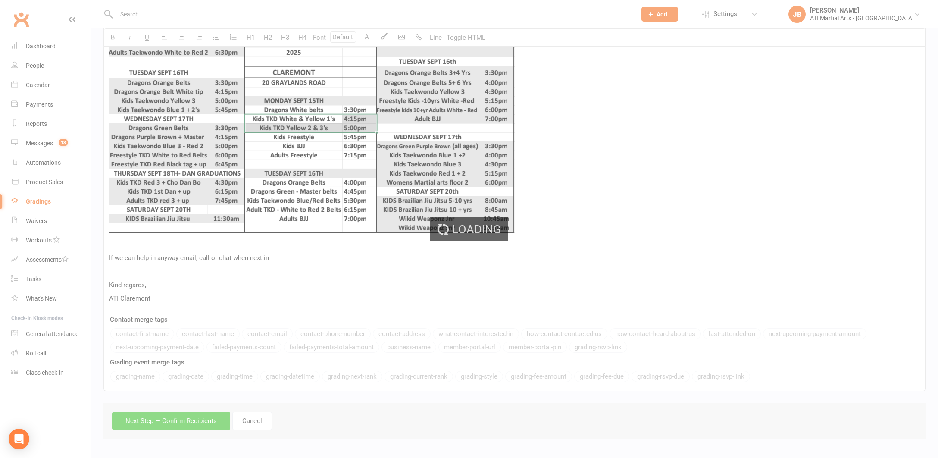
scroll to position [421, 0]
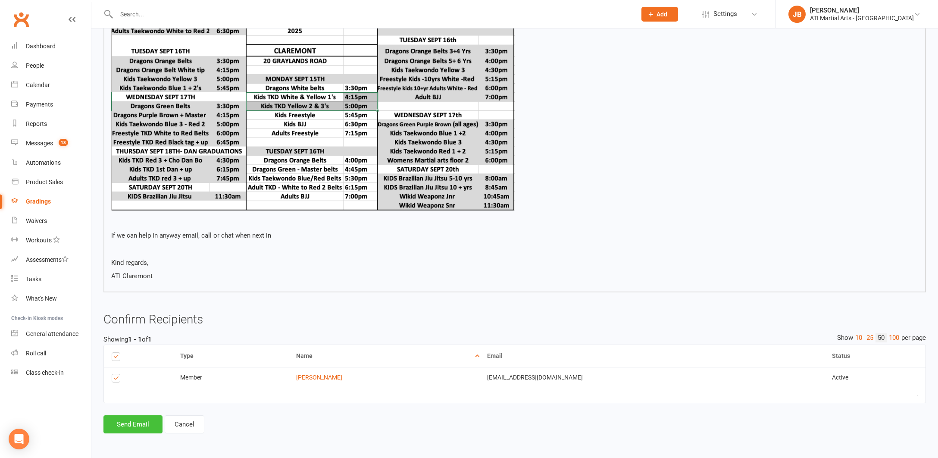
click at [140, 416] on button "Send Email" at bounding box center [132, 424] width 59 height 18
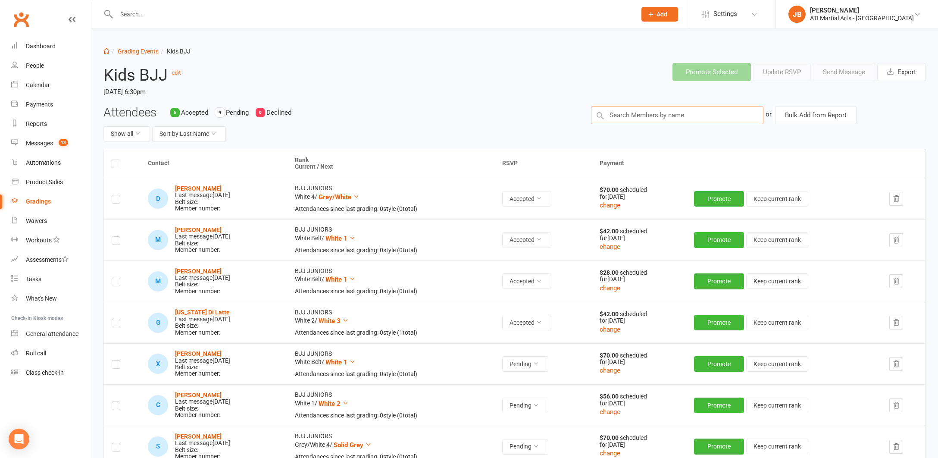
click at [625, 115] on input "text" at bounding box center [677, 115] width 172 height 18
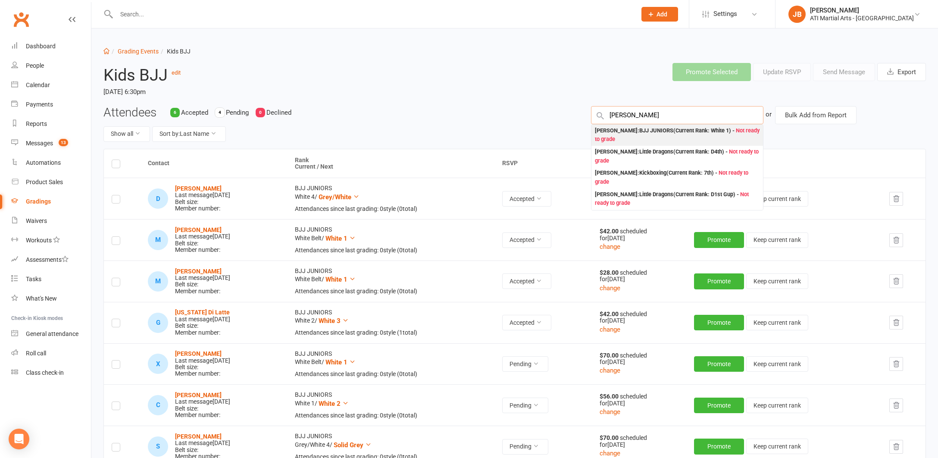
type input "Harlow Davis"
click at [611, 129] on div "Harlow Davis : BJJ JUNIORS (Current Rank: White 1 ) - Not ready to grade" at bounding box center [677, 135] width 165 height 18
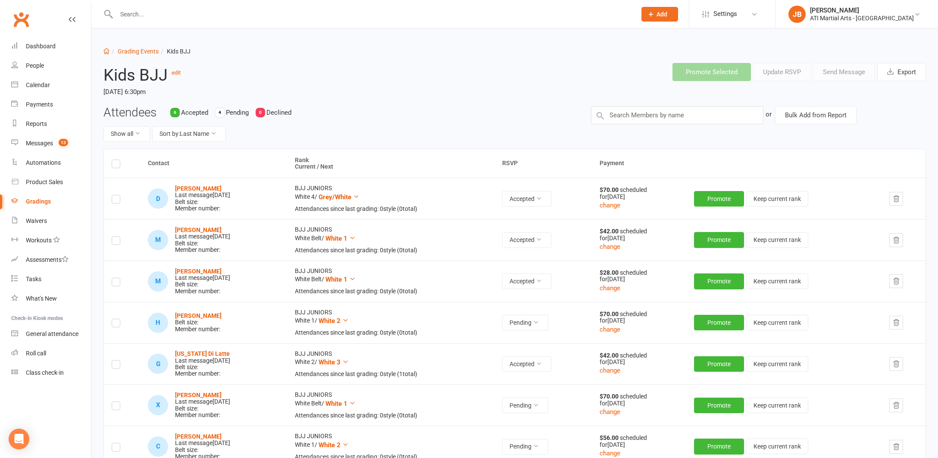
drag, startPoint x: 117, startPoint y: 322, endPoint x: 128, endPoint y: 321, distance: 10.8
click at [118, 324] on label at bounding box center [116, 324] width 9 height 0
click at [118, 319] on input "checkbox" at bounding box center [116, 319] width 9 height 0
click at [835, 71] on button "Send Message" at bounding box center [844, 72] width 62 height 18
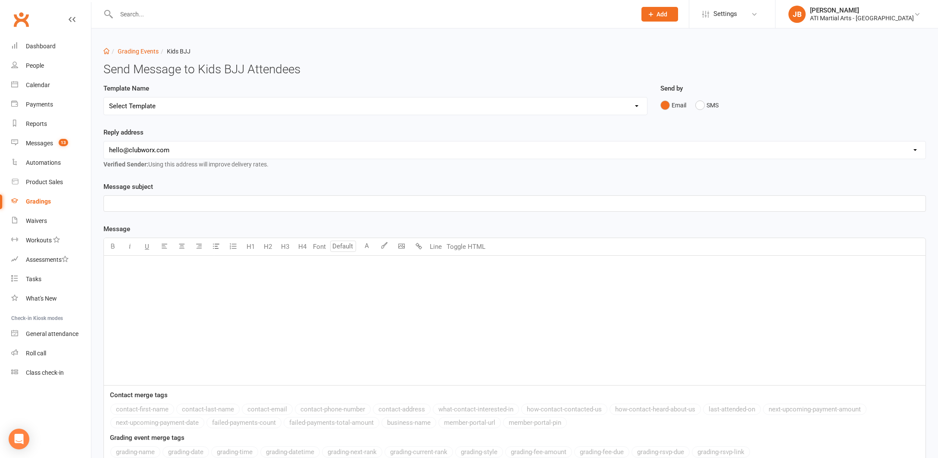
select select "2"
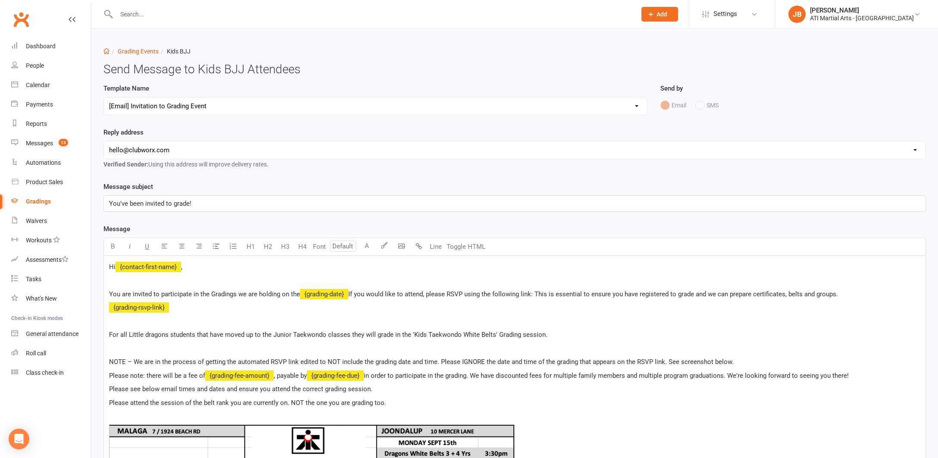
select select "1"
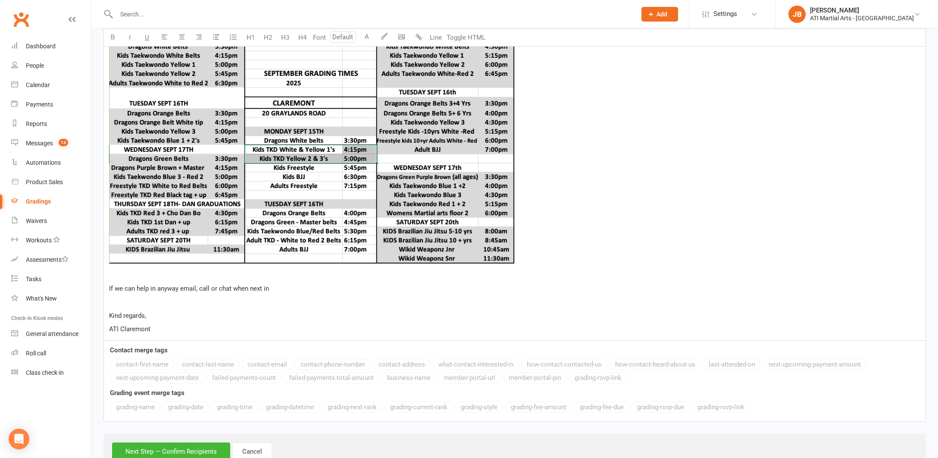
scroll to position [457, 0]
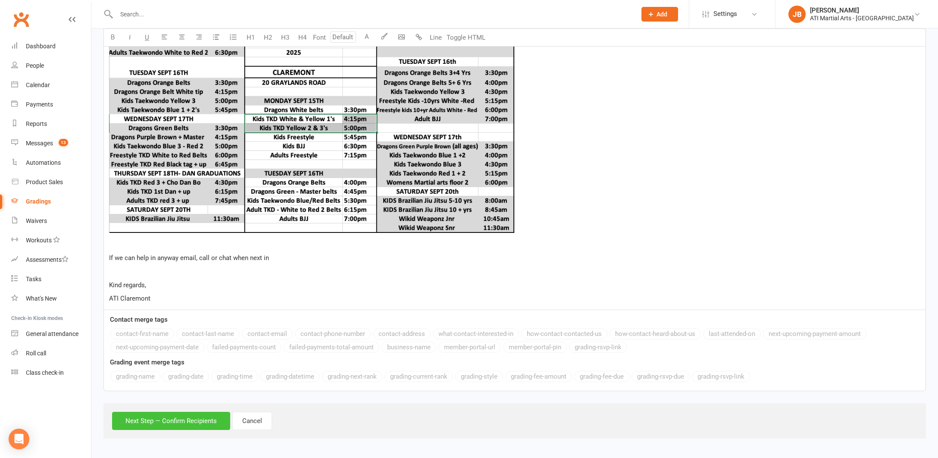
click at [192, 417] on button "Next Step — Confirm Recipients" at bounding box center [171, 421] width 118 height 18
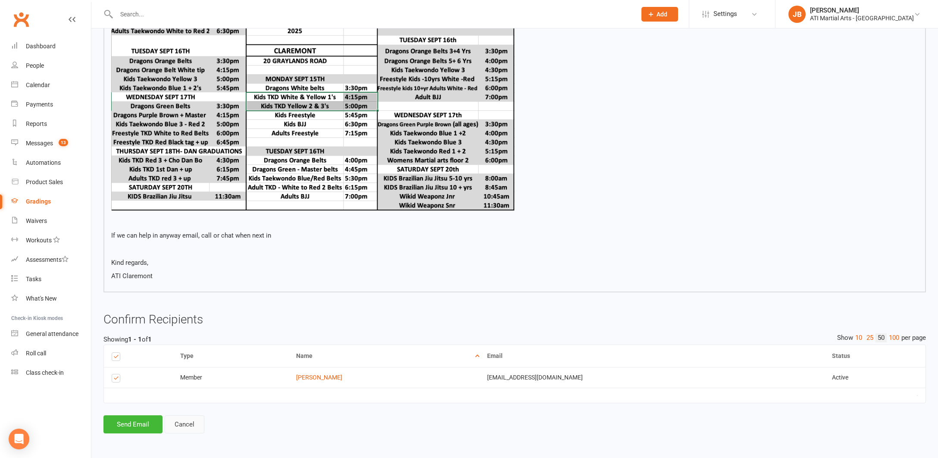
scroll to position [421, 0]
click at [147, 418] on button "Send Email" at bounding box center [132, 424] width 59 height 18
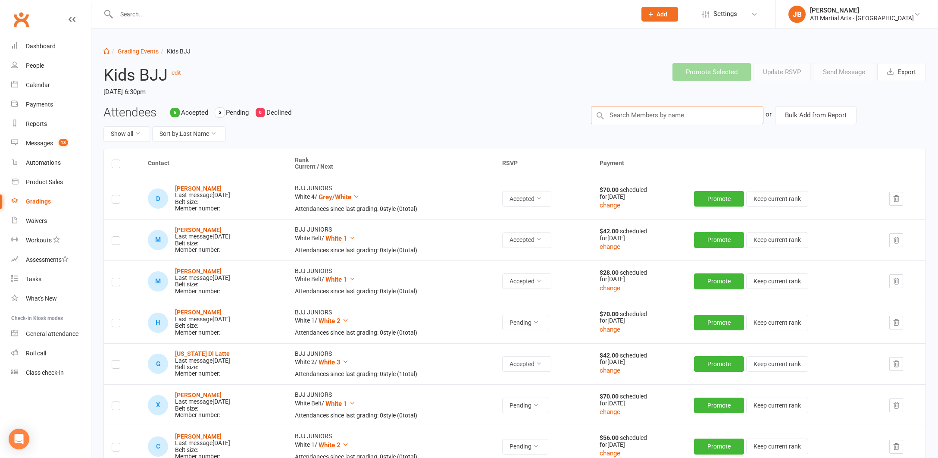
click at [624, 113] on input "text" at bounding box center [677, 115] width 172 height 18
type input "B"
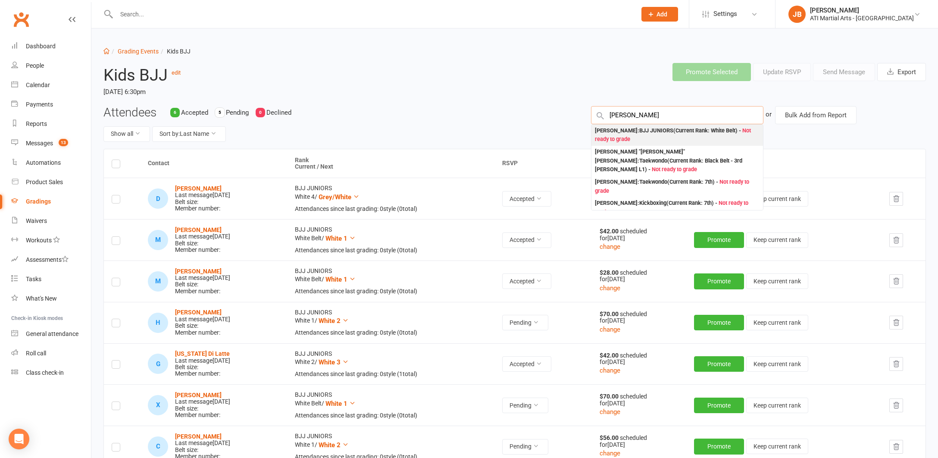
type input "Billy Gr"
click at [610, 130] on div "Billie Greenaway : BJJ JUNIORS (Current Rank: White Belt ) - Not ready to grade" at bounding box center [677, 135] width 165 height 18
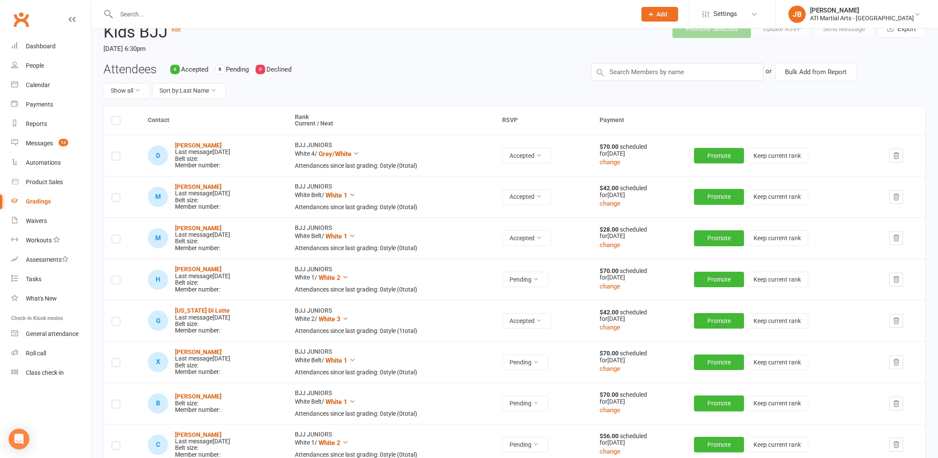
scroll to position [46, 0]
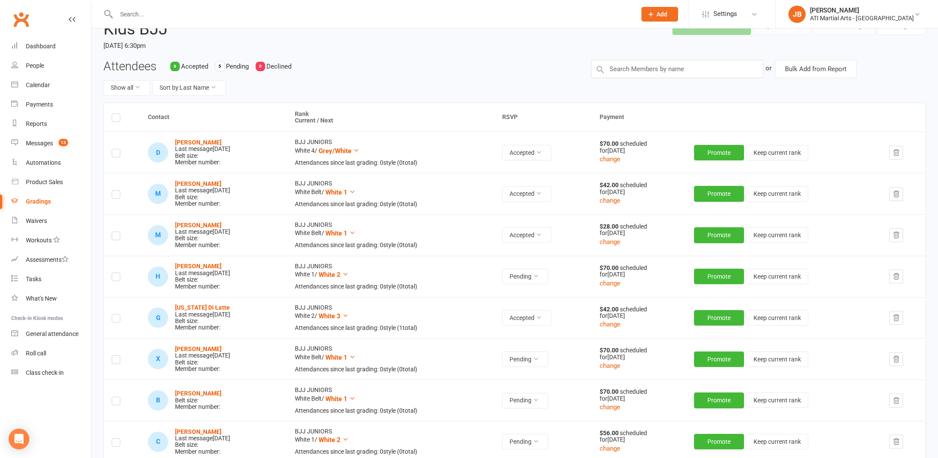
click at [117, 402] on label at bounding box center [116, 402] width 9 height 0
click at [117, 397] on input "checkbox" at bounding box center [116, 397] width 9 height 0
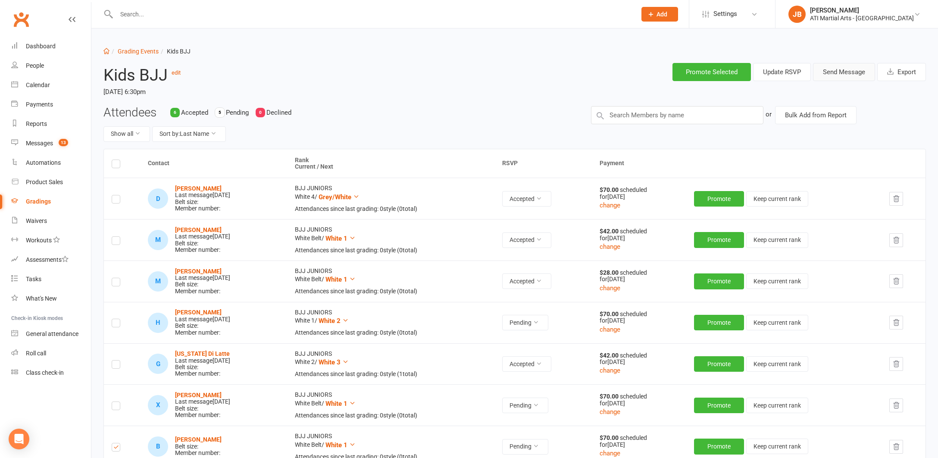
scroll to position [0, 0]
click at [832, 74] on button "Send Message" at bounding box center [844, 72] width 62 height 18
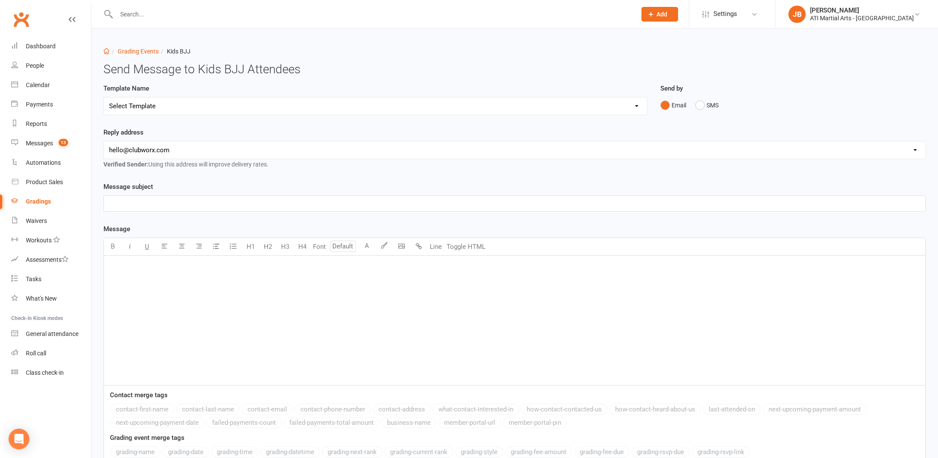
select select "2"
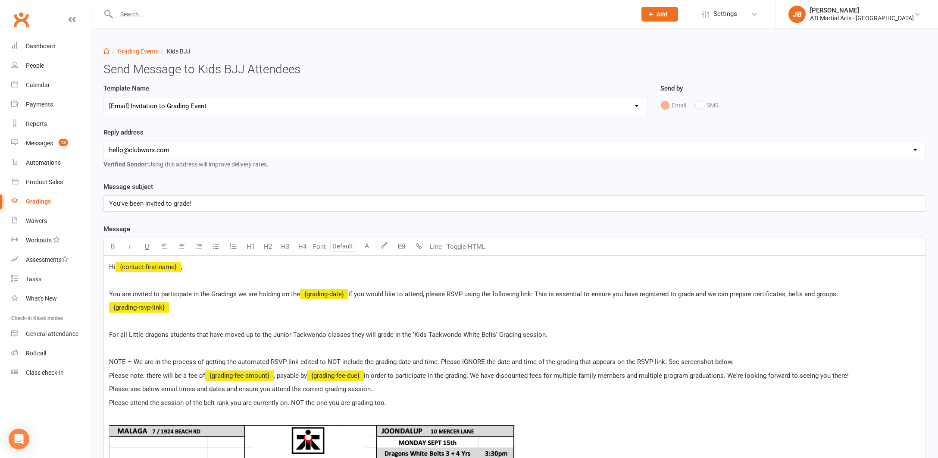
select select "1"
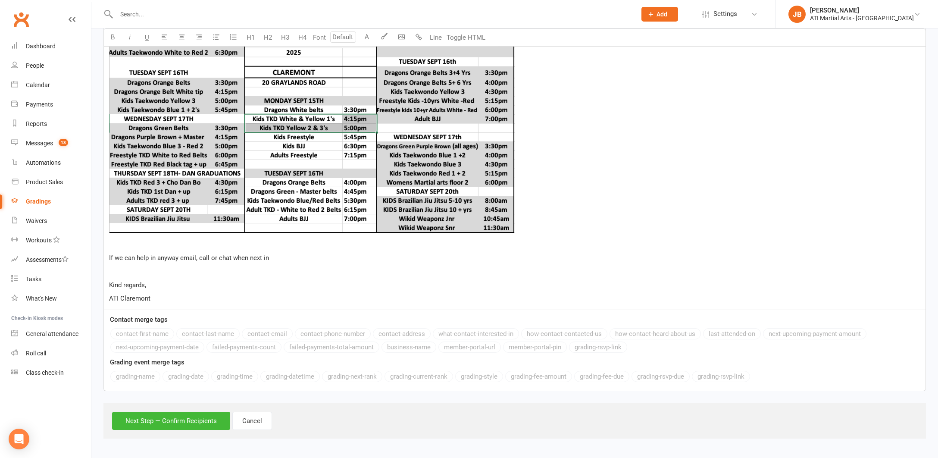
scroll to position [463, 0]
click at [169, 412] on button "Next Step — Confirm Recipients" at bounding box center [171, 421] width 118 height 18
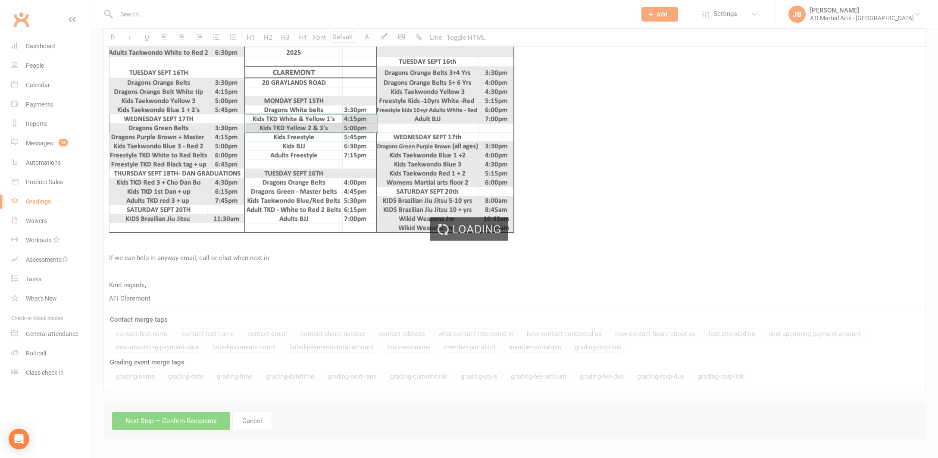
scroll to position [421, 0]
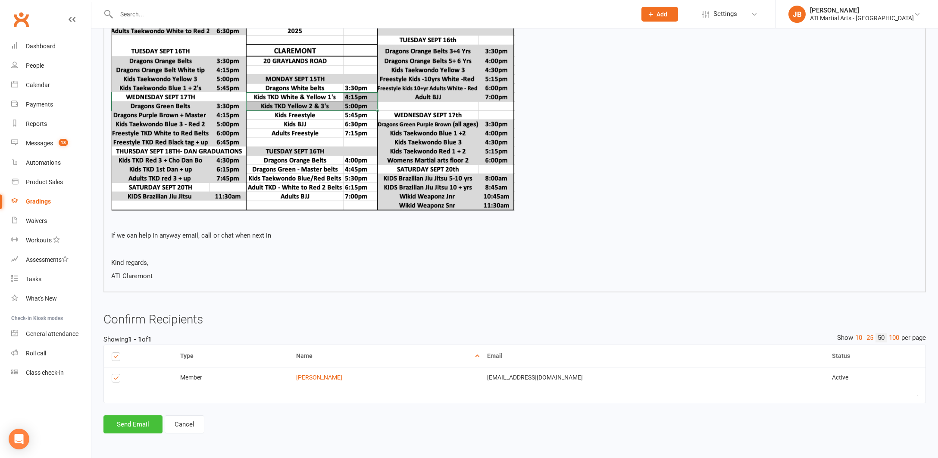
click at [136, 415] on button "Send Email" at bounding box center [132, 424] width 59 height 18
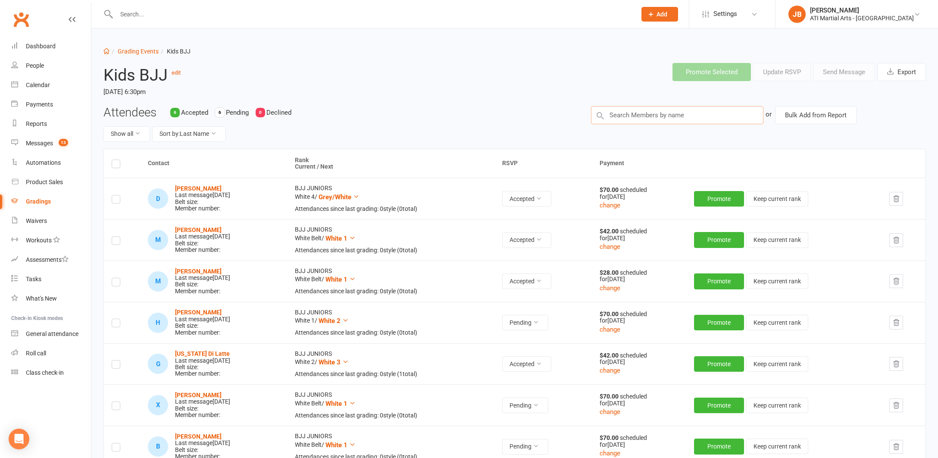
click at [609, 113] on input "text" at bounding box center [677, 115] width 172 height 18
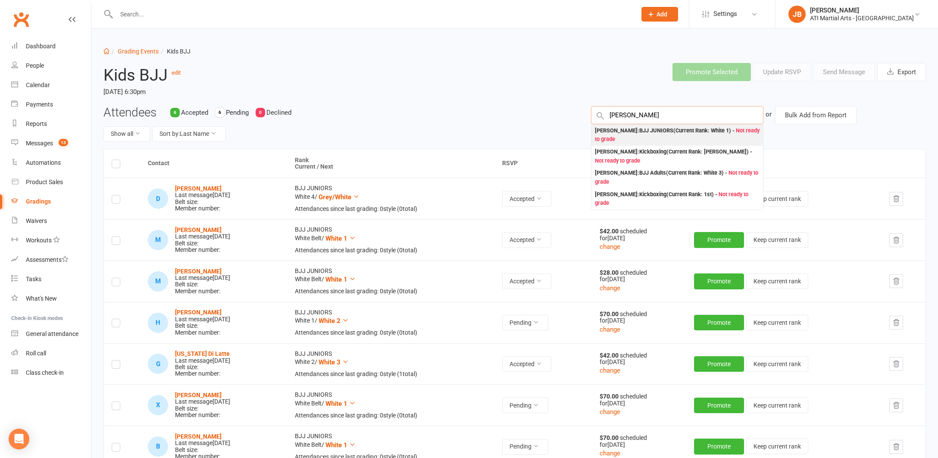
type input "Tripodi"
click at [603, 130] on div "Filomena Tripodi : BJJ JUNIORS (Current Rank: White 1 ) - Not ready to grade" at bounding box center [677, 135] width 165 height 18
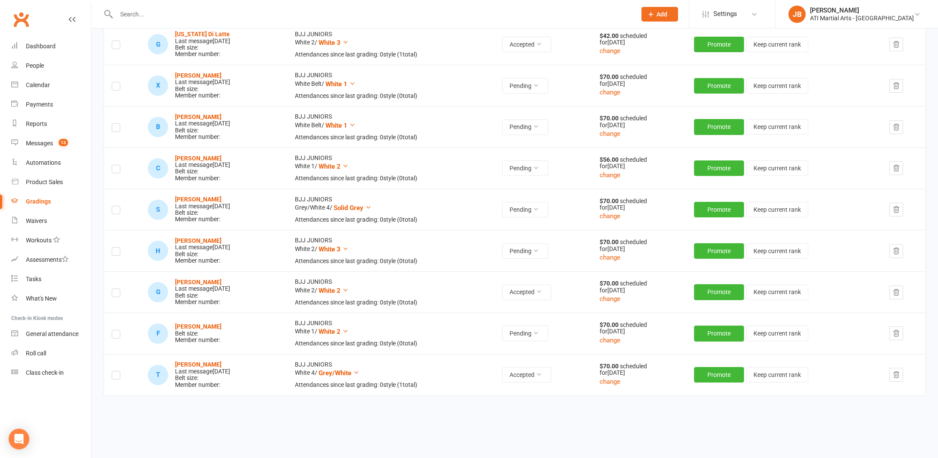
scroll to position [321, 0]
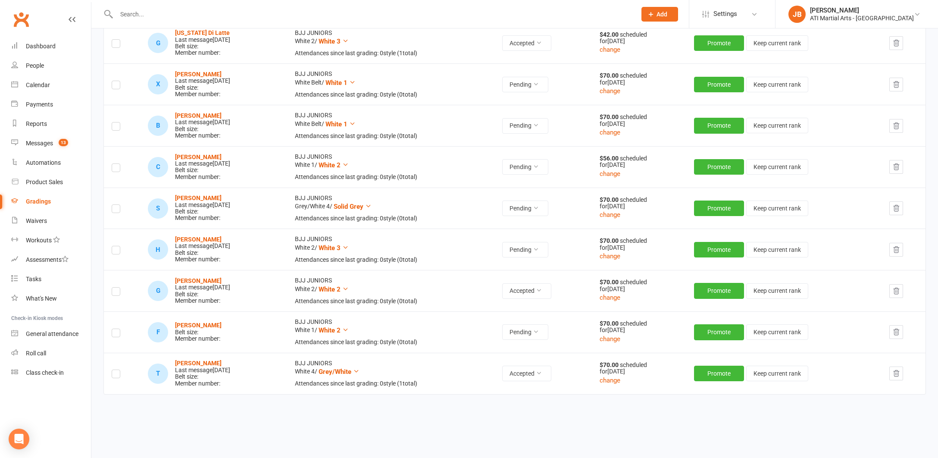
click at [115, 334] on label at bounding box center [116, 334] width 9 height 0
click at [115, 329] on input "checkbox" at bounding box center [116, 329] width 9 height 0
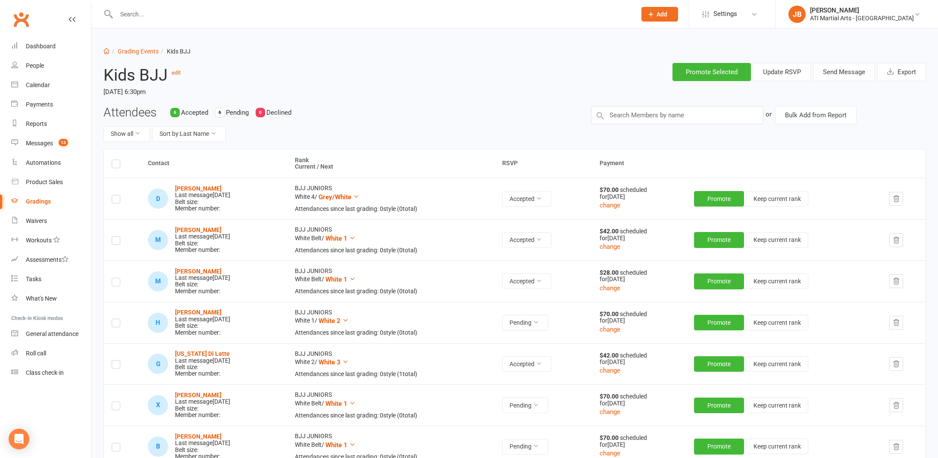
scroll to position [0, 0]
click at [823, 72] on button "Send Message" at bounding box center [844, 72] width 62 height 18
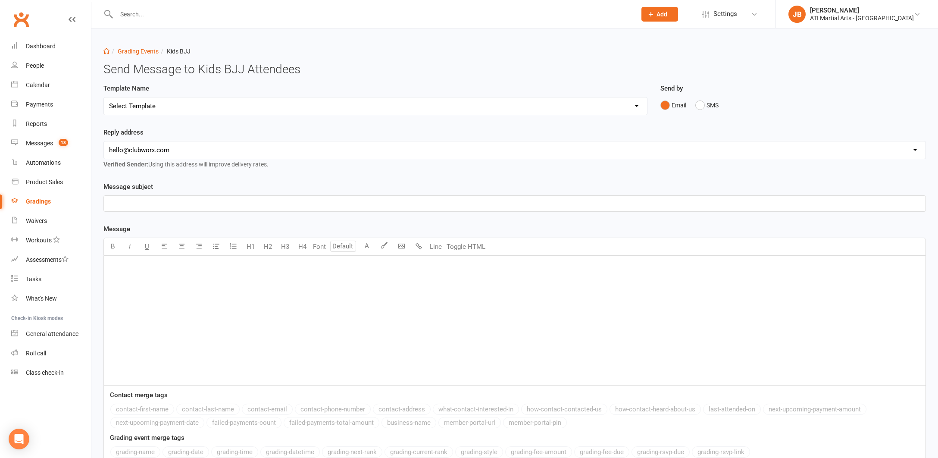
select select "2"
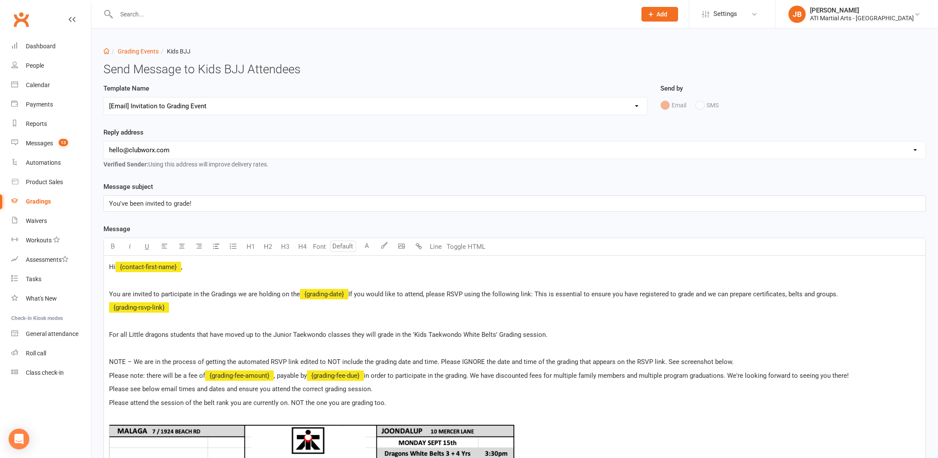
select select "1"
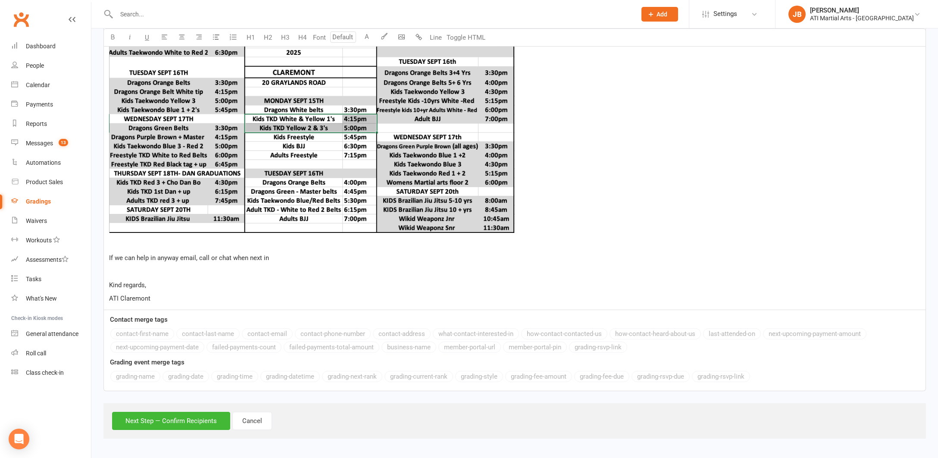
scroll to position [463, 0]
click at [153, 414] on button "Next Step — Confirm Recipients" at bounding box center [171, 421] width 118 height 18
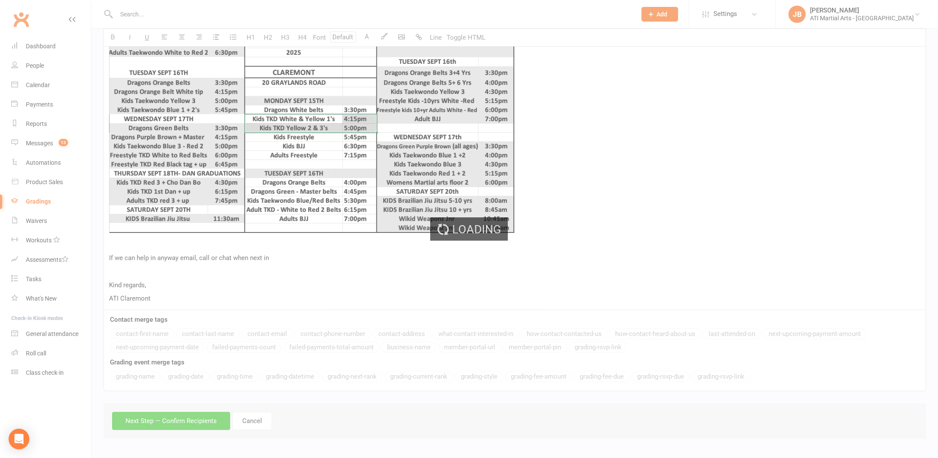
scroll to position [421, 0]
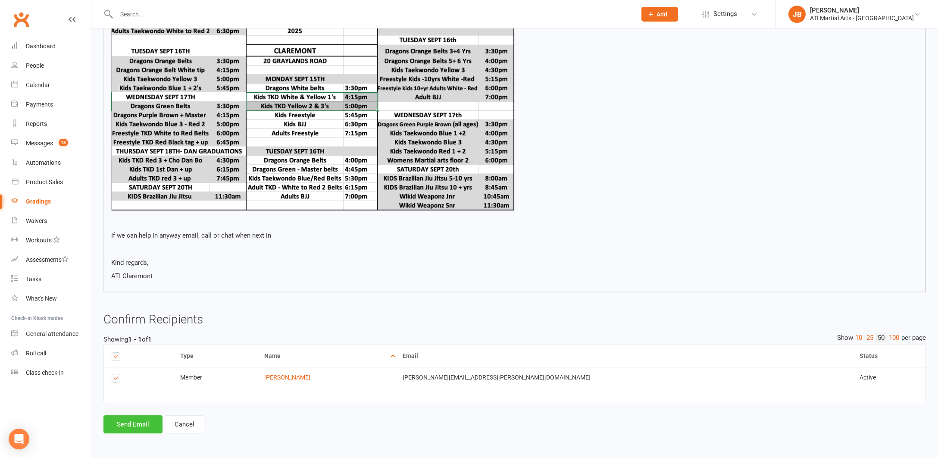
click at [134, 415] on button "Send Email" at bounding box center [132, 424] width 59 height 18
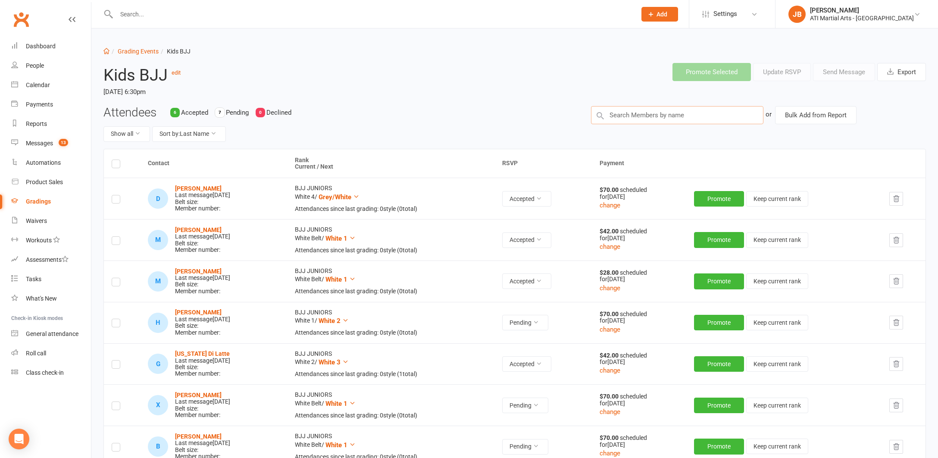
click at [630, 116] on input "text" at bounding box center [677, 115] width 172 height 18
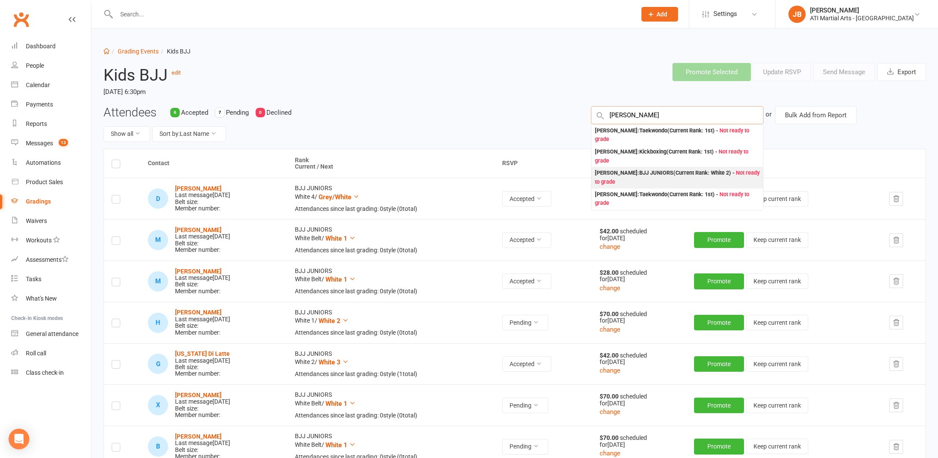
type input "Lachlan Zhang"
click at [613, 172] on div "Lachlan Zheng : BJJ JUNIORS (Current Rank: White 2 ) - Not ready to grade" at bounding box center [677, 178] width 165 height 18
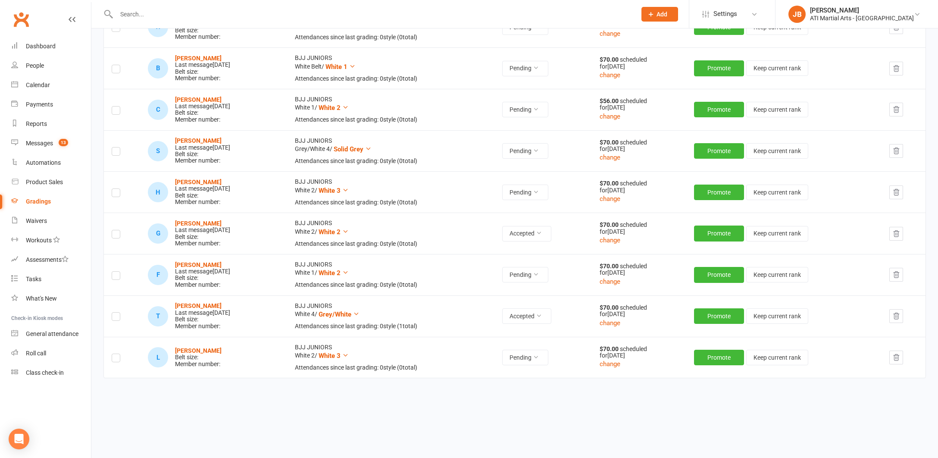
scroll to position [380, 0]
drag, startPoint x: 116, startPoint y: 353, endPoint x: 164, endPoint y: 345, distance: 48.4
click at [117, 359] on label at bounding box center [116, 359] width 9 height 0
click at [117, 354] on input "checkbox" at bounding box center [116, 354] width 9 height 0
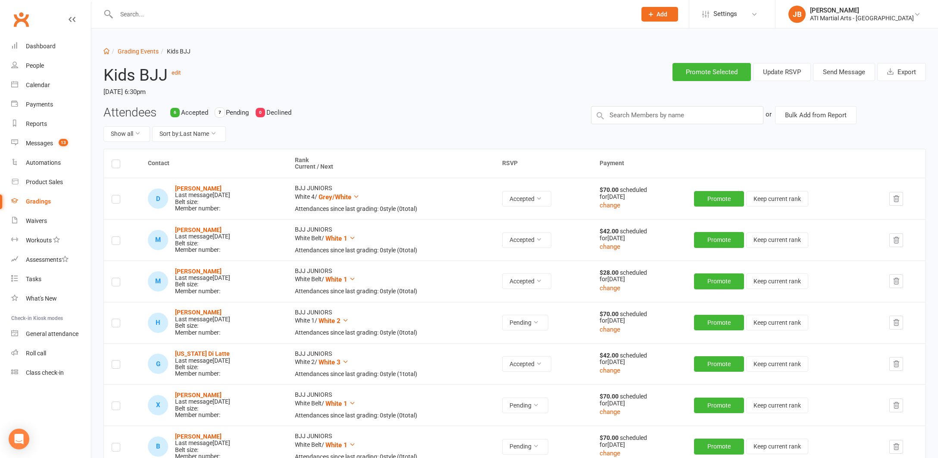
scroll to position [0, 0]
click at [828, 73] on button "Send Message" at bounding box center [844, 72] width 62 height 18
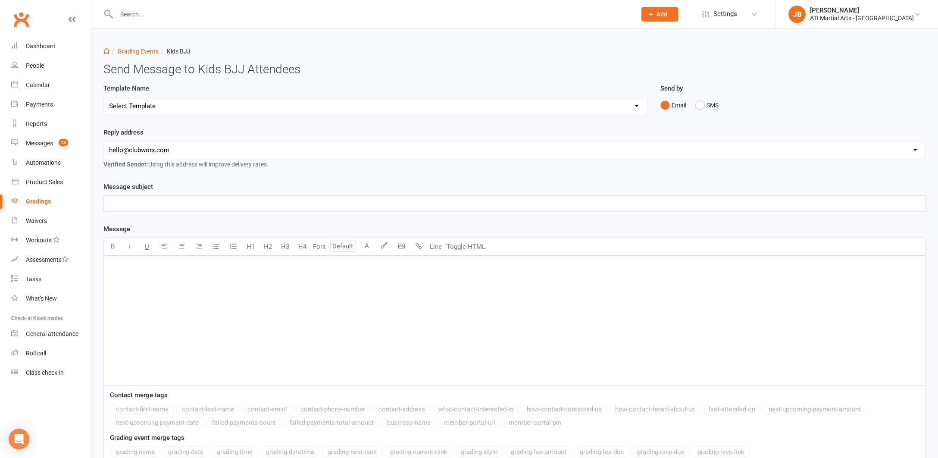
select select "2"
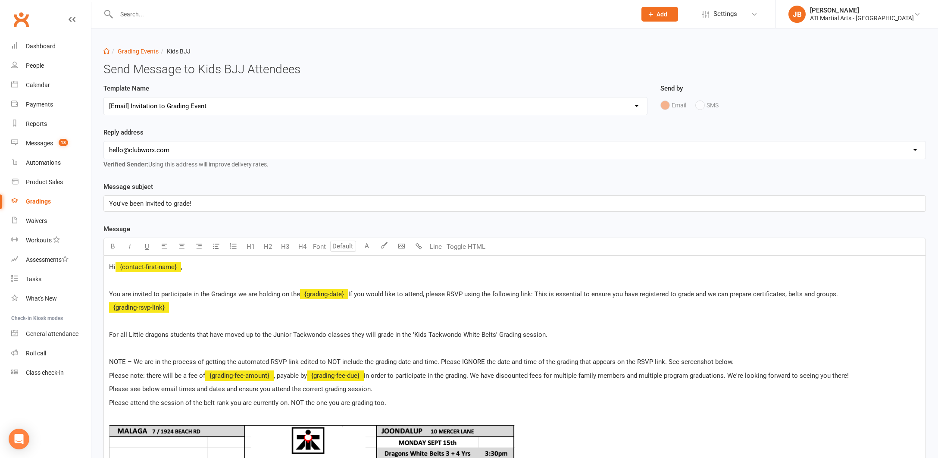
select select "1"
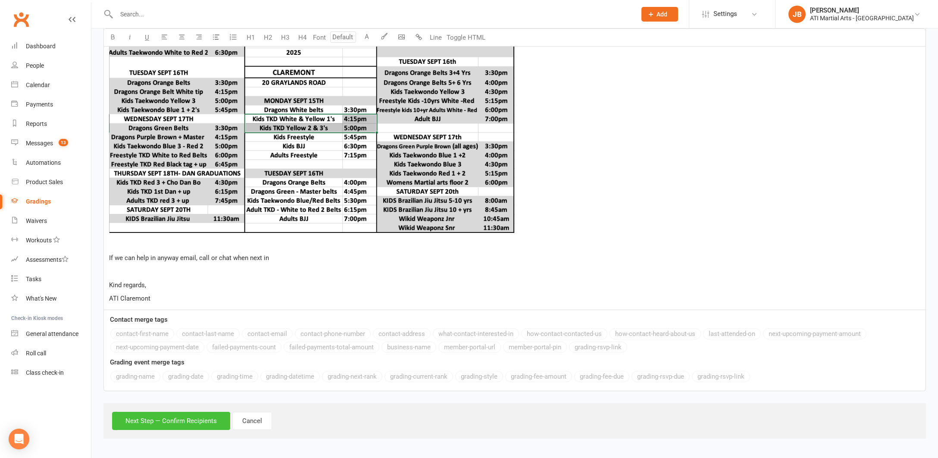
scroll to position [463, 0]
click at [191, 413] on button "Next Step — Confirm Recipients" at bounding box center [171, 421] width 118 height 18
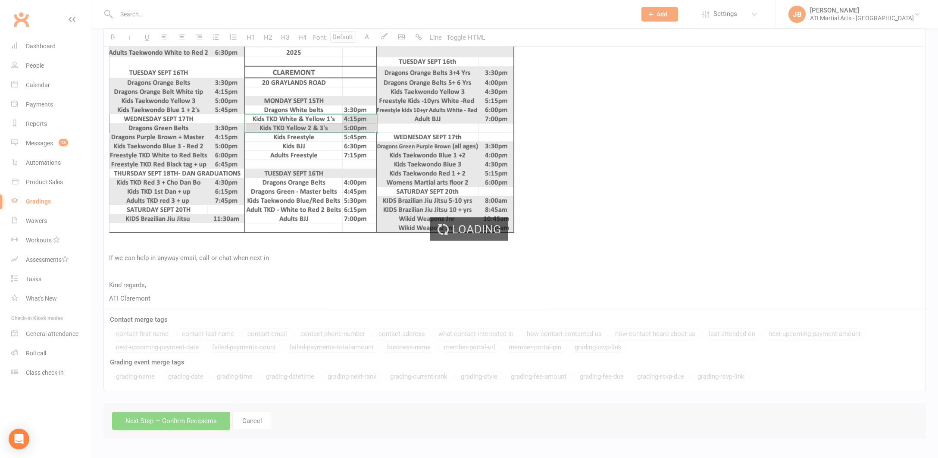
scroll to position [421, 0]
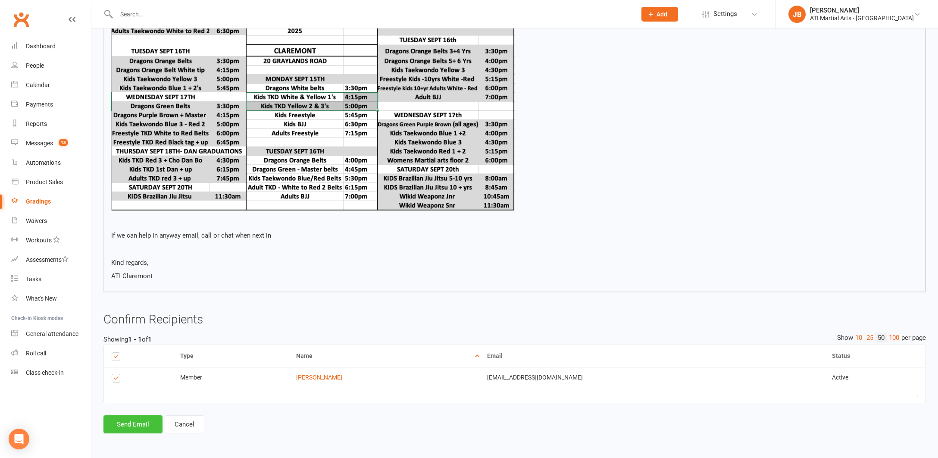
click at [144, 416] on button "Send Email" at bounding box center [132, 424] width 59 height 18
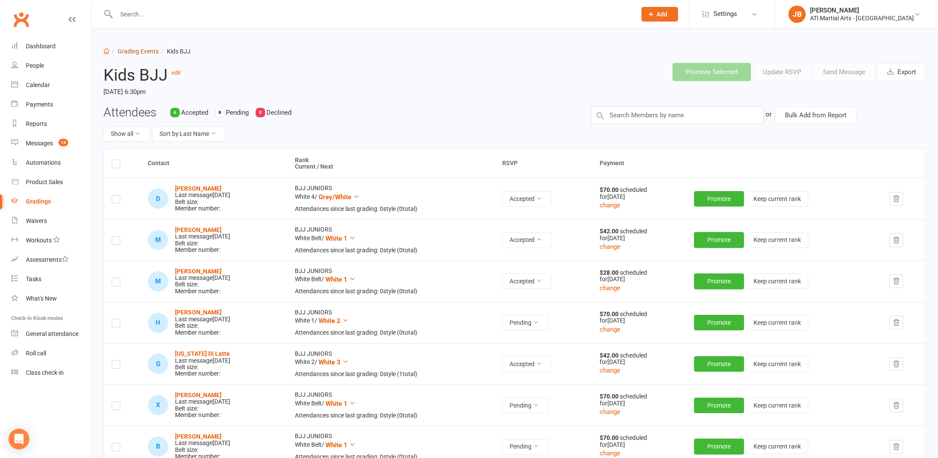
click at [128, 53] on link "Grading Events" at bounding box center [138, 51] width 41 height 7
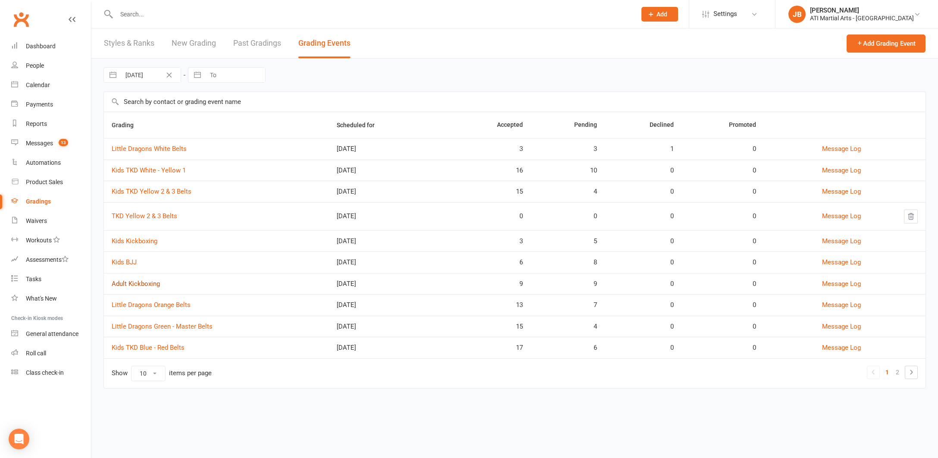
click at [147, 283] on link "Adult Kickboxing" at bounding box center [136, 284] width 48 height 8
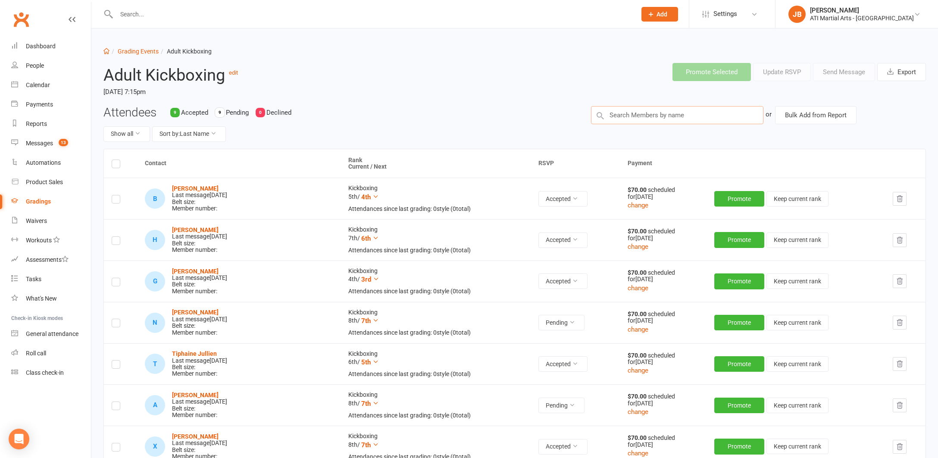
click at [612, 115] on input "text" at bounding box center [677, 115] width 172 height 18
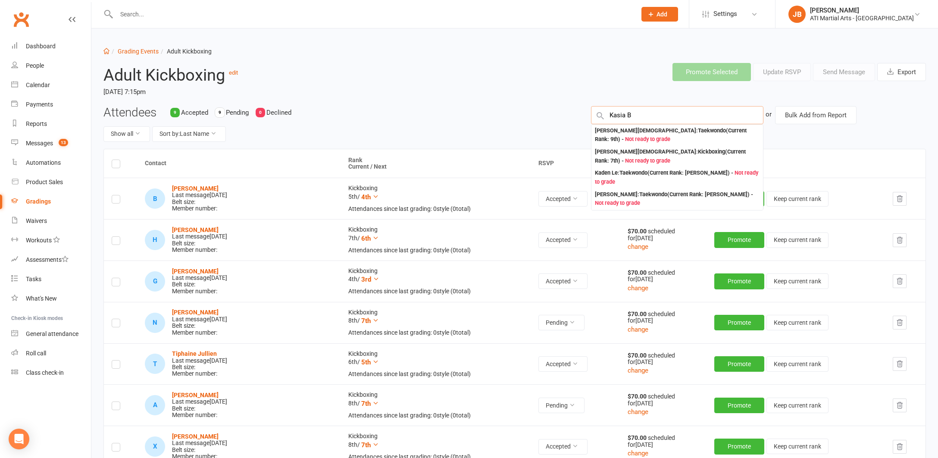
type input "Kasia Bo"
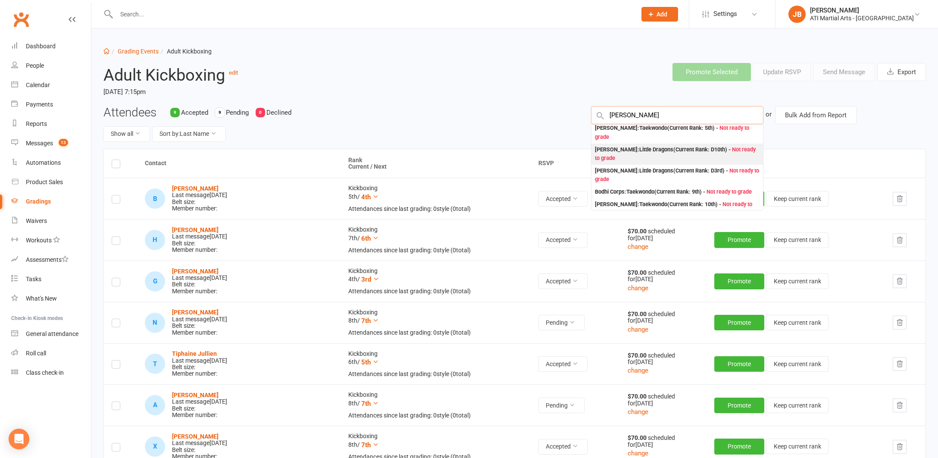
scroll to position [260, 0]
click at [123, 13] on input "text" at bounding box center [372, 14] width 516 height 12
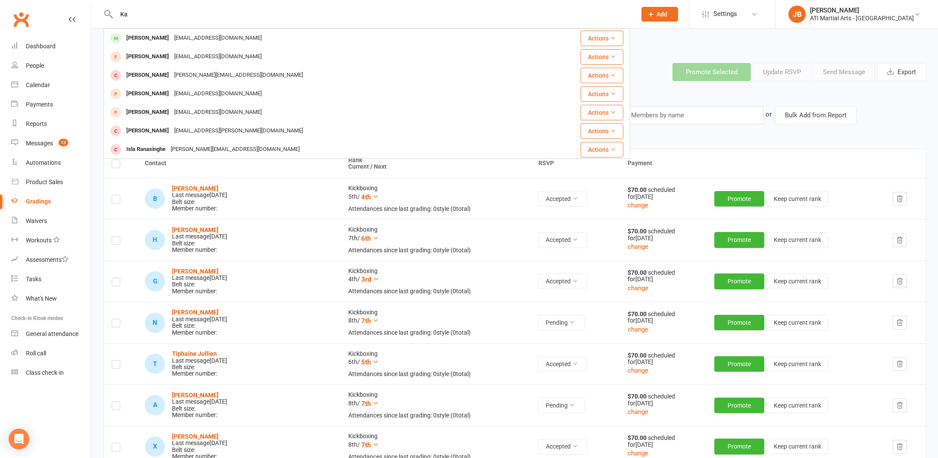
type input "K"
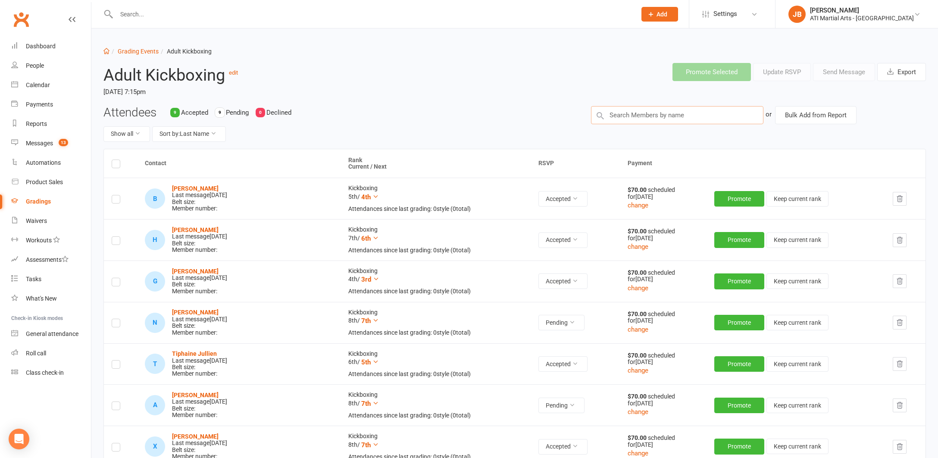
drag, startPoint x: 620, startPoint y: 115, endPoint x: 608, endPoint y: 110, distance: 13.4
click at [620, 115] on input "text" at bounding box center [677, 115] width 172 height 18
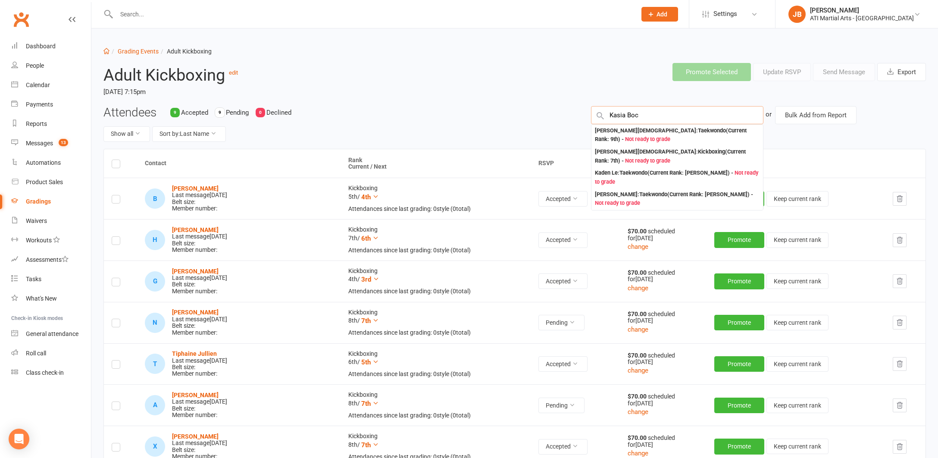
type input "Kasia Bocc"
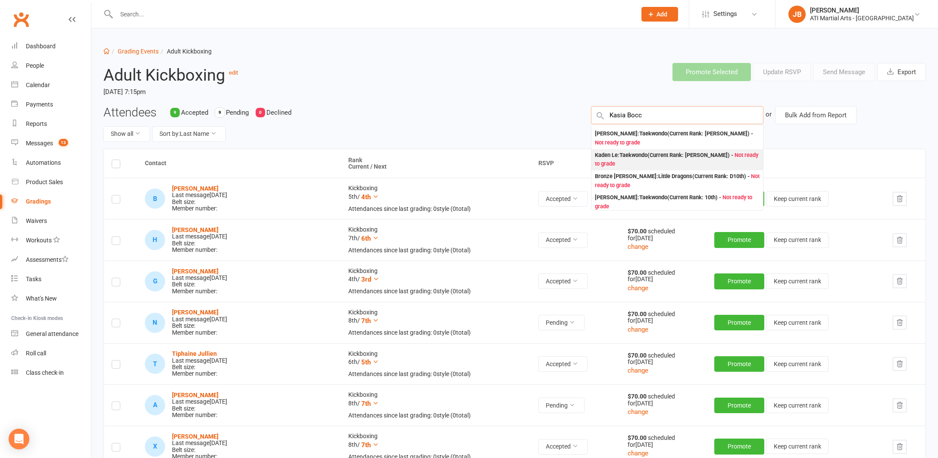
scroll to position [37, 0]
click at [134, 13] on input "text" at bounding box center [372, 14] width 516 height 12
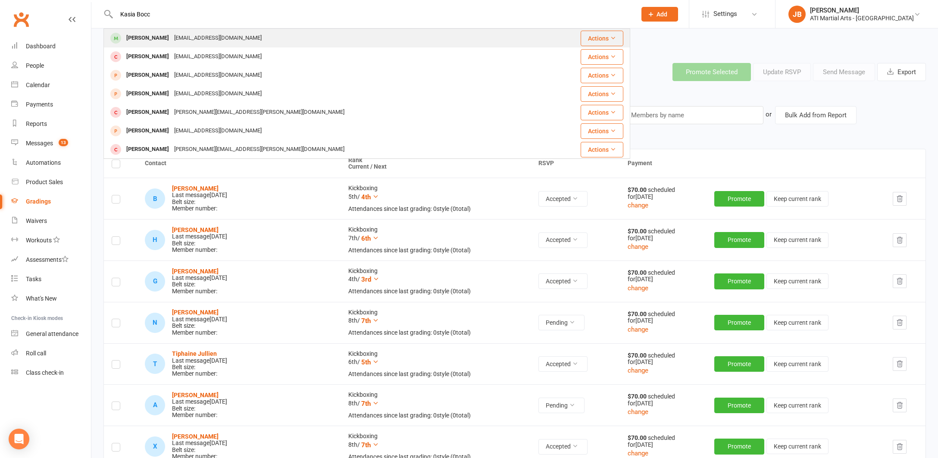
type input "Kasia Bocc"
click at [158, 39] on div "[PERSON_NAME]" at bounding box center [148, 38] width 48 height 13
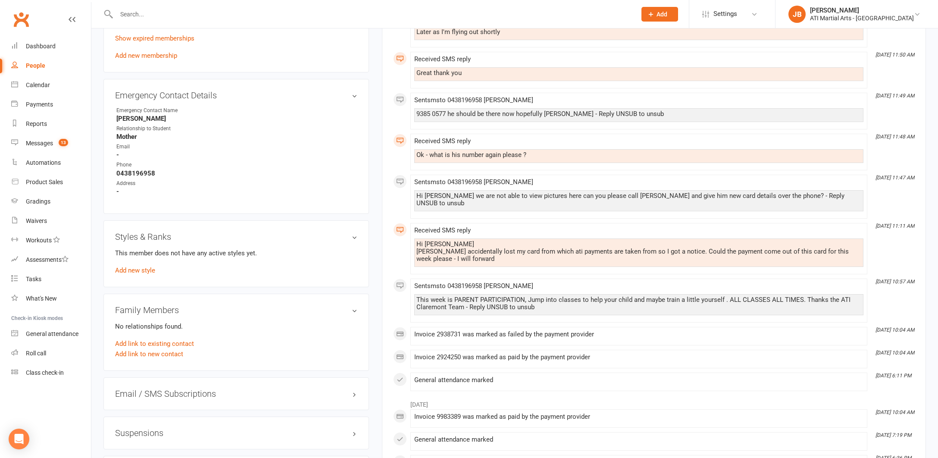
scroll to position [834, 0]
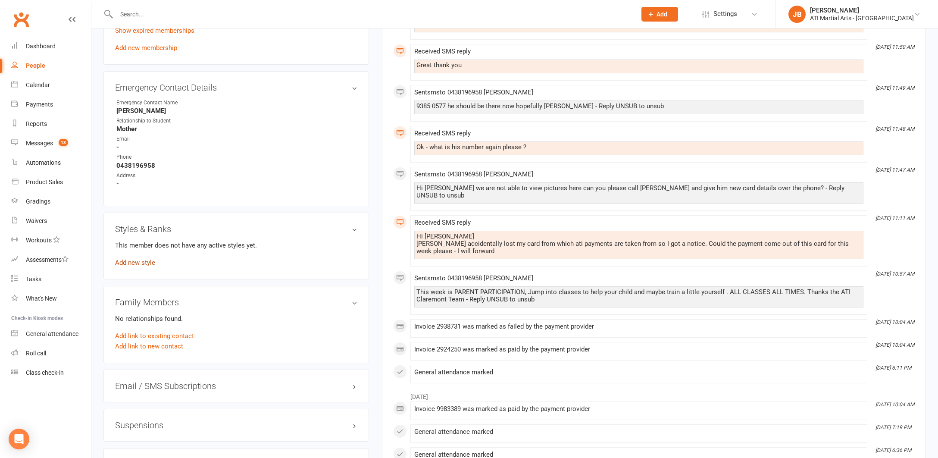
click at [140, 261] on link "Add new style" at bounding box center [135, 263] width 40 height 8
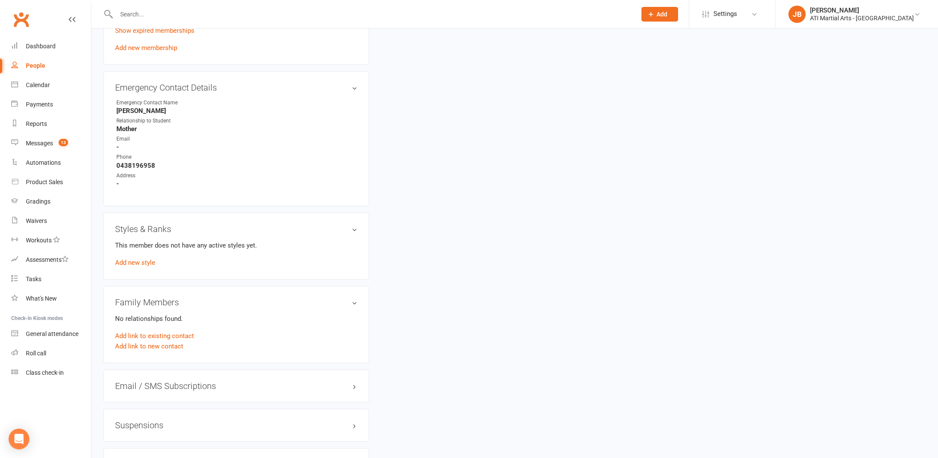
scroll to position [73, 0]
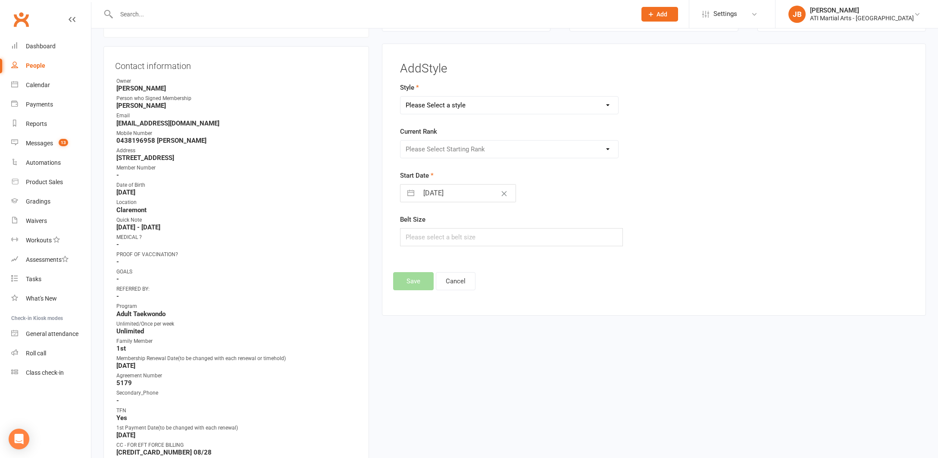
select select "2493"
select select "25144"
select select "7"
select select "2025"
select select "8"
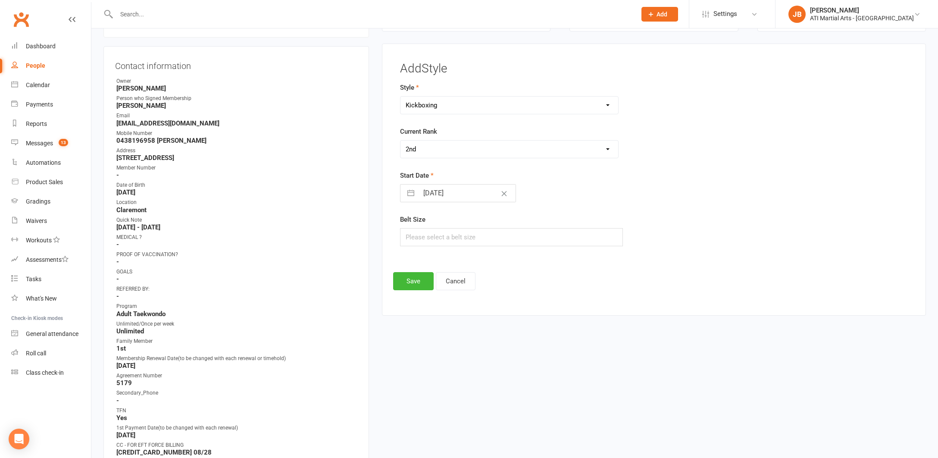
select select "2025"
select select "9"
select select "2025"
click at [420, 191] on input "12 Sep 2025" at bounding box center [467, 192] width 97 height 17
click at [417, 226] on icon "Move backward to switch to the previous month." at bounding box center [418, 227] width 8 height 8
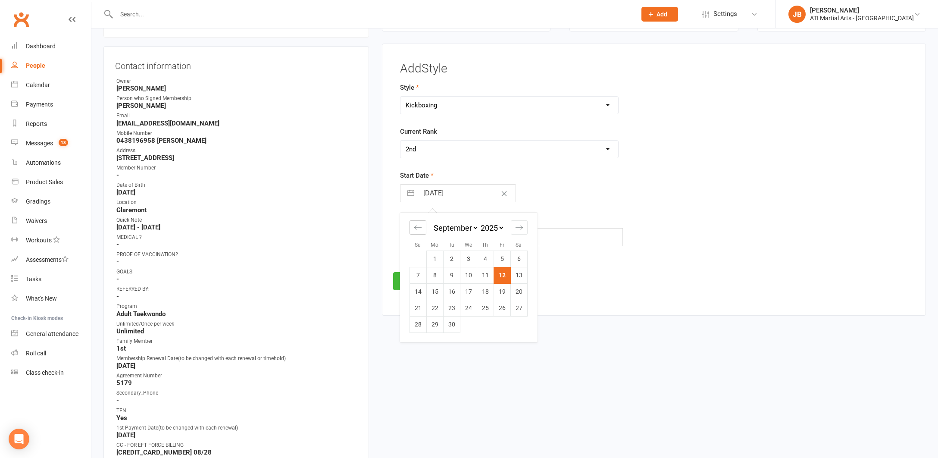
select select "6"
select select "2025"
click at [417, 226] on icon "Move backward to switch to the previous month." at bounding box center [418, 227] width 8 height 8
select select "5"
select select "2025"
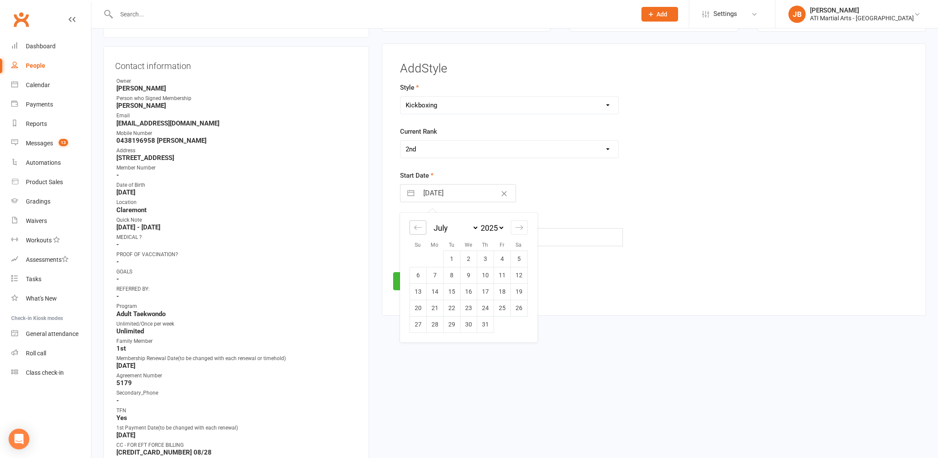
click at [417, 226] on icon "Move backward to switch to the previous month." at bounding box center [418, 227] width 8 height 8
select select "4"
select select "2025"
click at [417, 226] on icon "Move backward to switch to the previous month." at bounding box center [418, 227] width 8 height 8
select select "3"
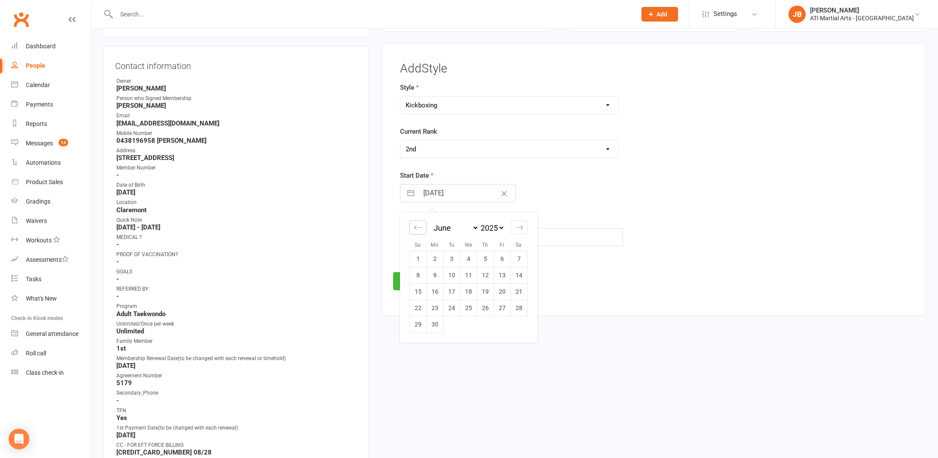
select select "2025"
click at [417, 226] on icon "Move backward to switch to the previous month." at bounding box center [418, 227] width 8 height 8
select select "2"
select select "2025"
click at [437, 275] on td "7" at bounding box center [434, 275] width 17 height 16
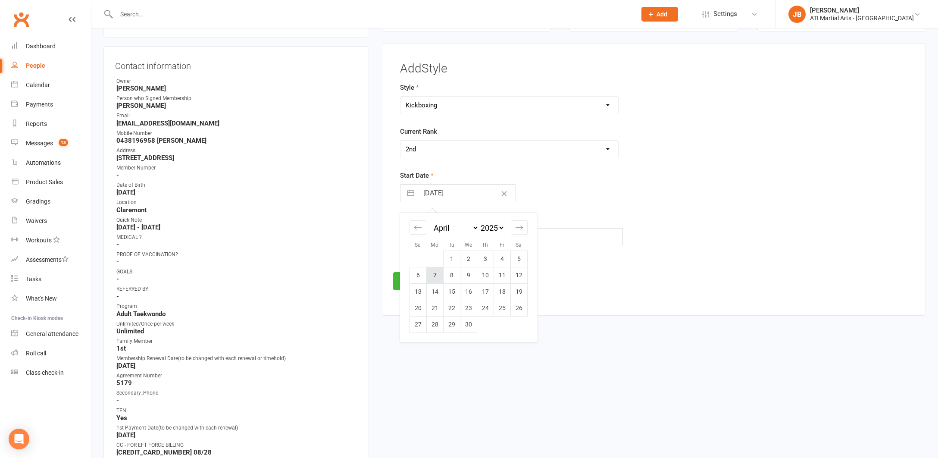
type input "07 Apr 2025"
click at [417, 281] on button "Save" at bounding box center [413, 281] width 41 height 18
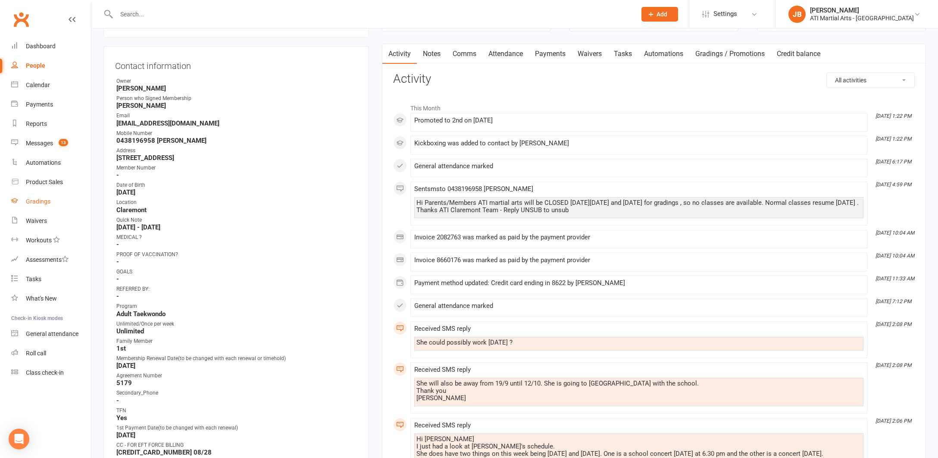
click at [39, 203] on div "Gradings" at bounding box center [38, 201] width 25 height 7
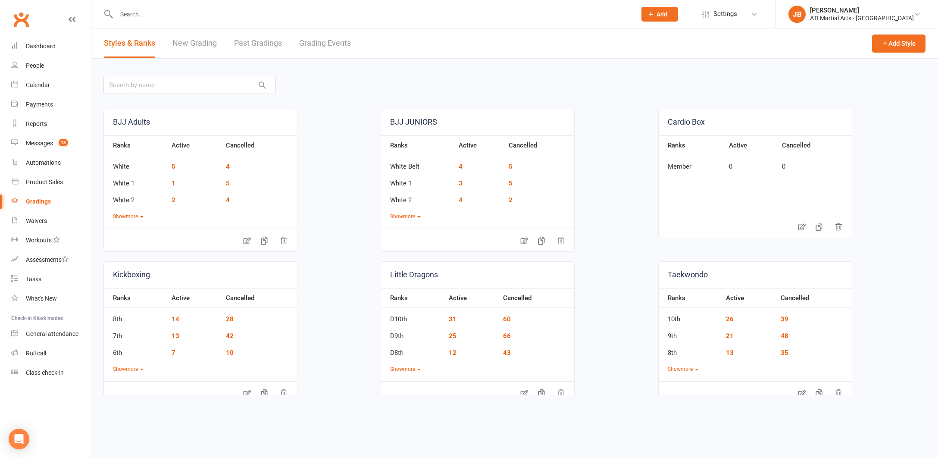
click at [312, 43] on link "Grading Events" at bounding box center [325, 43] width 52 height 30
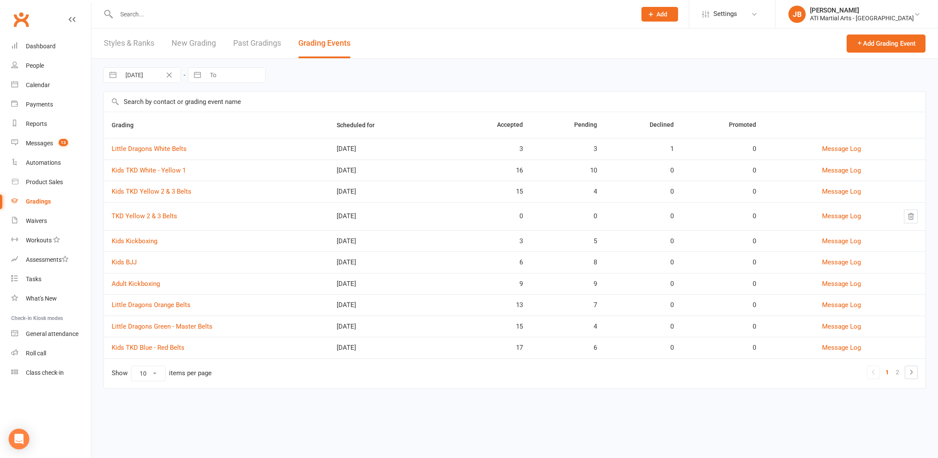
click at [141, 283] on link "Adult Kickboxing" at bounding box center [136, 284] width 48 height 8
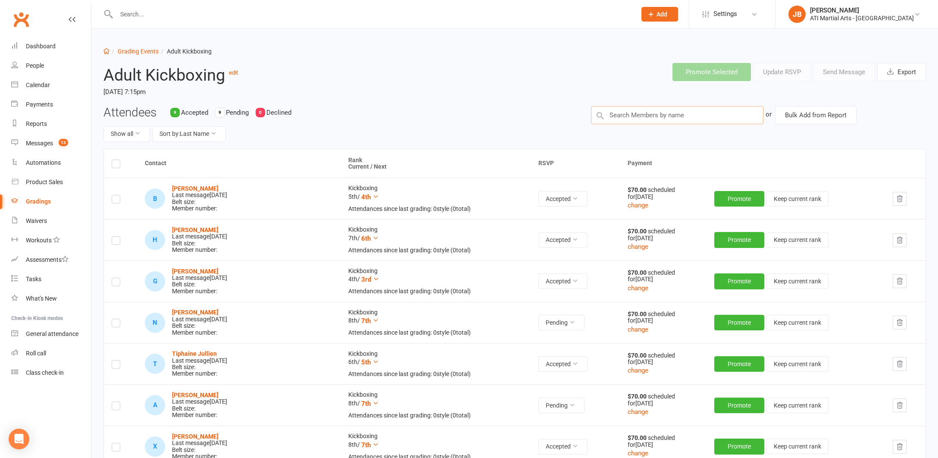
click at [618, 116] on input "text" at bounding box center [677, 115] width 172 height 18
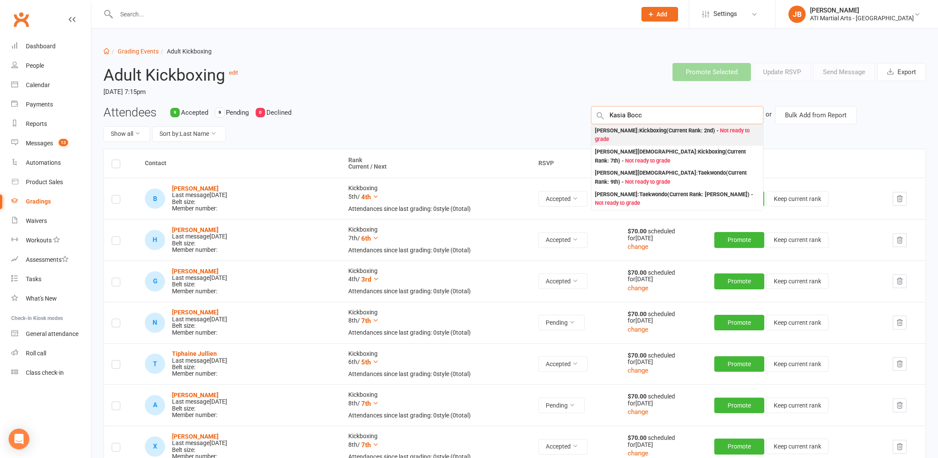
type input "Kasia Bocc"
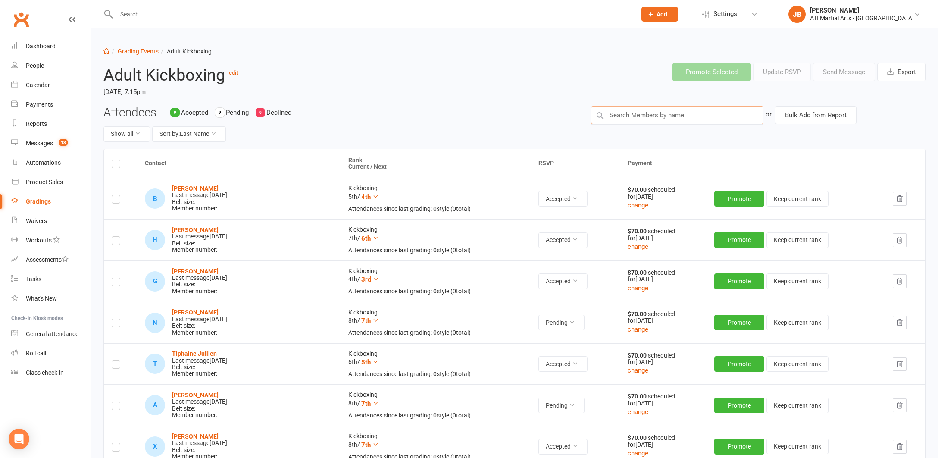
click at [645, 113] on input "text" at bounding box center [677, 115] width 172 height 18
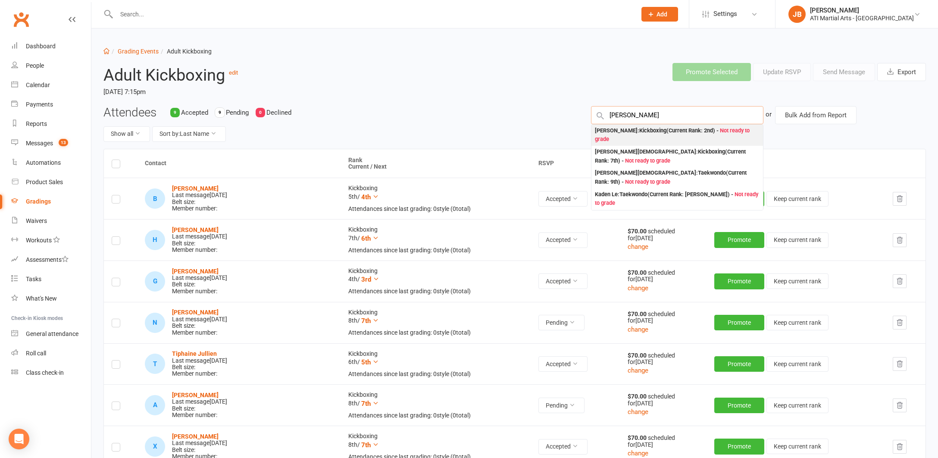
type input "Kasia Bo"
click at [624, 130] on div "Kasia Boccamazzo : Kickboxing (Current Rank: 2nd ) - Not ready to grade" at bounding box center [677, 135] width 165 height 18
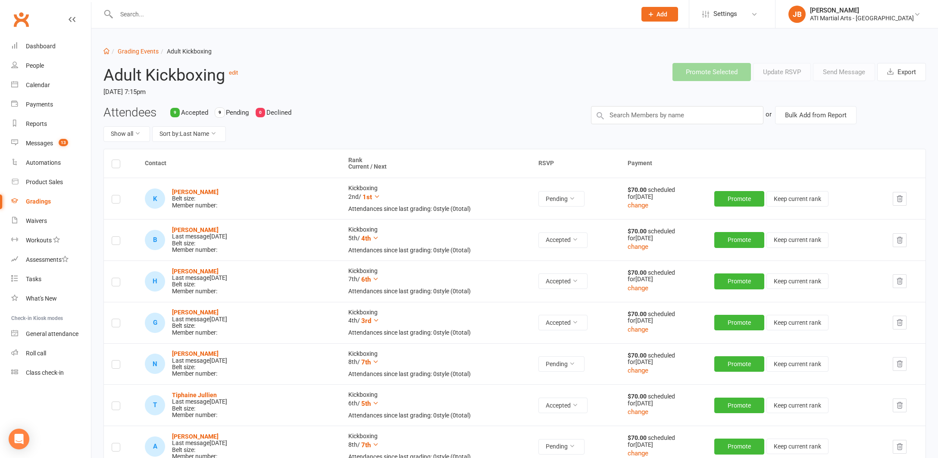
click at [117, 200] on label at bounding box center [116, 200] width 9 height 0
click at [117, 195] on input "checkbox" at bounding box center [116, 195] width 9 height 0
click at [830, 74] on button "Send Message" at bounding box center [844, 72] width 62 height 18
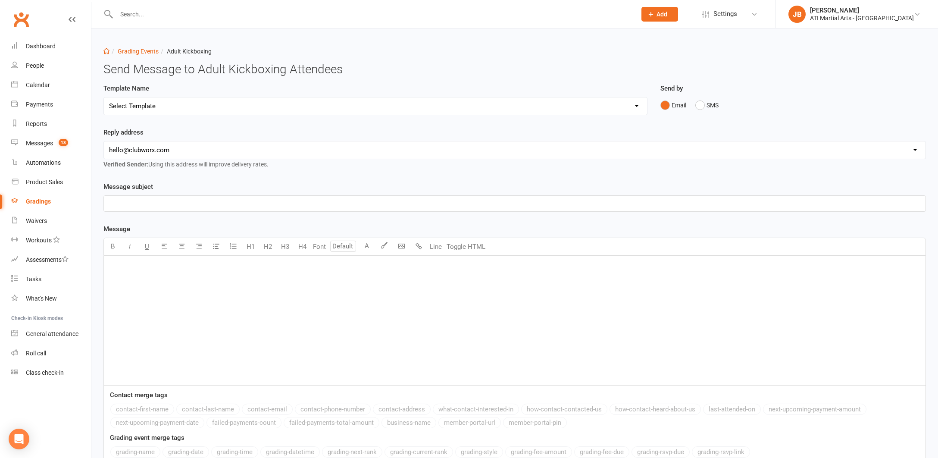
select select "2"
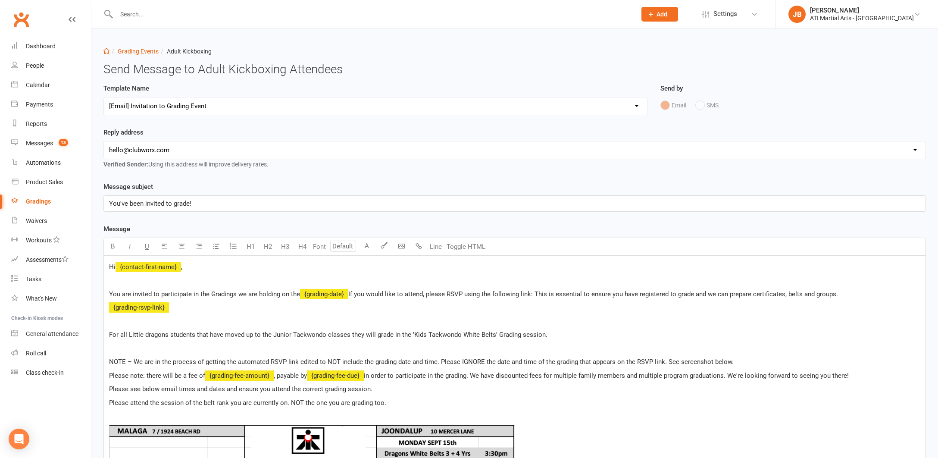
select select "1"
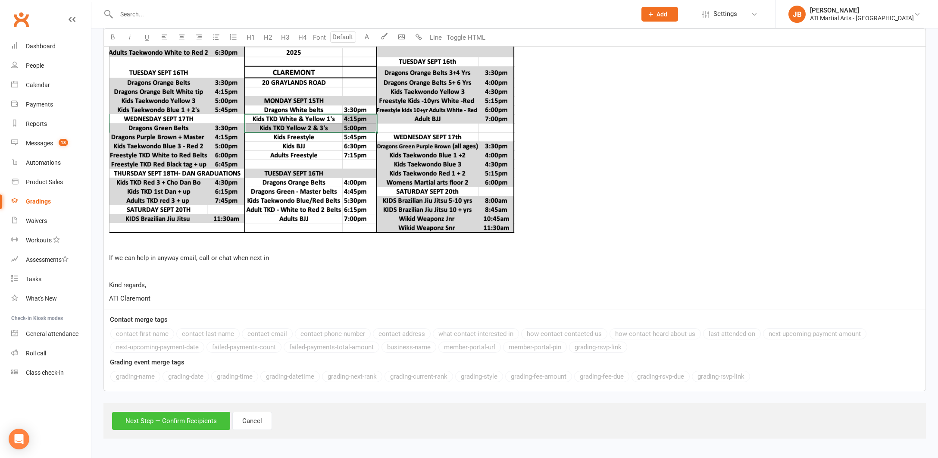
scroll to position [463, 0]
click at [180, 413] on button "Next Step — Confirm Recipients" at bounding box center [171, 421] width 118 height 18
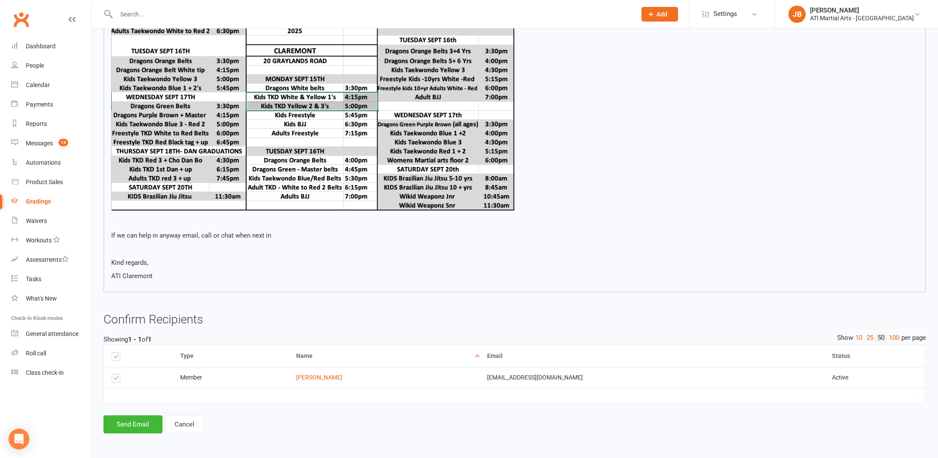
scroll to position [421, 0]
click at [146, 416] on button "Send Email" at bounding box center [132, 424] width 59 height 18
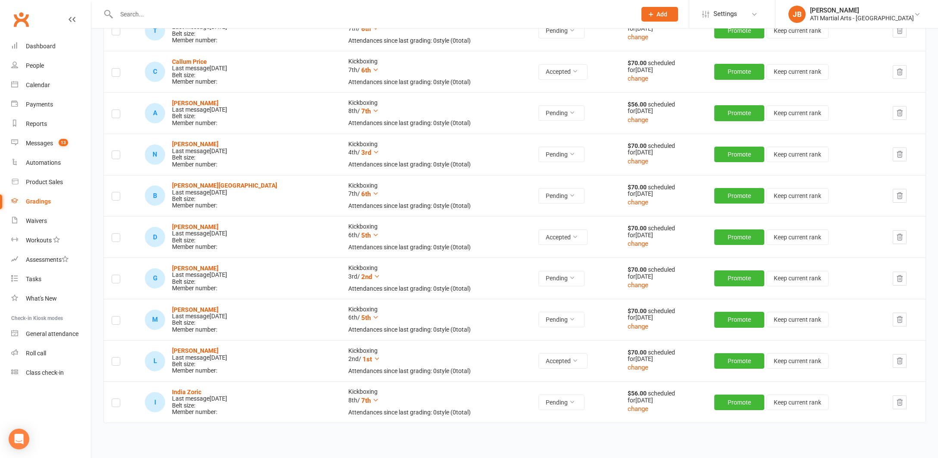
scroll to position [541, 0]
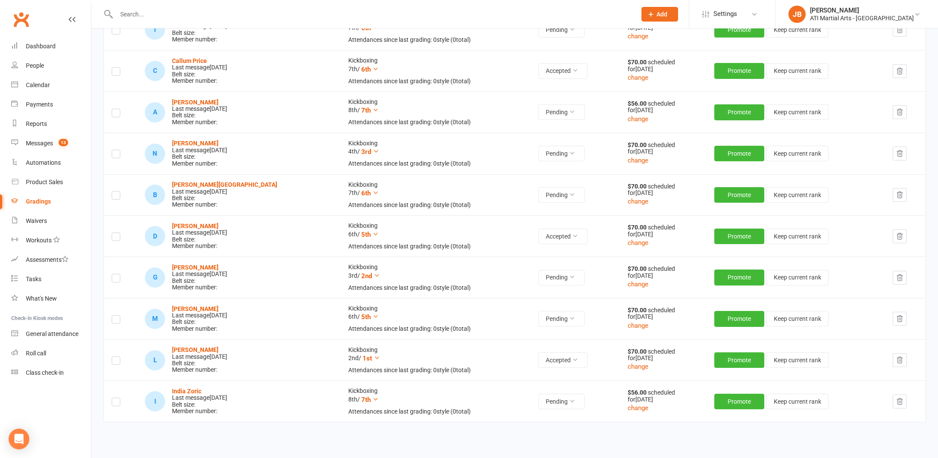
click at [19, 20] on link "Clubworx" at bounding box center [21, 20] width 22 height 22
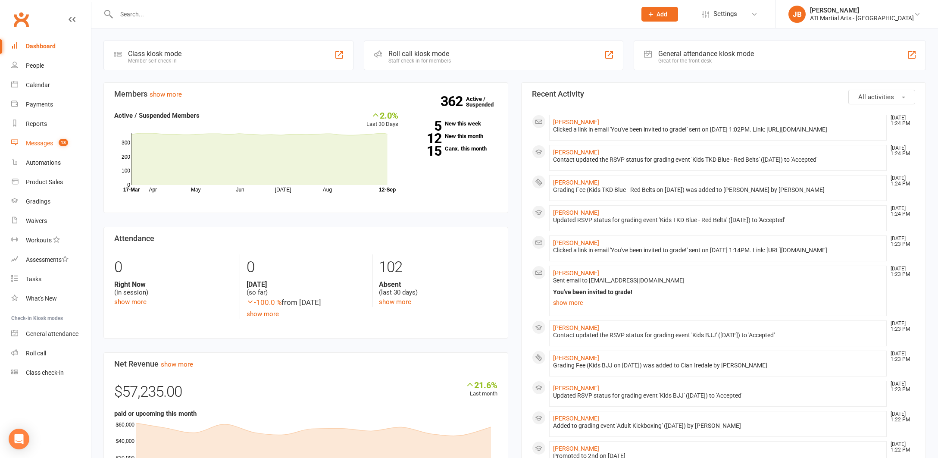
click at [43, 144] on div "Messages" at bounding box center [39, 143] width 27 height 7
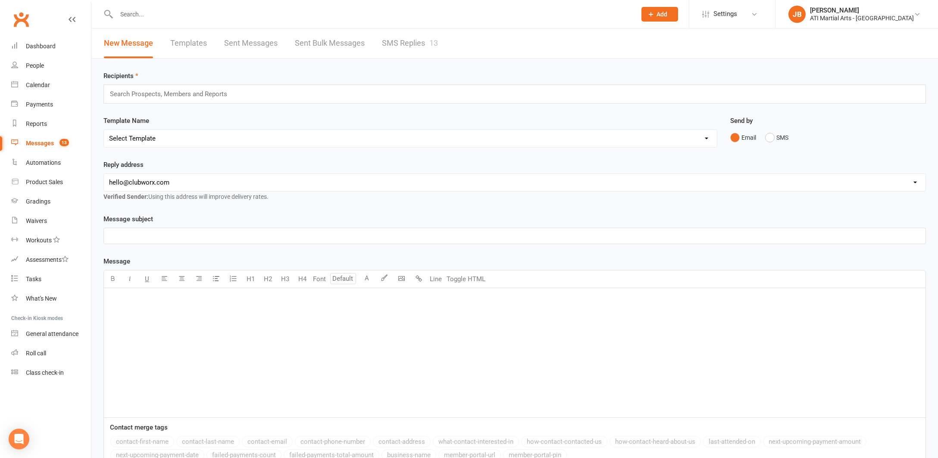
click at [396, 41] on link "SMS Replies 13" at bounding box center [410, 43] width 56 height 30
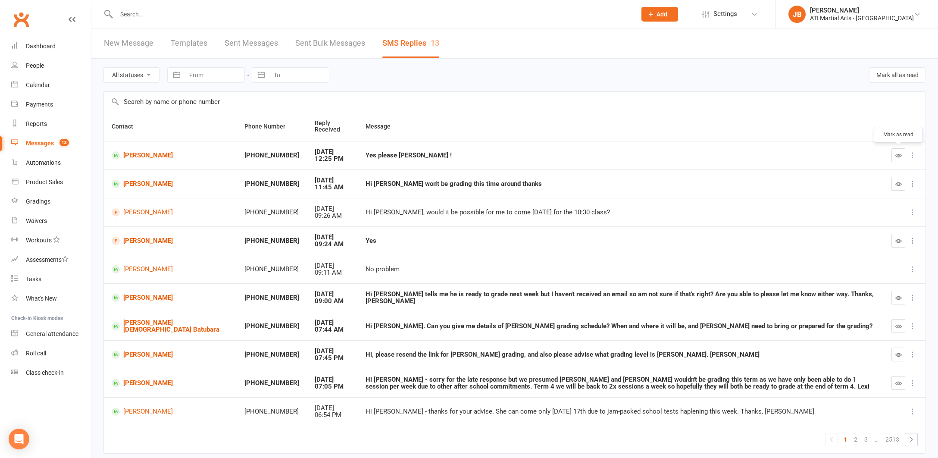
click at [898, 156] on icon "button" at bounding box center [898, 155] width 6 height 6
click at [137, 158] on link "[PERSON_NAME]" at bounding box center [170, 155] width 117 height 8
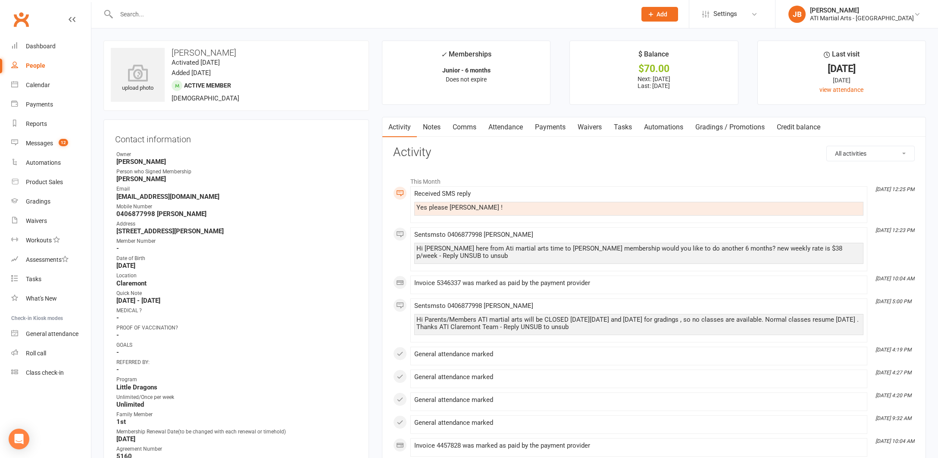
click at [463, 127] on link "Comms" at bounding box center [465, 127] width 36 height 20
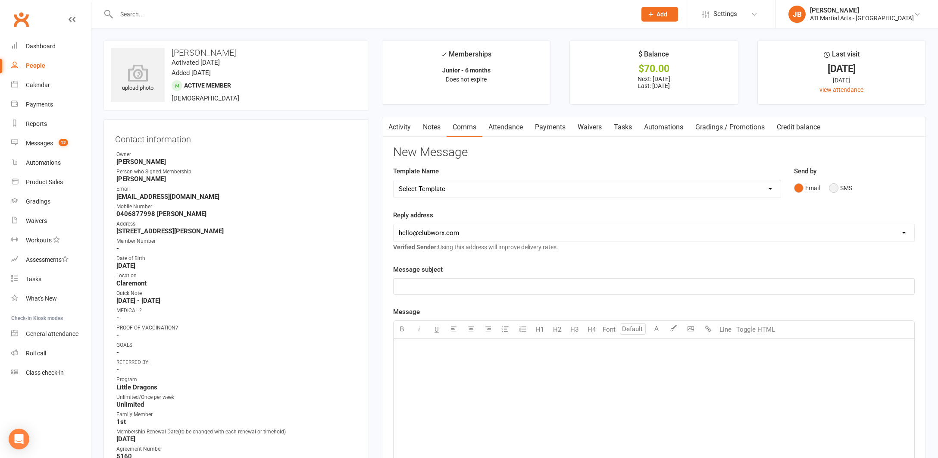
click at [832, 189] on button "SMS" at bounding box center [840, 188] width 23 height 16
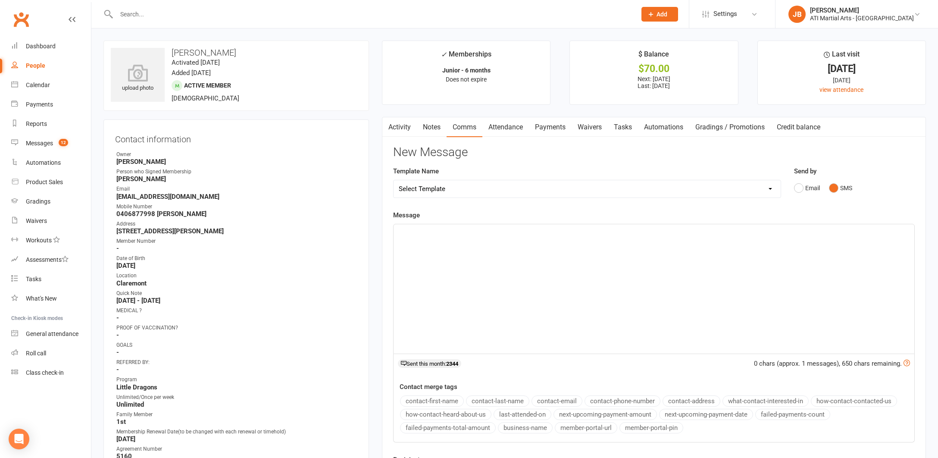
drag, startPoint x: 403, startPoint y: 232, endPoint x: 398, endPoint y: 231, distance: 4.8
click at [402, 232] on p "﻿" at bounding box center [654, 232] width 510 height 10
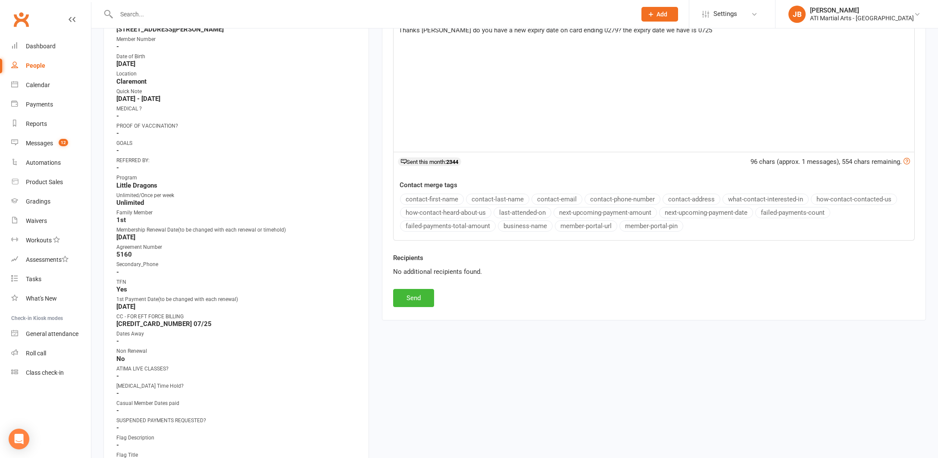
scroll to position [224, 0]
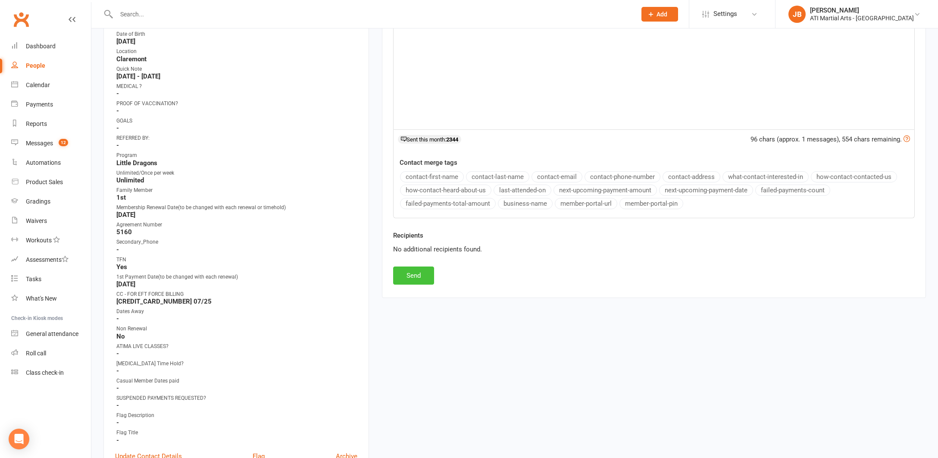
click at [409, 276] on button "Send" at bounding box center [413, 275] width 41 height 18
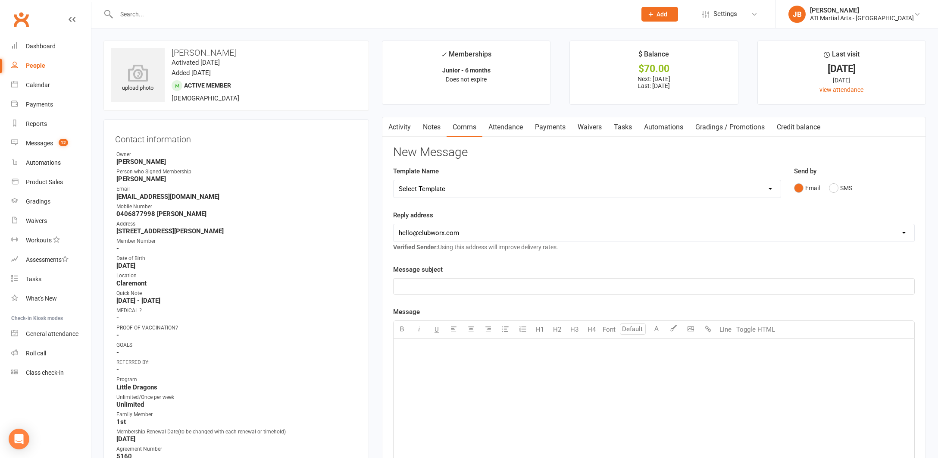
scroll to position [25, 0]
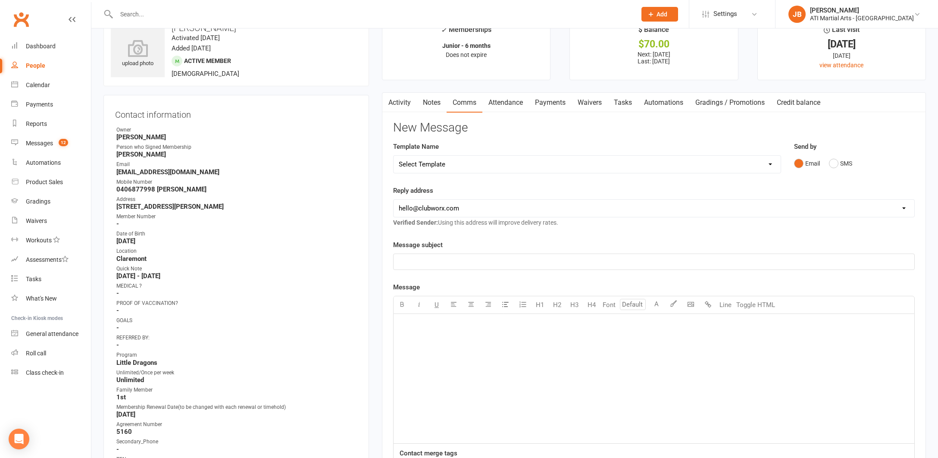
click at [553, 102] on link "Payments" at bounding box center [550, 103] width 43 height 20
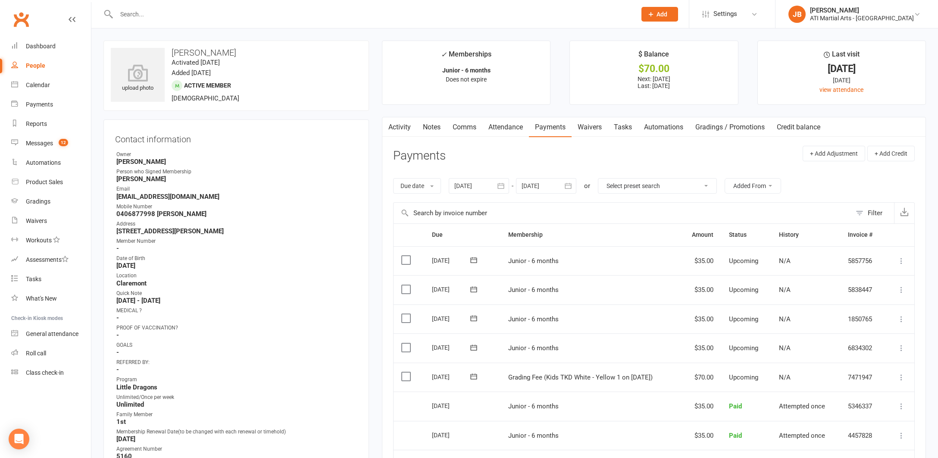
click at [402, 127] on link "Activity" at bounding box center [399, 127] width 34 height 20
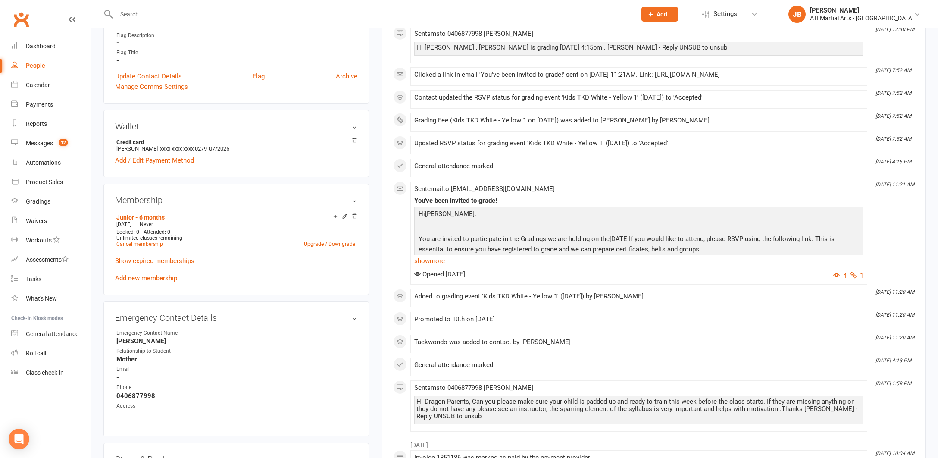
scroll to position [613, 0]
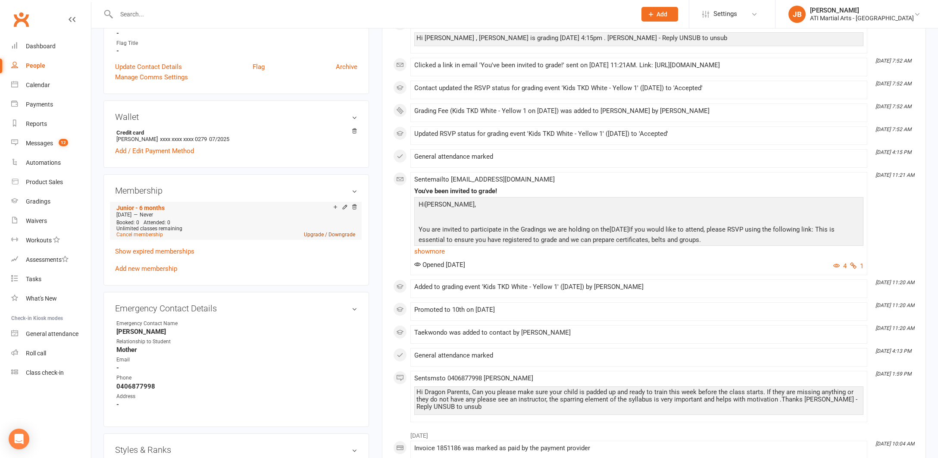
click at [311, 234] on link "Upgrade / Downgrade" at bounding box center [329, 234] width 51 height 6
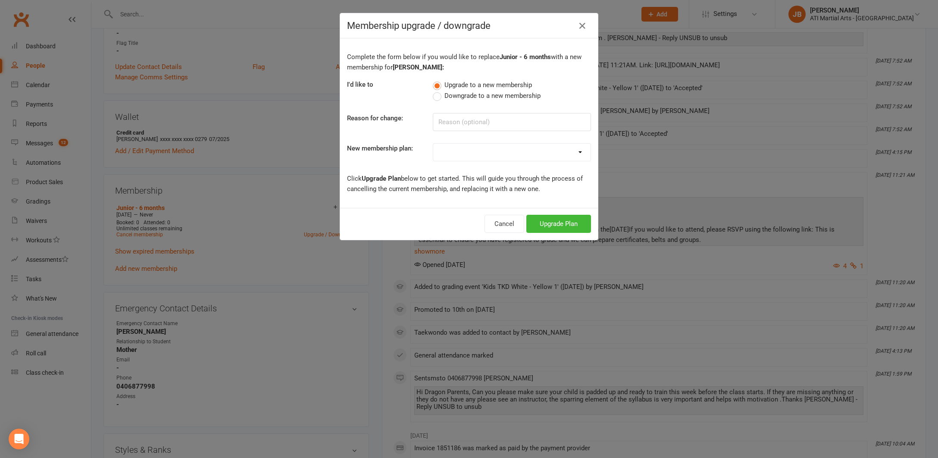
select select "4"
click at [541, 224] on button "Upgrade Plan" at bounding box center [558, 224] width 65 height 18
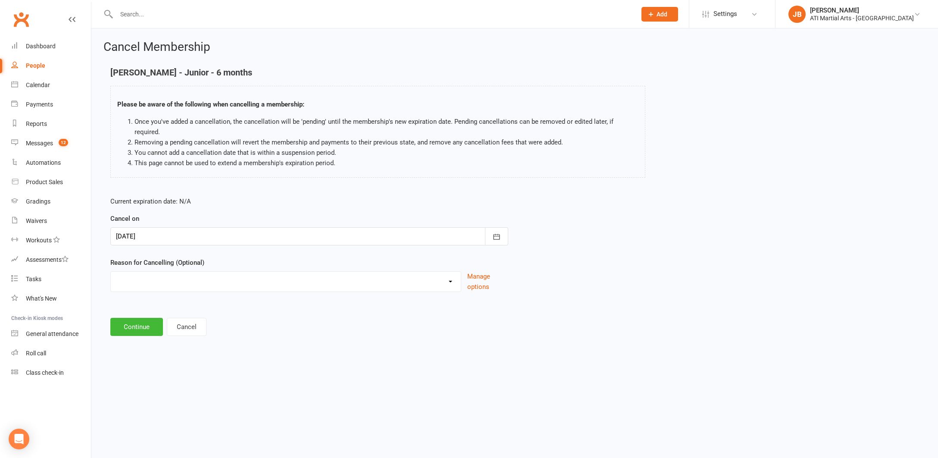
select select "2"
click at [149, 318] on input at bounding box center [309, 327] width 398 height 18
type input "Renewal Loaded"
click at [138, 362] on button "Continue" at bounding box center [136, 371] width 53 height 18
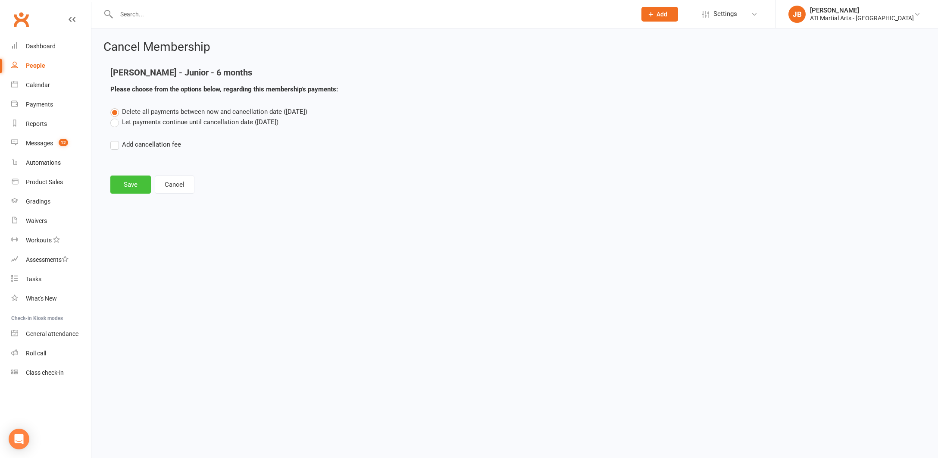
click at [128, 185] on button "Save" at bounding box center [130, 184] width 41 height 18
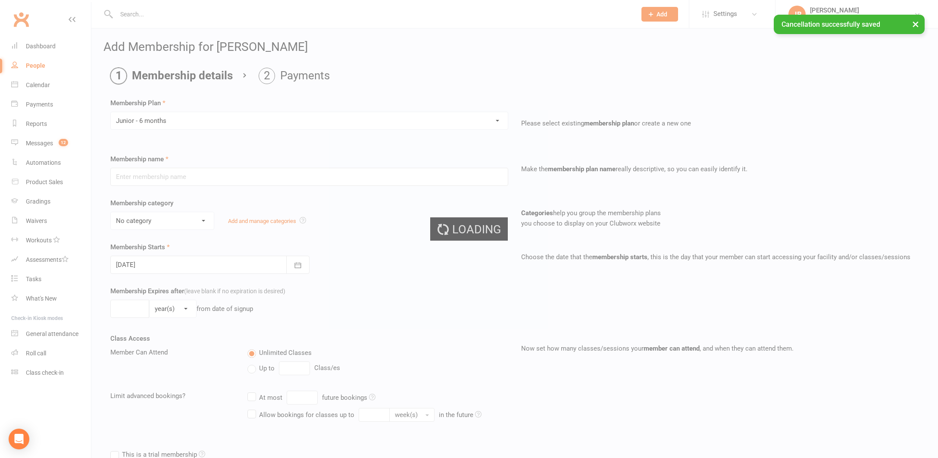
type input "Junior - 6 months"
select select "16"
type input "0"
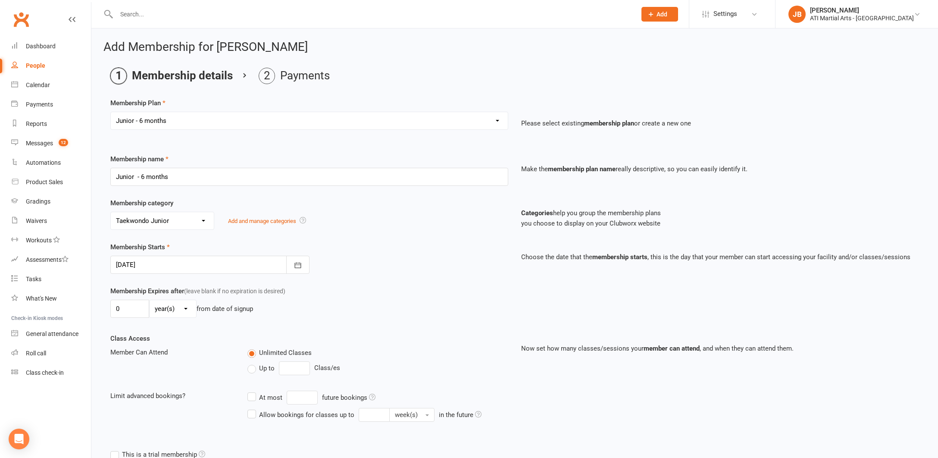
select select "11"
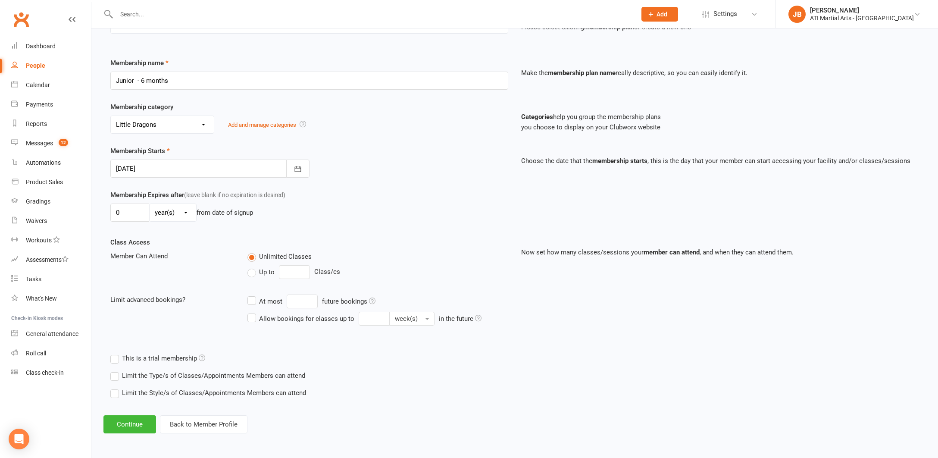
scroll to position [103, 0]
click at [139, 418] on button "Continue" at bounding box center [129, 424] width 53 height 18
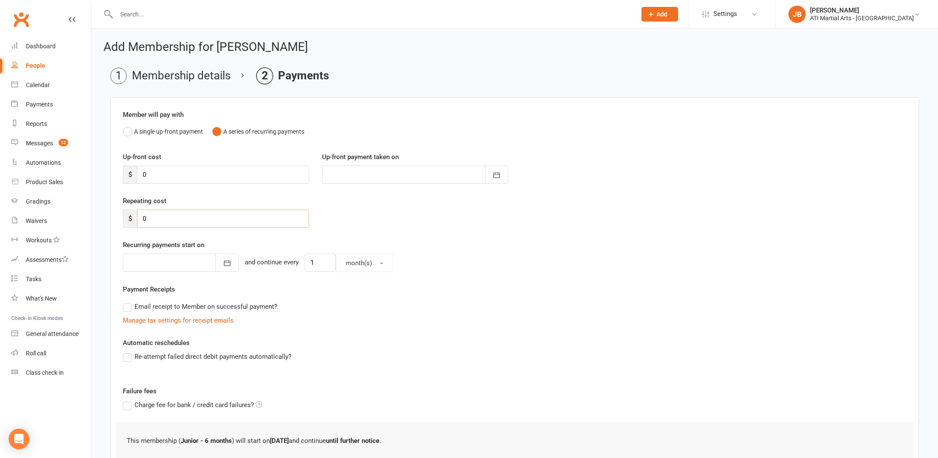
click at [149, 218] on input "0" at bounding box center [223, 218] width 172 height 18
type input "38"
click at [157, 262] on div at bounding box center [181, 262] width 116 height 18
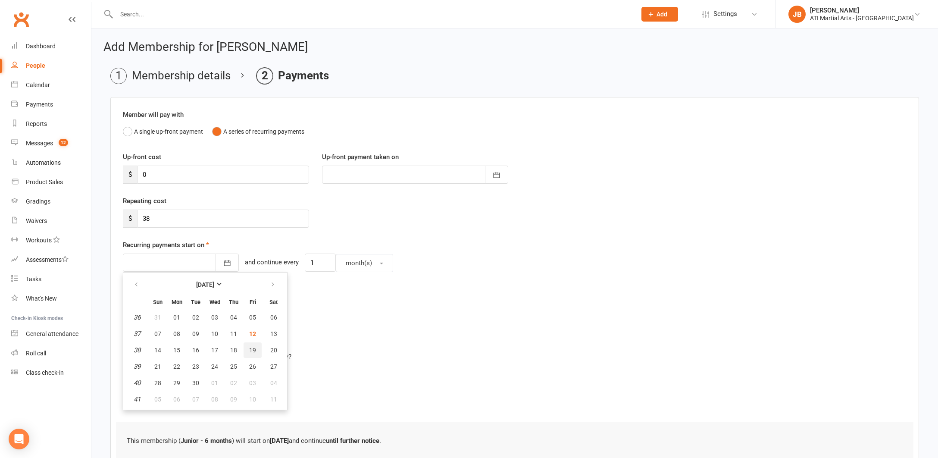
click at [253, 352] on span "19" at bounding box center [252, 350] width 7 height 7
type input "19 Sep 2025"
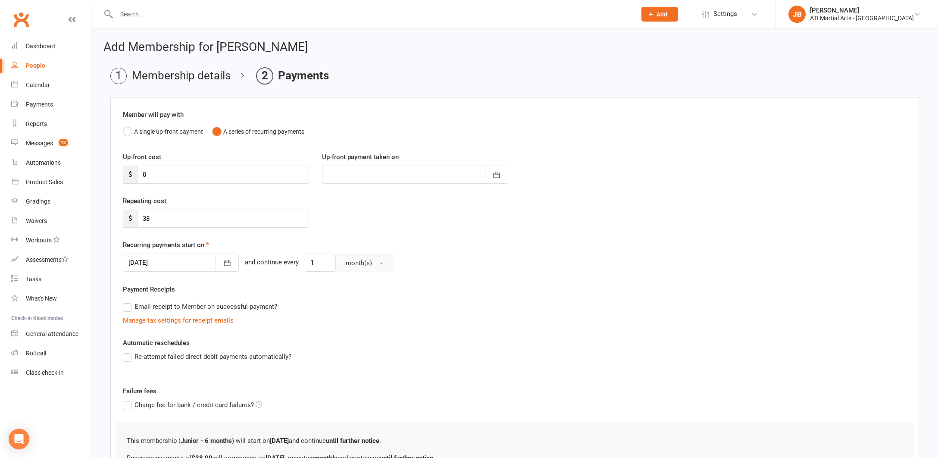
click at [380, 263] on span "button" at bounding box center [381, 264] width 3 height 2
click at [359, 299] on span "week(s)" at bounding box center [354, 301] width 23 height 8
click at [179, 269] on div at bounding box center [181, 262] width 116 height 18
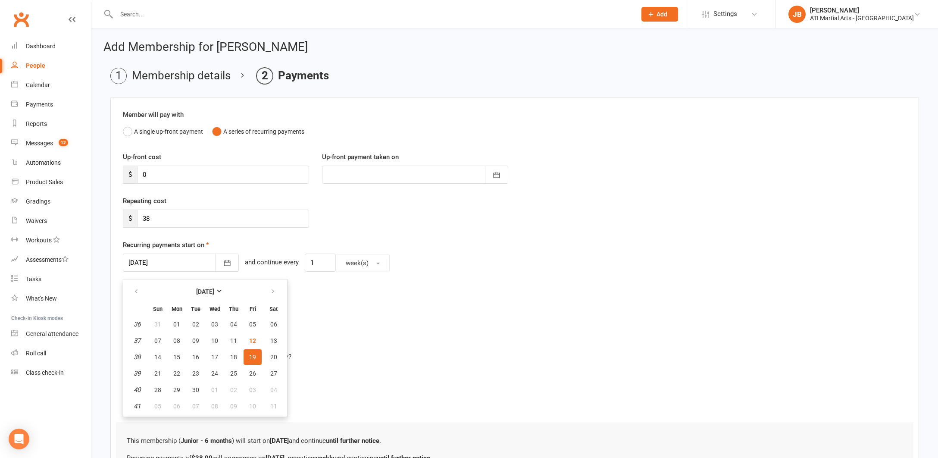
click at [334, 304] on div "Email receipt to Member on successful payment?" at bounding box center [511, 306] width 791 height 17
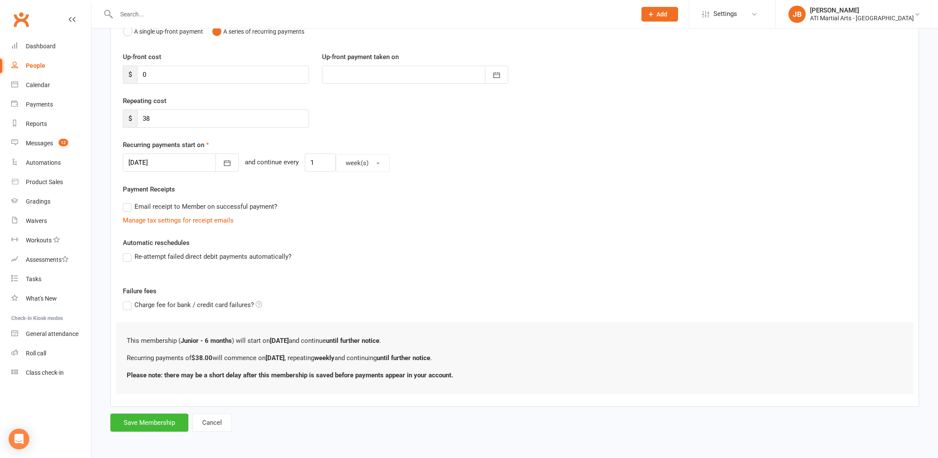
scroll to position [107, 0]
click at [150, 414] on button "Save Membership" at bounding box center [149, 422] width 78 height 18
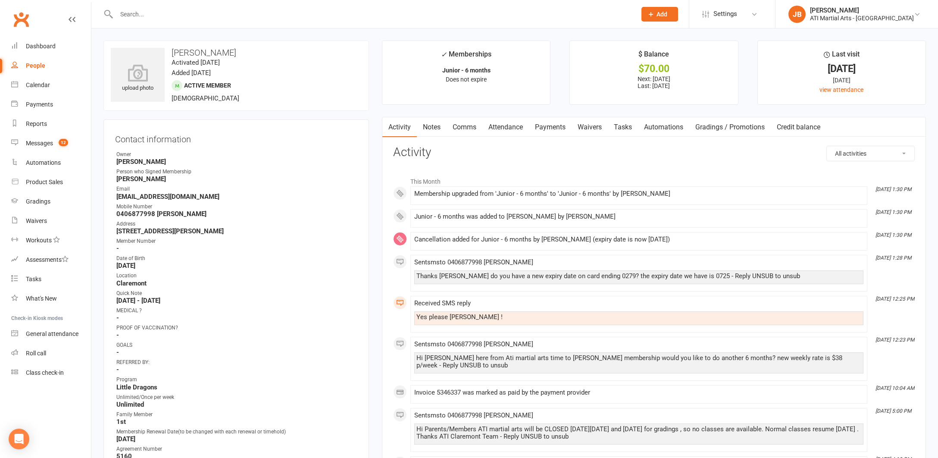
click at [540, 128] on link "Payments" at bounding box center [550, 127] width 43 height 20
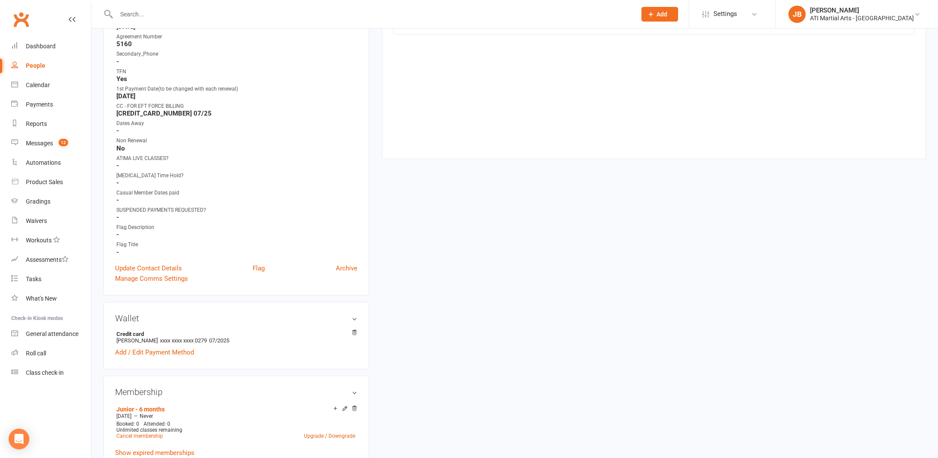
scroll to position [415, 0]
click at [153, 265] on link "Update Contact Details" at bounding box center [148, 265] width 67 height 10
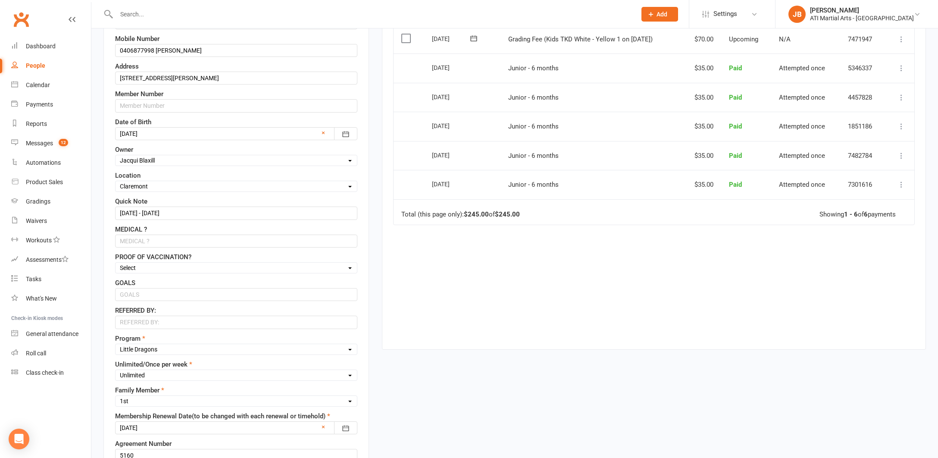
scroll to position [224, 0]
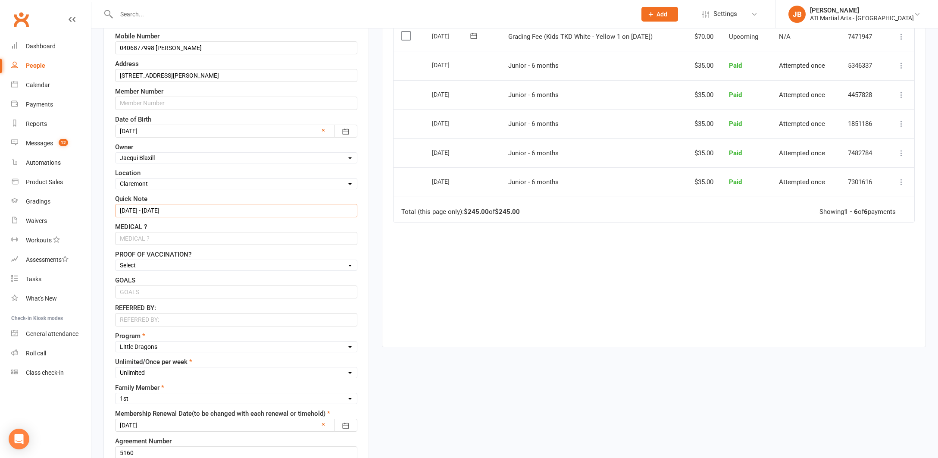
click at [127, 210] on input "12/3/25 - 12/9/25" at bounding box center [236, 210] width 242 height 13
click at [133, 209] on input "12/3/25 - 12/9/25" at bounding box center [236, 210] width 242 height 13
click at [159, 211] on input "12/9/25 - 12/9/25" at bounding box center [236, 210] width 242 height 13
click at [169, 211] on input "12/9/25 - 12/3/25" at bounding box center [236, 210] width 242 height 13
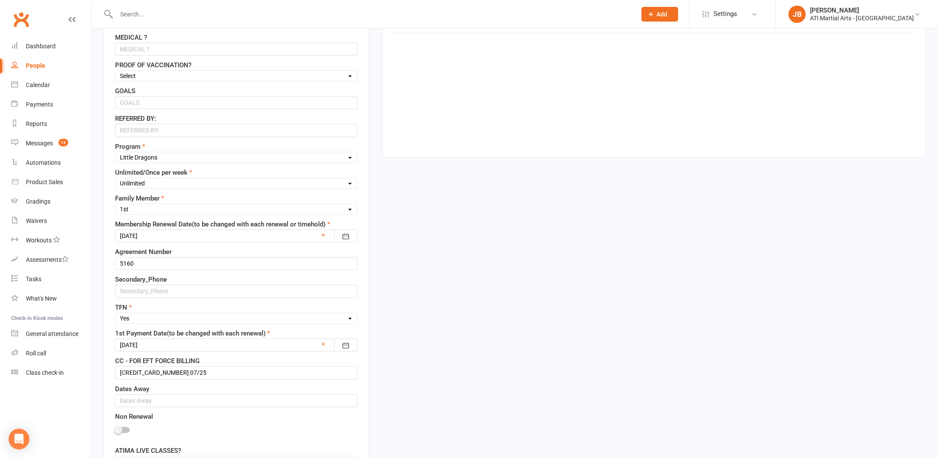
scroll to position [414, 0]
type input "12/9/25 - 12/3/26"
click at [155, 236] on div at bounding box center [236, 234] width 242 height 13
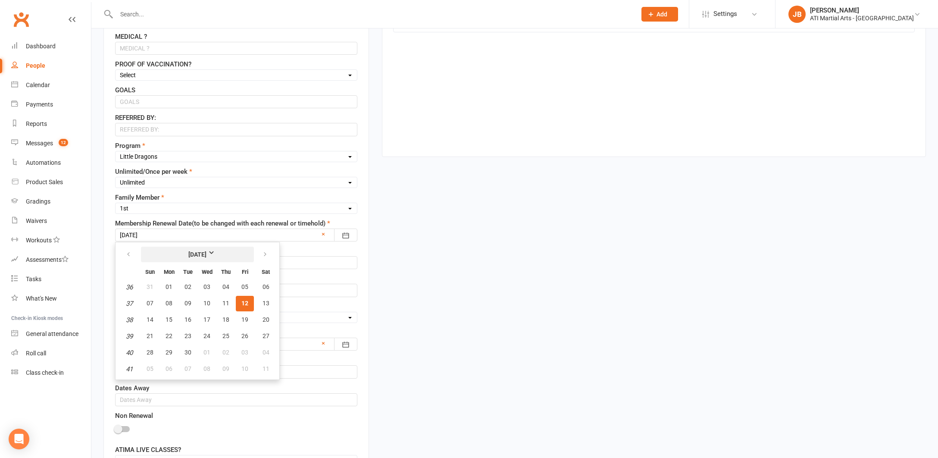
click at [222, 253] on strong "September 2025" at bounding box center [198, 254] width 50 height 9
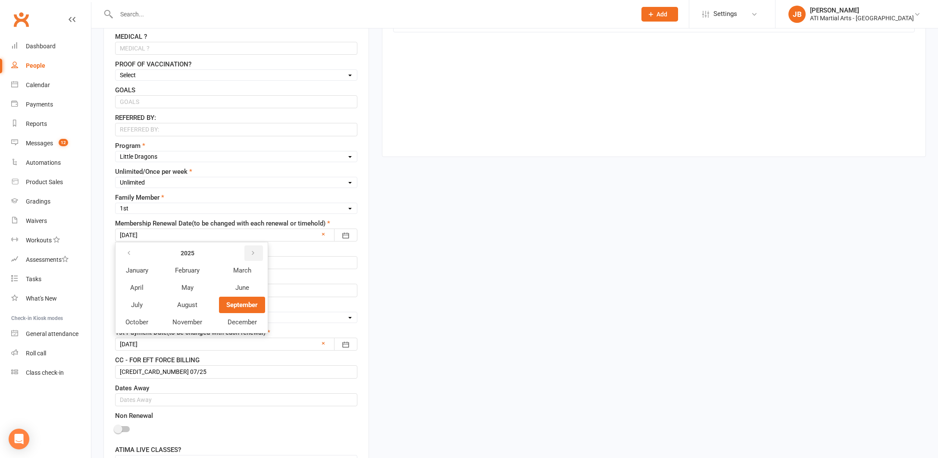
click at [251, 253] on icon "button" at bounding box center [253, 253] width 6 height 7
click at [237, 269] on span "March" at bounding box center [242, 270] width 18 height 8
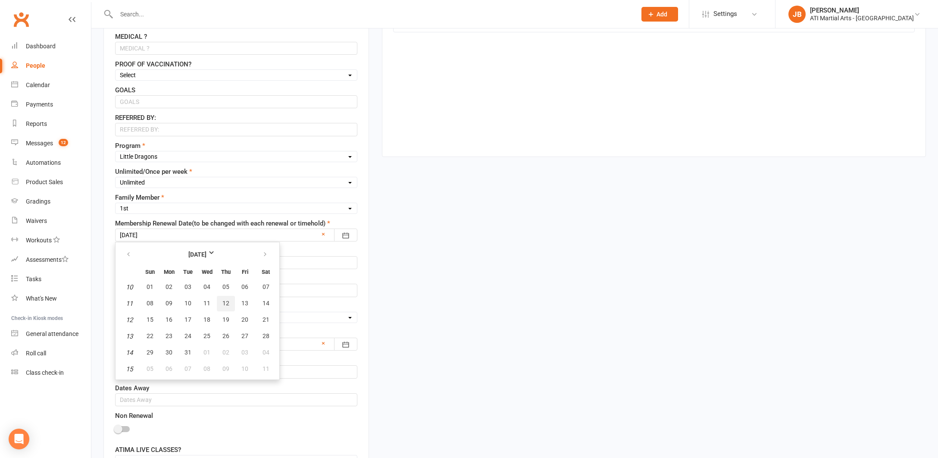
click at [224, 304] on span "12" at bounding box center [225, 303] width 7 height 7
type input "12 Mar 2026"
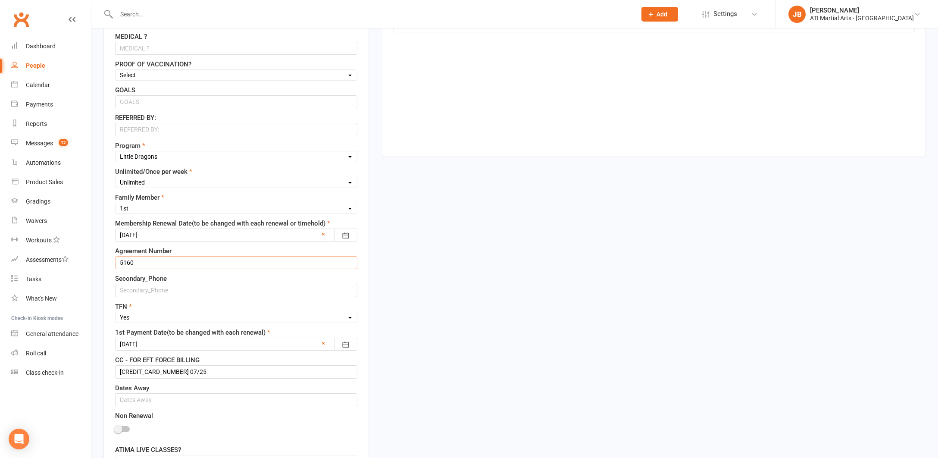
click at [143, 264] on input "5160" at bounding box center [236, 262] width 242 height 13
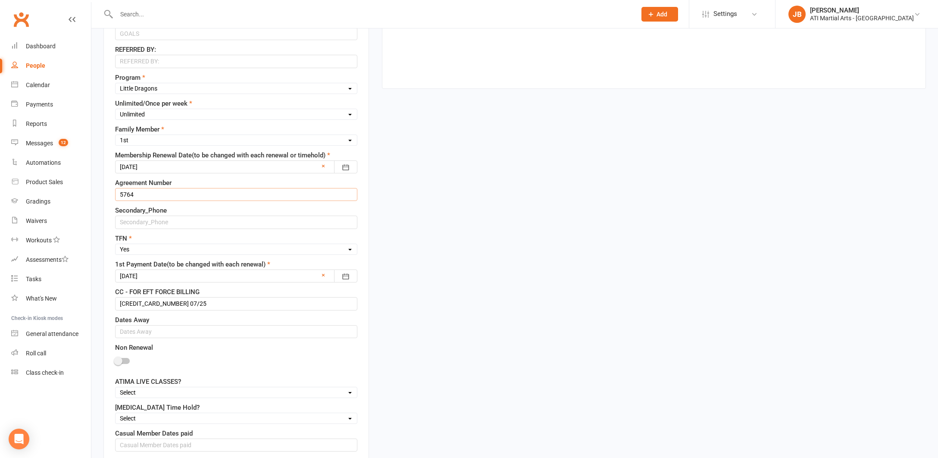
scroll to position [483, 0]
type input "5764"
click at [164, 276] on div at bounding box center [236, 275] width 242 height 13
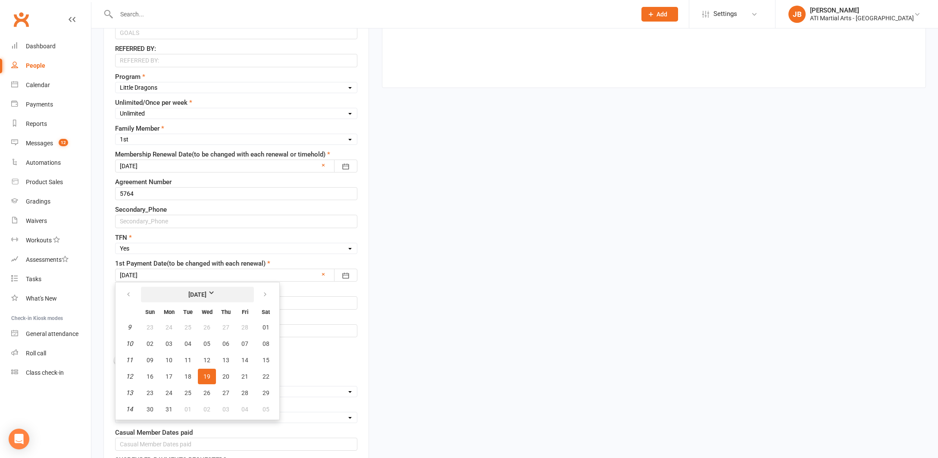
click at [216, 293] on strong "March 2025" at bounding box center [198, 294] width 50 height 9
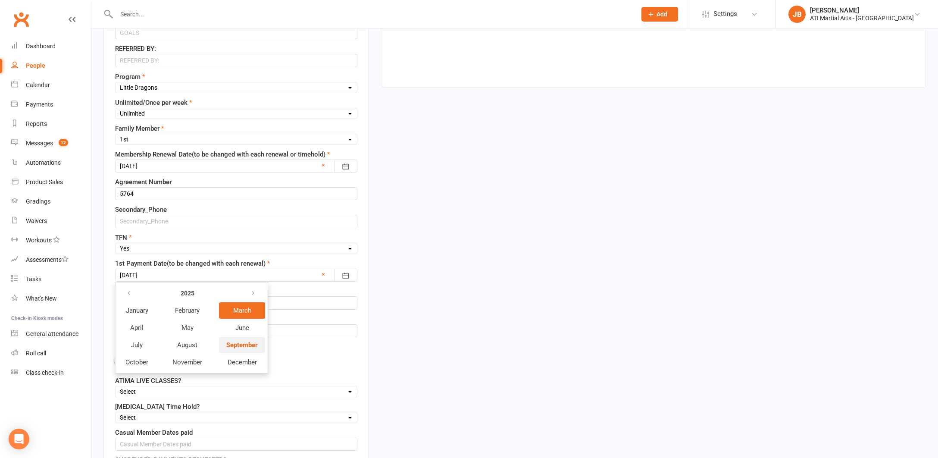
click at [235, 347] on span "September" at bounding box center [241, 345] width 31 height 8
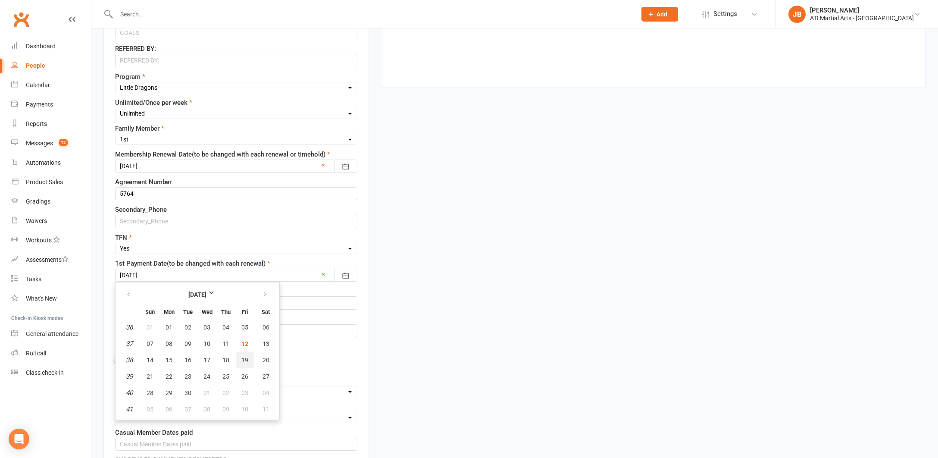
click at [243, 360] on span "19" at bounding box center [244, 359] width 7 height 7
type input "19 Sep 2025"
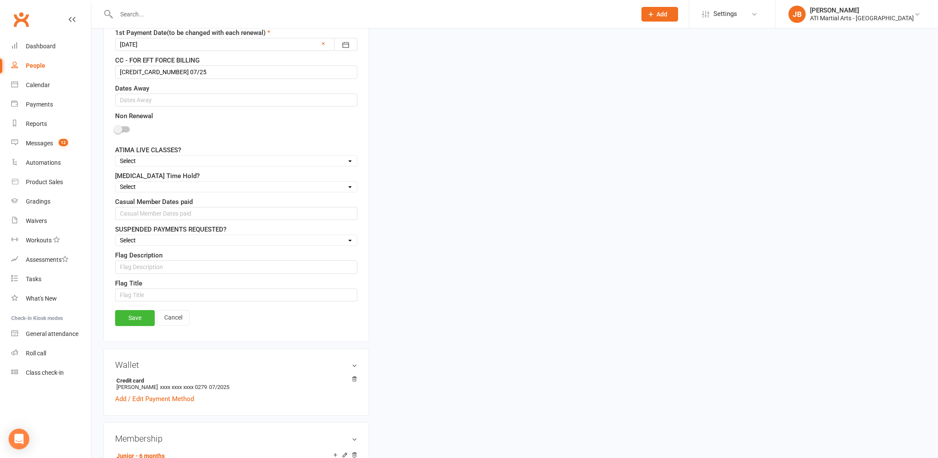
scroll to position [726, 0]
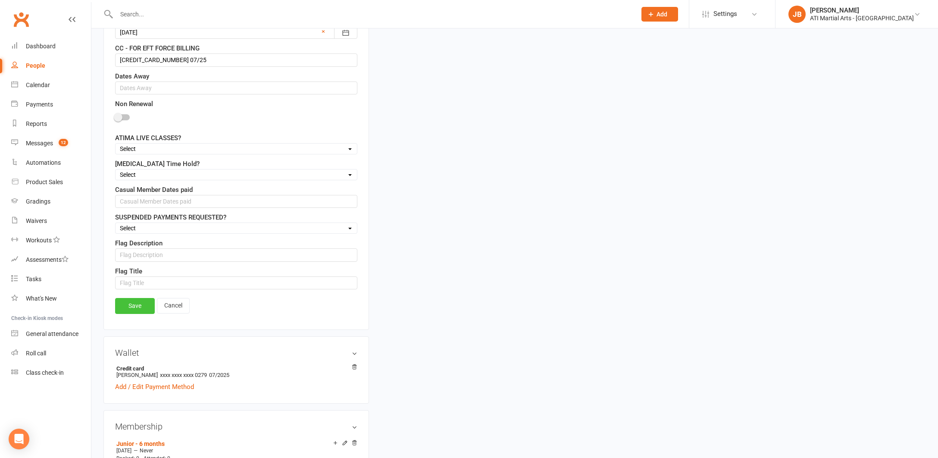
click at [143, 308] on link "Save" at bounding box center [135, 306] width 40 height 16
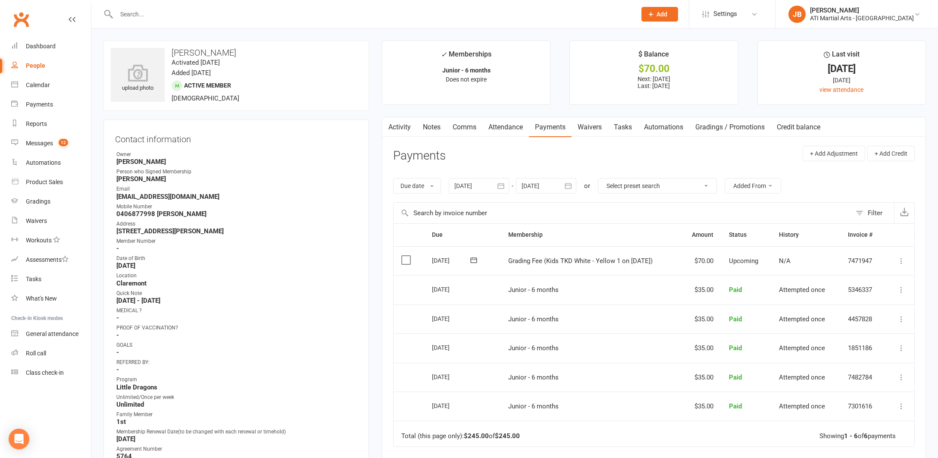
scroll to position [0, 0]
click at [20, 18] on link "Clubworx" at bounding box center [21, 20] width 22 height 22
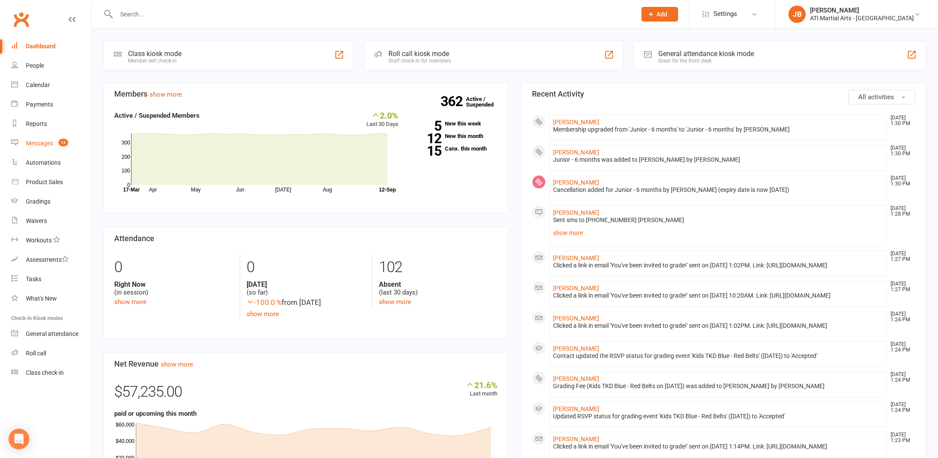
click at [38, 145] on div "Messages" at bounding box center [39, 143] width 27 height 7
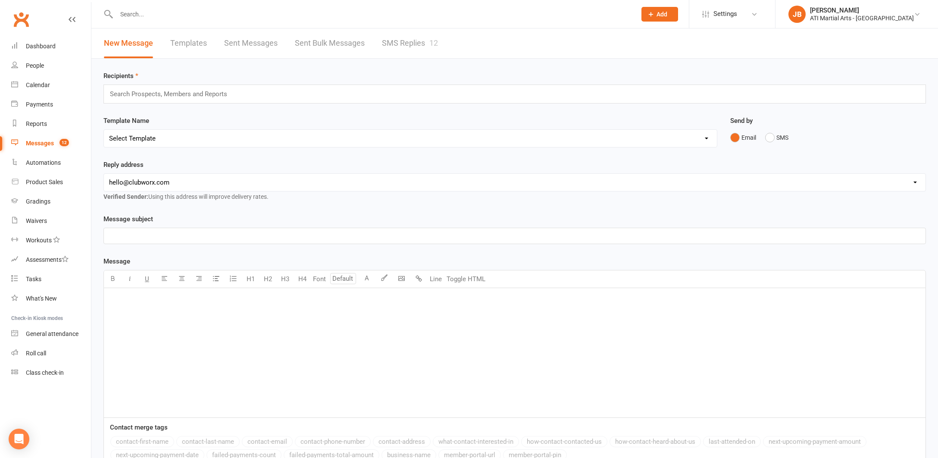
click at [405, 43] on link "SMS Replies 12" at bounding box center [410, 43] width 56 height 30
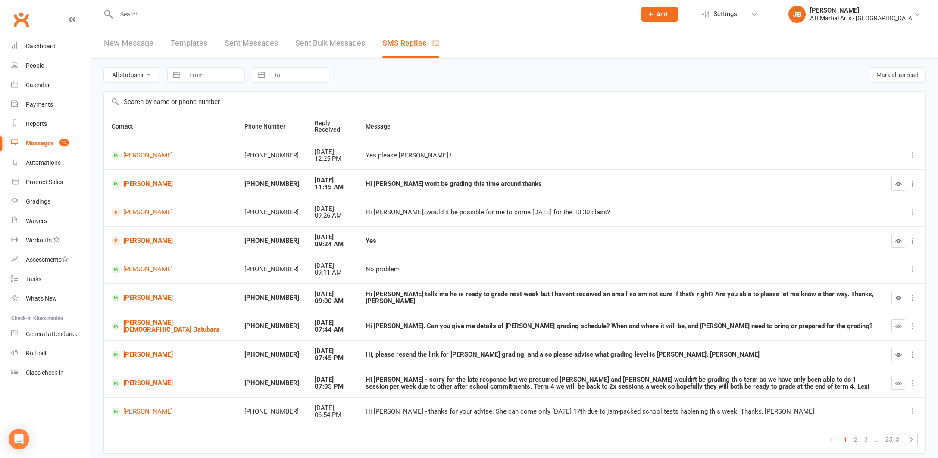
click at [21, 19] on link "Clubworx" at bounding box center [21, 20] width 22 height 22
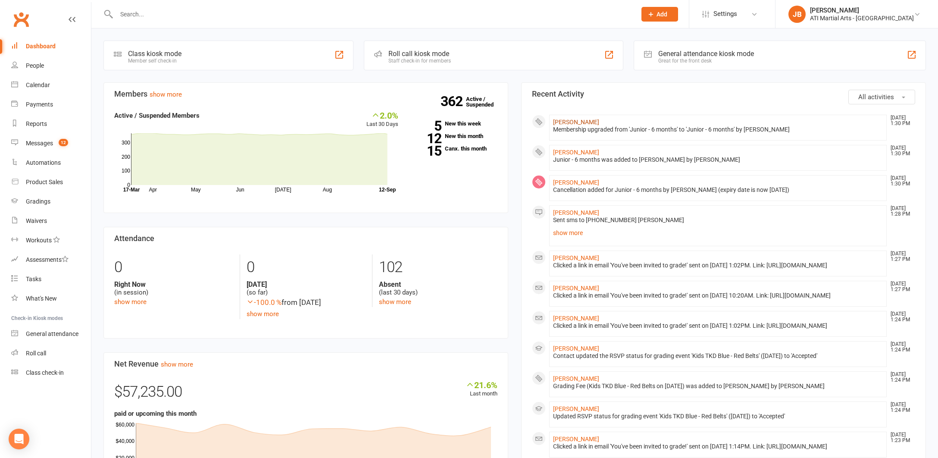
click at [560, 122] on link "[PERSON_NAME]" at bounding box center [576, 122] width 46 height 7
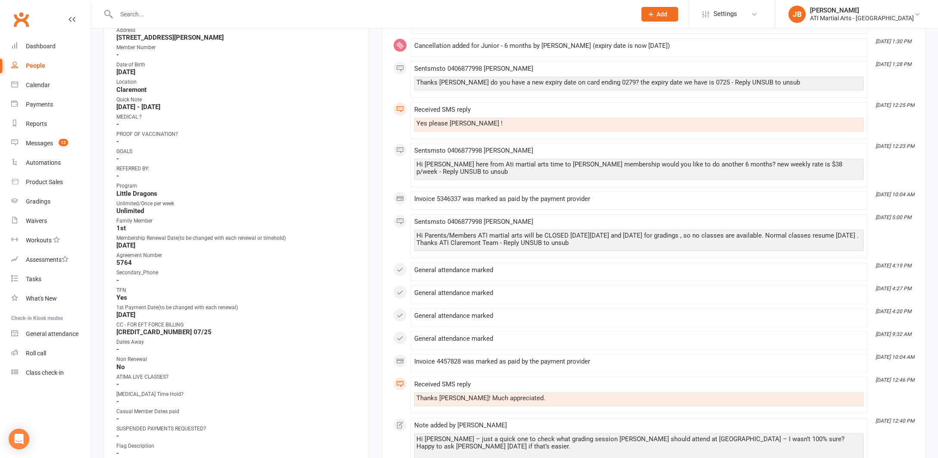
scroll to position [194, 0]
click at [22, 19] on link "Clubworx" at bounding box center [21, 20] width 22 height 22
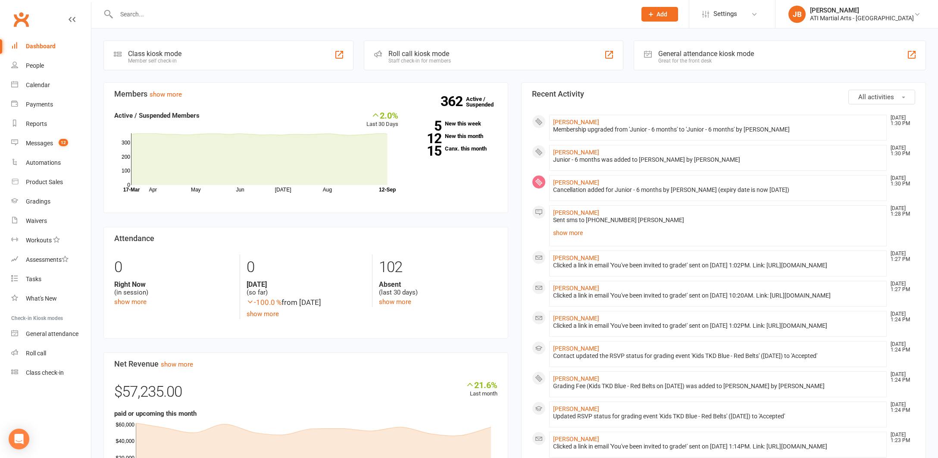
click at [21, 17] on link "Clubworx" at bounding box center [21, 20] width 22 height 22
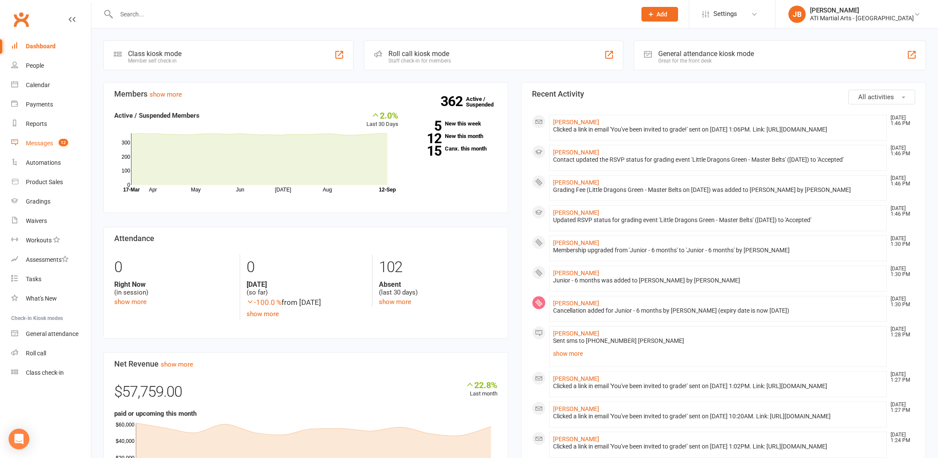
click at [35, 144] on div "Messages" at bounding box center [39, 143] width 27 height 7
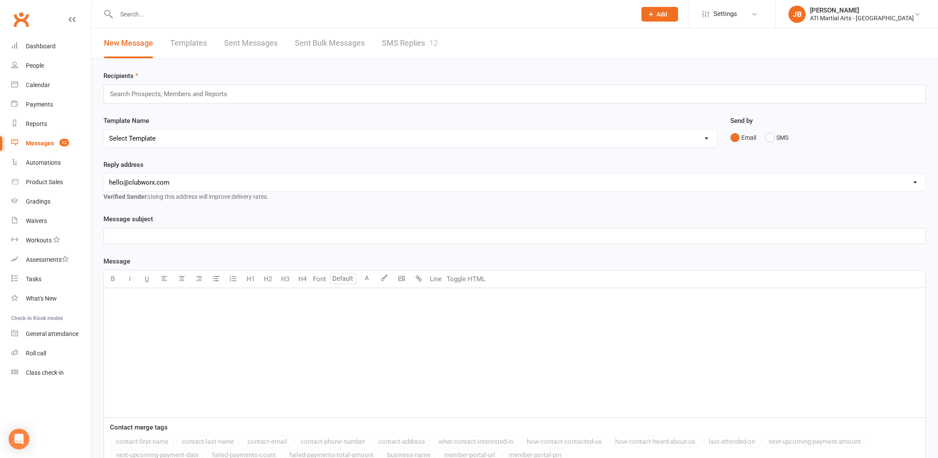
click at [389, 40] on link "SMS Replies 12" at bounding box center [410, 43] width 56 height 30
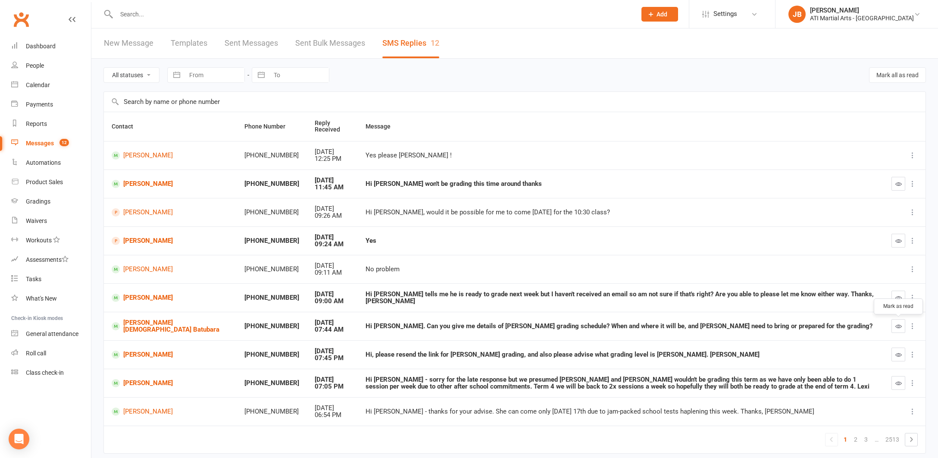
click at [898, 328] on icon "button" at bounding box center [898, 326] width 6 height 6
click at [131, 325] on link "[PERSON_NAME][DEMOGRAPHIC_DATA] Batubara" at bounding box center [170, 326] width 117 height 14
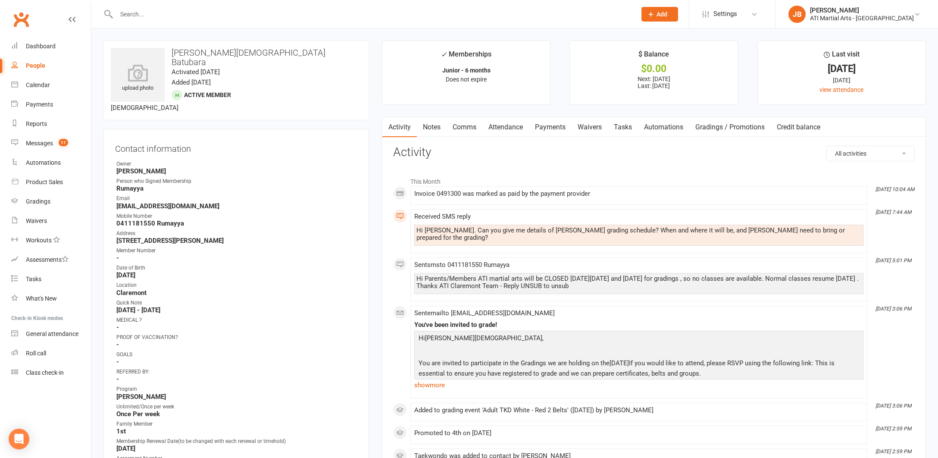
click at [464, 127] on link "Comms" at bounding box center [465, 127] width 36 height 20
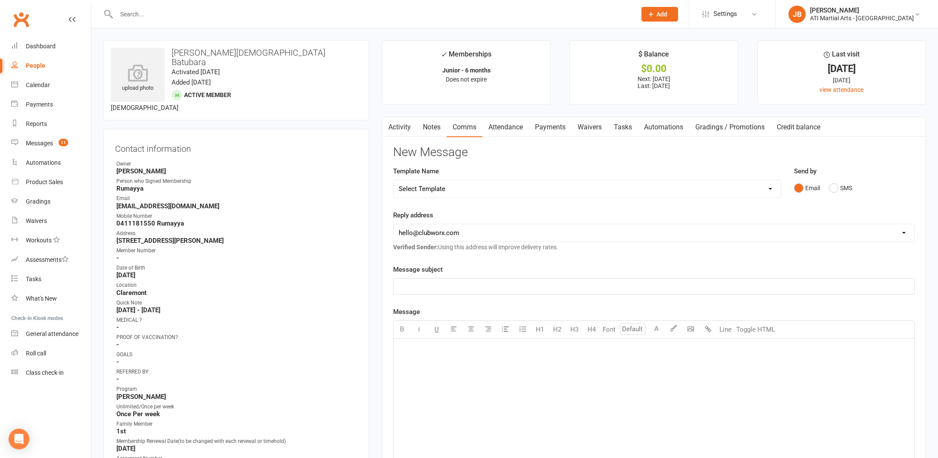
drag, startPoint x: 834, startPoint y: 188, endPoint x: 734, endPoint y: 203, distance: 101.1
click at [832, 188] on button "SMS" at bounding box center [840, 188] width 23 height 16
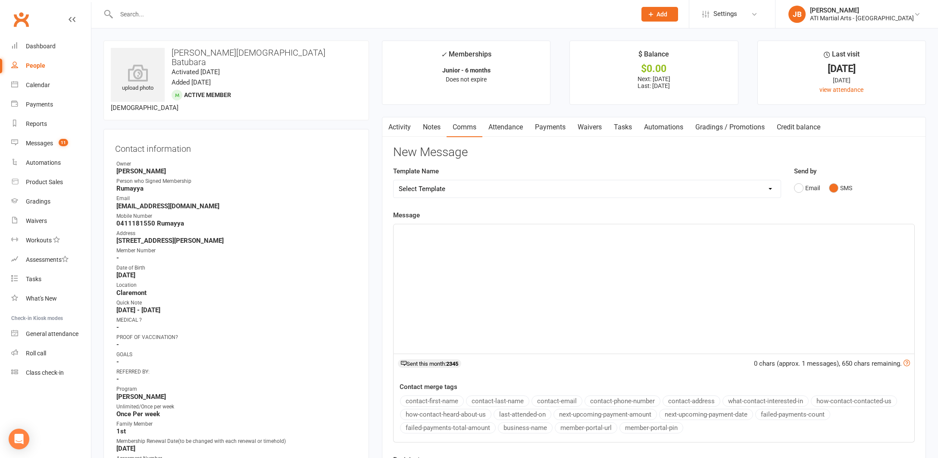
drag, startPoint x: 414, startPoint y: 232, endPoint x: 410, endPoint y: 228, distance: 6.1
click at [414, 231] on p "﻿" at bounding box center [654, 232] width 510 height 10
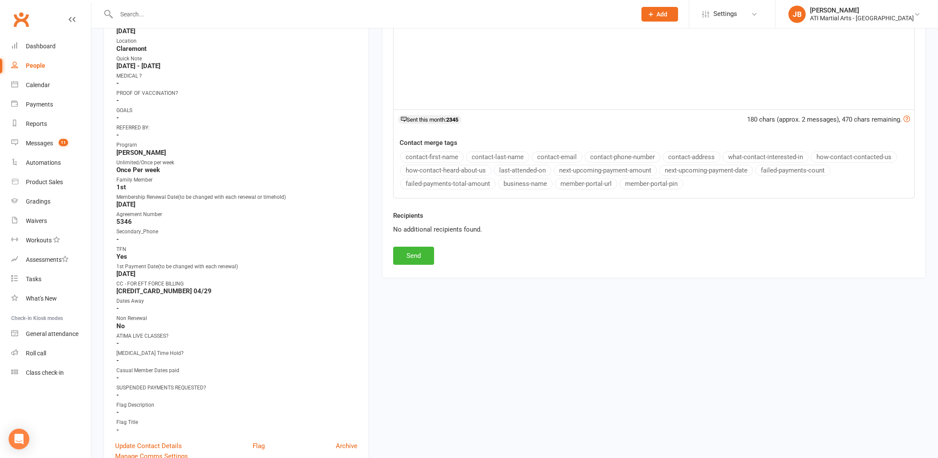
scroll to position [253, 0]
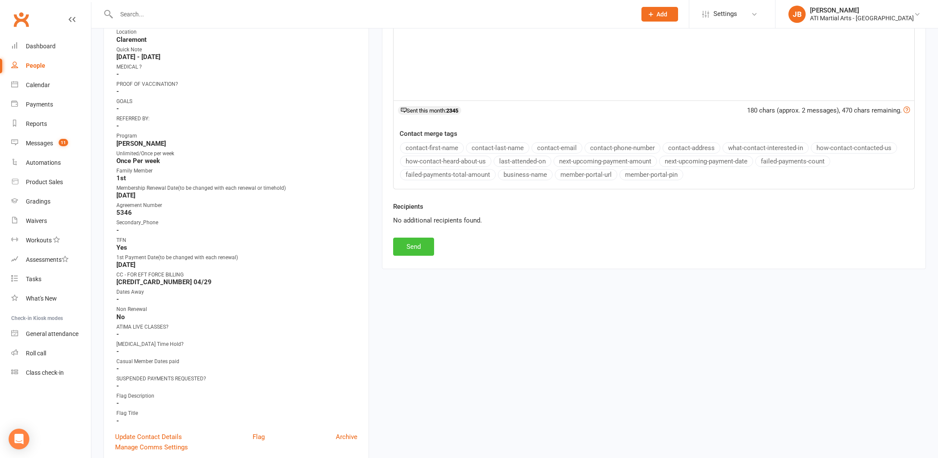
click at [429, 248] on button "Send" at bounding box center [413, 247] width 41 height 18
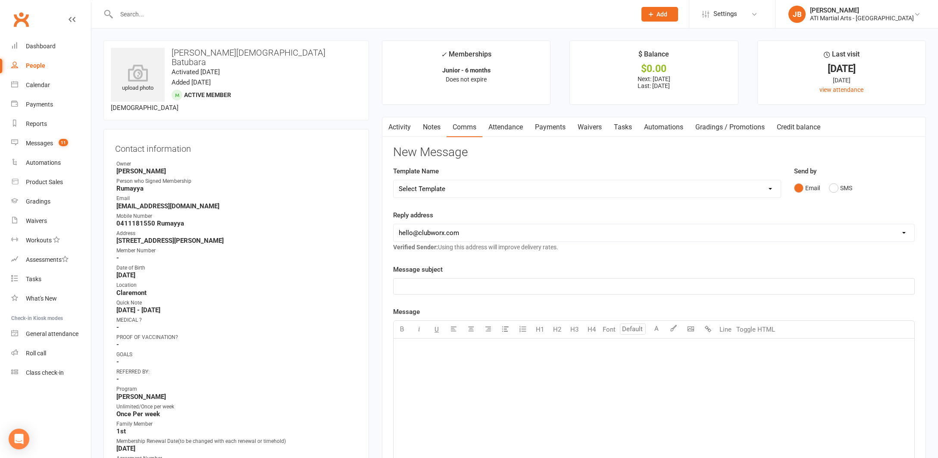
scroll to position [0, 0]
click at [24, 19] on link "Clubworx" at bounding box center [21, 20] width 22 height 22
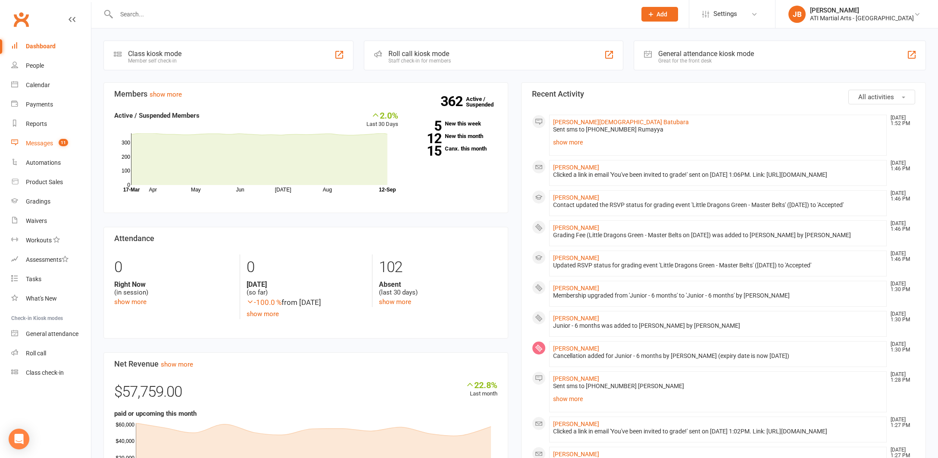
click at [36, 144] on div "Messages" at bounding box center [39, 143] width 27 height 7
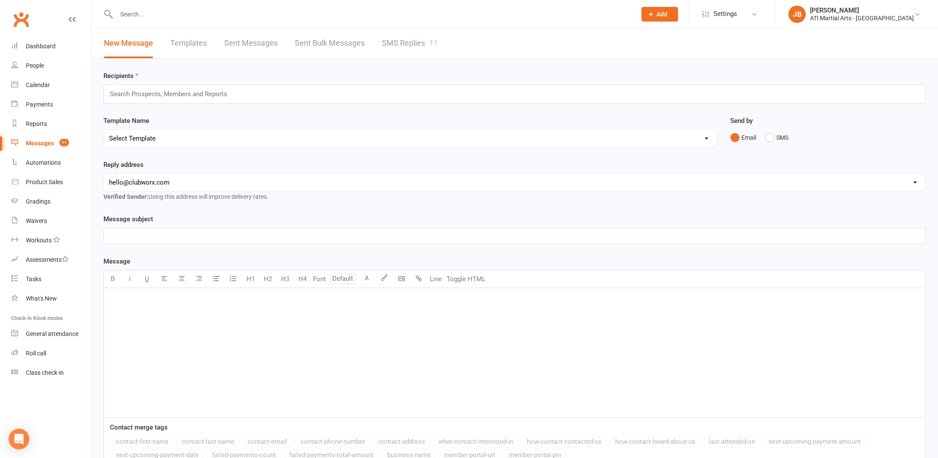
click at [397, 43] on link "SMS Replies 11" at bounding box center [410, 43] width 56 height 30
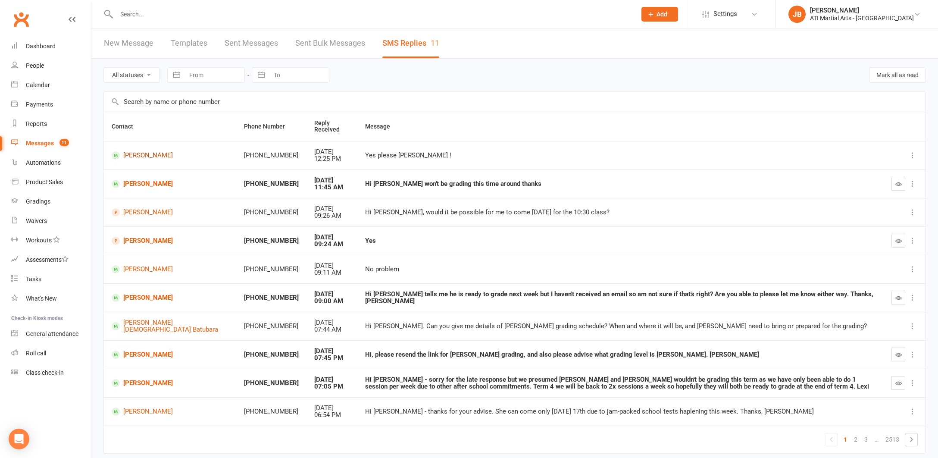
click at [133, 155] on link "[PERSON_NAME]" at bounding box center [170, 155] width 117 height 8
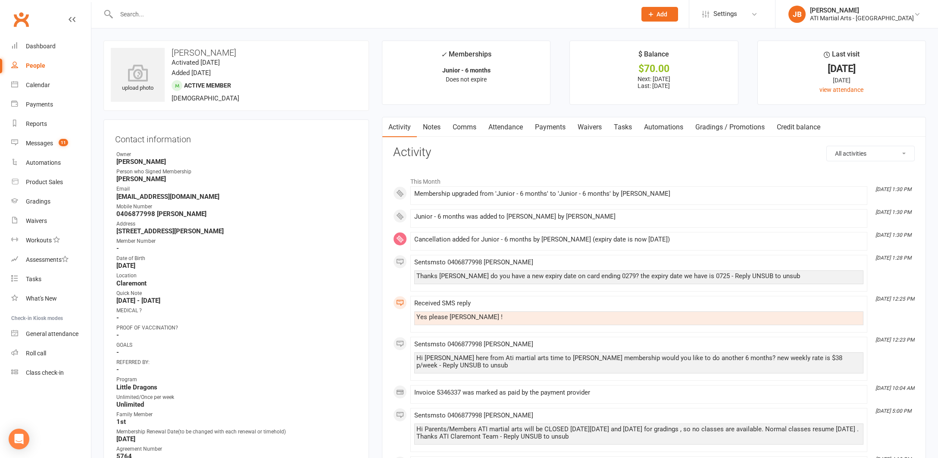
click at [22, 19] on link "Clubworx" at bounding box center [21, 20] width 22 height 22
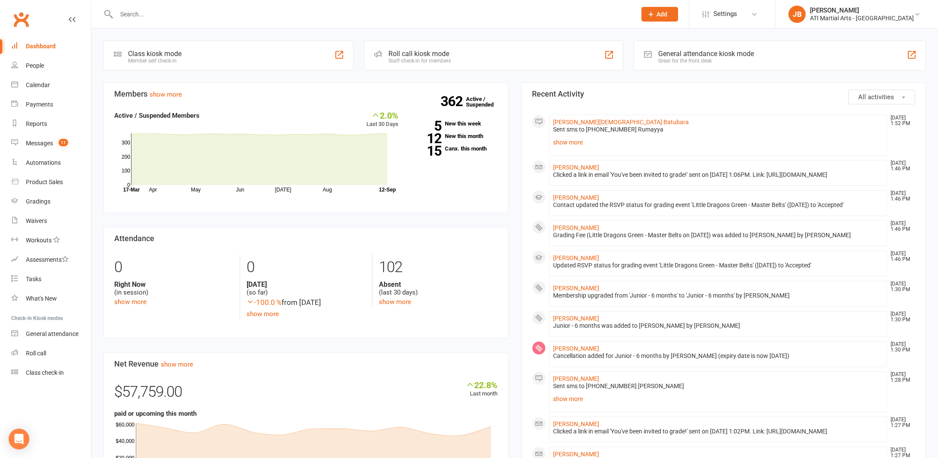
click at [19, 19] on link "Clubworx" at bounding box center [21, 20] width 22 height 22
click at [22, 22] on link "Clubworx" at bounding box center [21, 20] width 22 height 22
click at [22, 19] on link "Clubworx" at bounding box center [21, 20] width 22 height 22
